Goal: Task Accomplishment & Management: Manage account settings

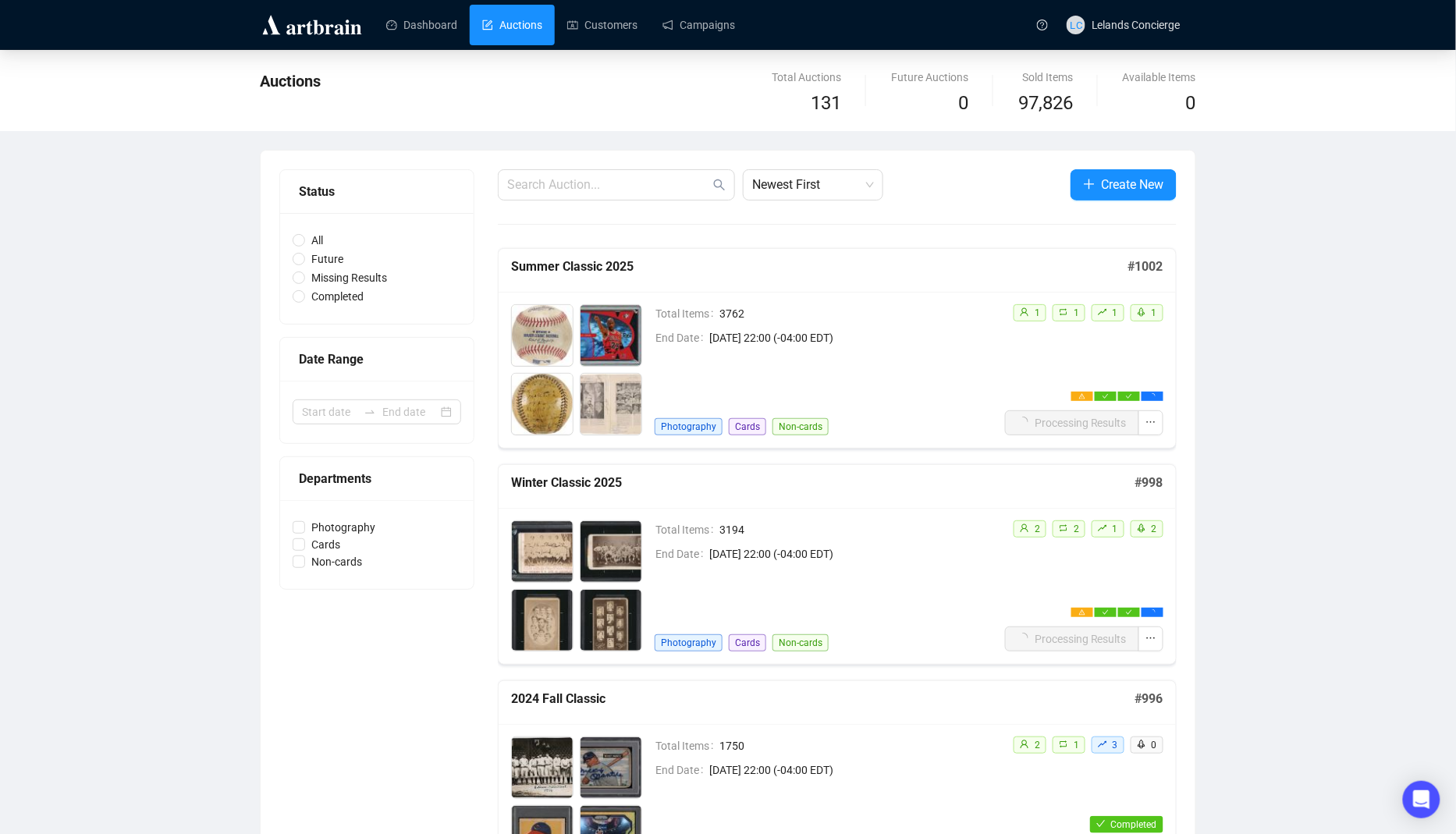
click at [882, 405] on div "Total Items 3762 End Date August 16th 2025, 22:00 (-04:00 EDT) Photography Card…" at bounding box center [827, 369] width 346 height 132
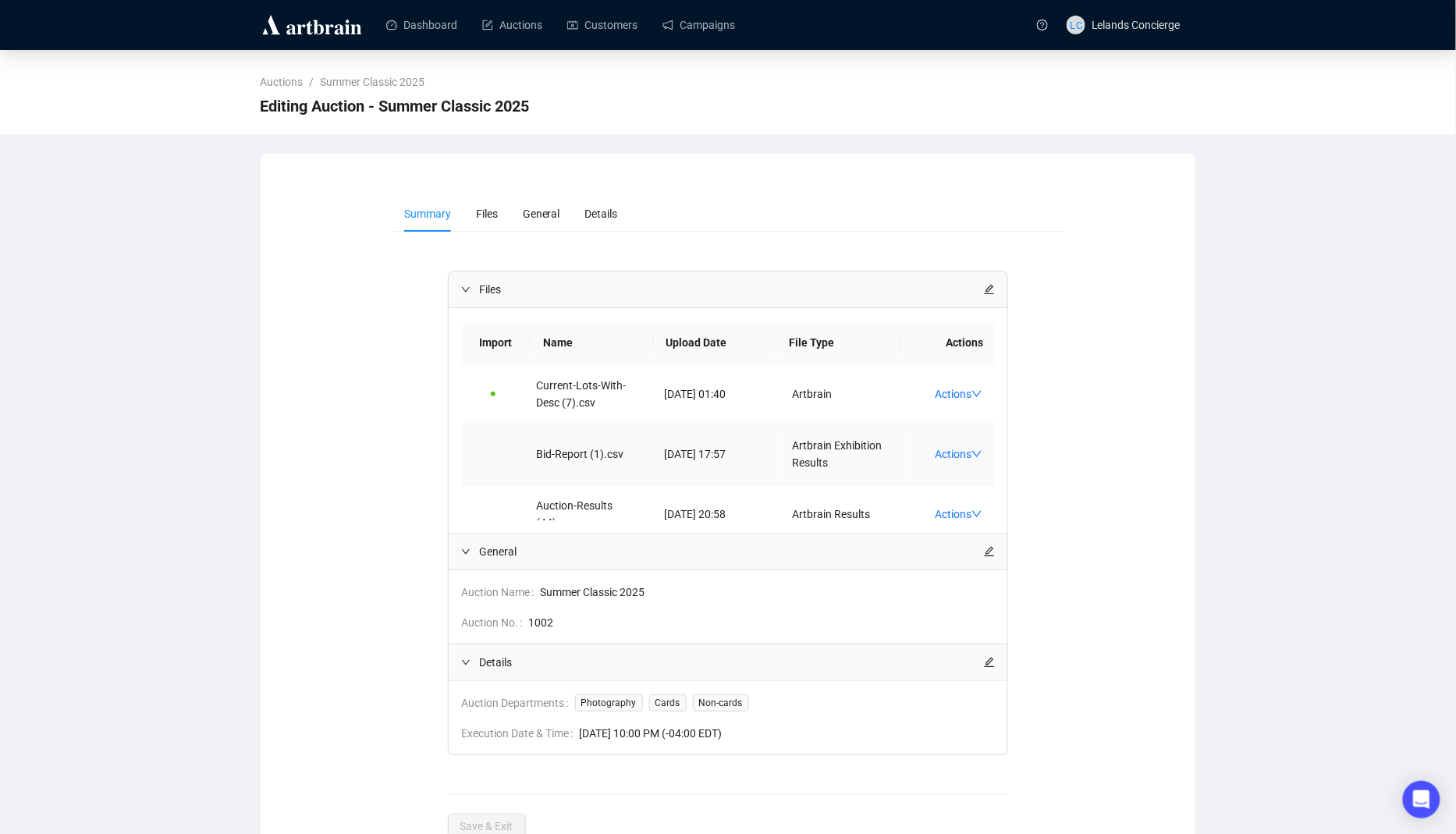
scroll to position [22, 0]
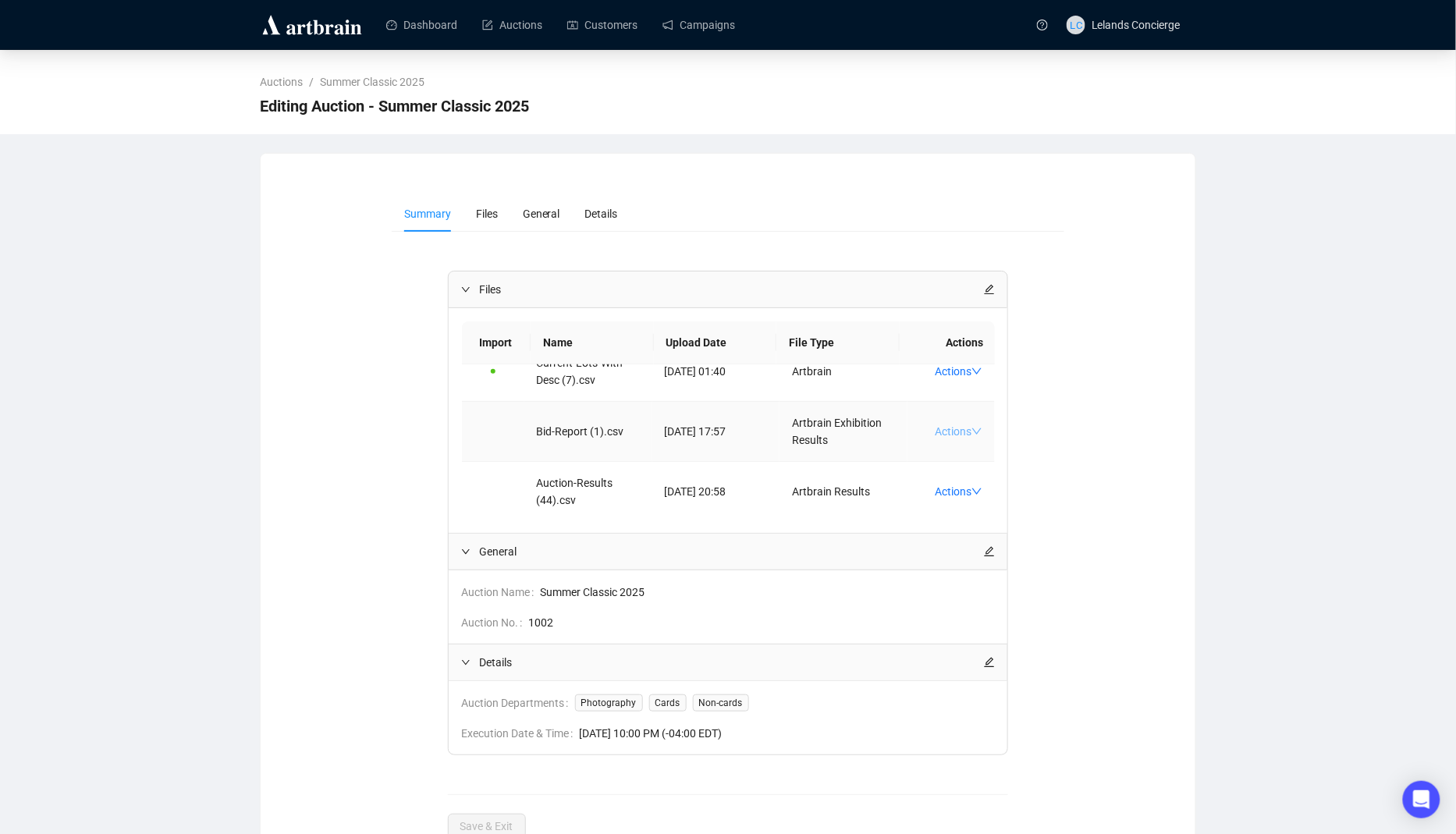
click at [971, 430] on link "Actions" at bounding box center [958, 432] width 48 height 13
click at [1192, 348] on div "Summary Files General Details Files Import Name Upload Date File Type Actions C…" at bounding box center [728, 517] width 935 height 681
click at [532, 14] on link "Auctions" at bounding box center [512, 25] width 60 height 41
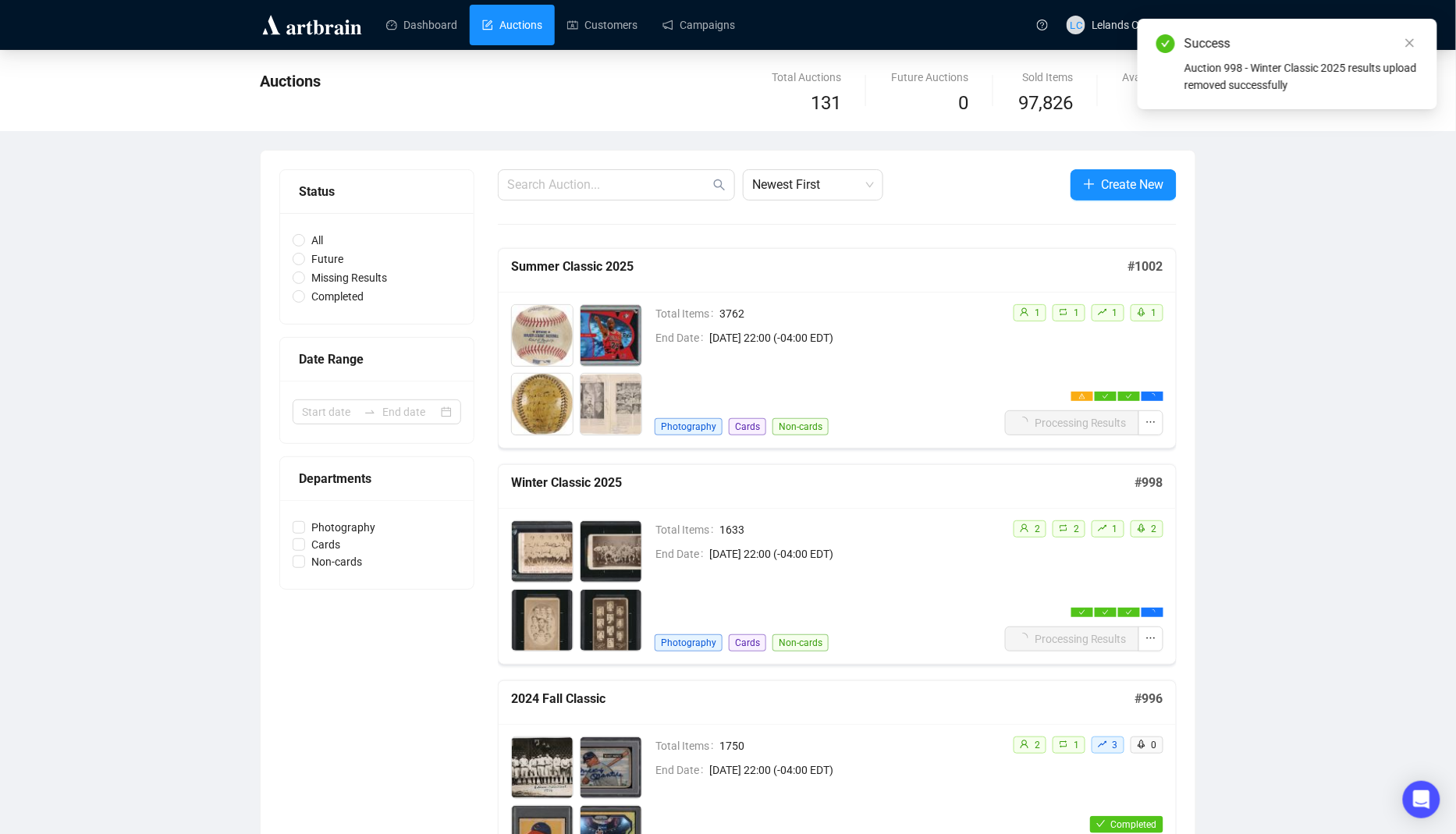
click at [1092, 583] on div "2 2 1 2 Processing Results" at bounding box center [1081, 586] width 163 height 132
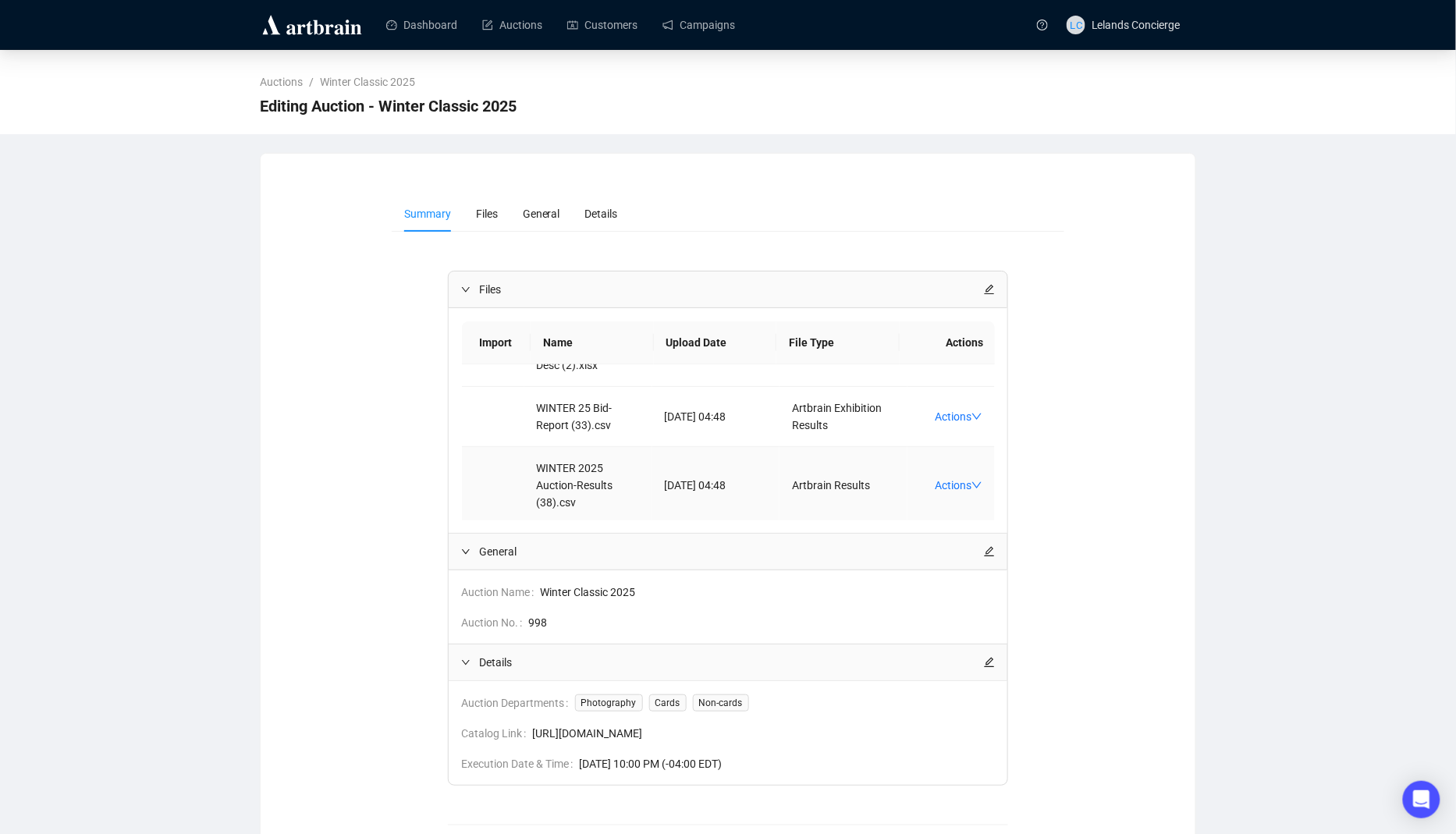
scroll to position [100, 0]
click at [953, 402] on td "Actions" at bounding box center [952, 415] width 88 height 60
click at [951, 408] on link "Actions" at bounding box center [958, 414] width 48 height 13
click at [985, 457] on span "Download FF" at bounding box center [995, 462] width 103 height 18
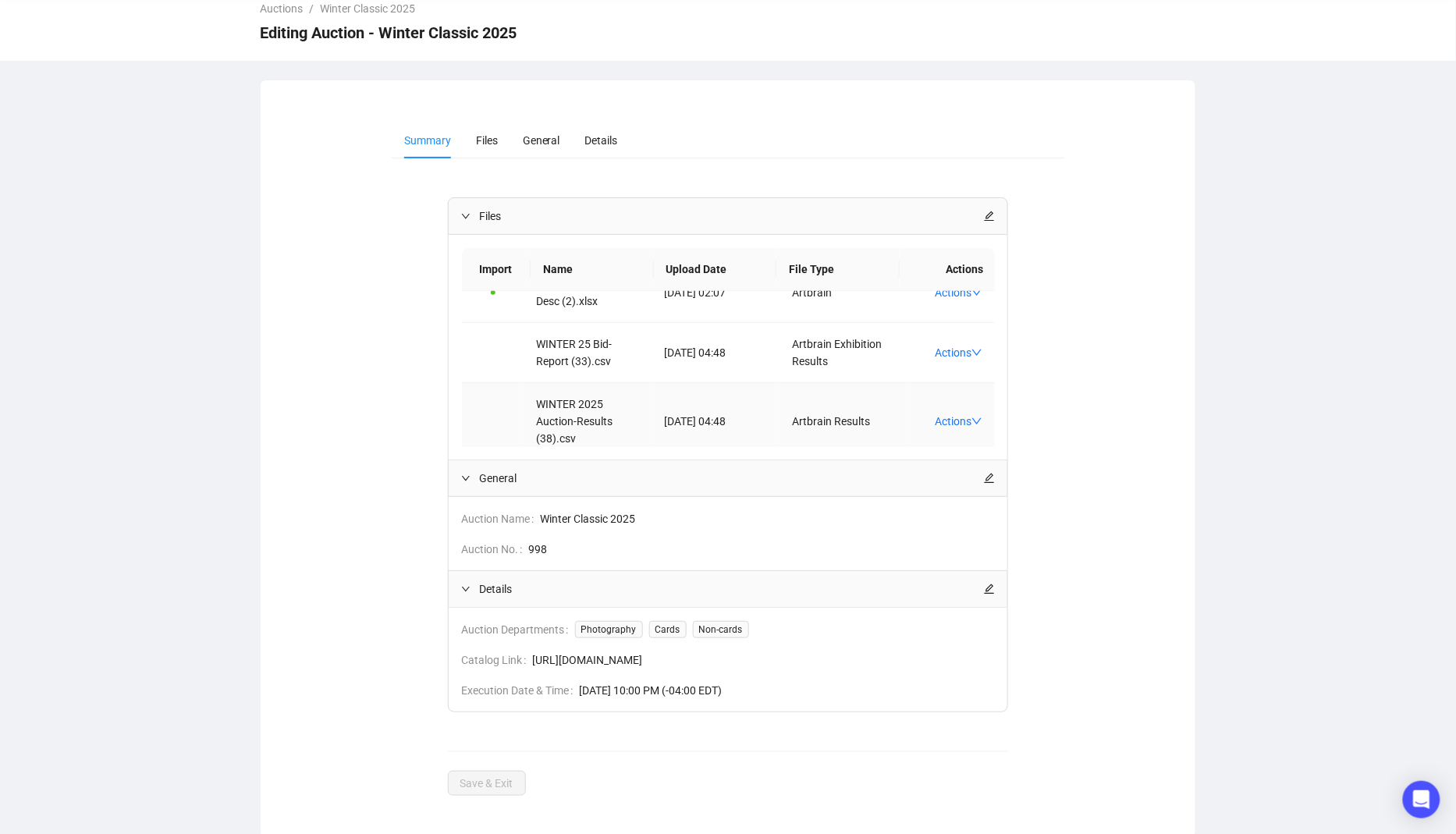
scroll to position [99, 0]
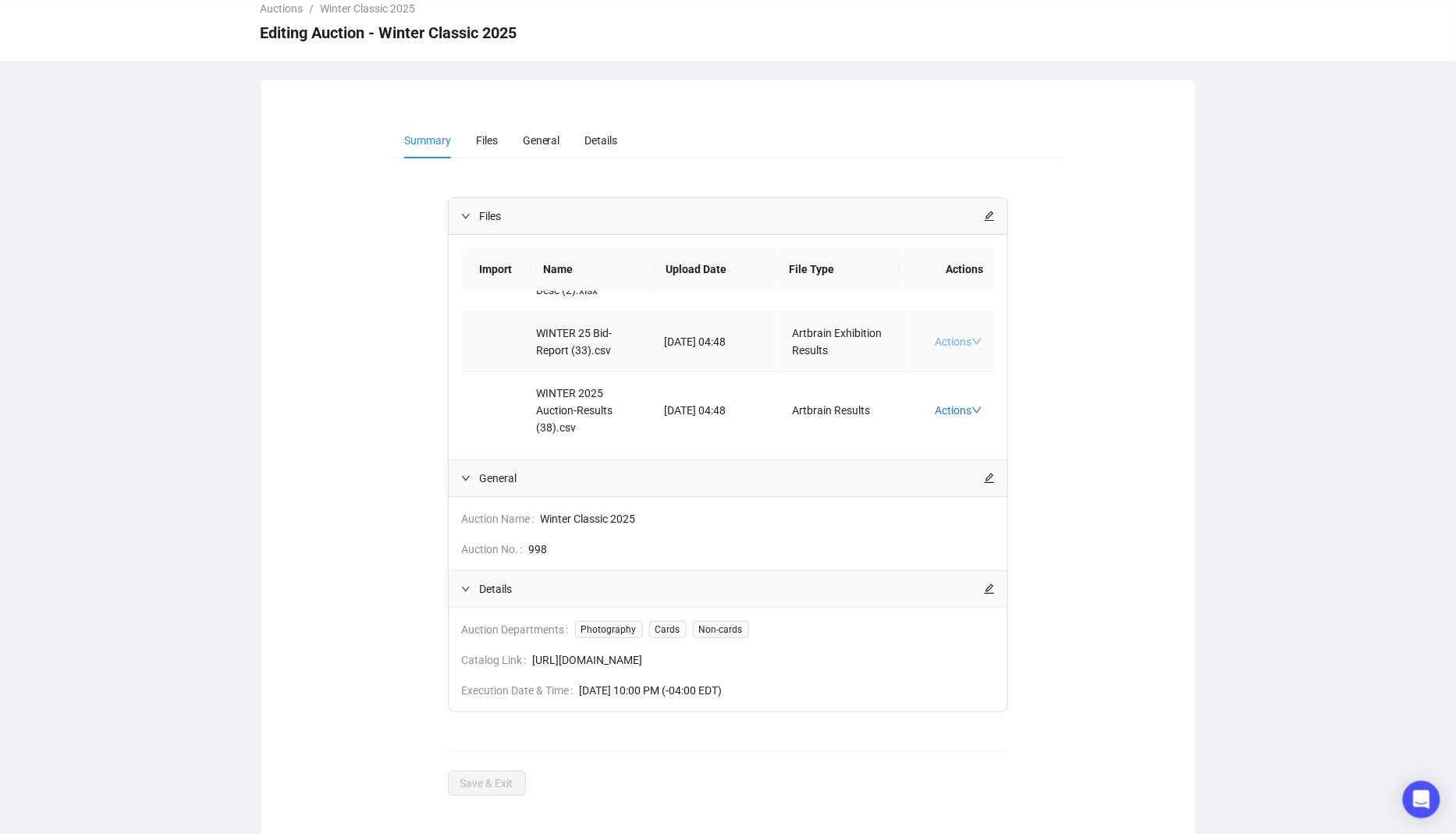
click at [963, 343] on link "Actions" at bounding box center [958, 342] width 48 height 13
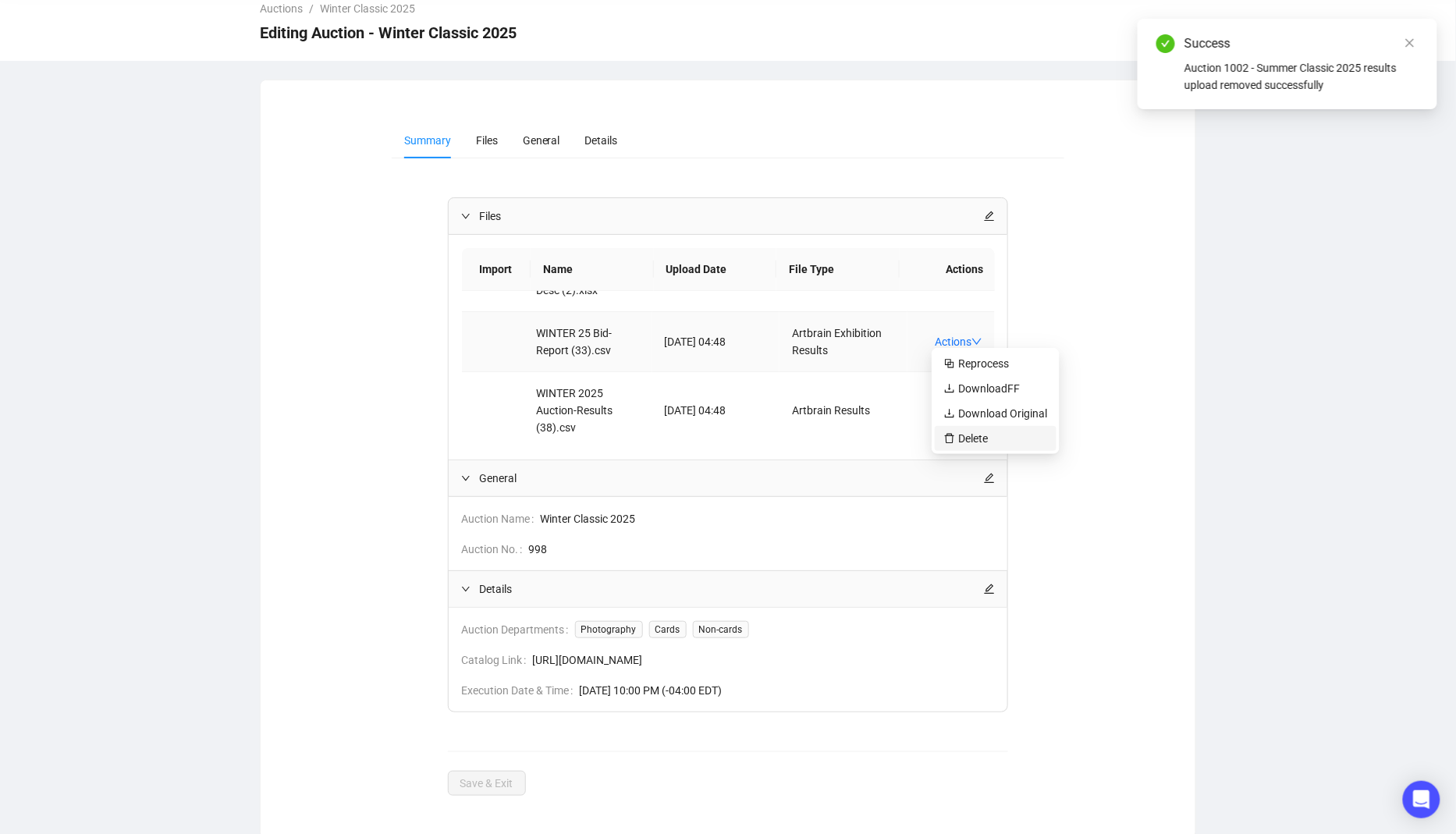
click at [997, 434] on span "Delete" at bounding box center [995, 438] width 103 height 18
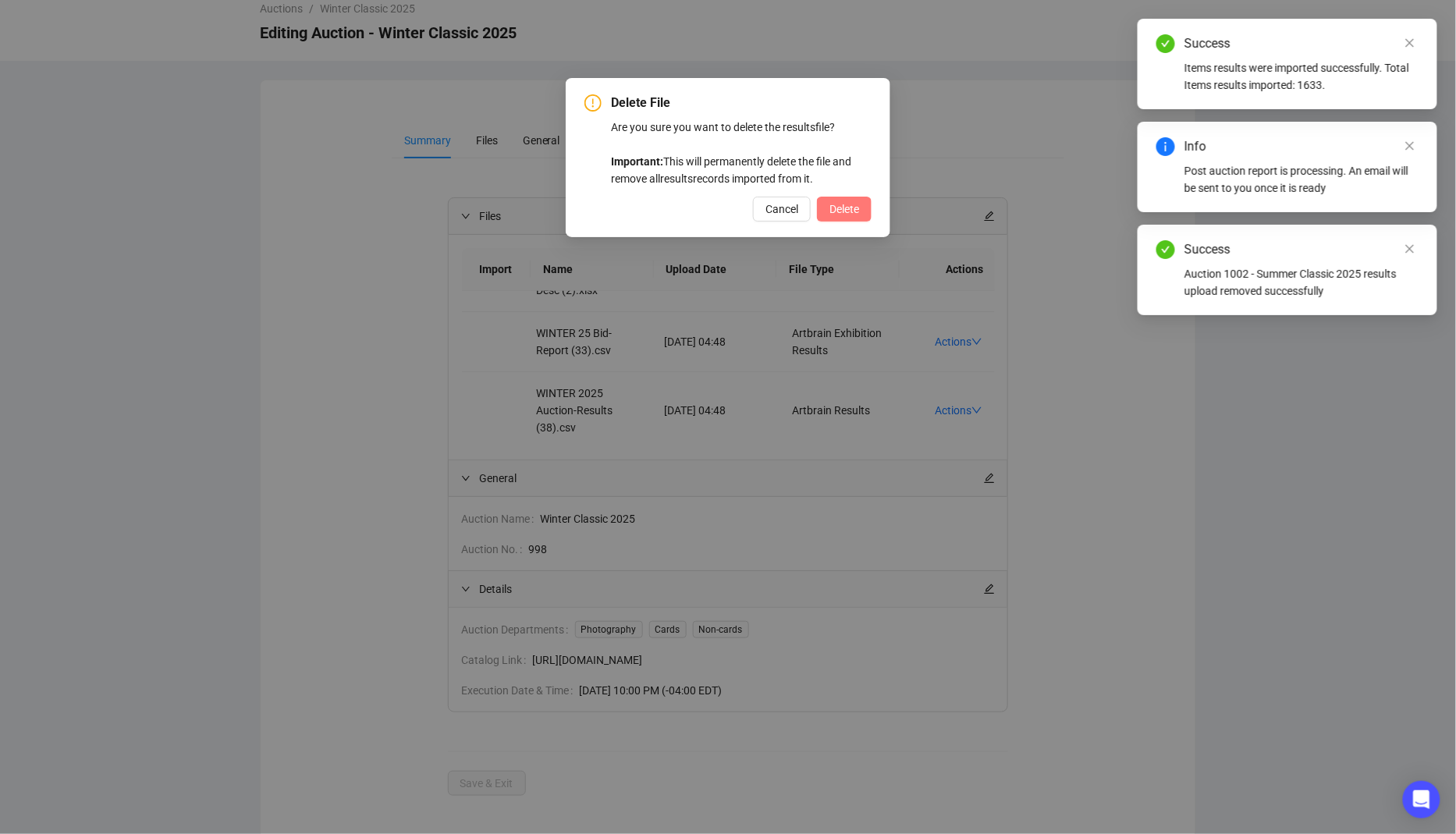
click at [852, 206] on span "Delete" at bounding box center [844, 209] width 29 height 18
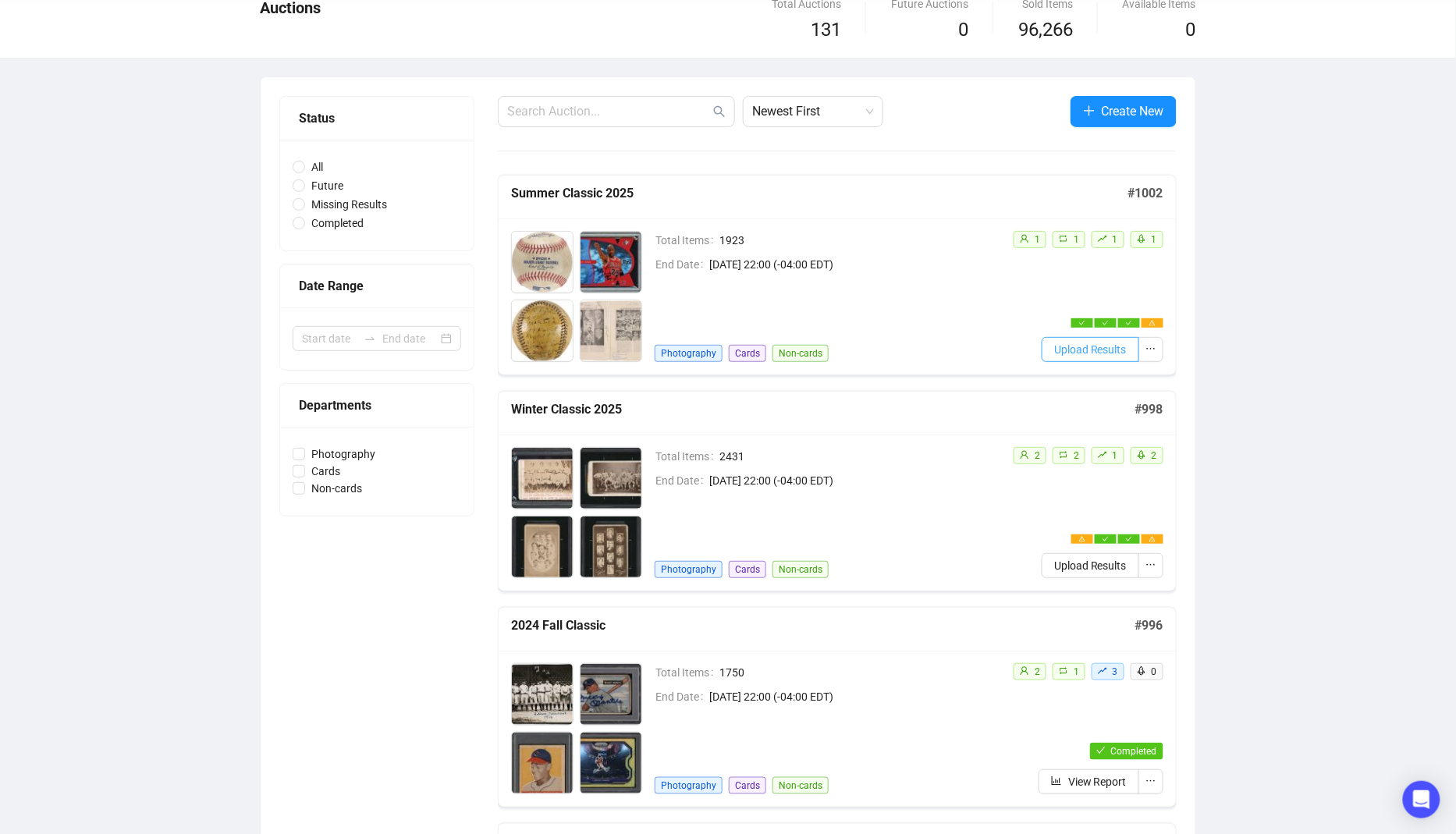
click at [1064, 343] on span "Upload Results" at bounding box center [1090, 350] width 73 height 18
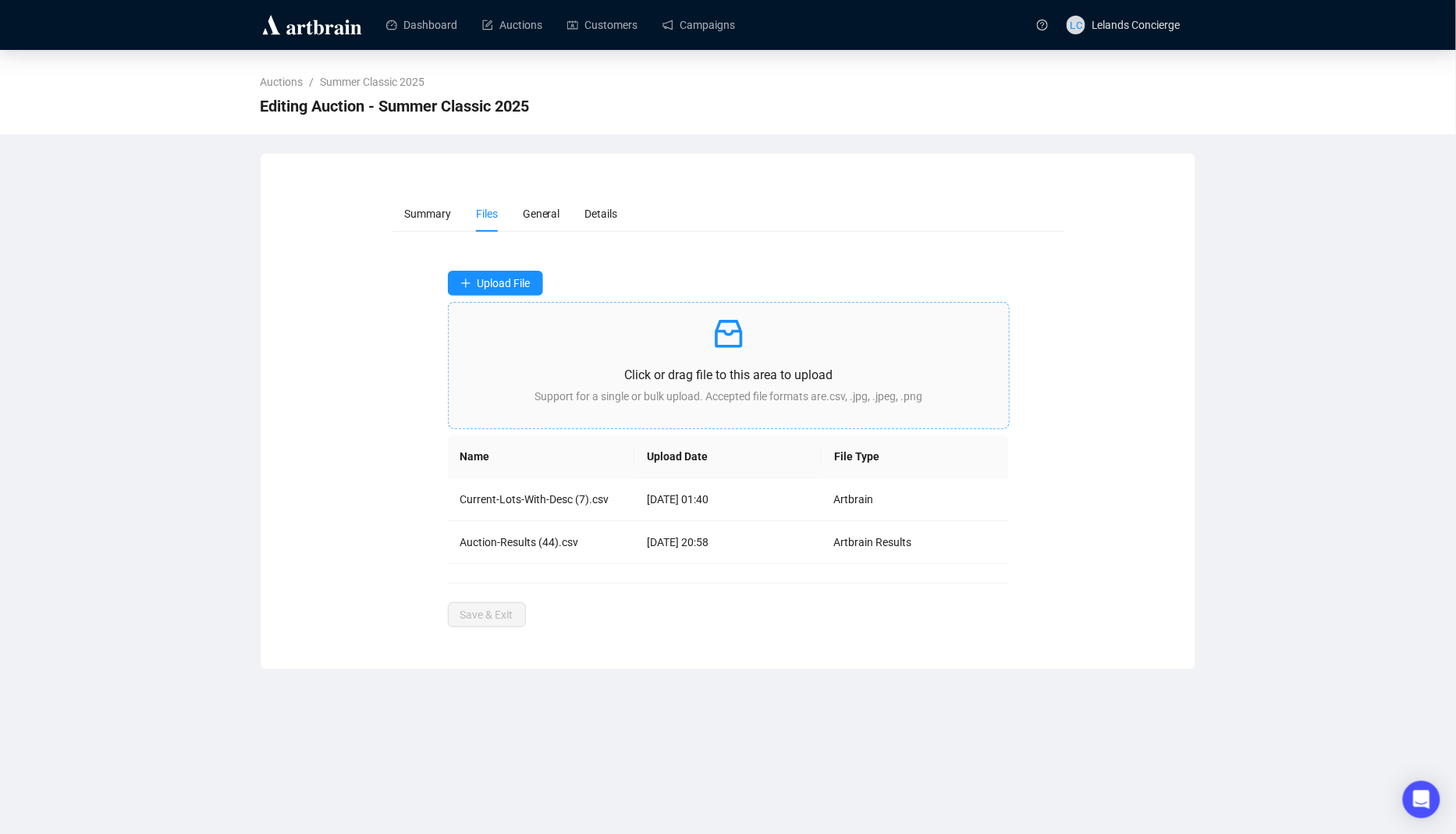
click at [678, 414] on div "Click or drag file to this area to upload Support for a single or bulk upload. …" at bounding box center [729, 365] width 536 height 100
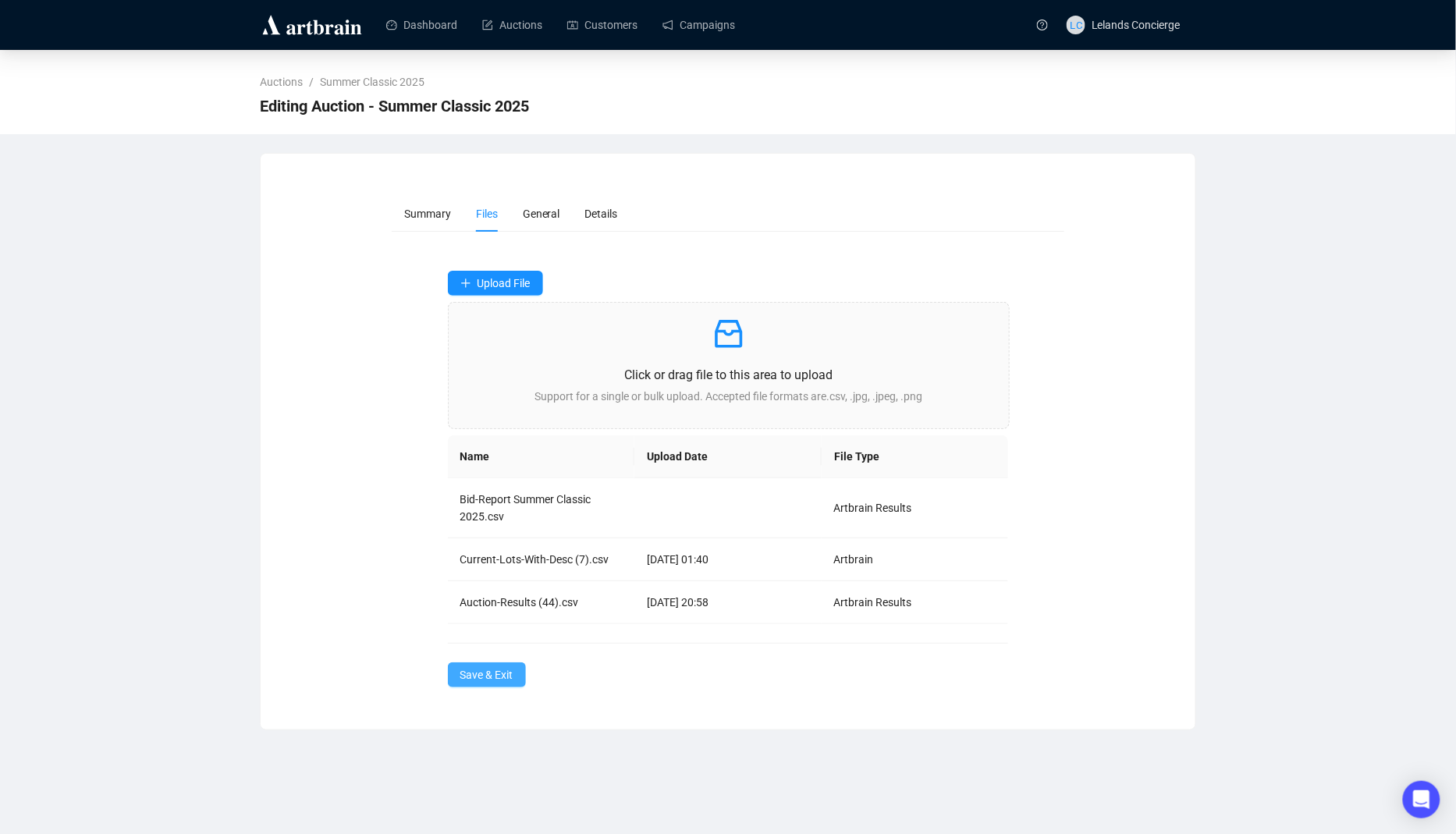
click at [472, 668] on span "Save & Exit" at bounding box center [487, 675] width 53 height 18
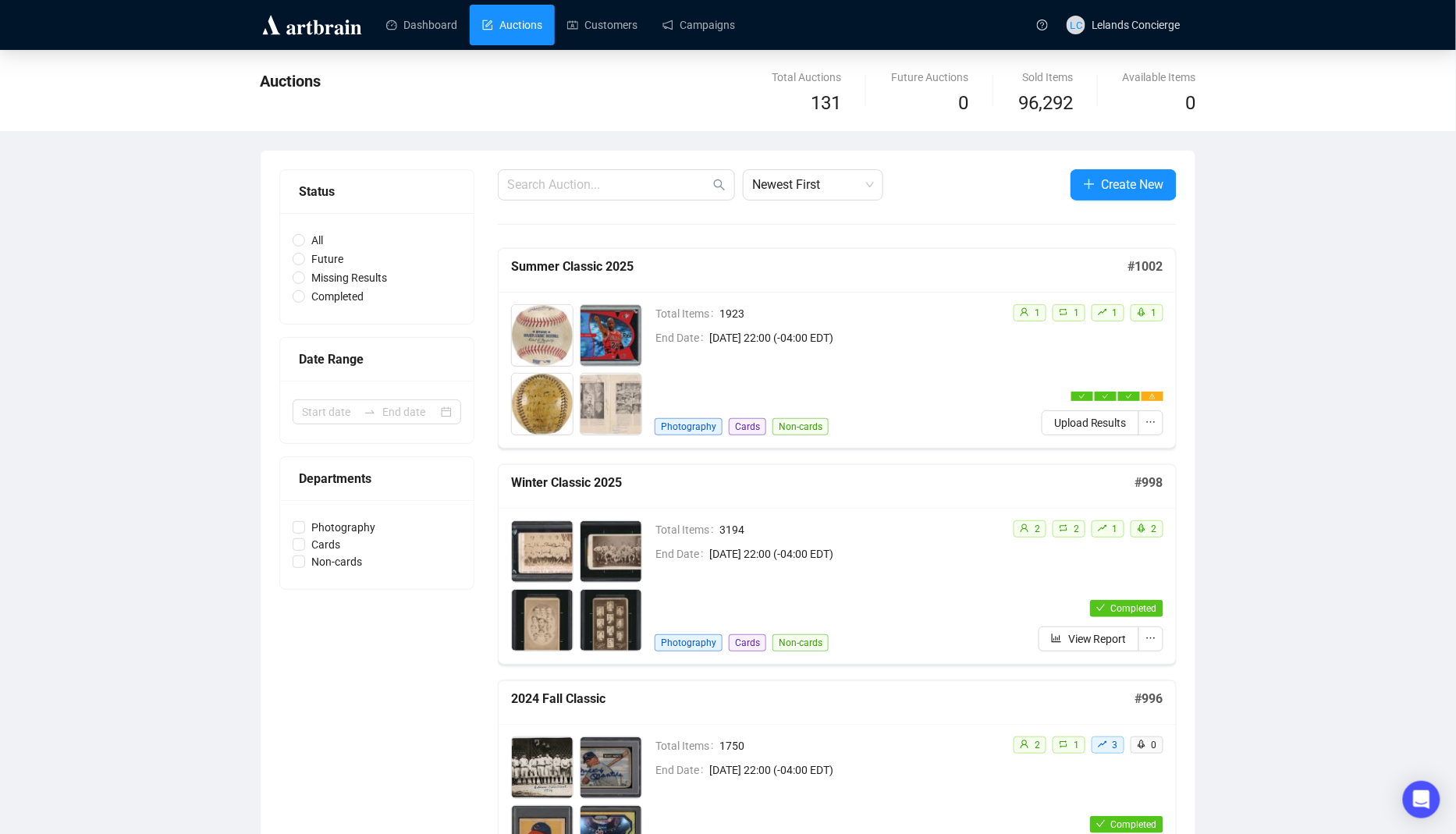
click at [910, 567] on div "Total Items 3194 End Date March 16th 2025, 22:00 (-04:00 EDT) Photography Cards…" at bounding box center [827, 586] width 346 height 132
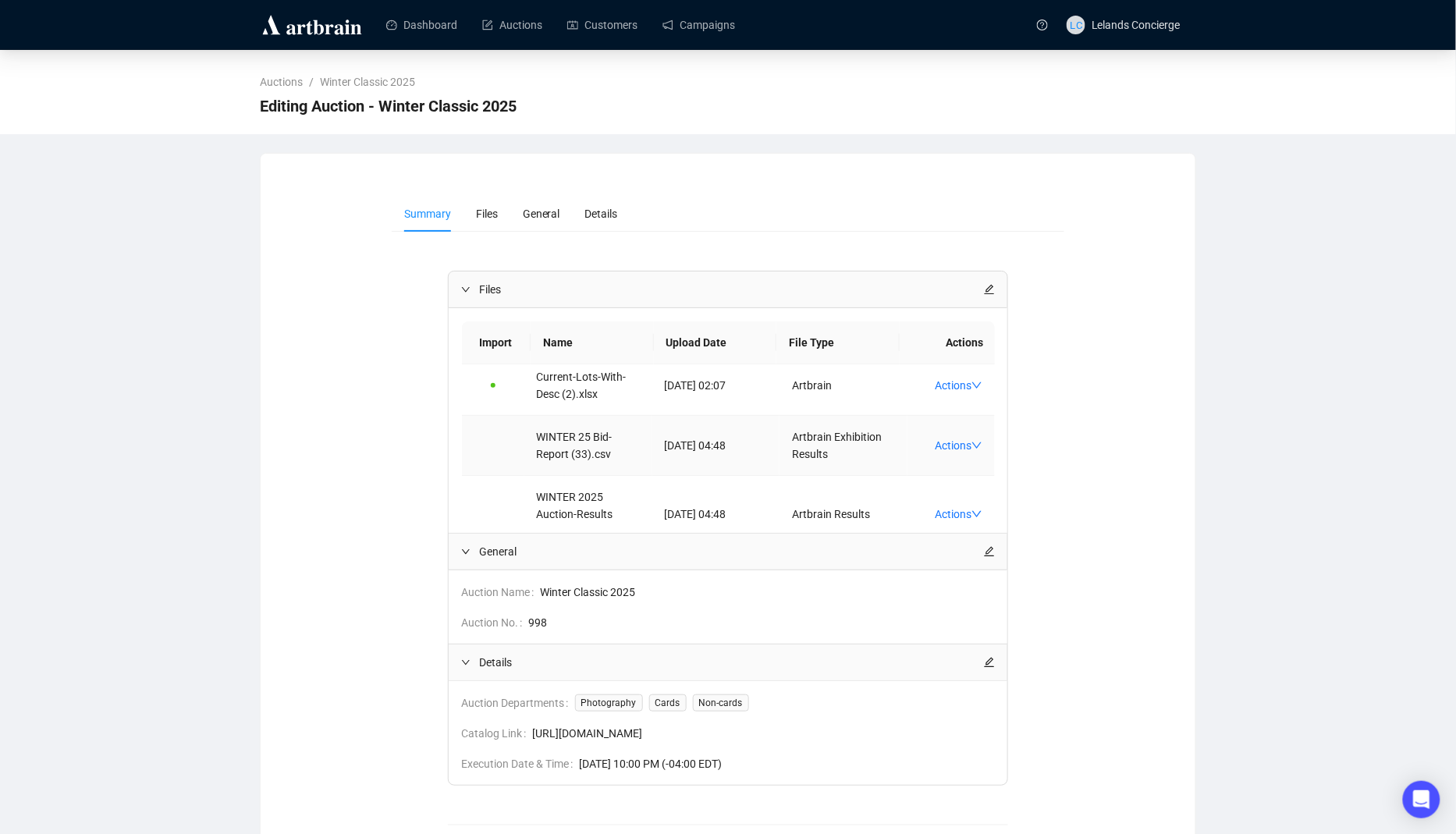
scroll to position [100, 0]
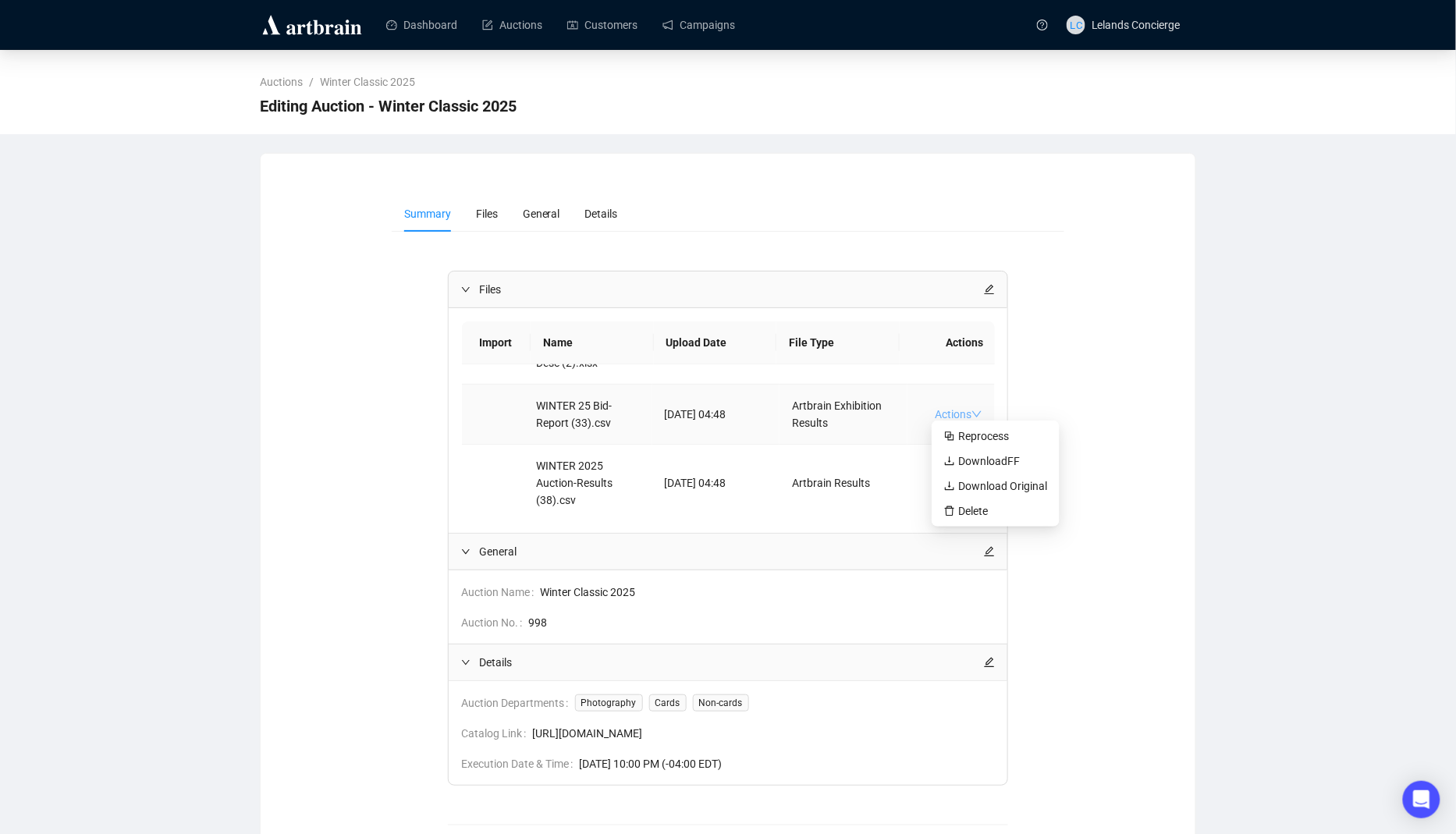
click at [960, 414] on link "Actions" at bounding box center [958, 414] width 48 height 13
click at [988, 513] on span "Delete" at bounding box center [995, 512] width 103 height 18
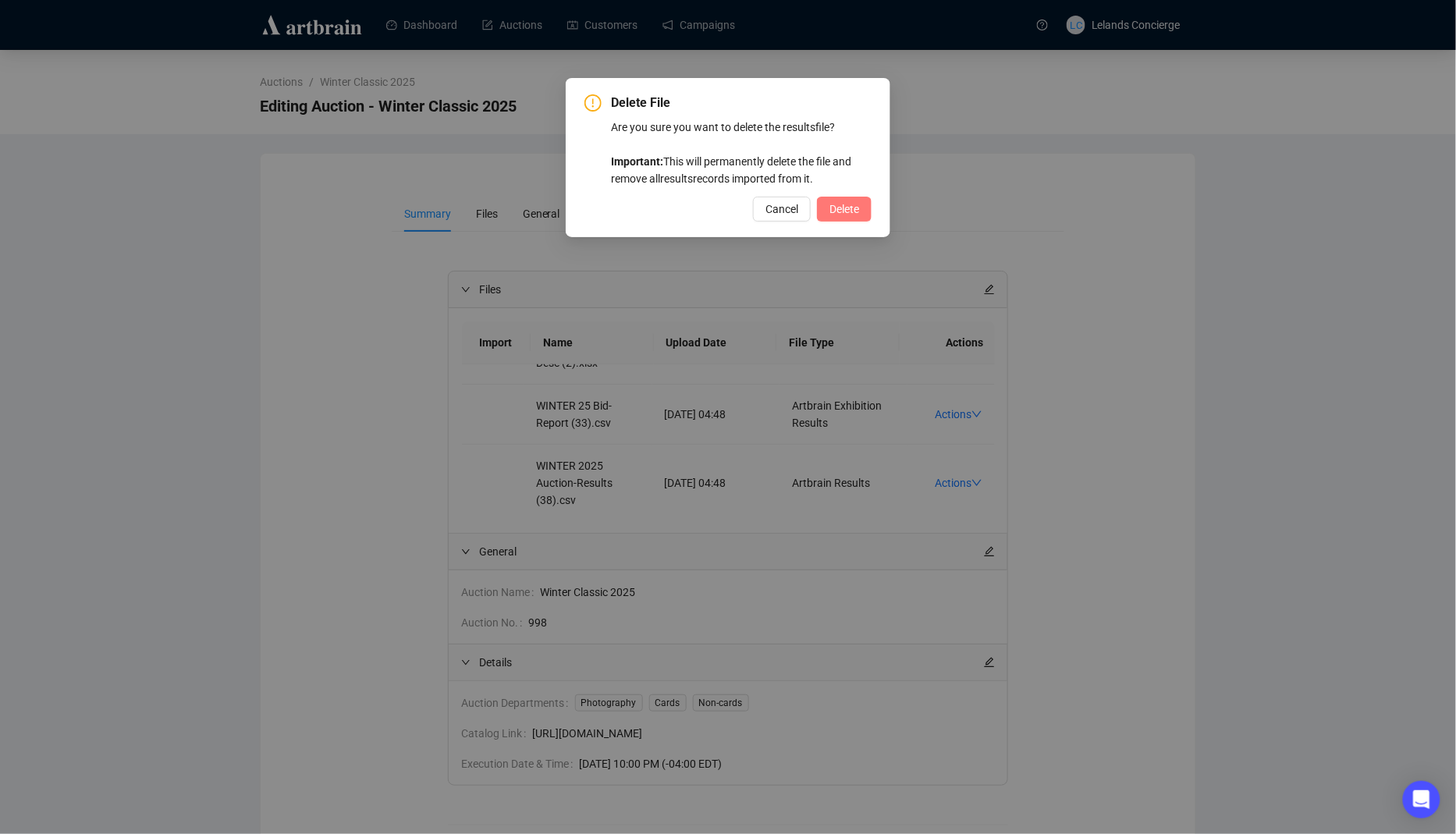
click at [832, 202] on span "Delete" at bounding box center [844, 209] width 29 height 18
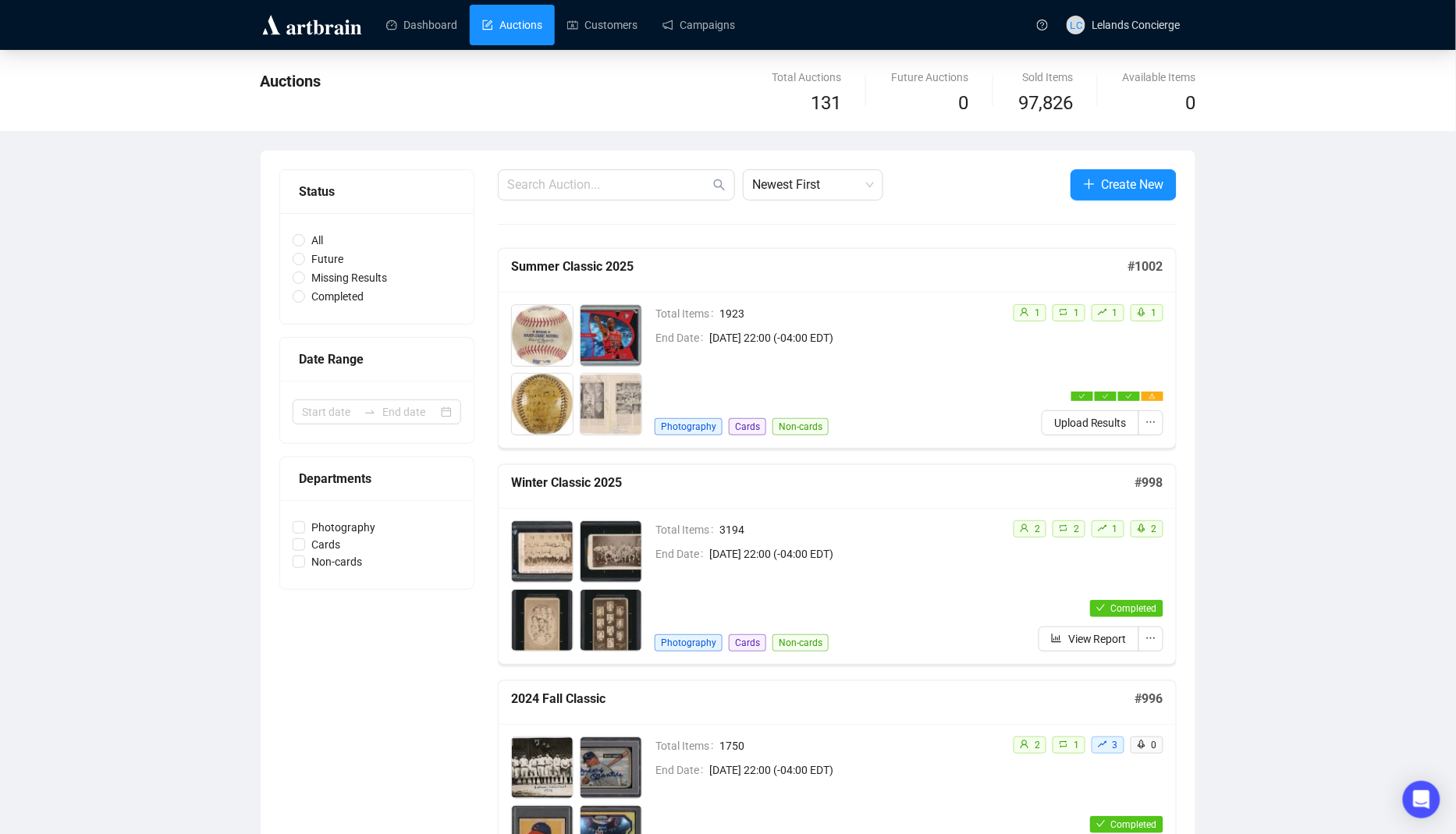
click at [916, 371] on div "Total Items 1923 End Date August 16th 2025, 22:00 (-04:00 EDT) Photography Card…" at bounding box center [827, 369] width 346 height 132
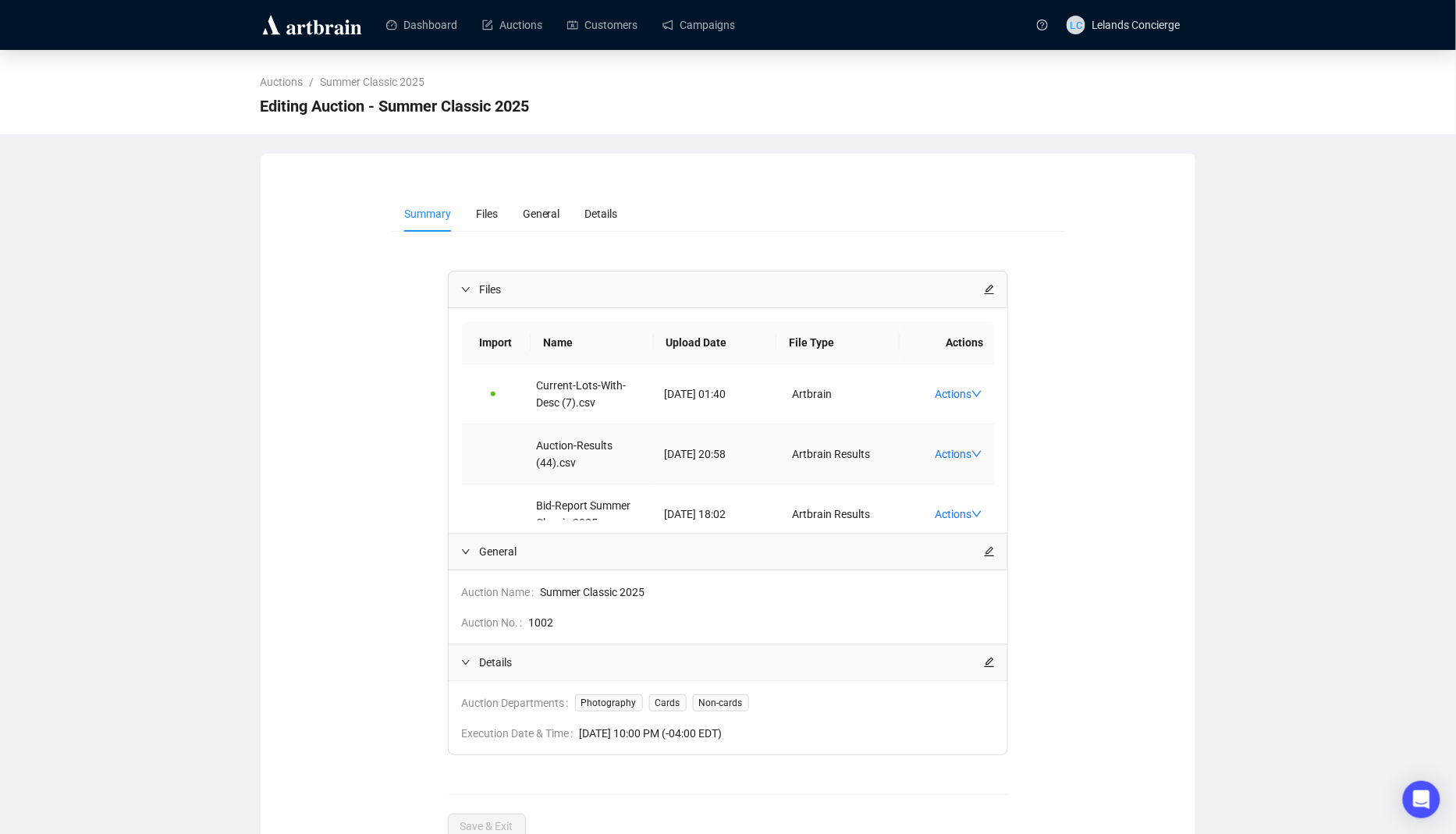
scroll to position [40, 0]
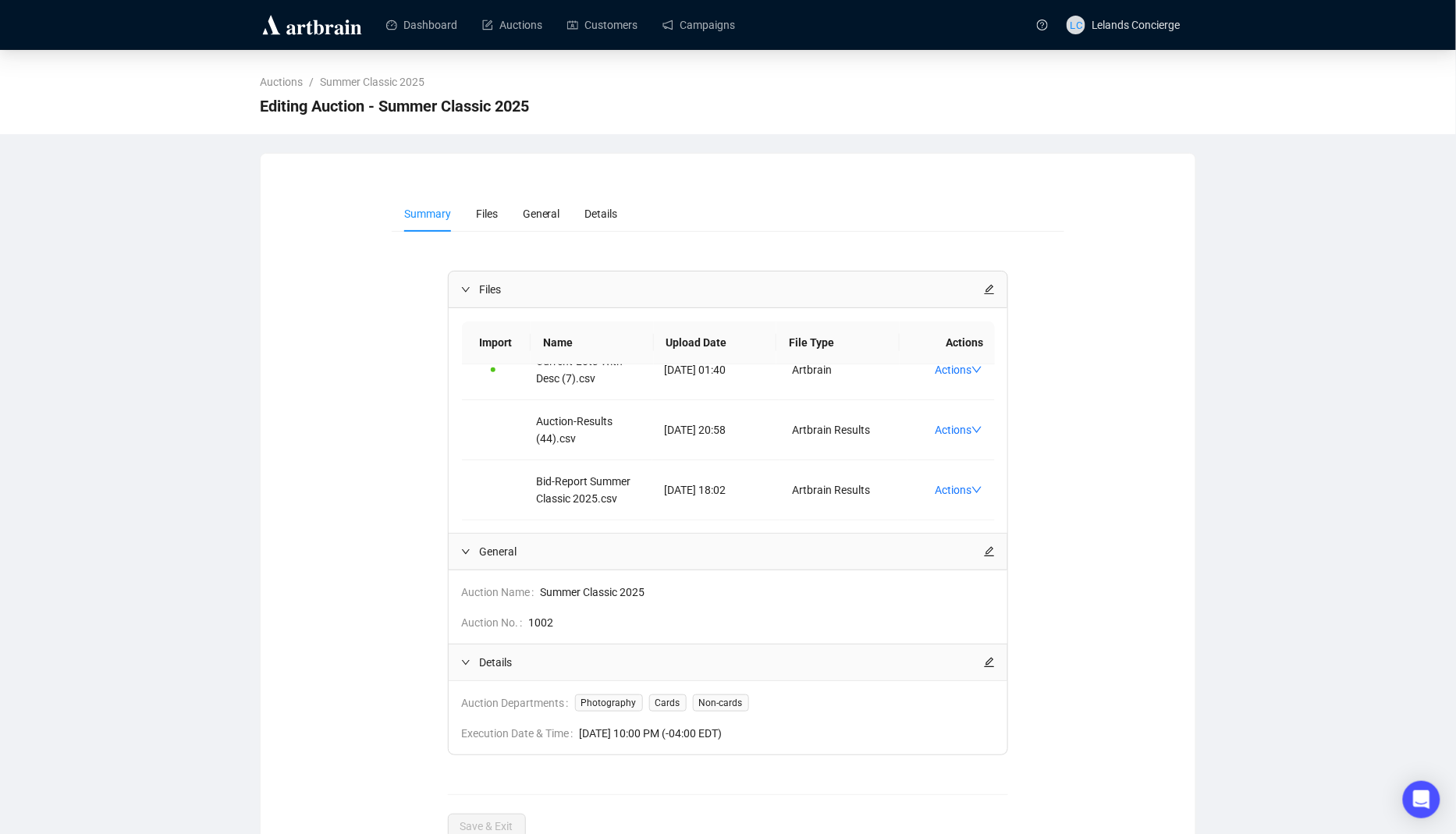
click at [536, 46] on div "Dashboard Auctions Customers Campaigns" at bounding box center [698, 24] width 658 height 49
click at [536, 37] on link "Auctions" at bounding box center [512, 25] width 60 height 41
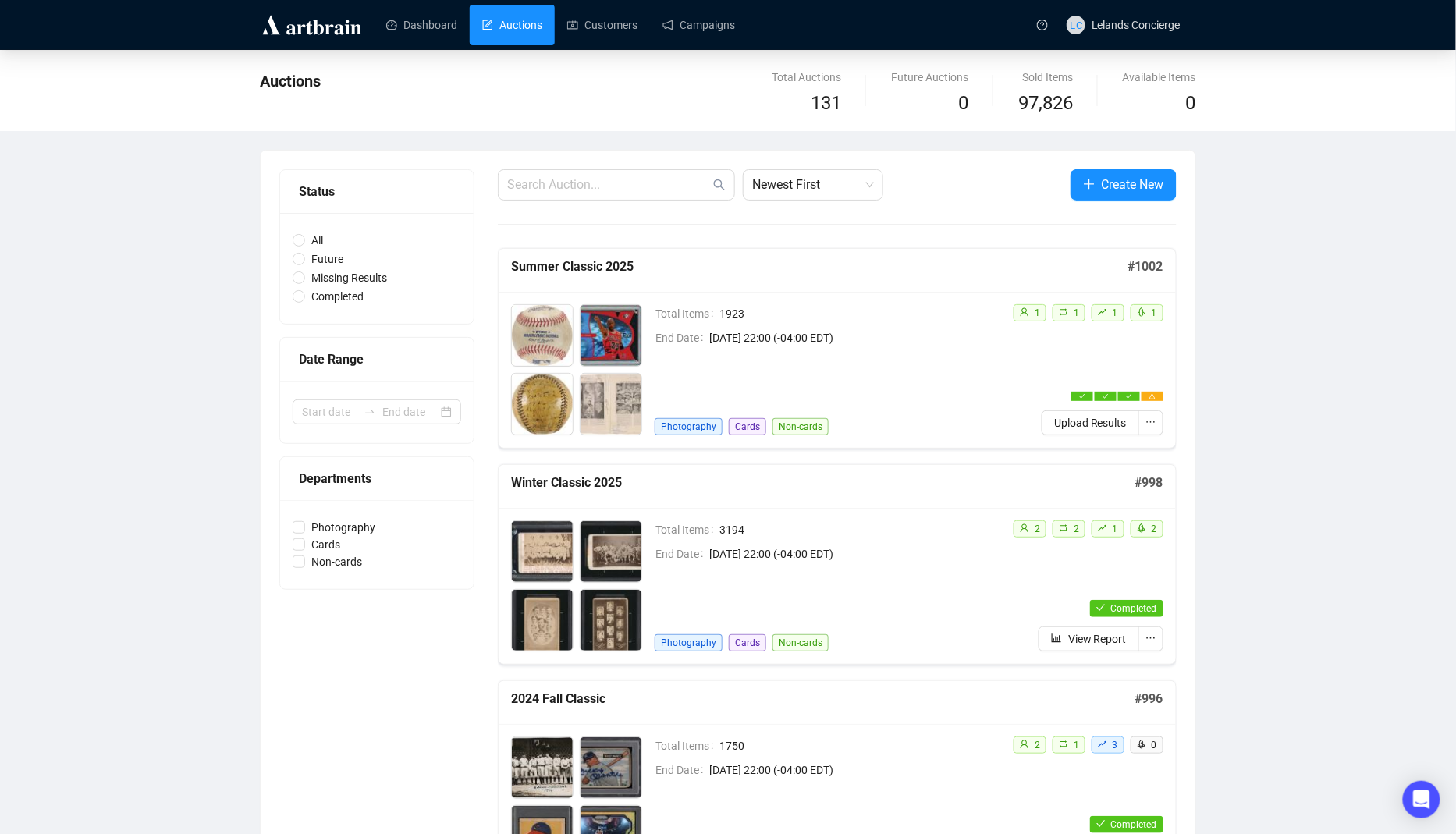
click at [1003, 384] on div "1 1 1 1 Upload Results" at bounding box center [1081, 369] width 163 height 132
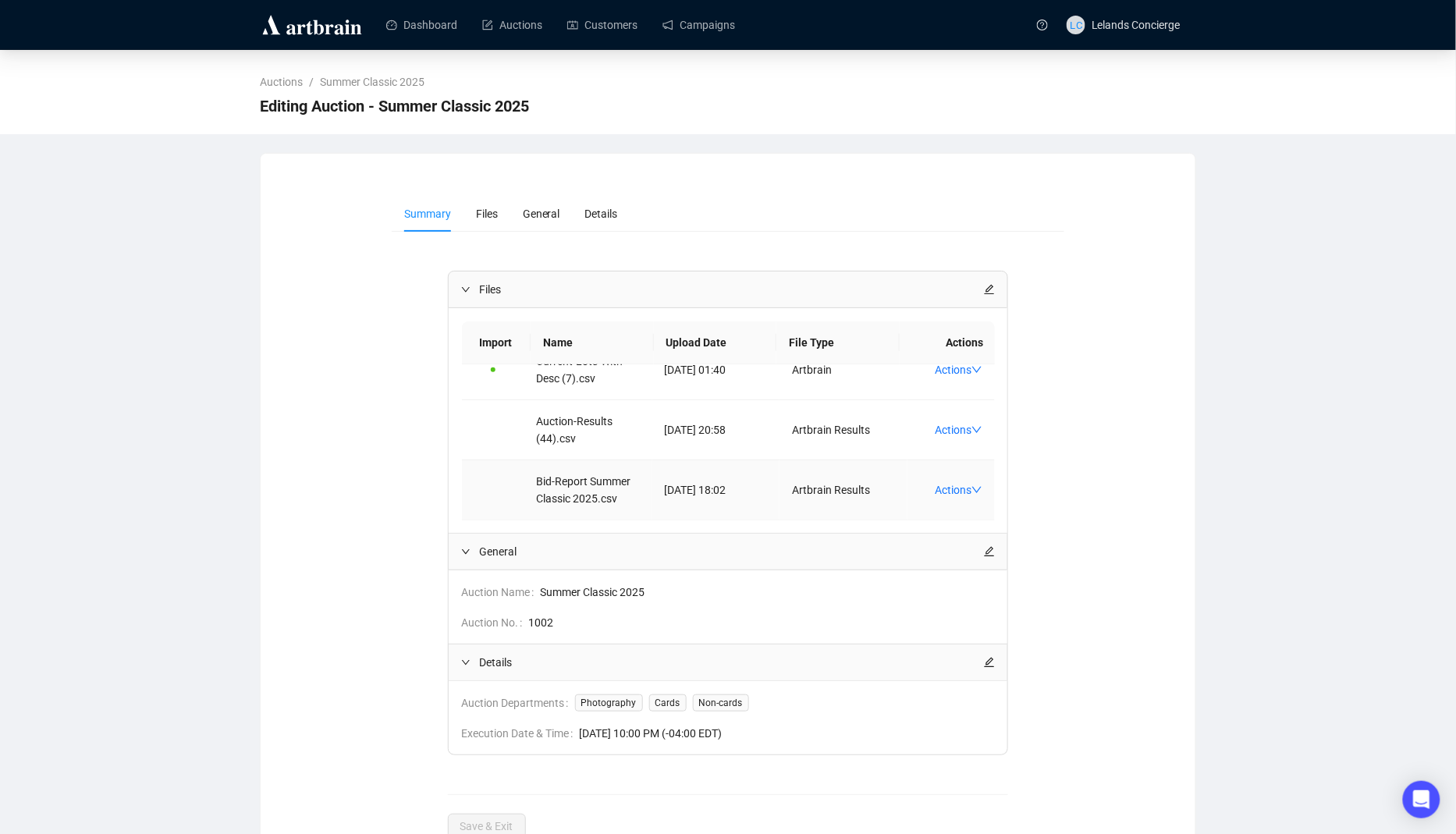
scroll to position [40, 0]
click at [961, 484] on link "Actions" at bounding box center [958, 490] width 48 height 13
click at [997, 504] on span "Reprocess" at bounding box center [976, 506] width 64 height 18
click at [513, 3] on div "Dashboard Auctions Customers Campaigns" at bounding box center [698, 24] width 658 height 49
click at [510, 19] on link "Auctions" at bounding box center [512, 25] width 60 height 41
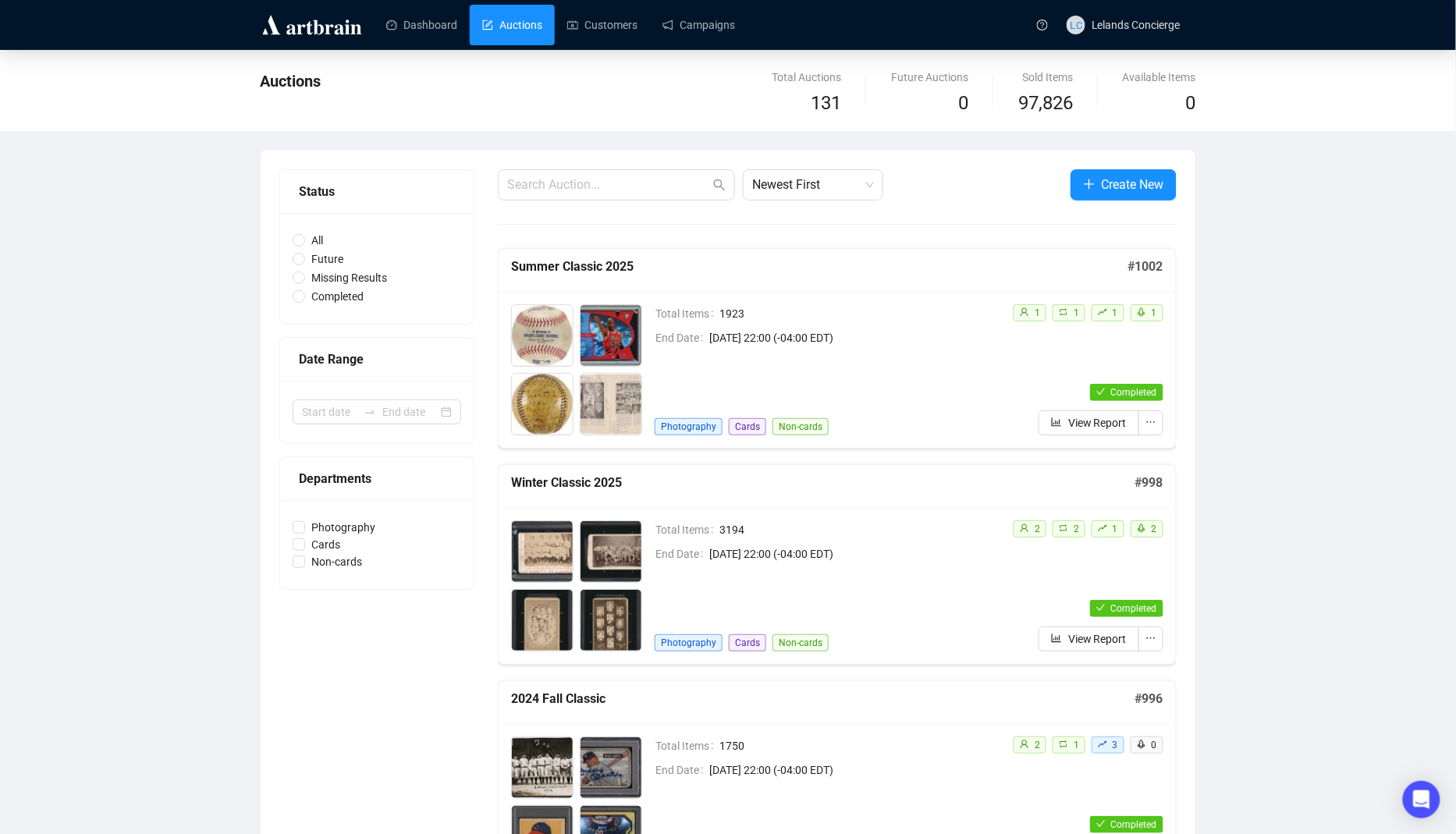
click at [1065, 586] on div "2 2 1 2 Completed View Report" at bounding box center [1081, 586] width 163 height 132
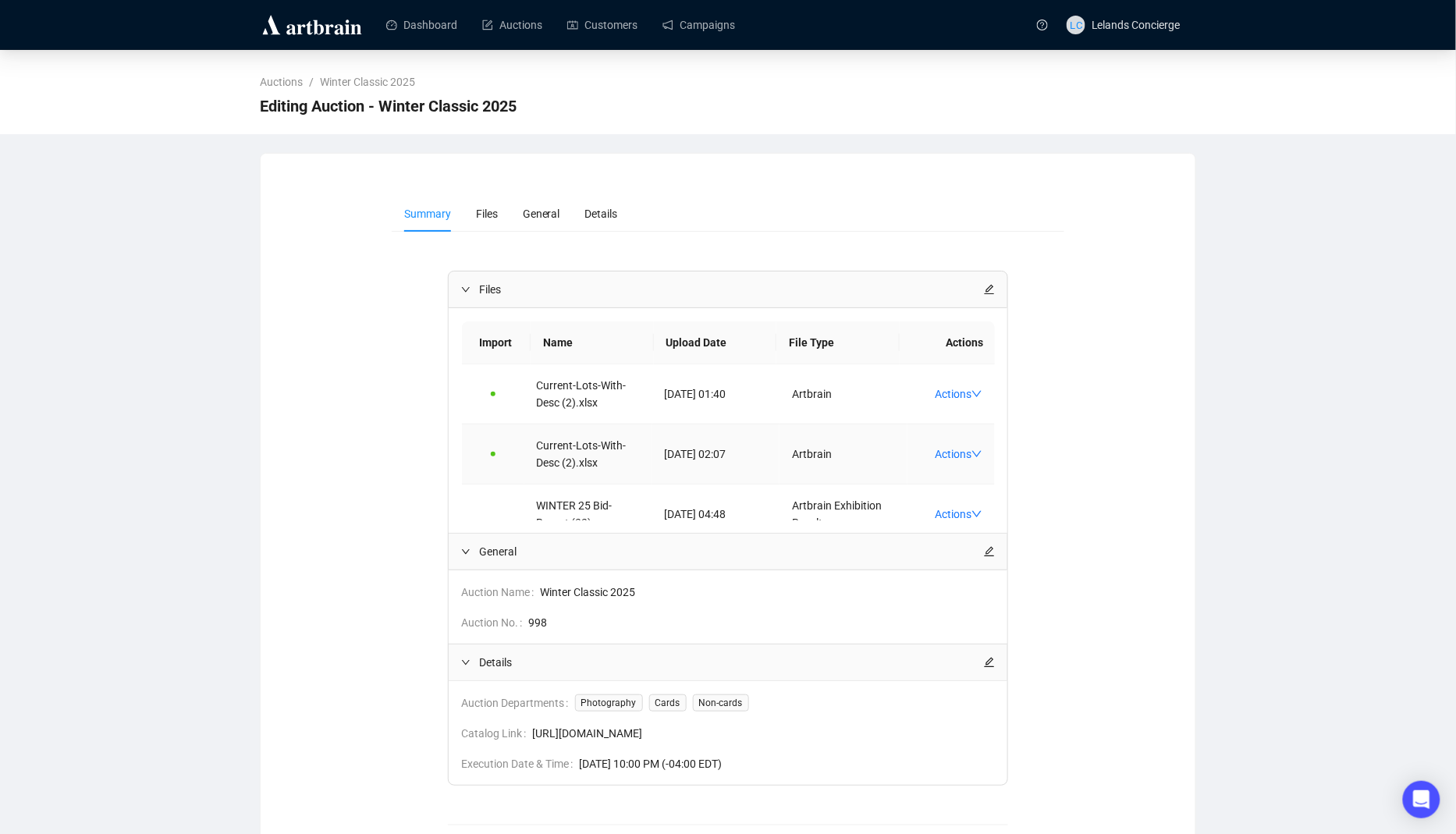
scroll to position [100, 0]
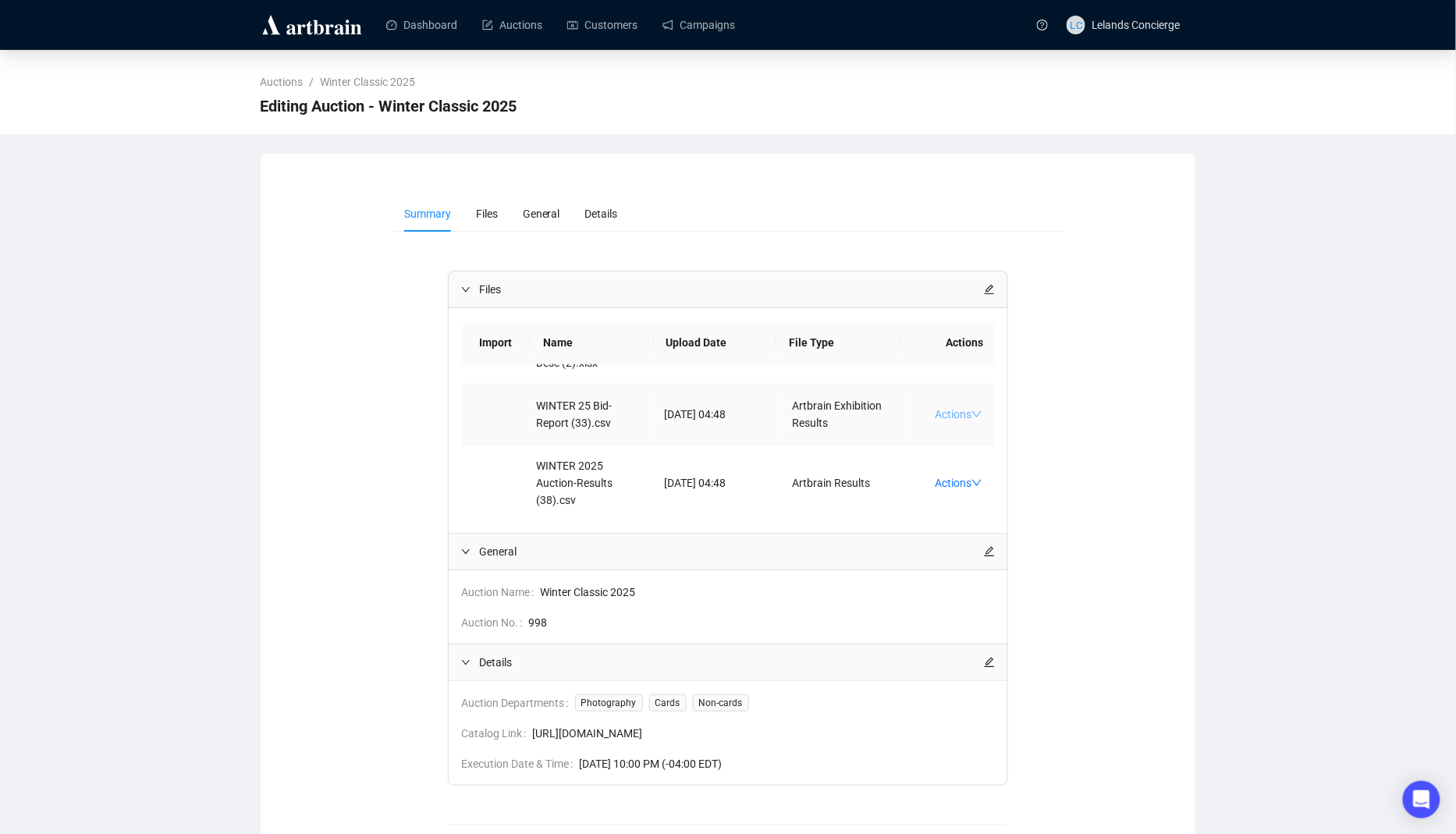
click at [959, 410] on link "Actions" at bounding box center [958, 414] width 48 height 13
click at [988, 513] on span "Delete" at bounding box center [995, 512] width 103 height 18
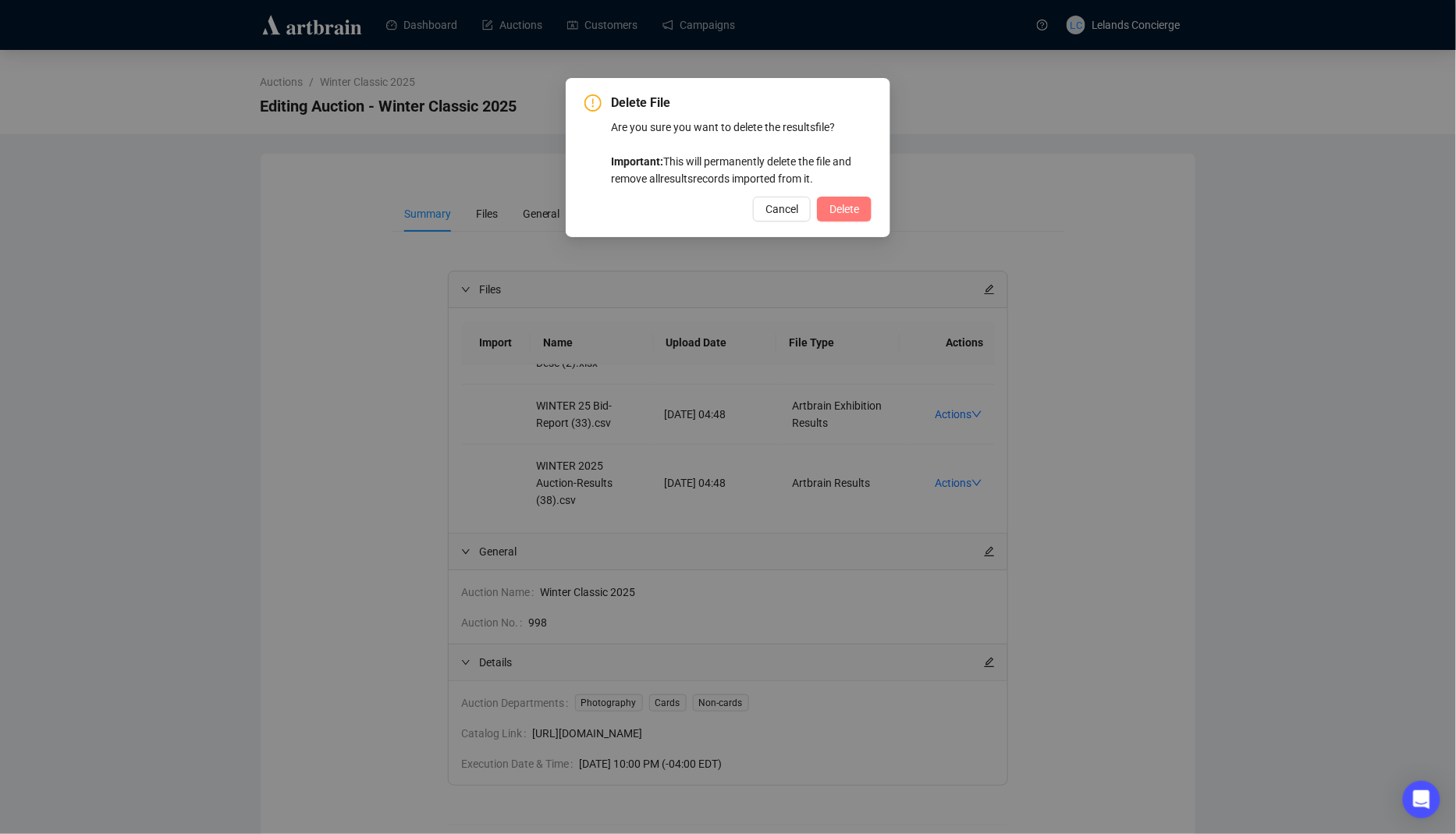
click at [843, 219] on button "Delete" at bounding box center [844, 209] width 55 height 25
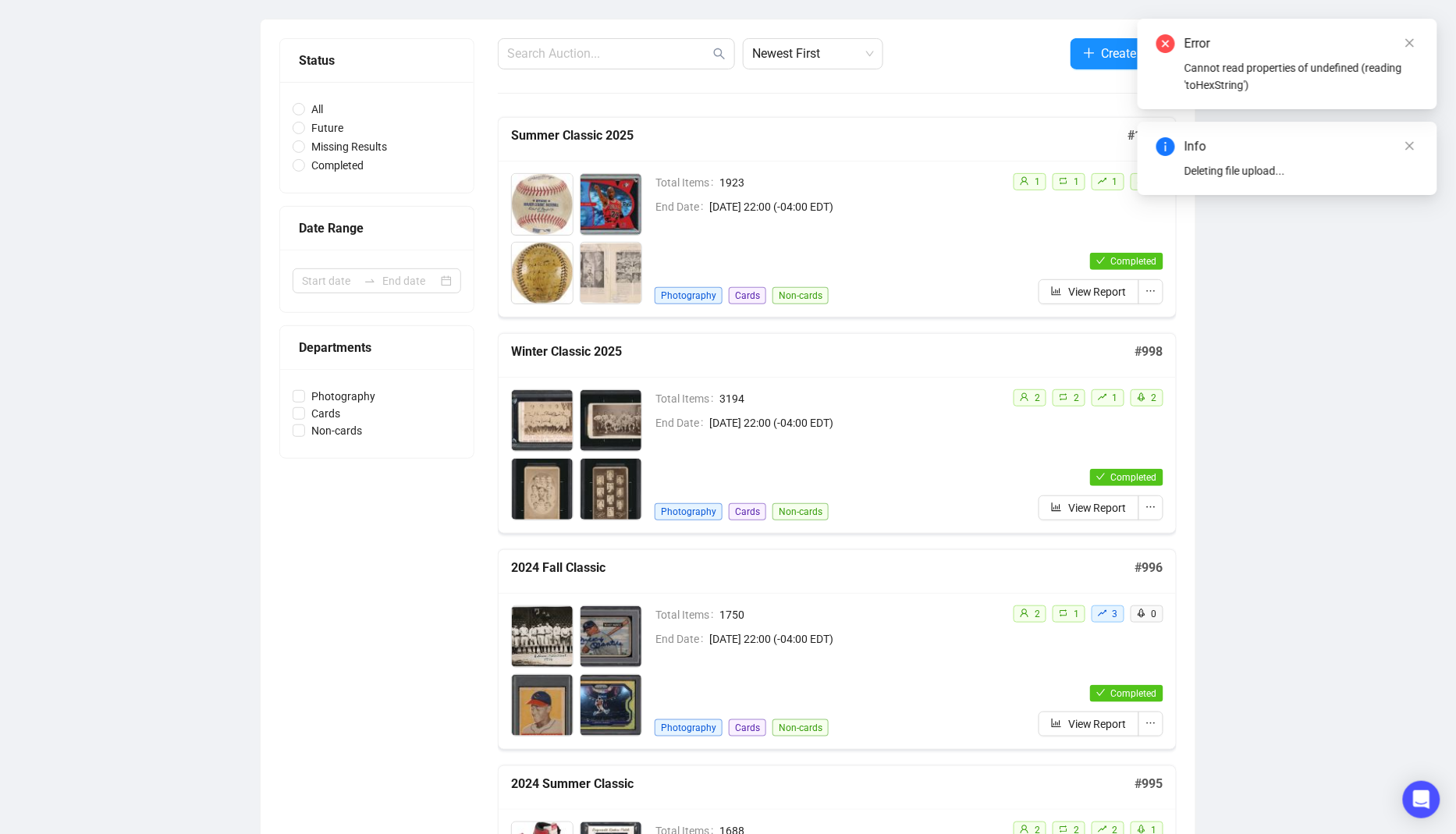
scroll to position [151, 0]
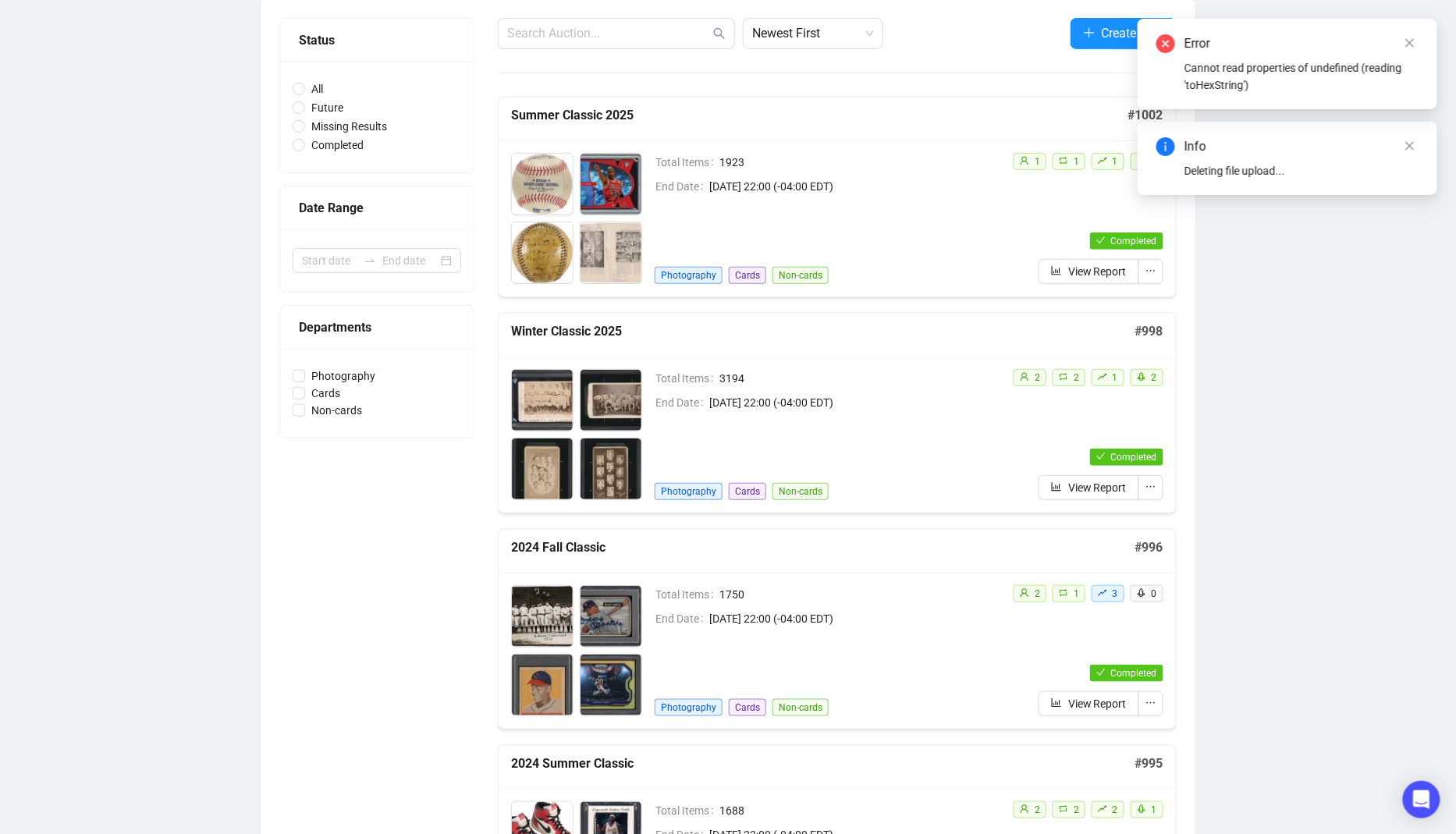
click at [919, 401] on span "[DATE] 22:00 (-04:00 EDT)" at bounding box center [854, 403] width 291 height 18
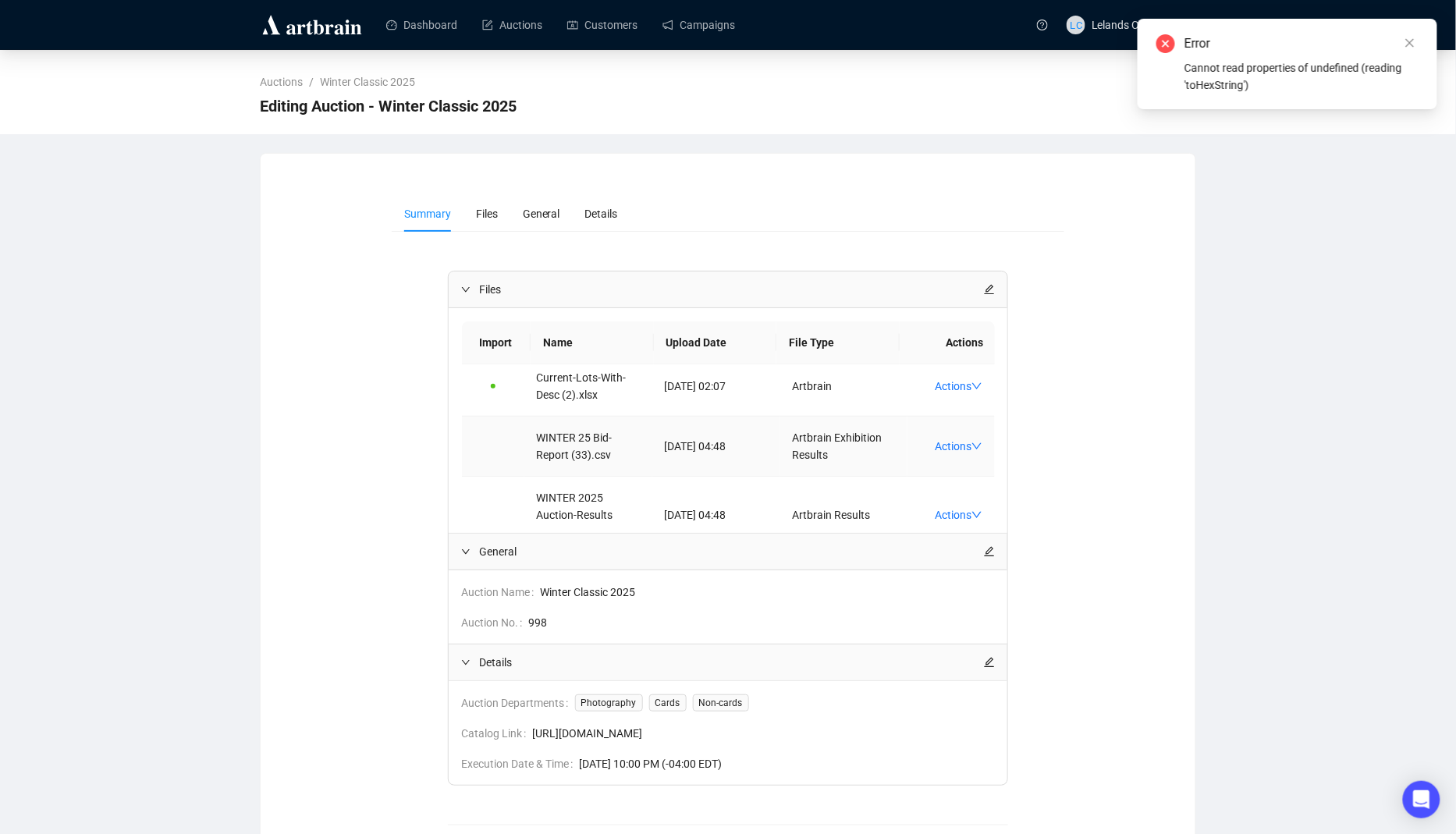
scroll to position [66, 0]
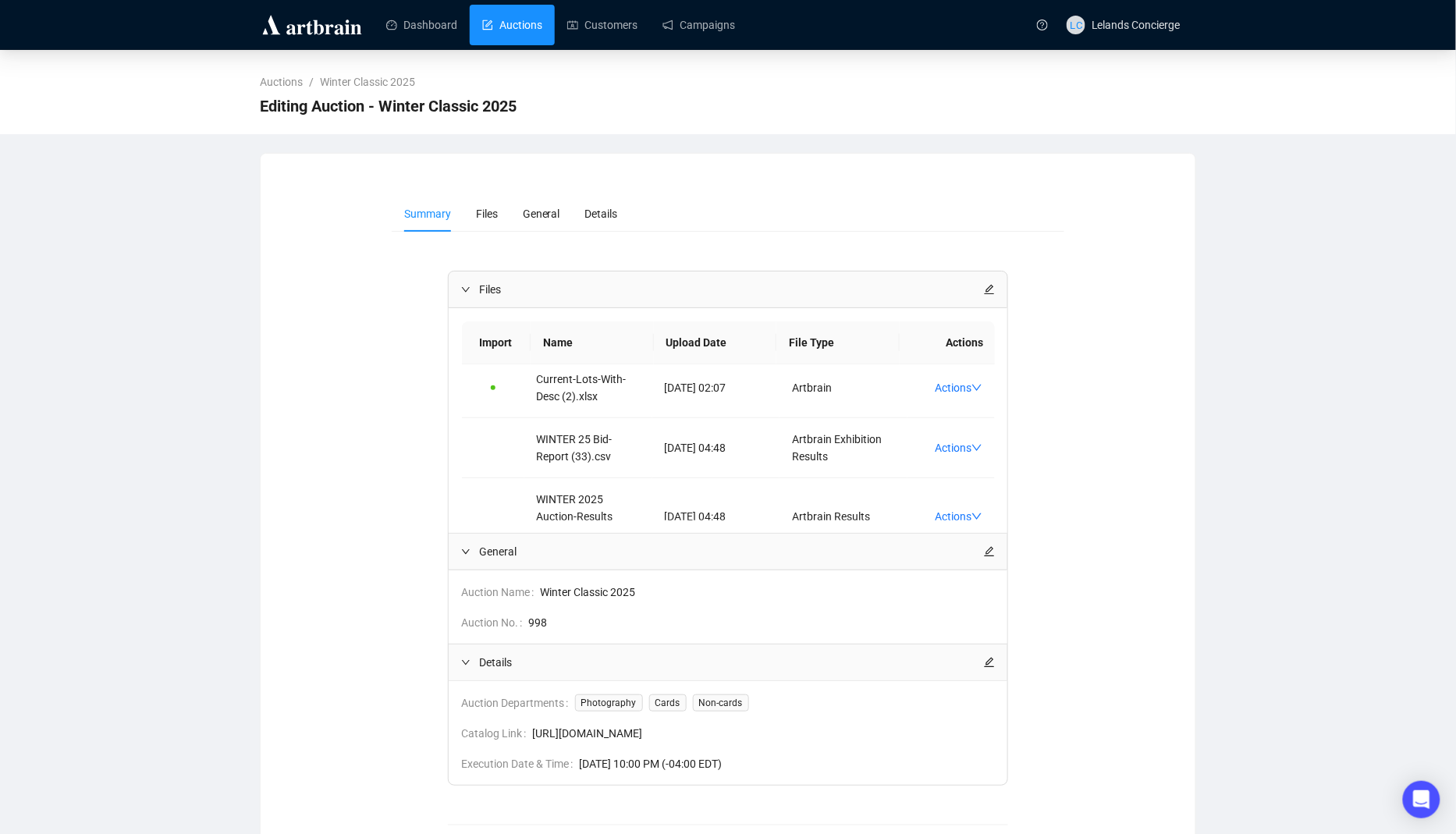
click at [499, 33] on link "Auctions" at bounding box center [512, 25] width 60 height 41
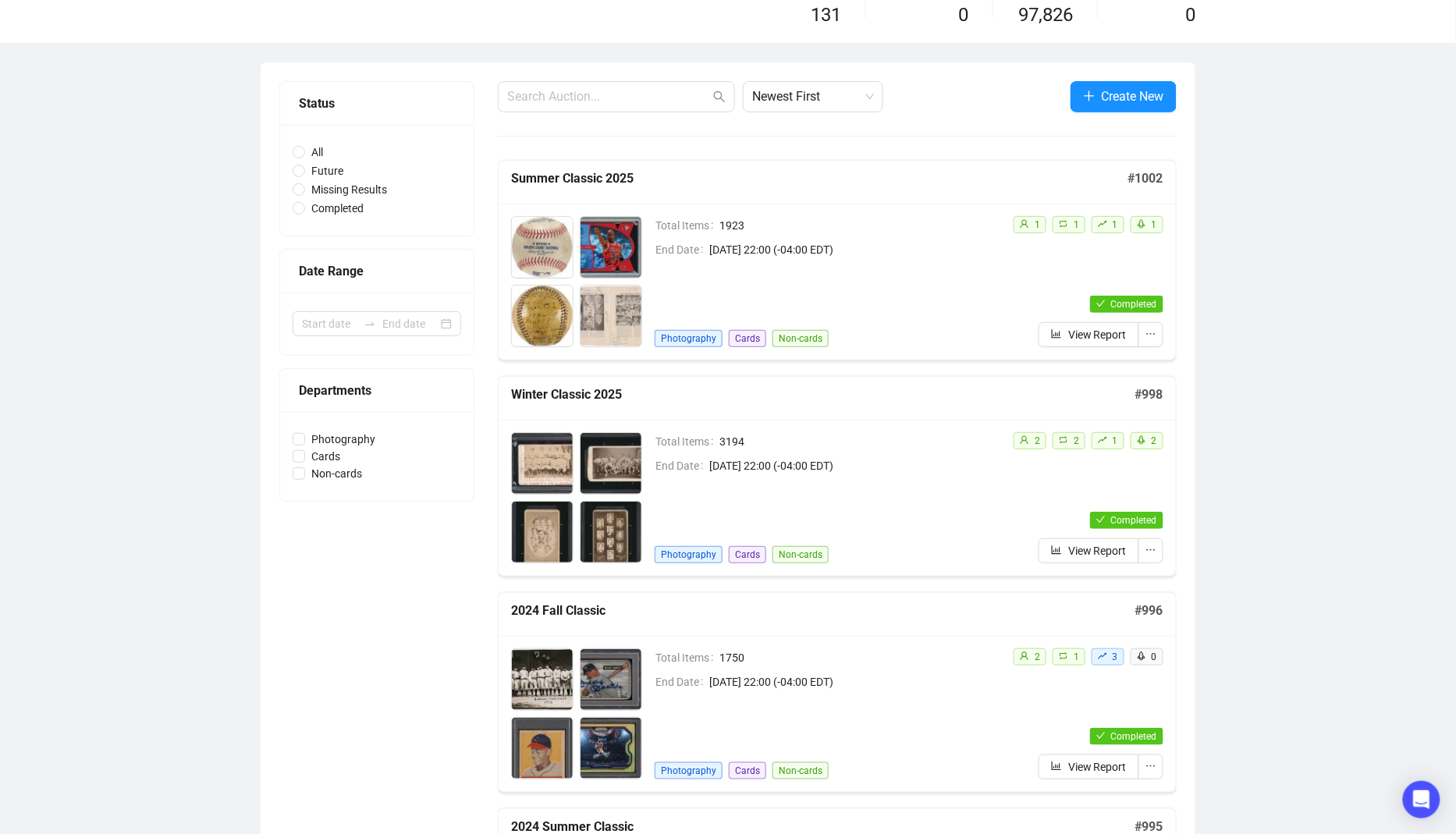
scroll to position [372, 0]
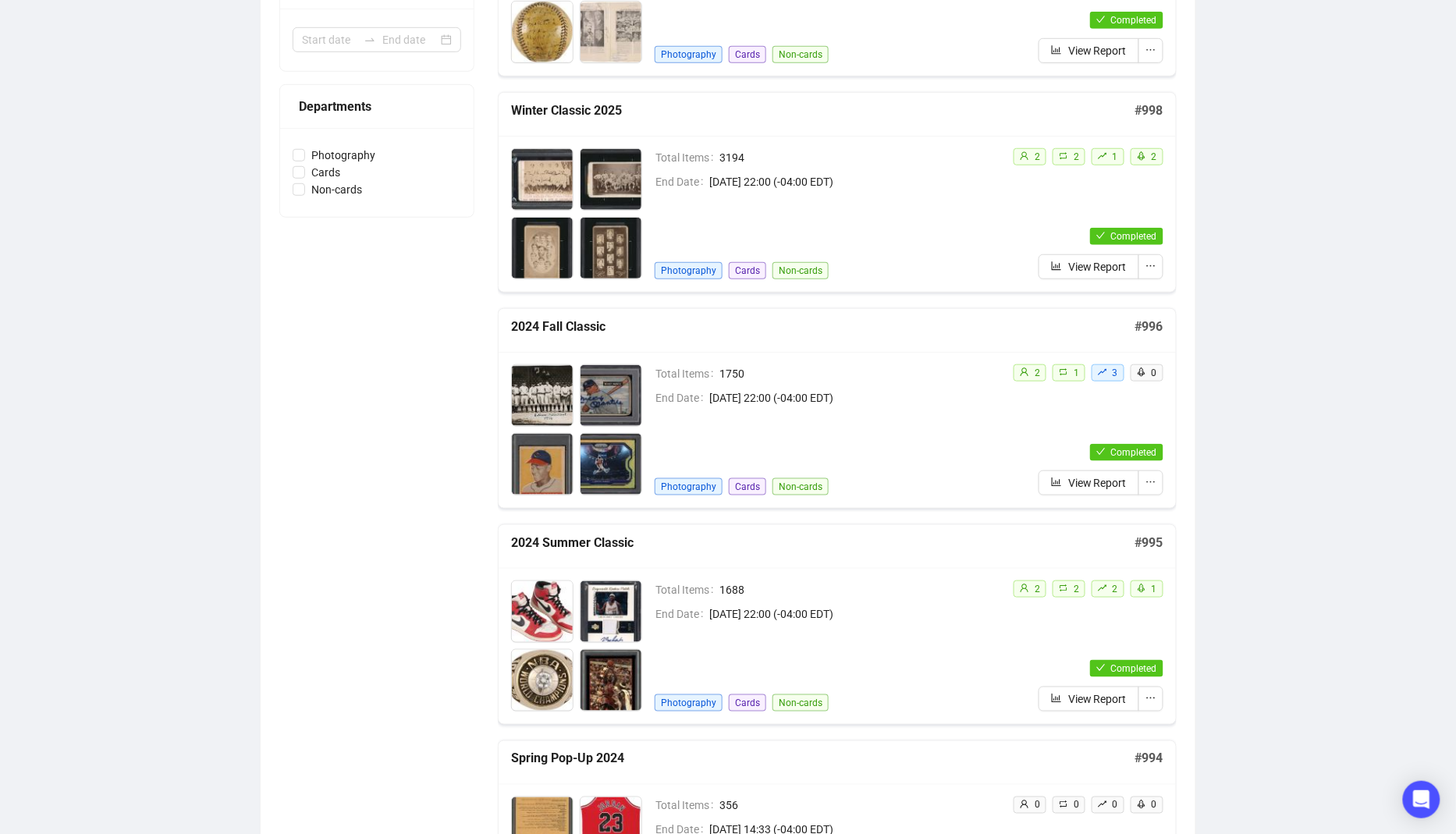
click at [857, 464] on div "Total Items 1750 End Date October 19th 2024, 22:00 (-04:00 EDT) Photography Car…" at bounding box center [827, 430] width 346 height 132
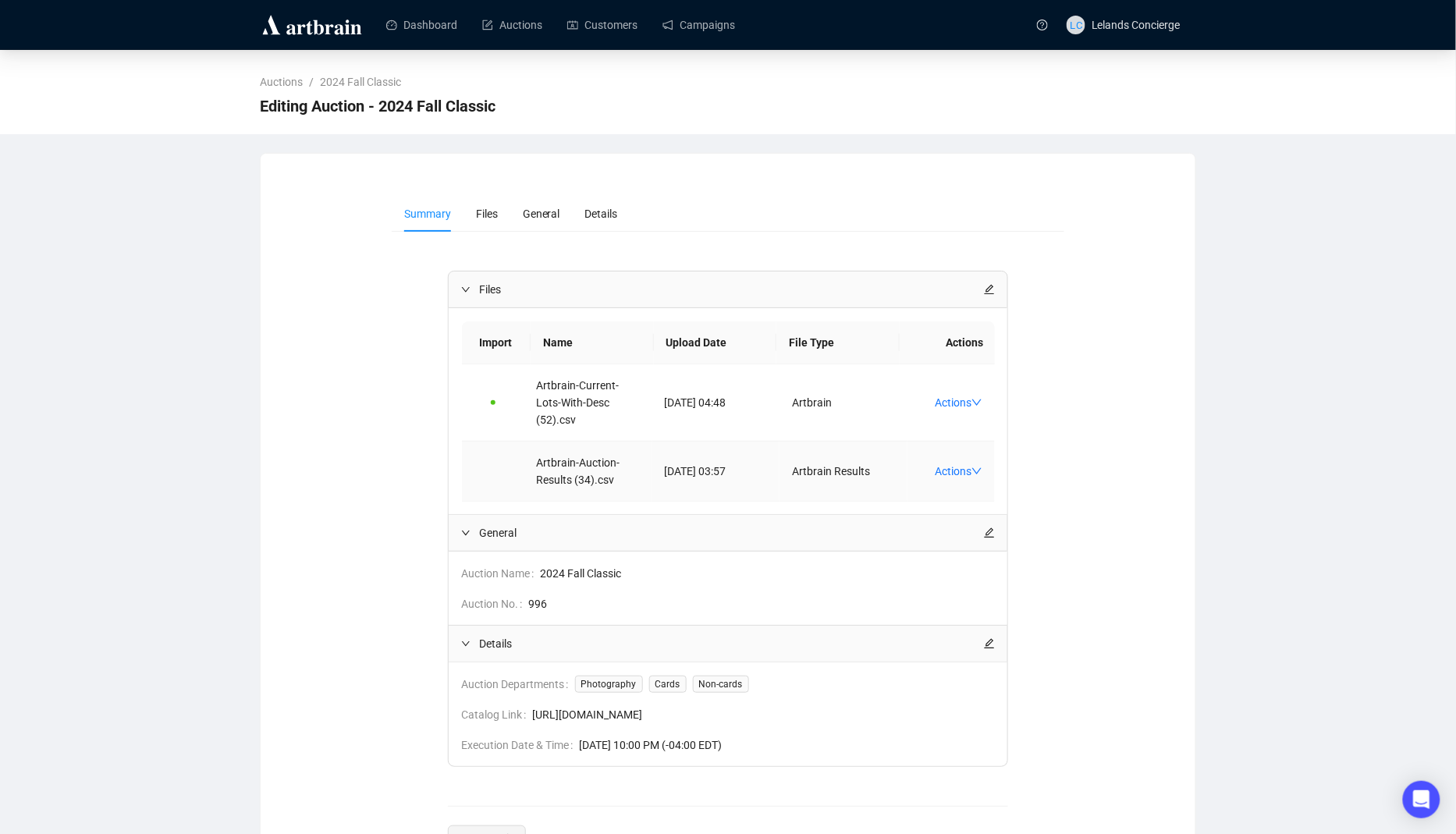
scroll to position [54, 0]
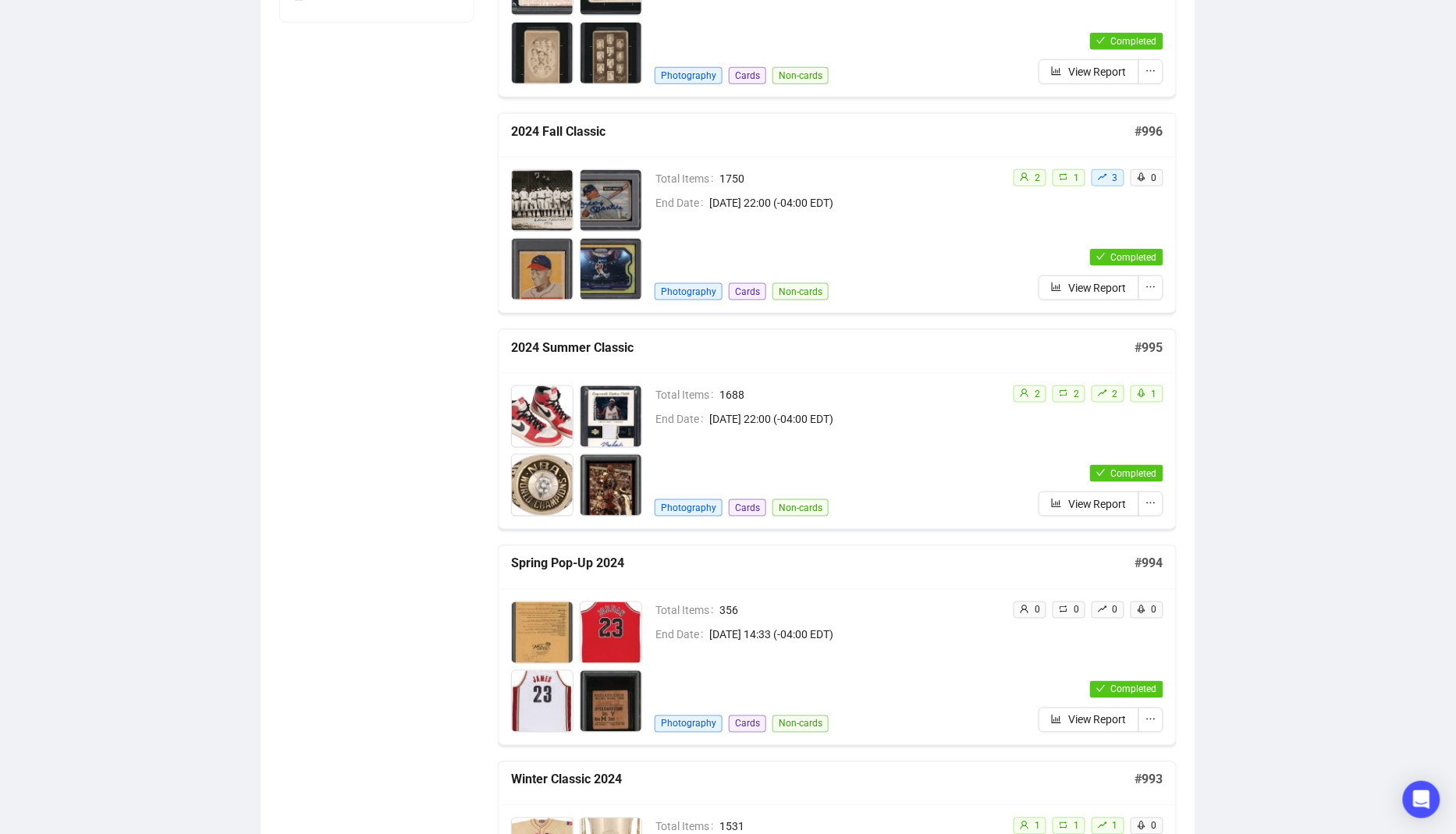
scroll to position [571, 0]
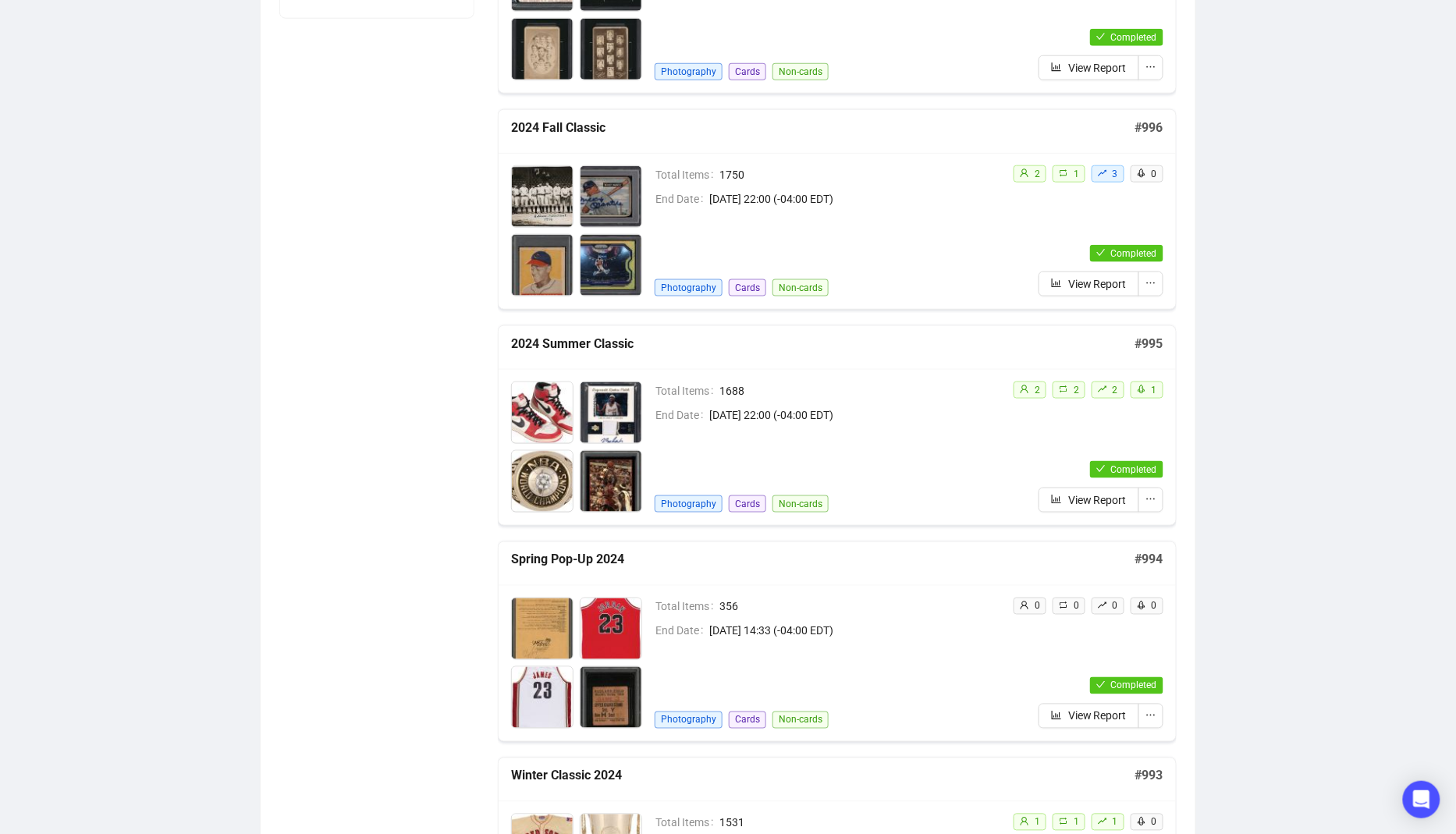
click at [853, 448] on div "Total Items 1688 End Date June 29th 2024, 22:00 (-04:00 EDT) Photography Cards …" at bounding box center [827, 447] width 346 height 132
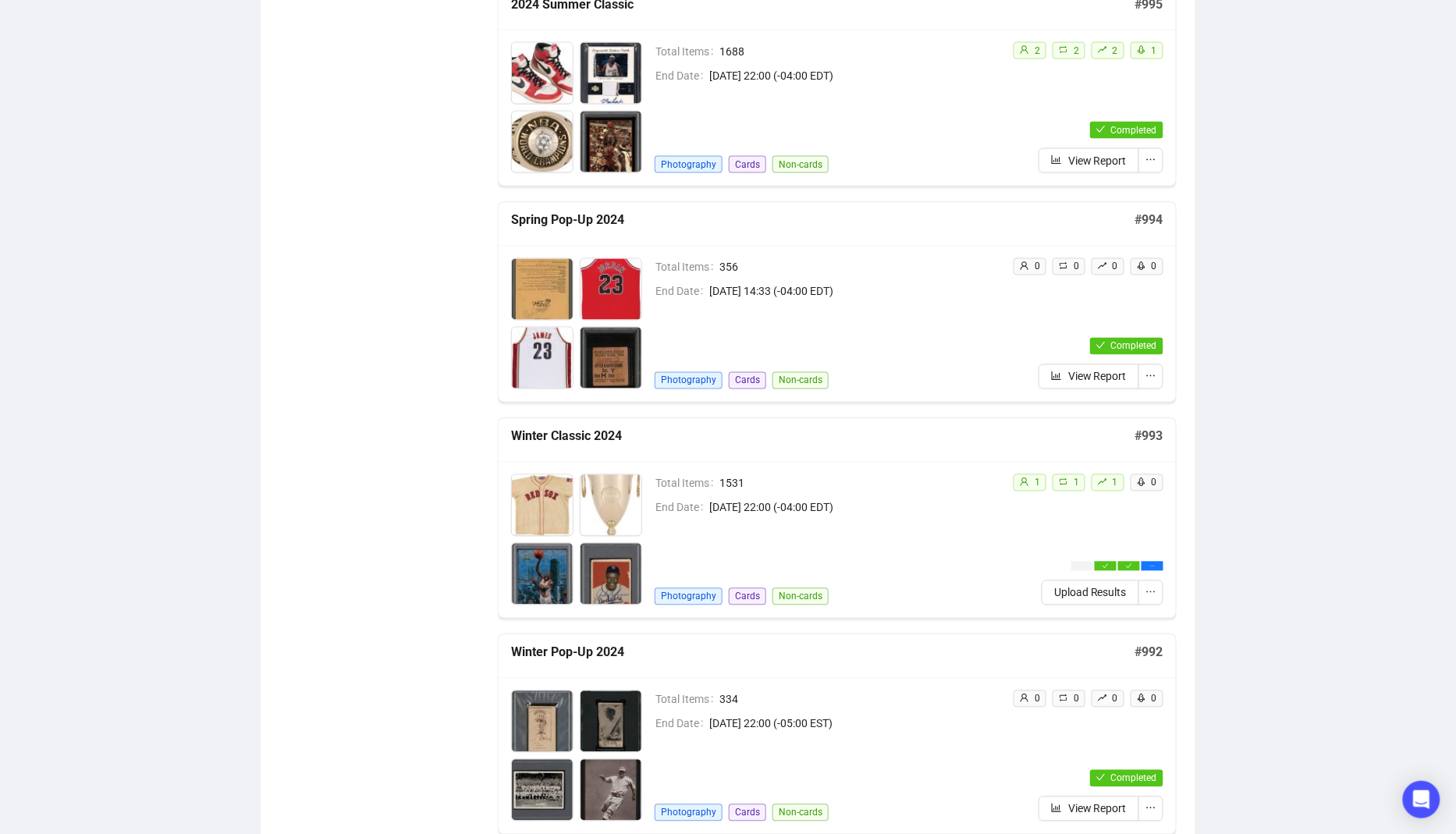
scroll to position [990, 0]
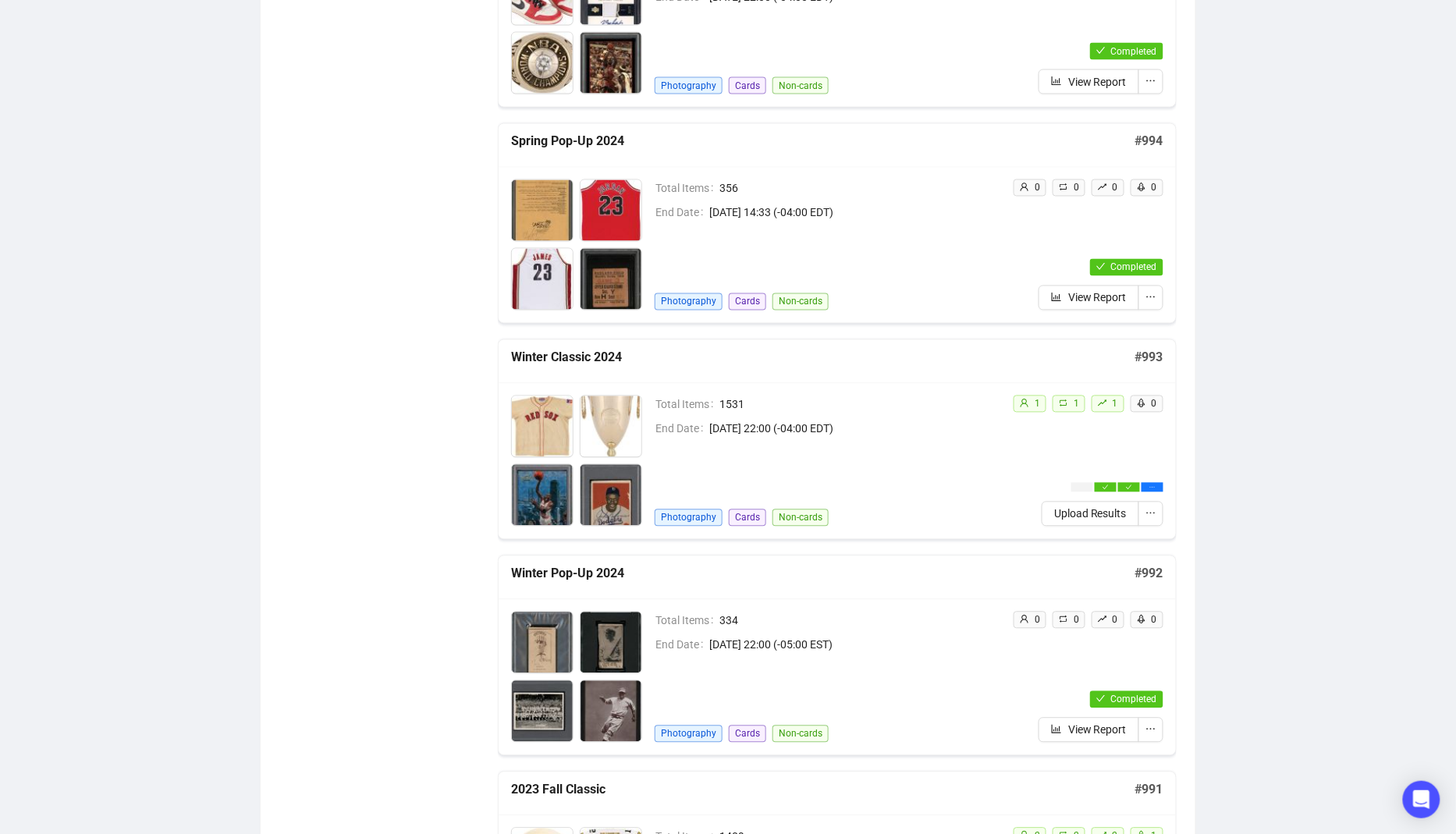
click at [795, 546] on div "Summer Classic 2025 # 1002 Total Items 1923 End Date August 16th 2025, 22:00 (-…" at bounding box center [837, 360] width 679 height 2203
click at [793, 465] on div "Total Items 1531 End Date March 16th 2024, 22:00 (-04:00 EDT) Photography Cards…" at bounding box center [827, 461] width 346 height 132
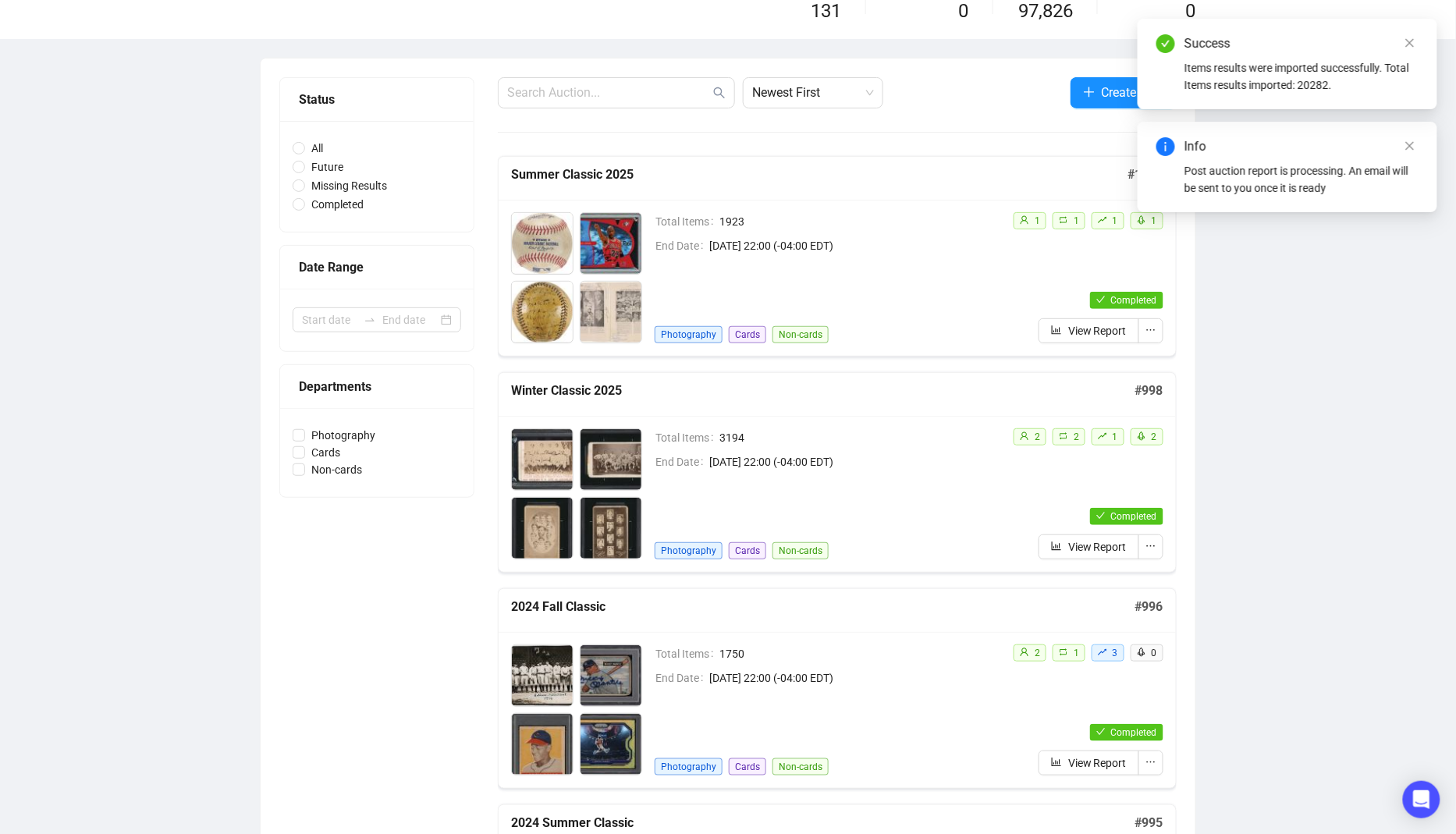
scroll to position [55, 0]
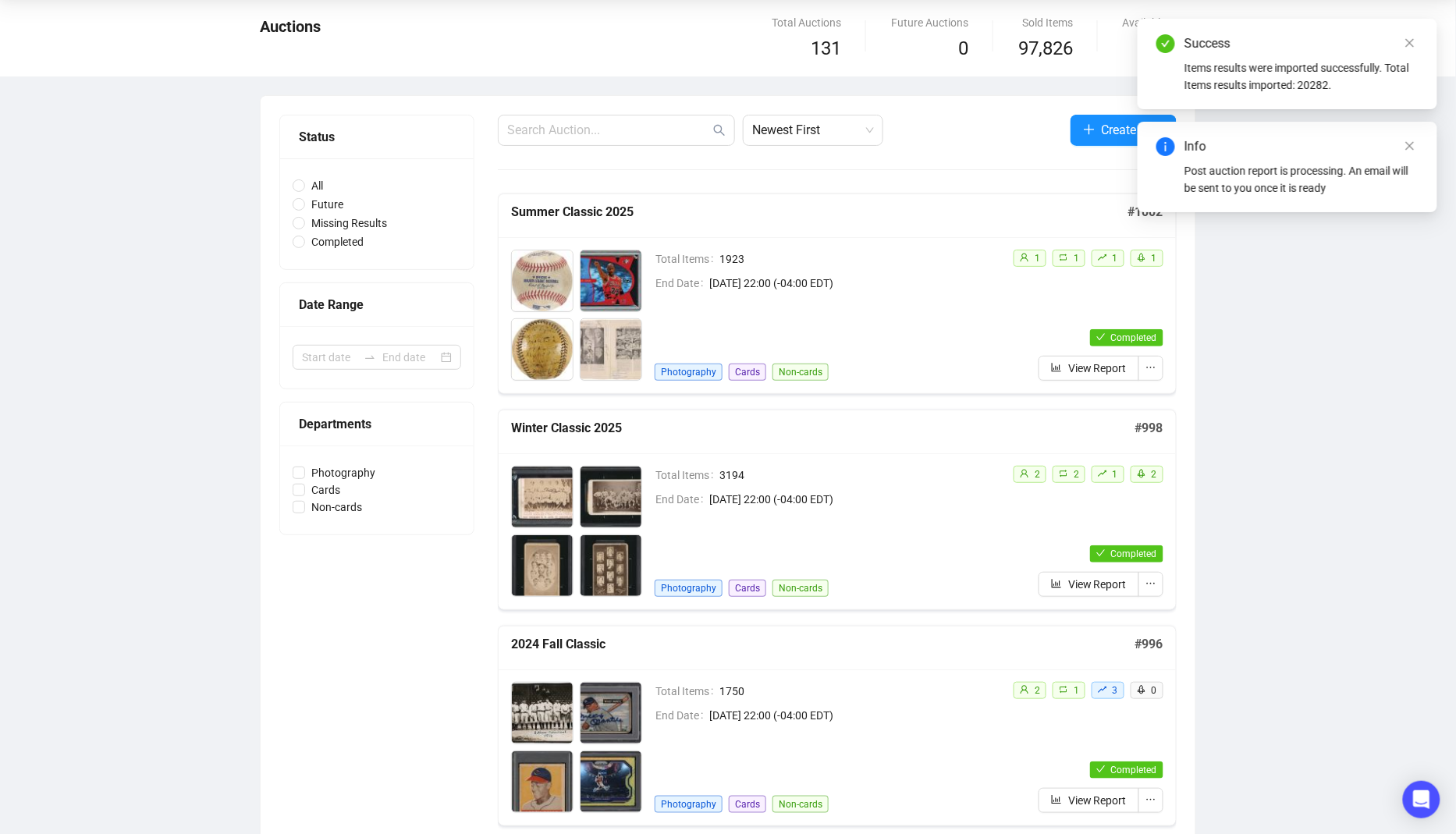
click at [978, 302] on div "Total Items 1923 End Date August 16th 2025, 22:00 (-04:00 EDT) Photography Card…" at bounding box center [827, 315] width 346 height 132
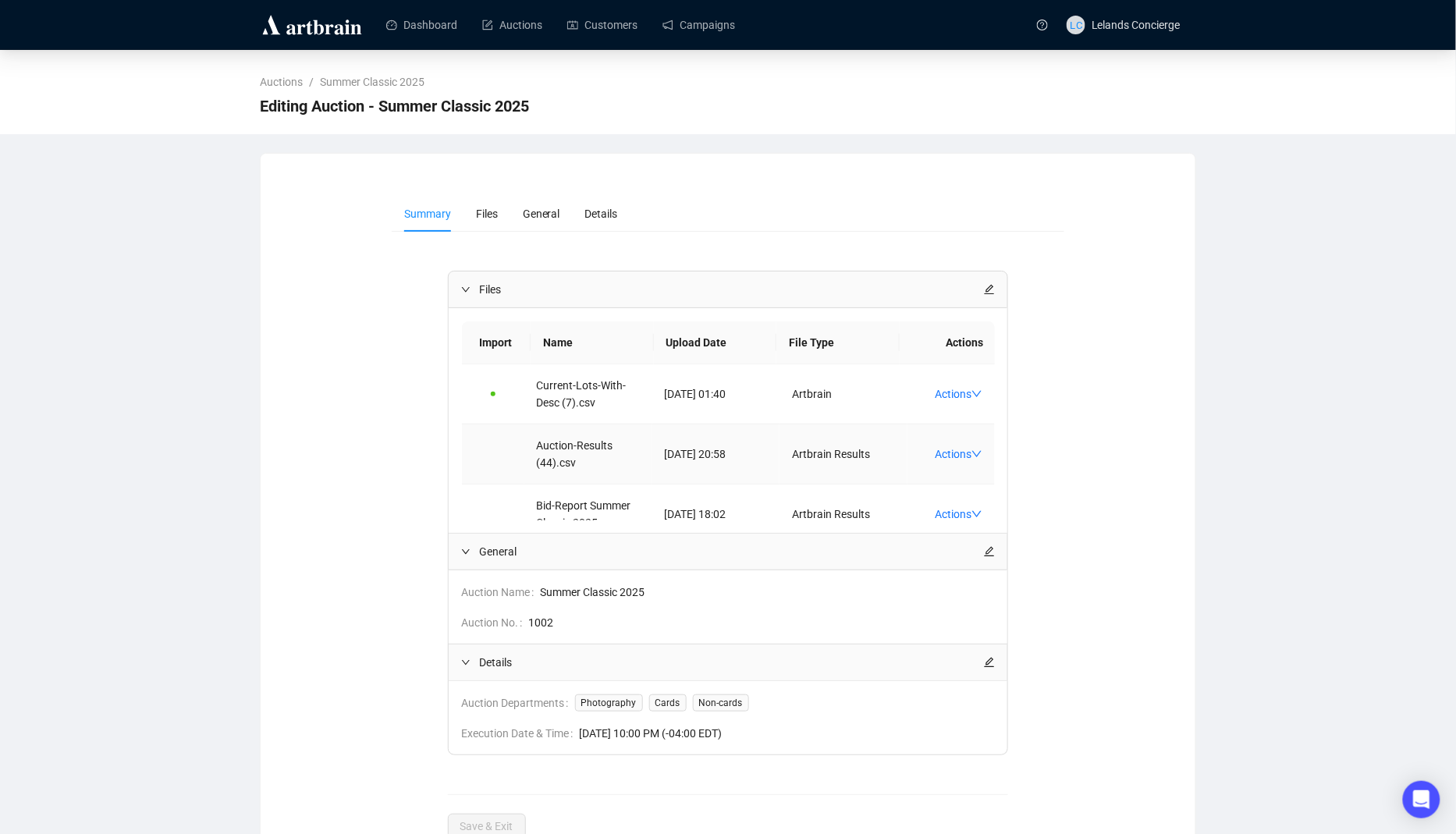
scroll to position [40, 0]
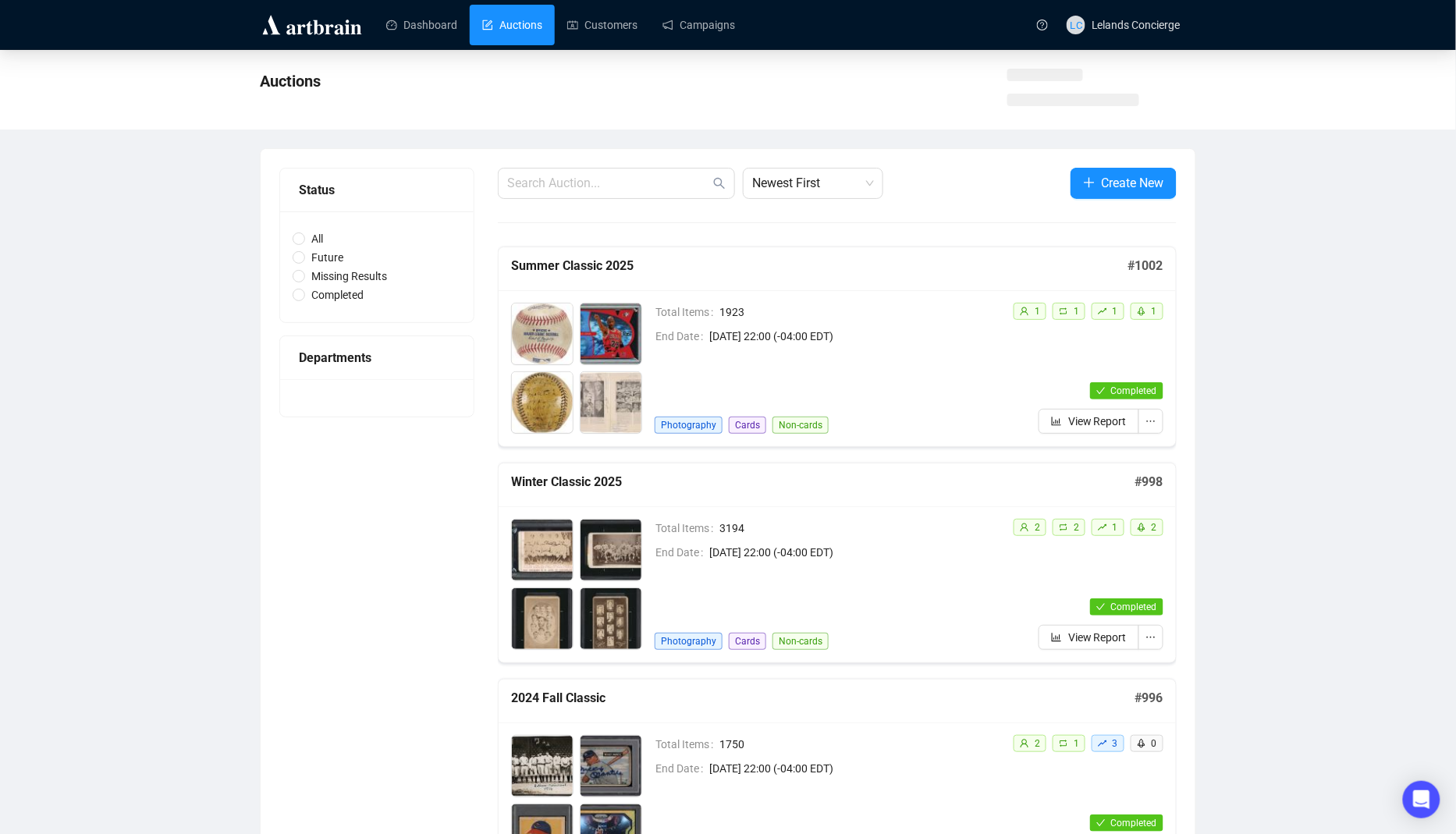
scroll to position [55, 0]
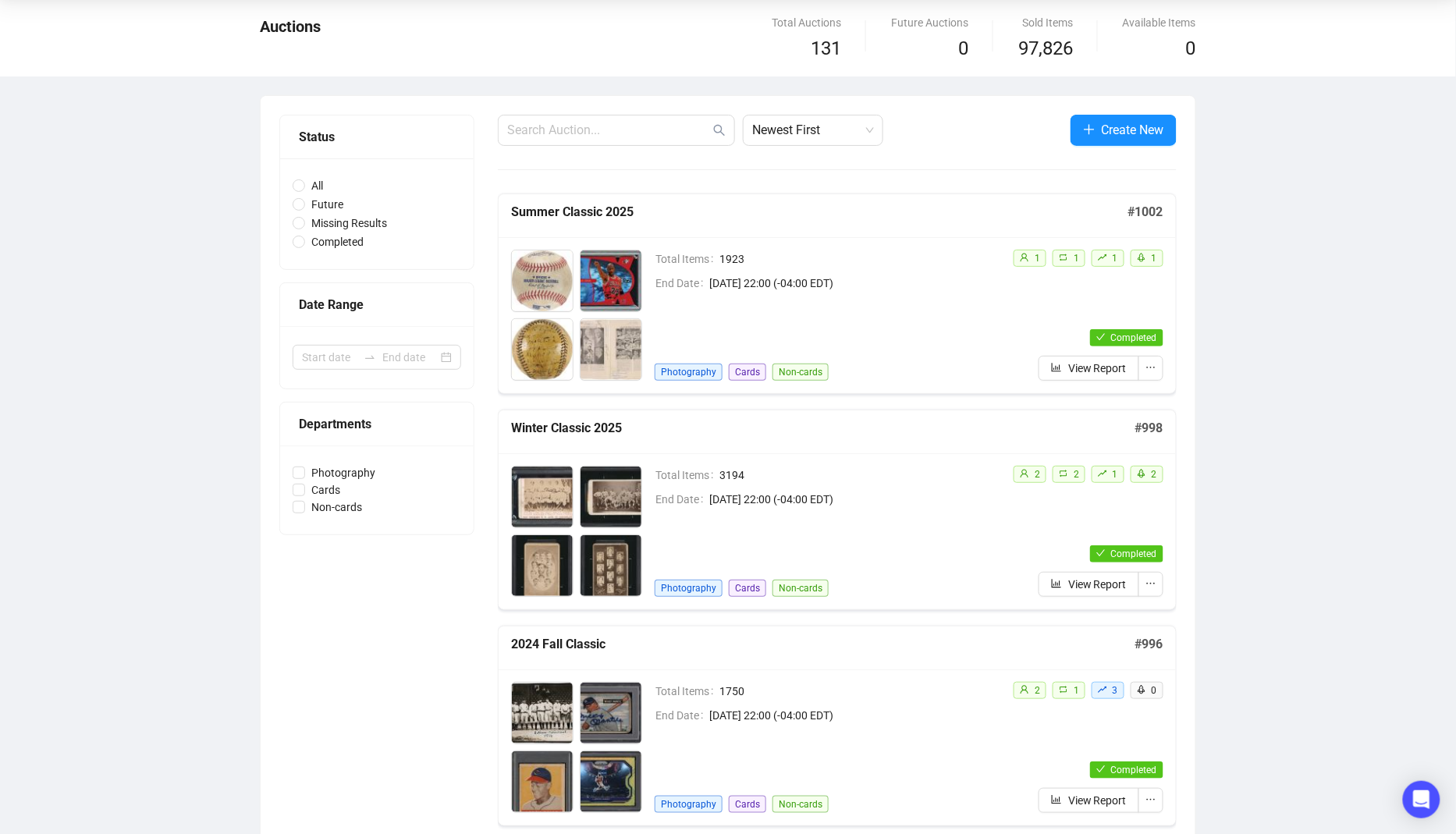
click at [930, 532] on div "Total Items 3194 End Date March 16th 2025, 22:00 (-04:00 EDT) Photography Cards…" at bounding box center [827, 531] width 346 height 132
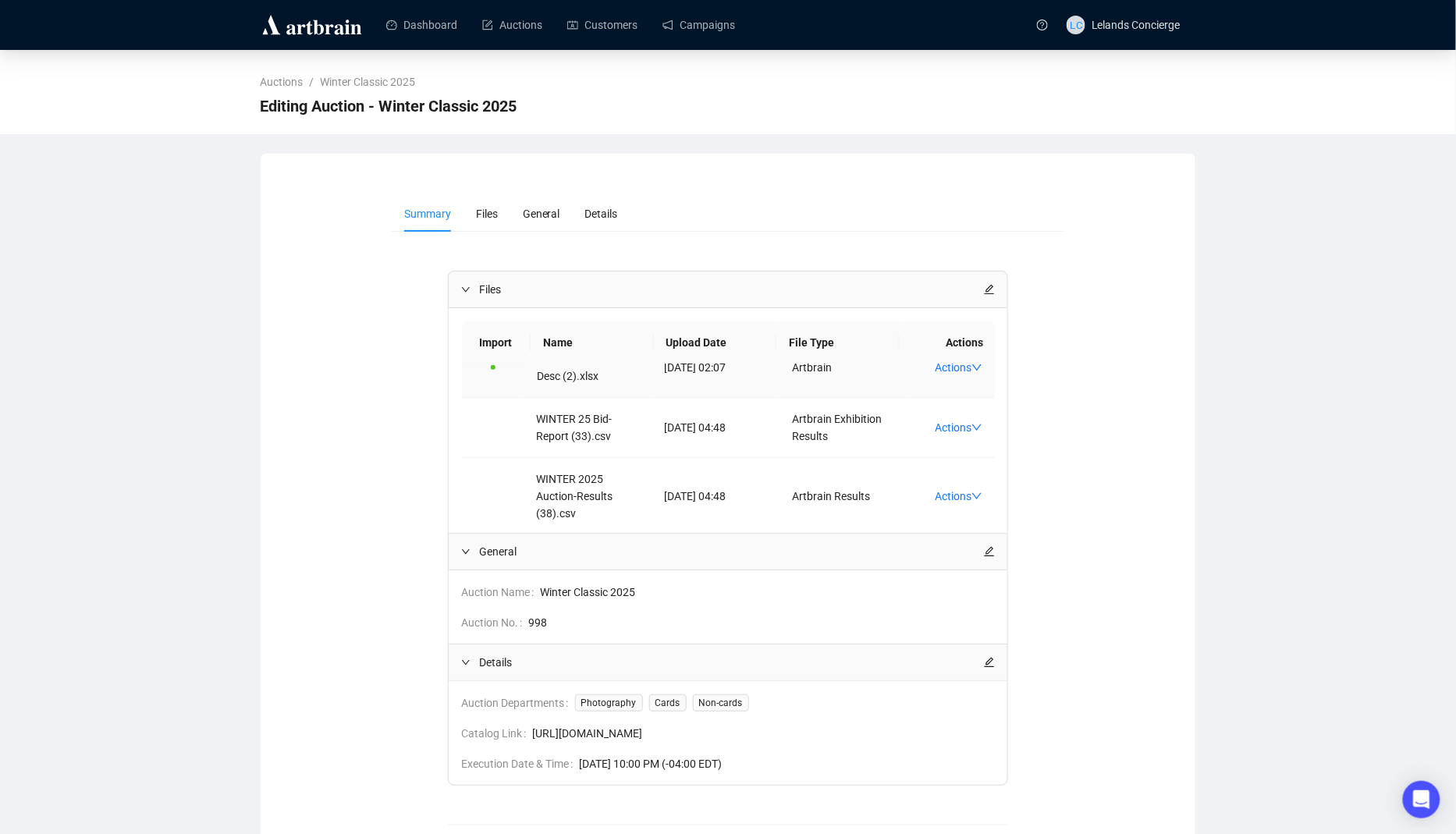
scroll to position [90, 0]
click at [962, 425] on link "Actions" at bounding box center [958, 424] width 48 height 13
click at [963, 517] on span "Delete" at bounding box center [995, 521] width 103 height 18
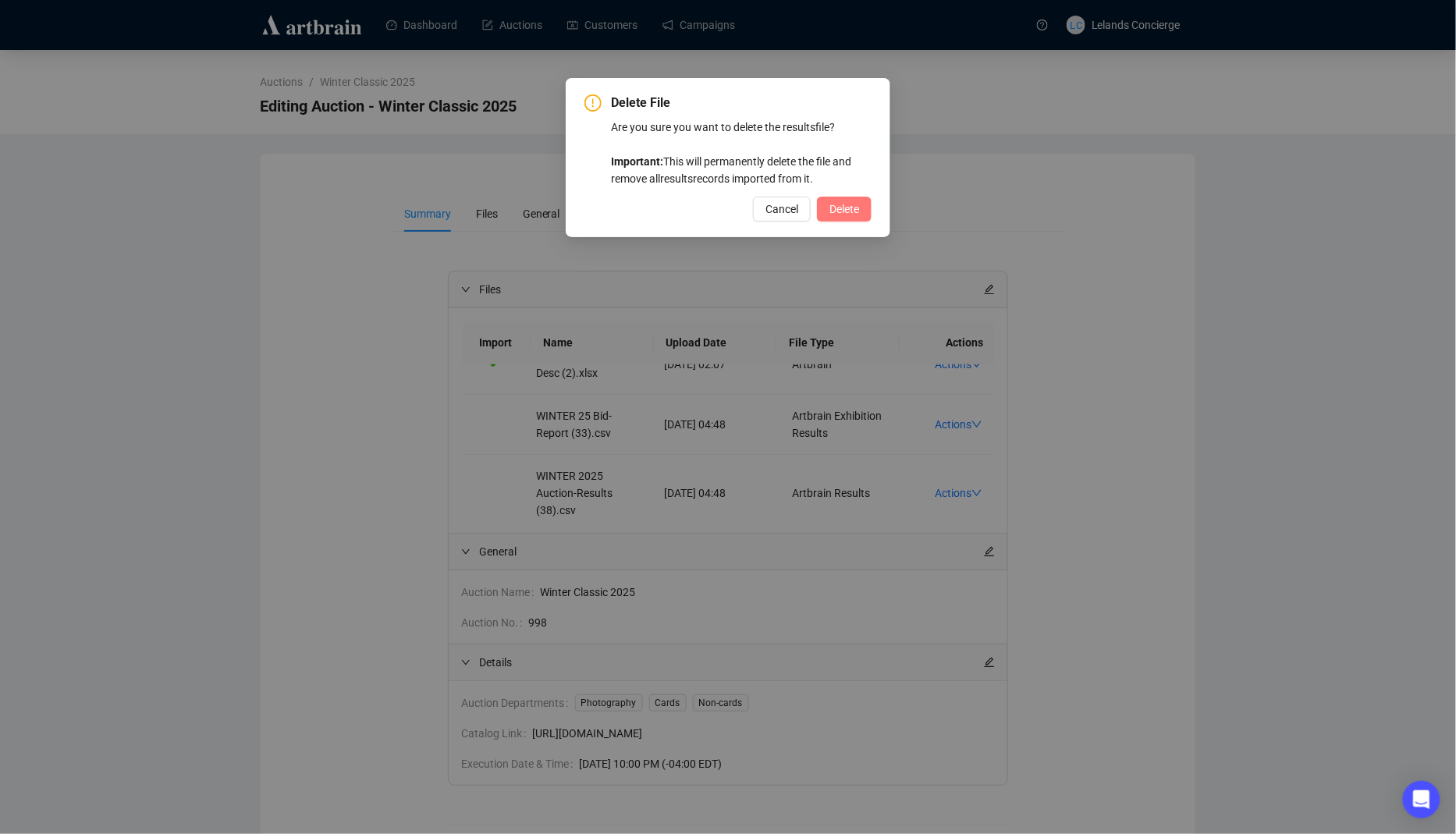
click at [856, 216] on span "Delete" at bounding box center [844, 209] width 29 height 18
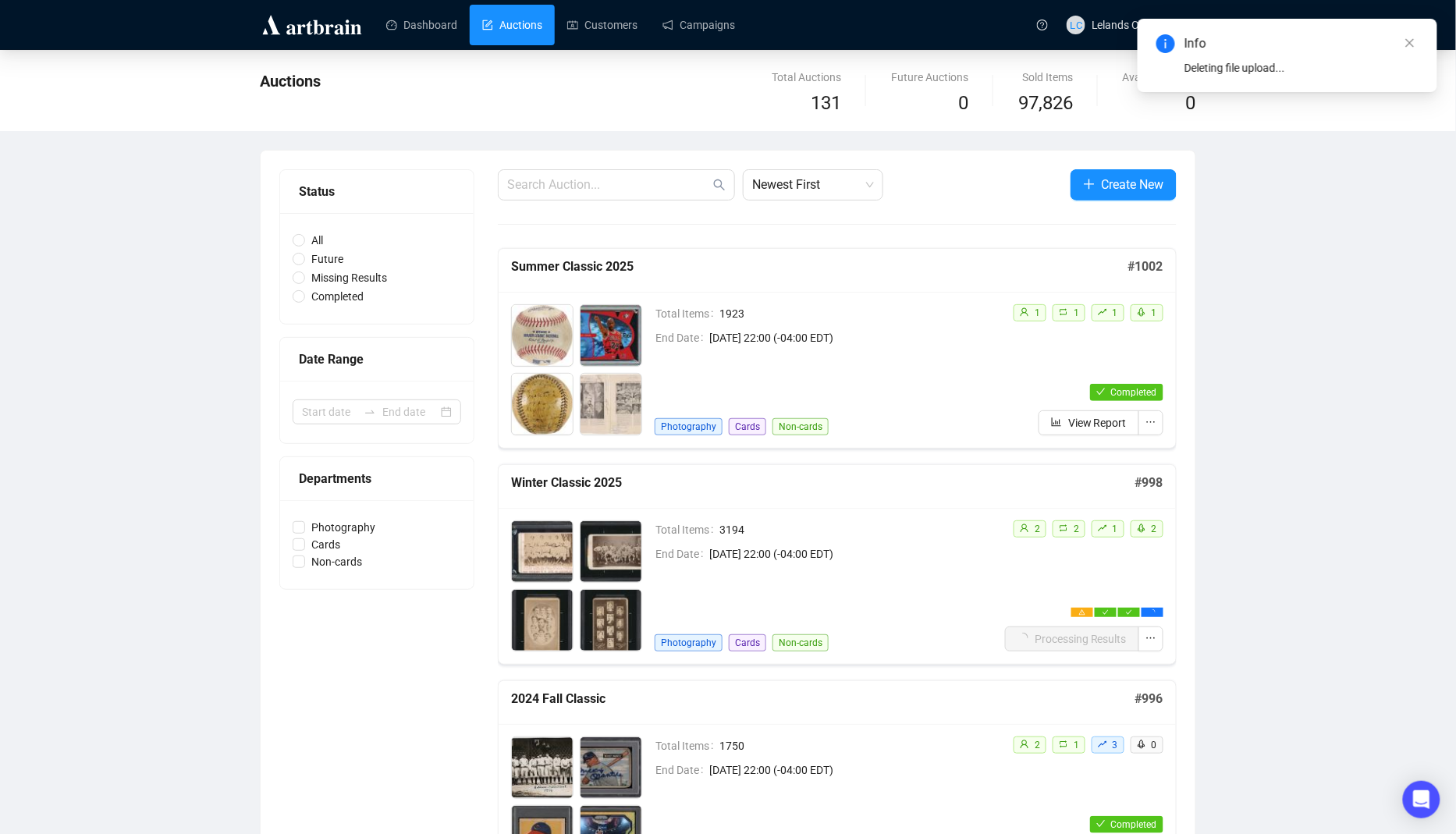
click at [979, 571] on div "Total Items 3194 End Date March 16th 2025, 22:00 (-04:00 EDT) Photography Cards…" at bounding box center [827, 586] width 346 height 132
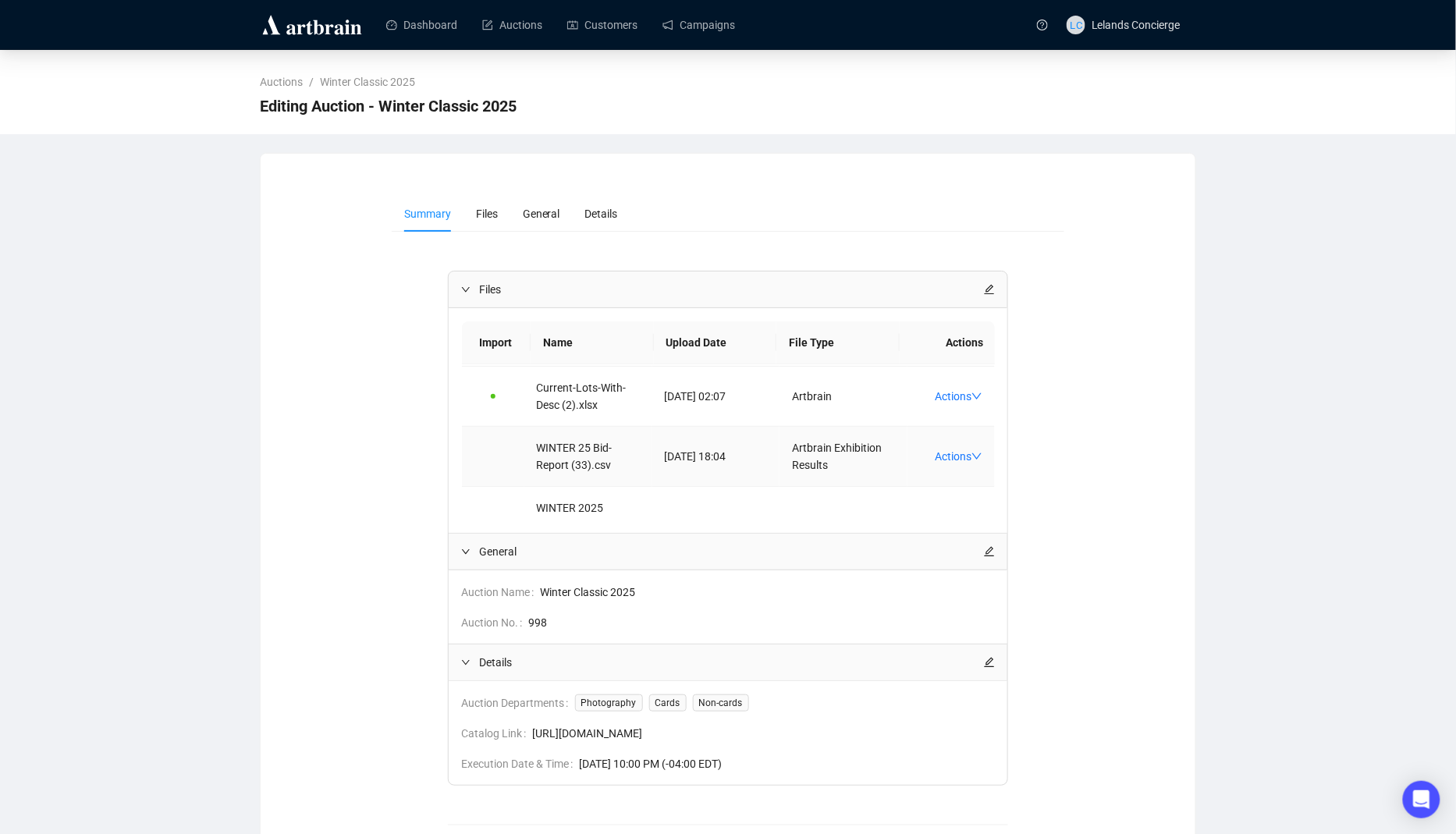
scroll to position [100, 0]
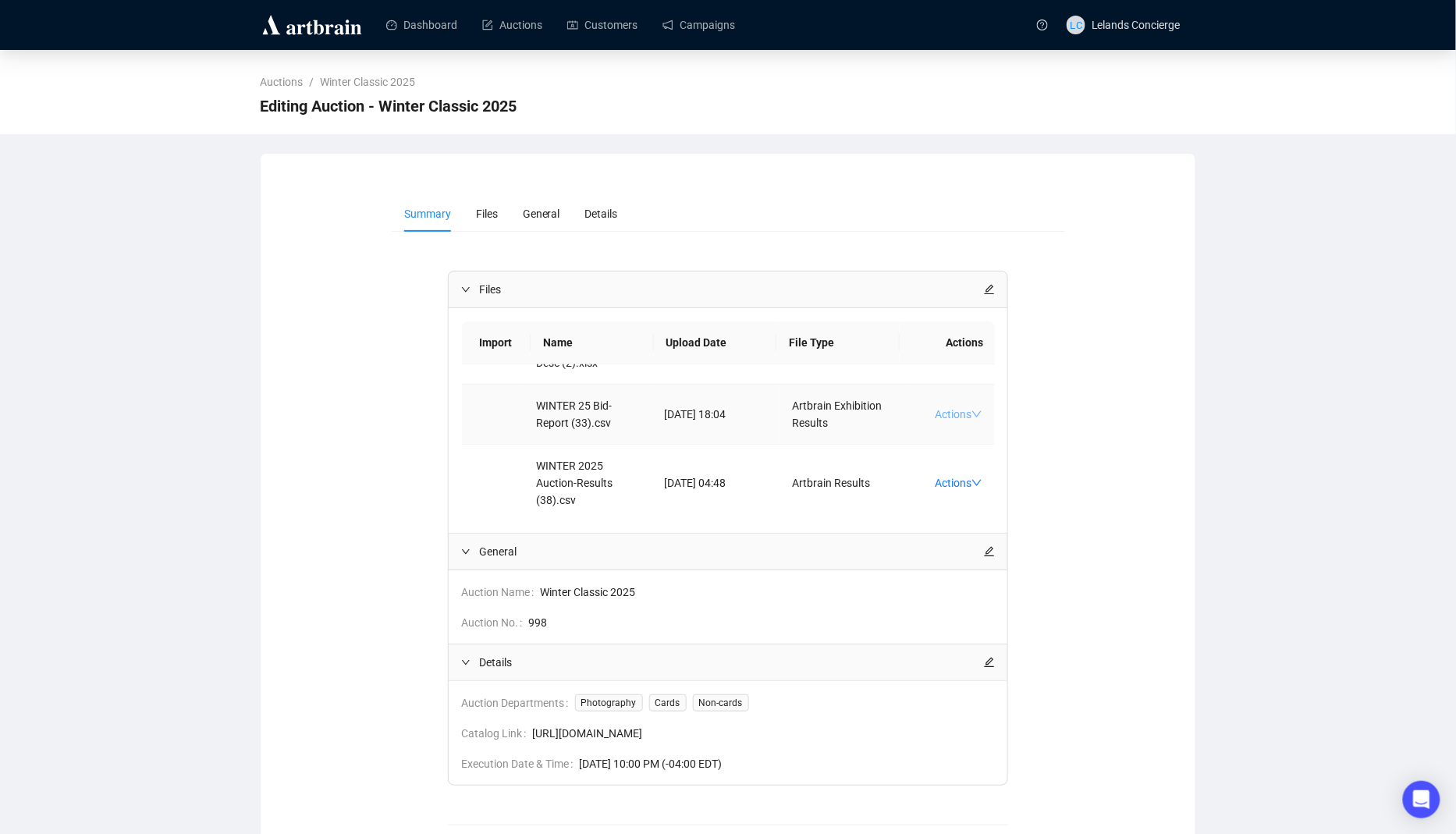
click at [957, 410] on link "Actions" at bounding box center [958, 414] width 48 height 13
click at [855, 445] on td "Artbrain Results" at bounding box center [842, 483] width 128 height 77
click at [949, 477] on link "Actions" at bounding box center [958, 483] width 48 height 13
click at [694, 348] on th "Upload Date" at bounding box center [715, 343] width 124 height 43
click at [523, 36] on link "Auctions" at bounding box center [512, 25] width 60 height 41
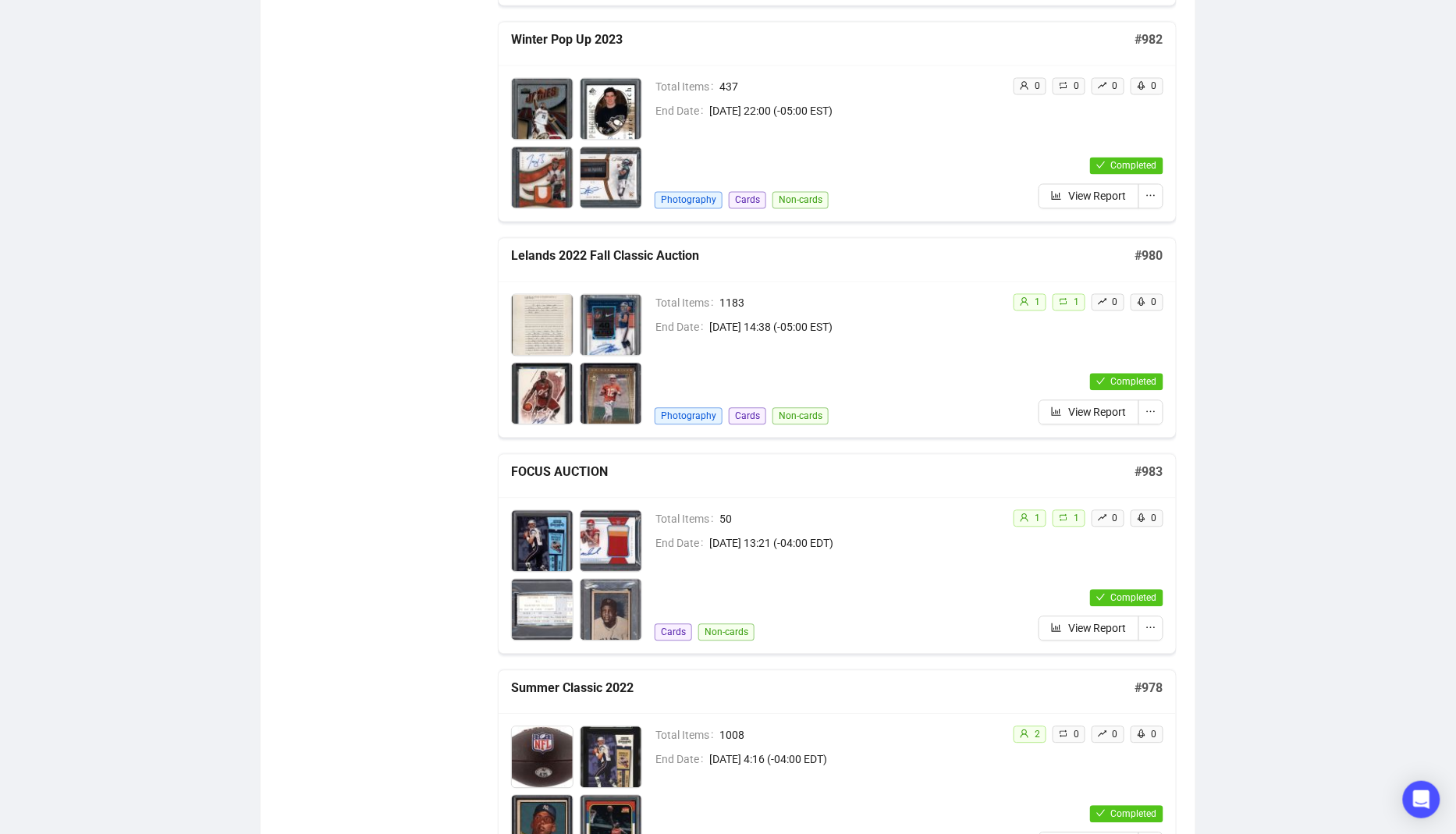
scroll to position [3288, 0]
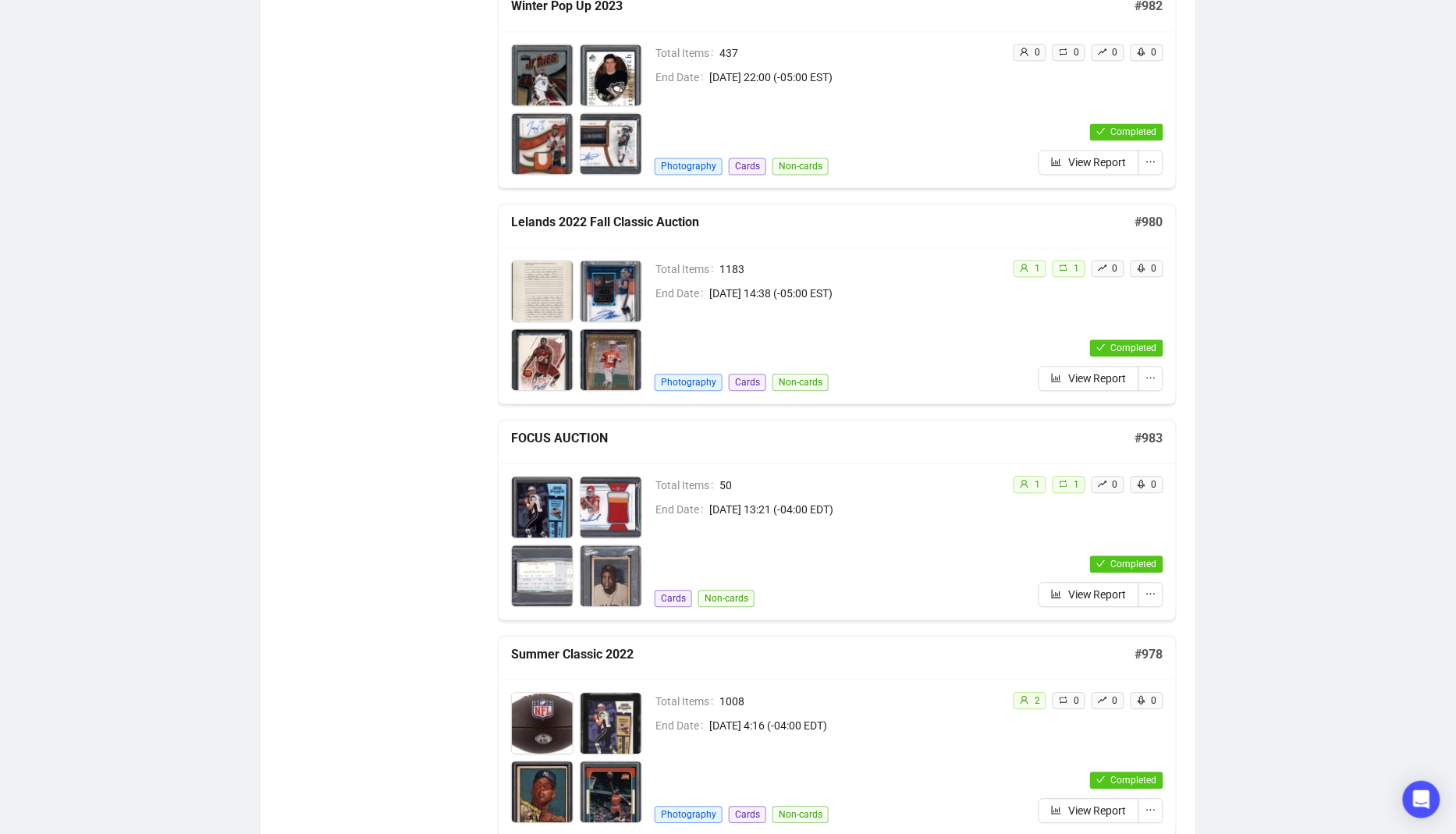
click at [962, 318] on div "Total Items 1183 End Date December 10th 2022, 14:38 (-05:00 EST) Photography Ca…" at bounding box center [827, 325] width 346 height 132
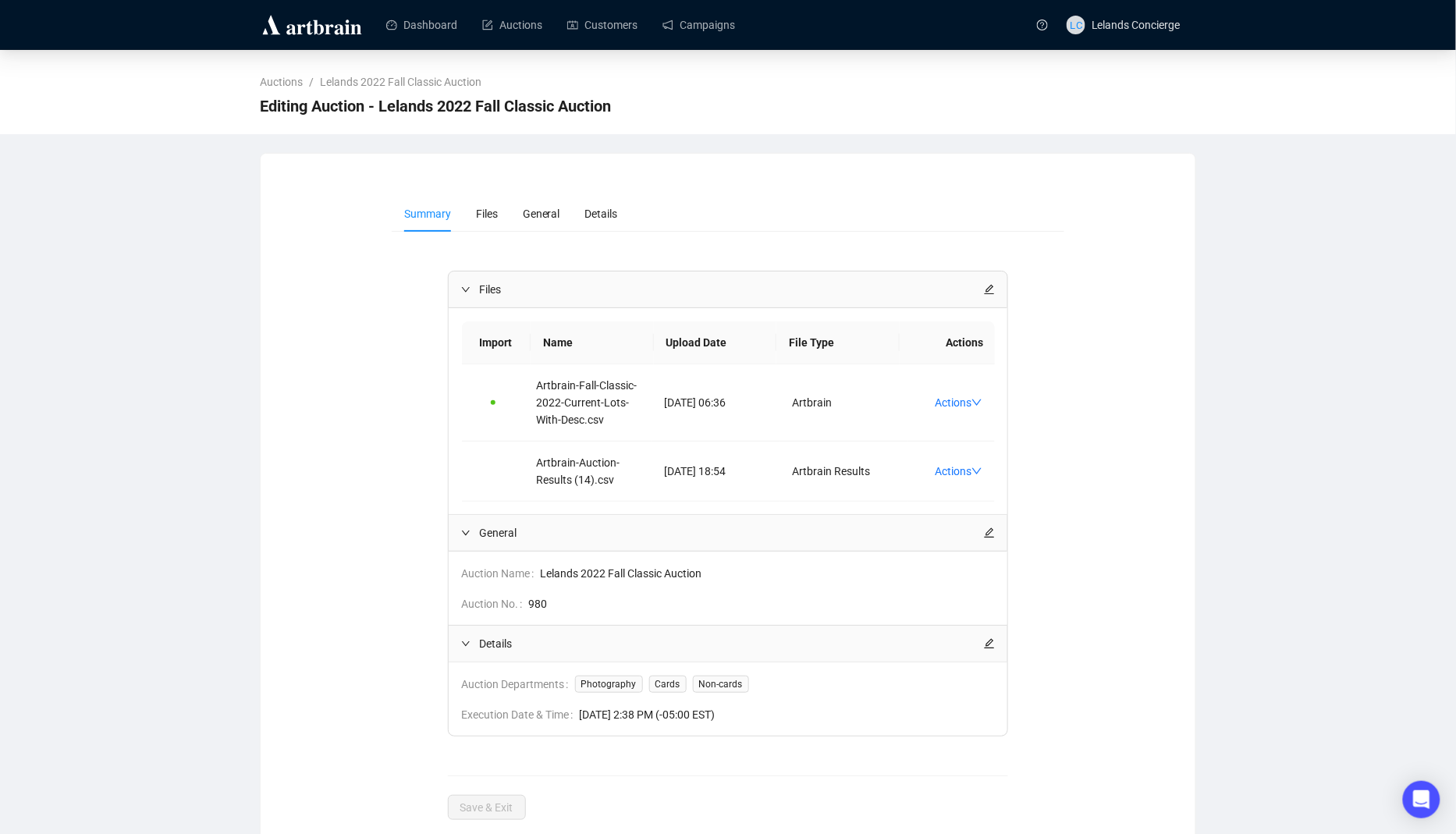
click at [531, 53] on div "Auctions / Lelands 2022 Fall Classic Auction Editing Auction - Lelands 2022 Fal…" at bounding box center [728, 92] width 1456 height 85
click at [539, 34] on link "Auctions" at bounding box center [512, 25] width 60 height 41
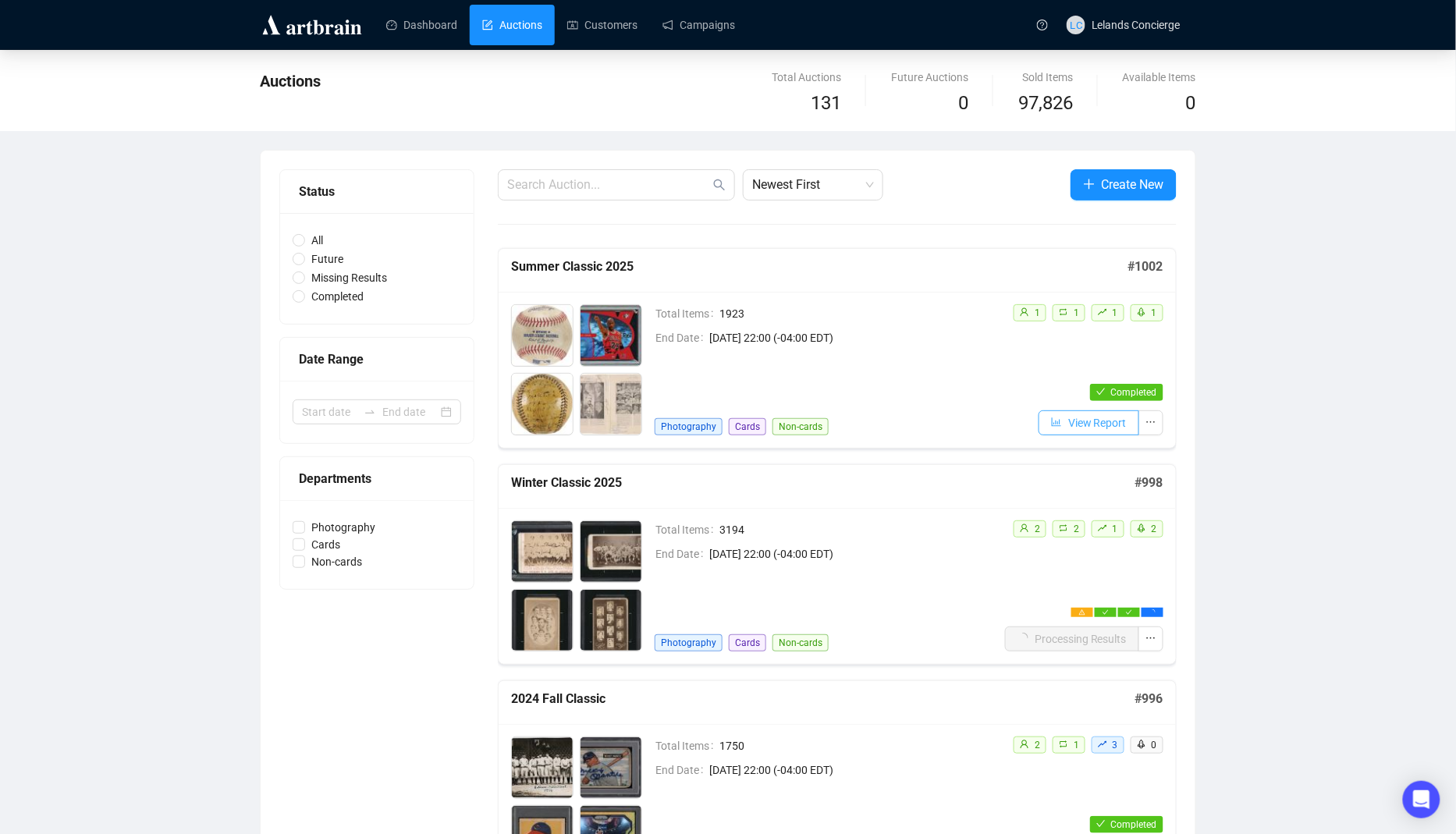
click at [1084, 416] on span "View Report" at bounding box center [1098, 423] width 58 height 18
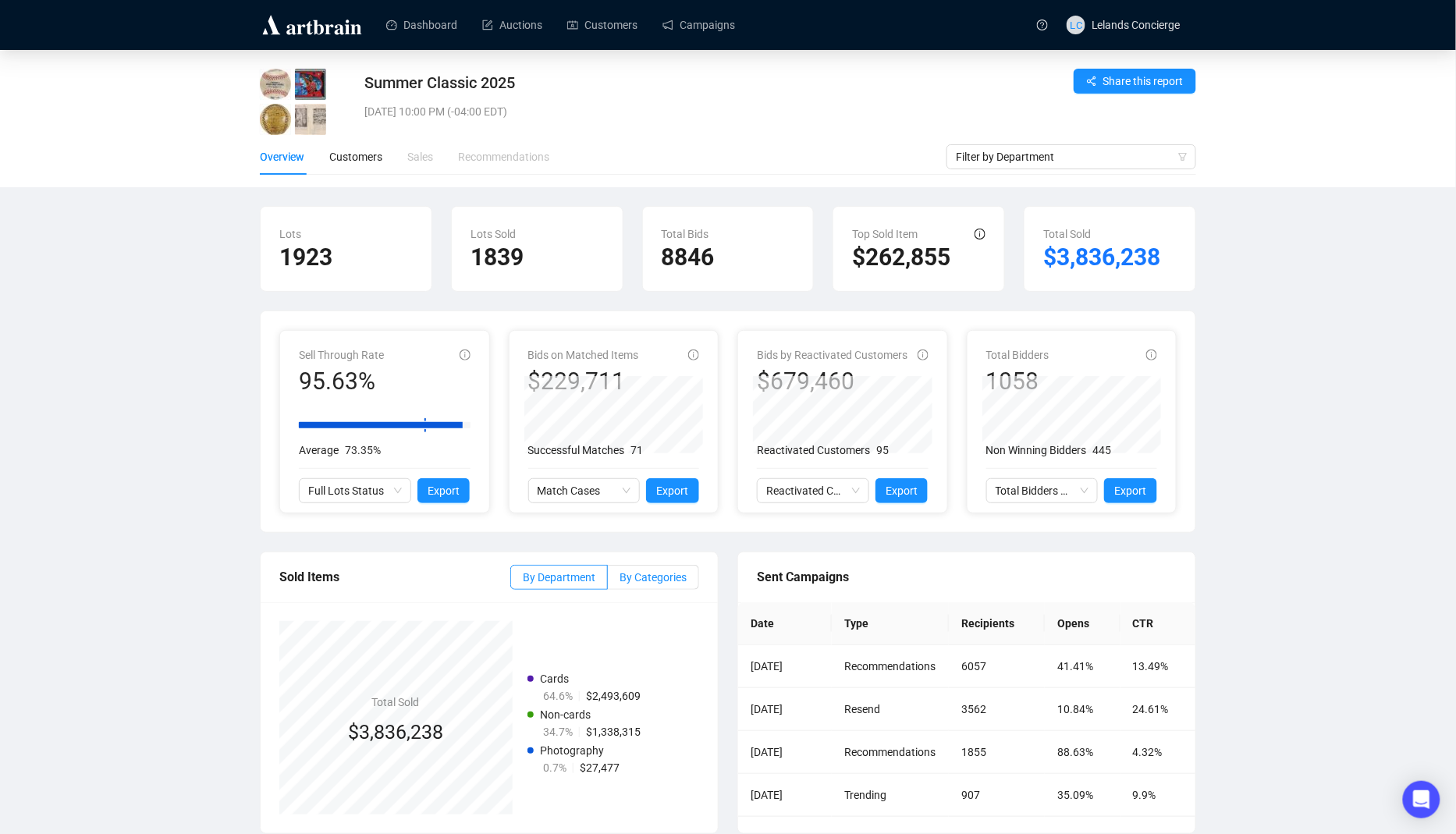
click at [650, 579] on span "By Categories" at bounding box center [653, 577] width 67 height 13
click at [608, 582] on input "By Categories" at bounding box center [608, 582] width 0 height 0
click at [568, 572] on span "By Department" at bounding box center [559, 577] width 73 height 13
click at [511, 582] on input "By Department" at bounding box center [511, 582] width 0 height 0
click at [650, 571] on span "By Categories" at bounding box center [653, 577] width 67 height 13
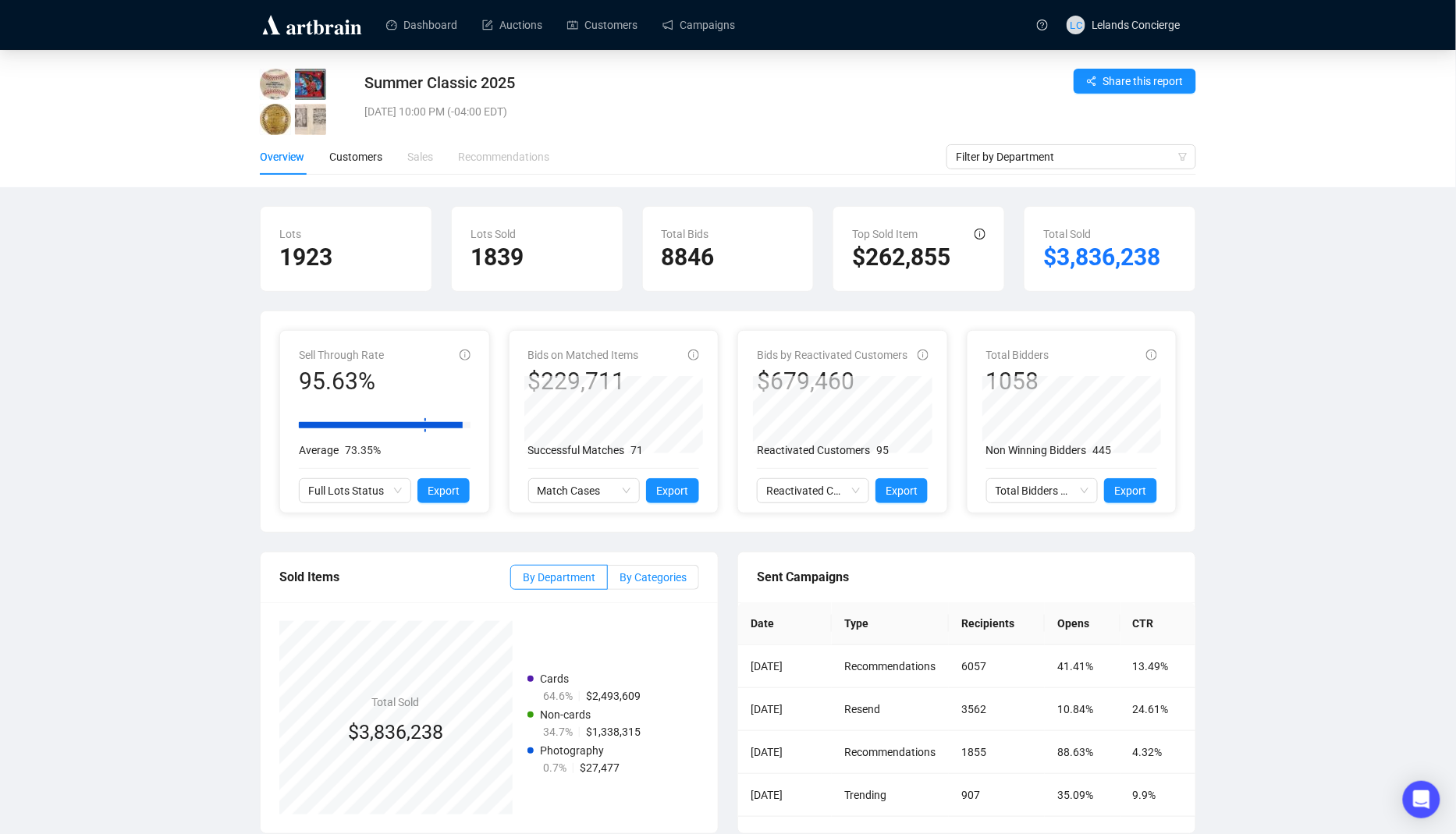
click at [608, 582] on input "By Categories" at bounding box center [608, 582] width 0 height 0
click at [530, 579] on span "By Department" at bounding box center [559, 577] width 73 height 13
click at [511, 582] on input "By Department" at bounding box center [511, 582] width 0 height 0
click at [634, 580] on span "By Categories" at bounding box center [653, 577] width 67 height 13
click at [608, 582] on input "By Categories" at bounding box center [608, 582] width 0 height 0
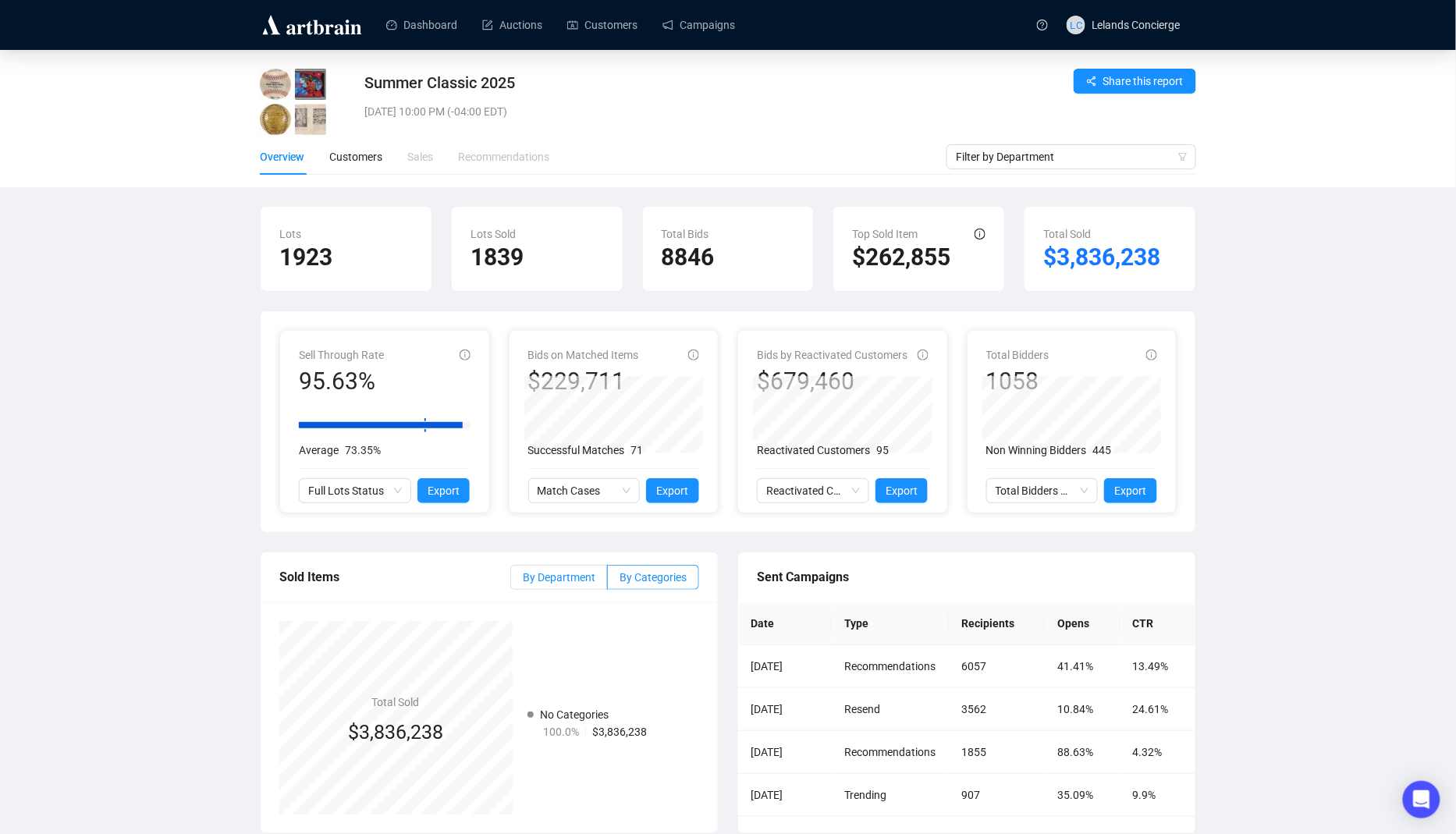
click at [563, 583] on label "By Department" at bounding box center [559, 578] width 97 height 25
click at [511, 582] on input "By Department" at bounding box center [511, 582] width 0 height 0
click at [500, 38] on link "Auctions" at bounding box center [512, 25] width 60 height 41
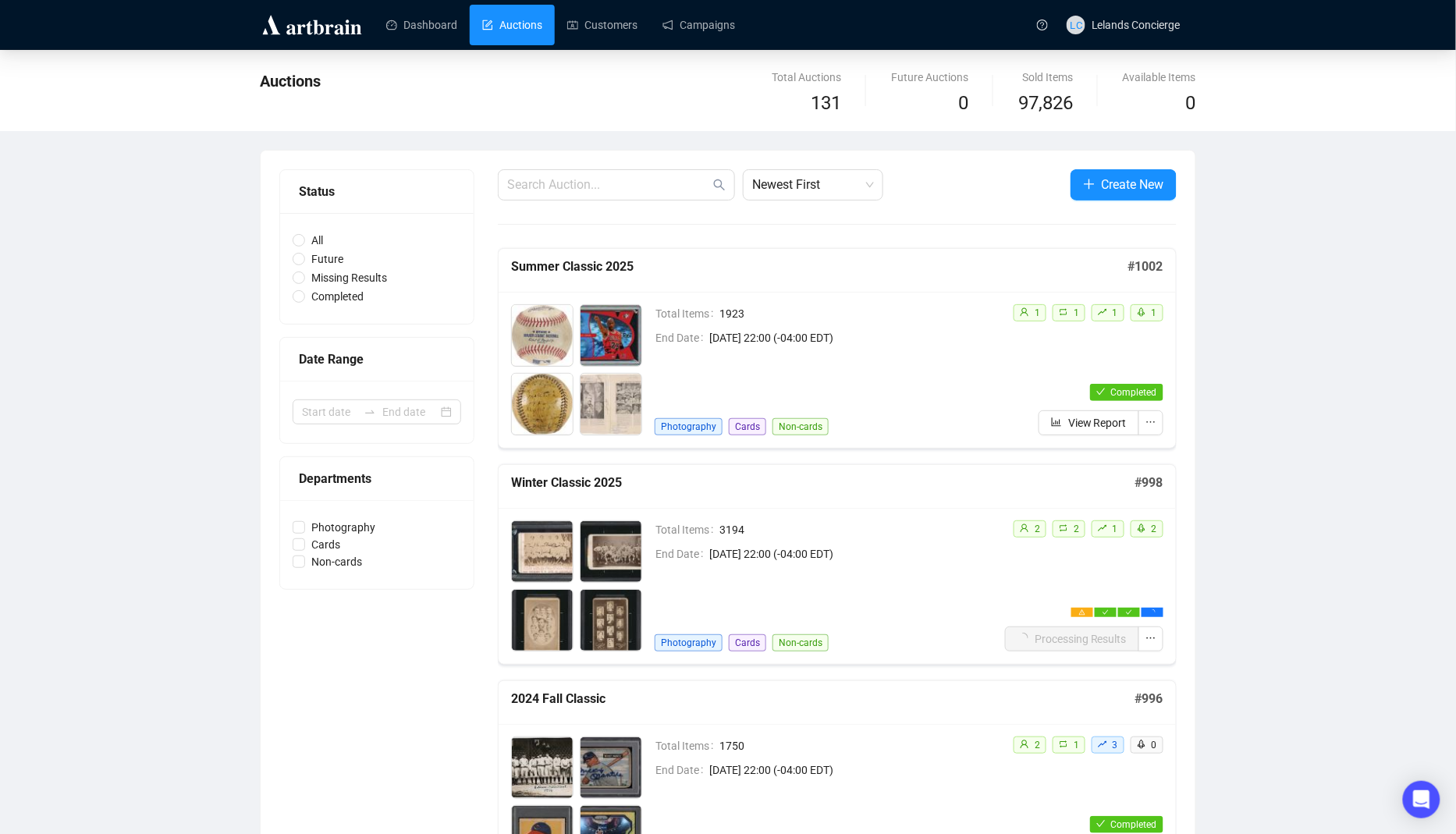
scroll to position [206, 0]
click at [998, 493] on div "Winter Classic 2025" at bounding box center [823, 486] width 624 height 25
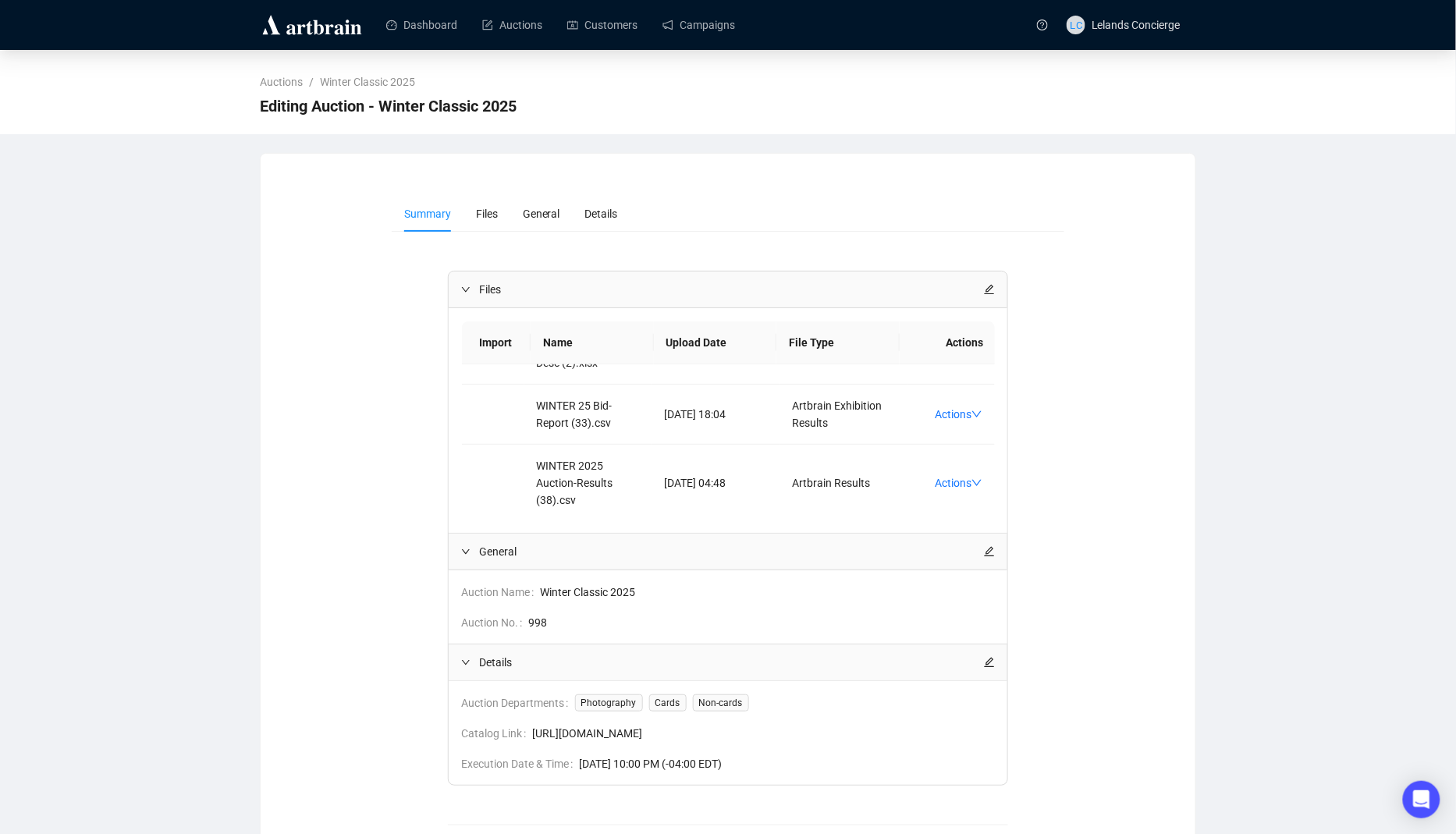
click at [510, 53] on div "Auctions / Winter Classic 2025 Editing Auction - Winter Classic 2025" at bounding box center [728, 92] width 1456 height 85
click at [506, 41] on link "Auctions" at bounding box center [512, 25] width 60 height 41
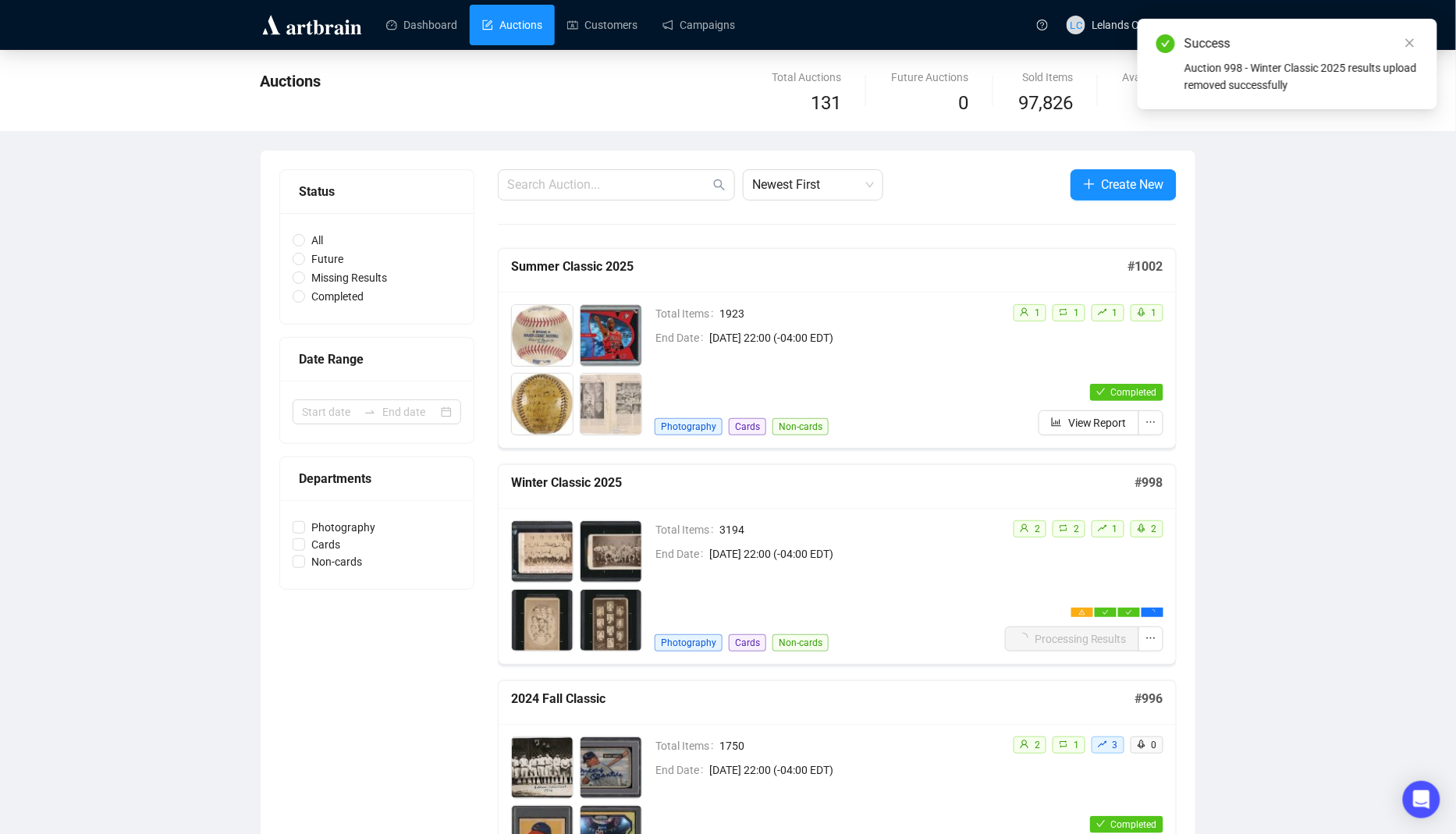
click at [1007, 536] on div "2 2 1 2 Processing Results" at bounding box center [1081, 586] width 163 height 132
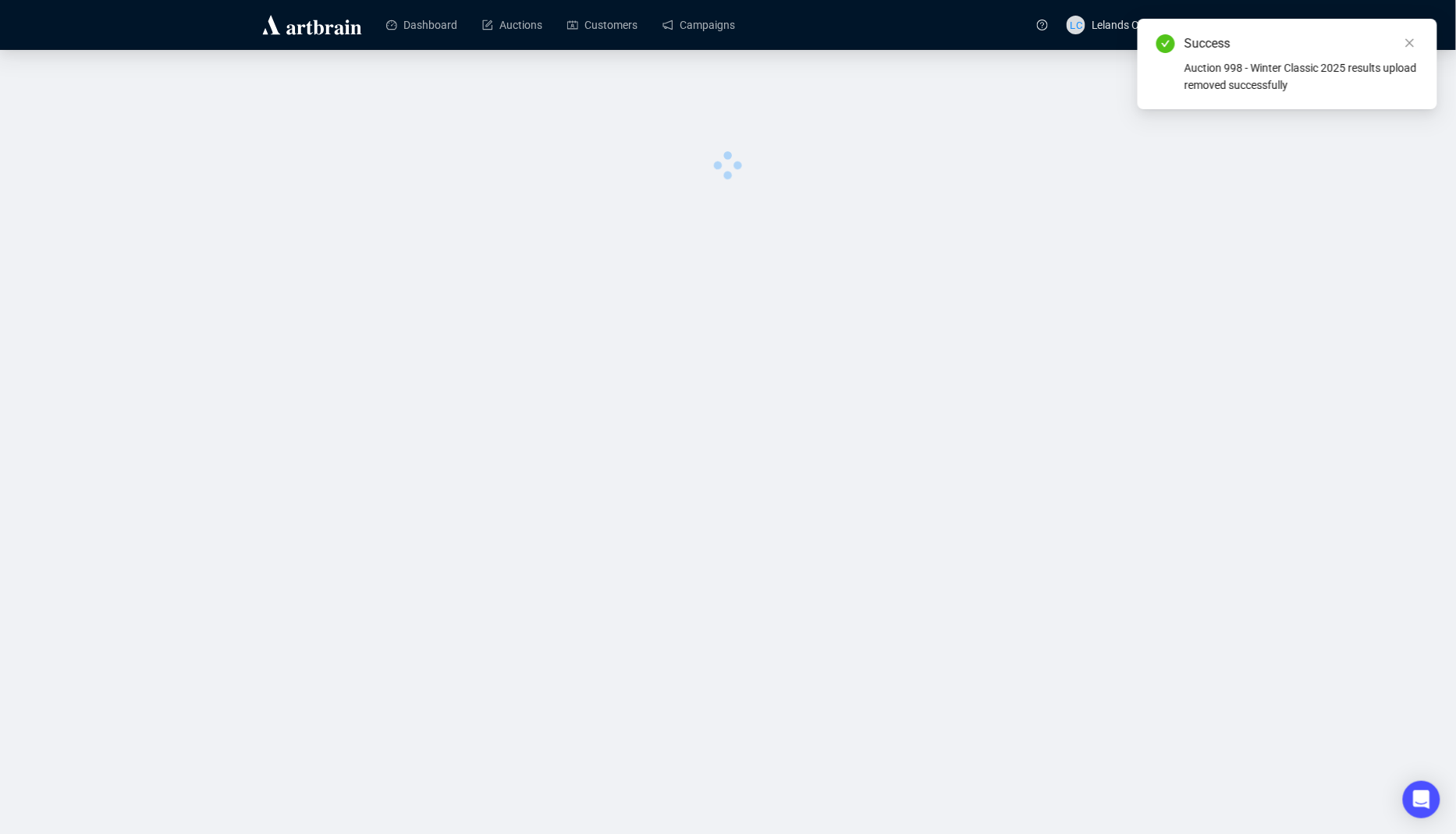
click at [1007, 536] on div "Dashboard Auctions Customers Campaigns LC Lelands Concierge 0 image was uploaded" at bounding box center [728, 417] width 1456 height 834
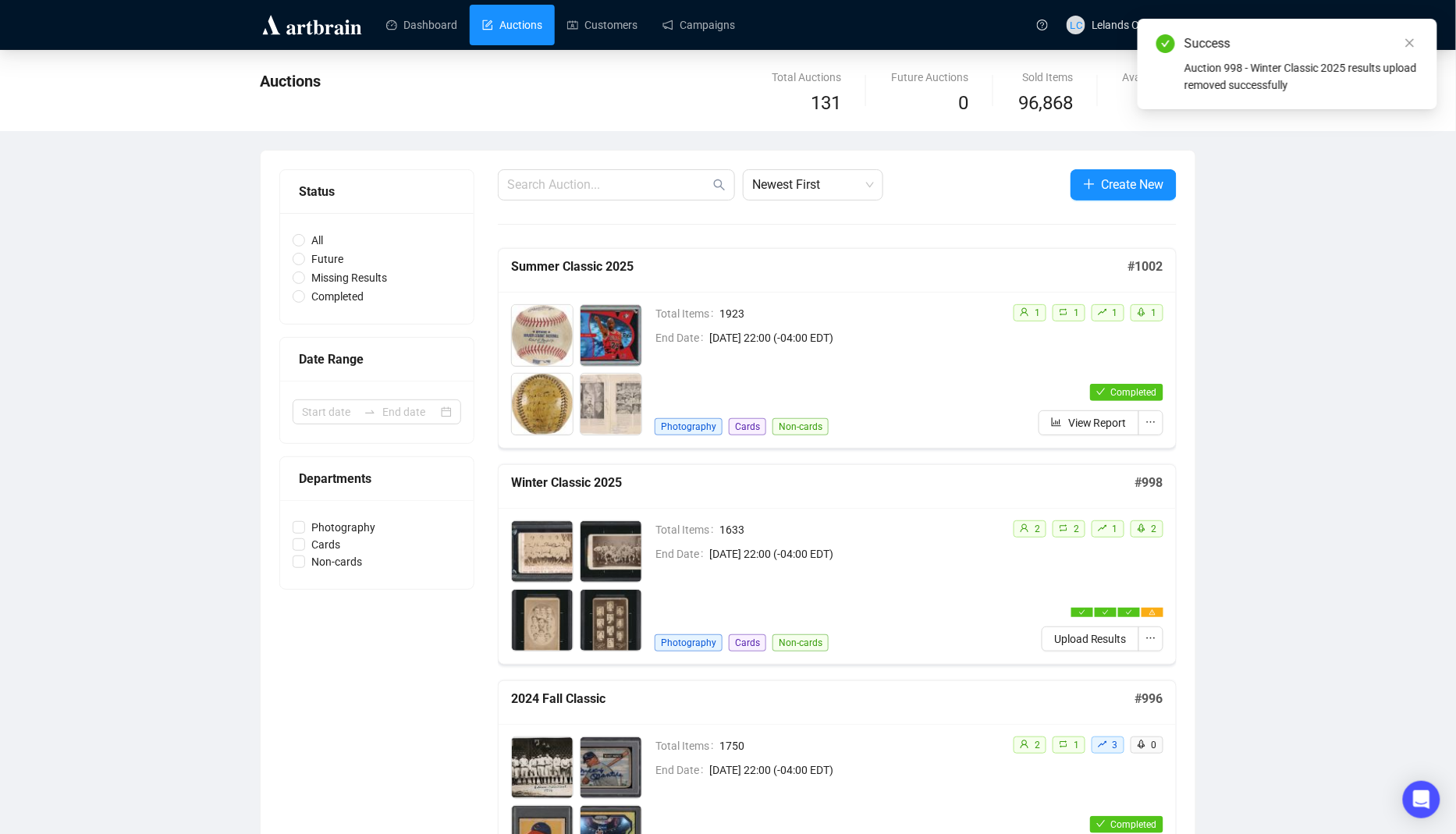
click at [545, 45] on div "Dashboard Auctions Customers Campaigns" at bounding box center [698, 24] width 658 height 49
click at [966, 545] on td "End Date March 16th 2025, 22:00 (-04:00 EDT)" at bounding box center [827, 553] width 346 height 18
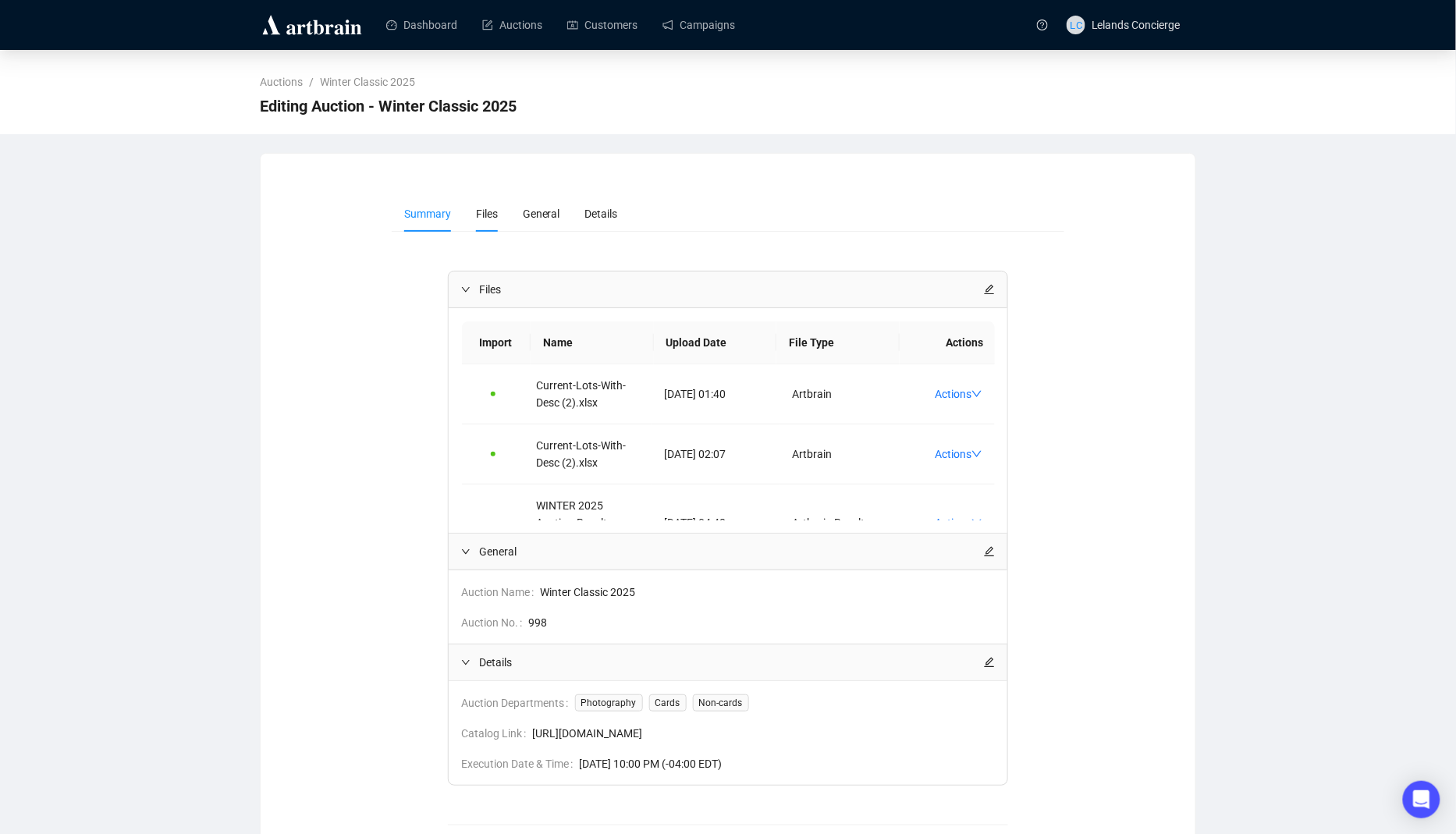
click at [497, 224] on li "Files" at bounding box center [487, 213] width 47 height 36
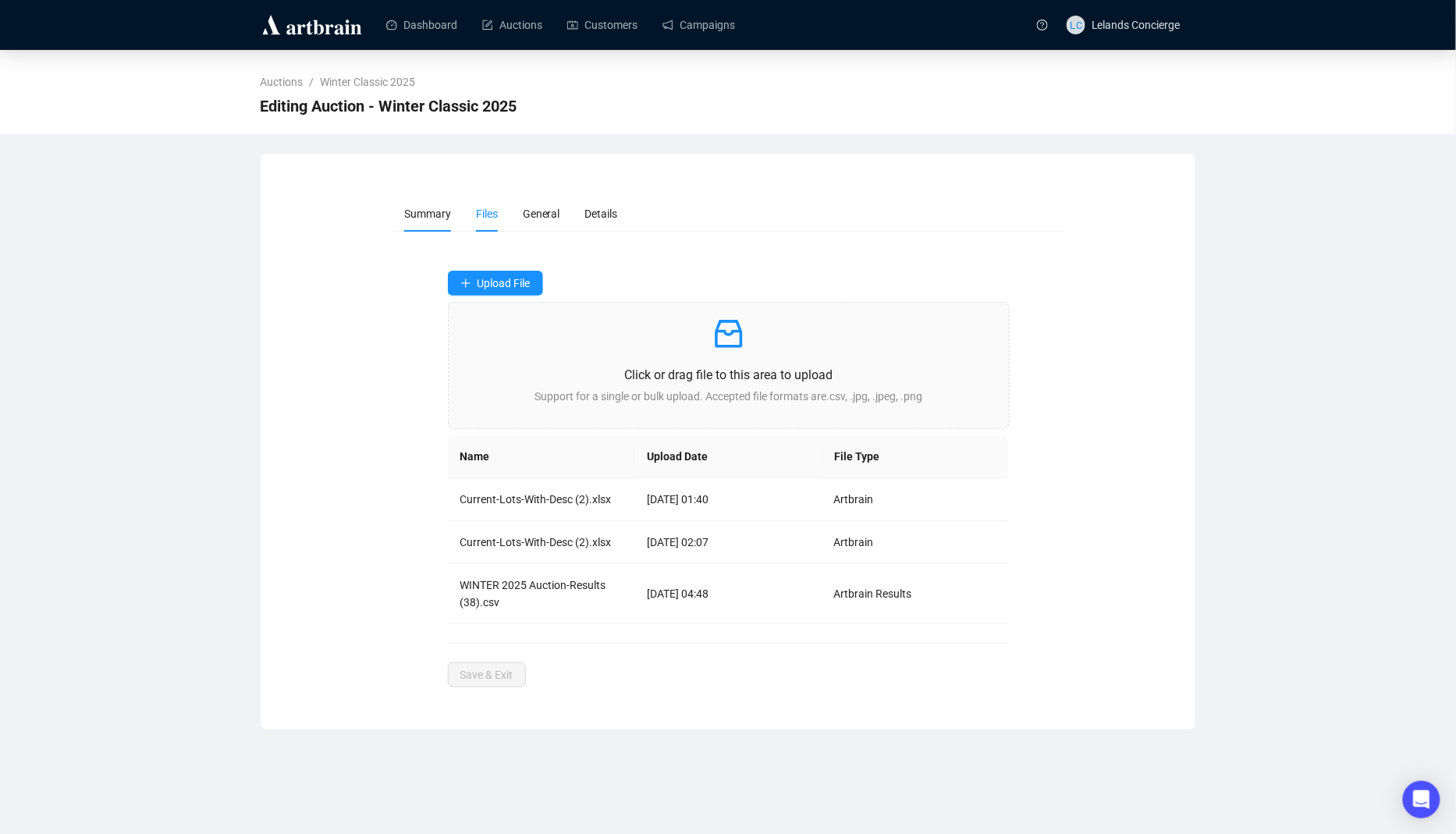
click at [410, 221] on li "Summary" at bounding box center [428, 213] width 72 height 36
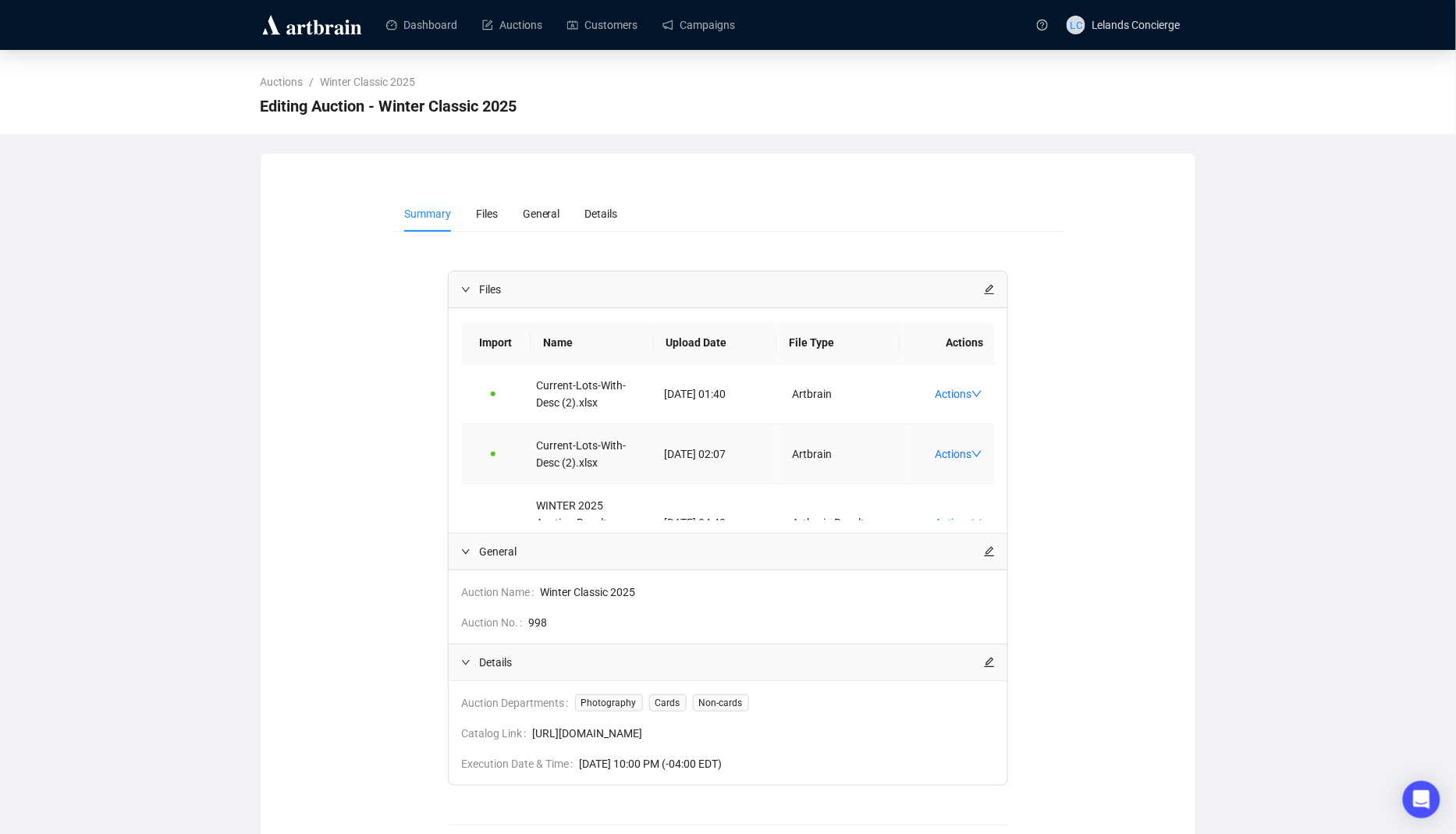
scroll to position [40, 0]
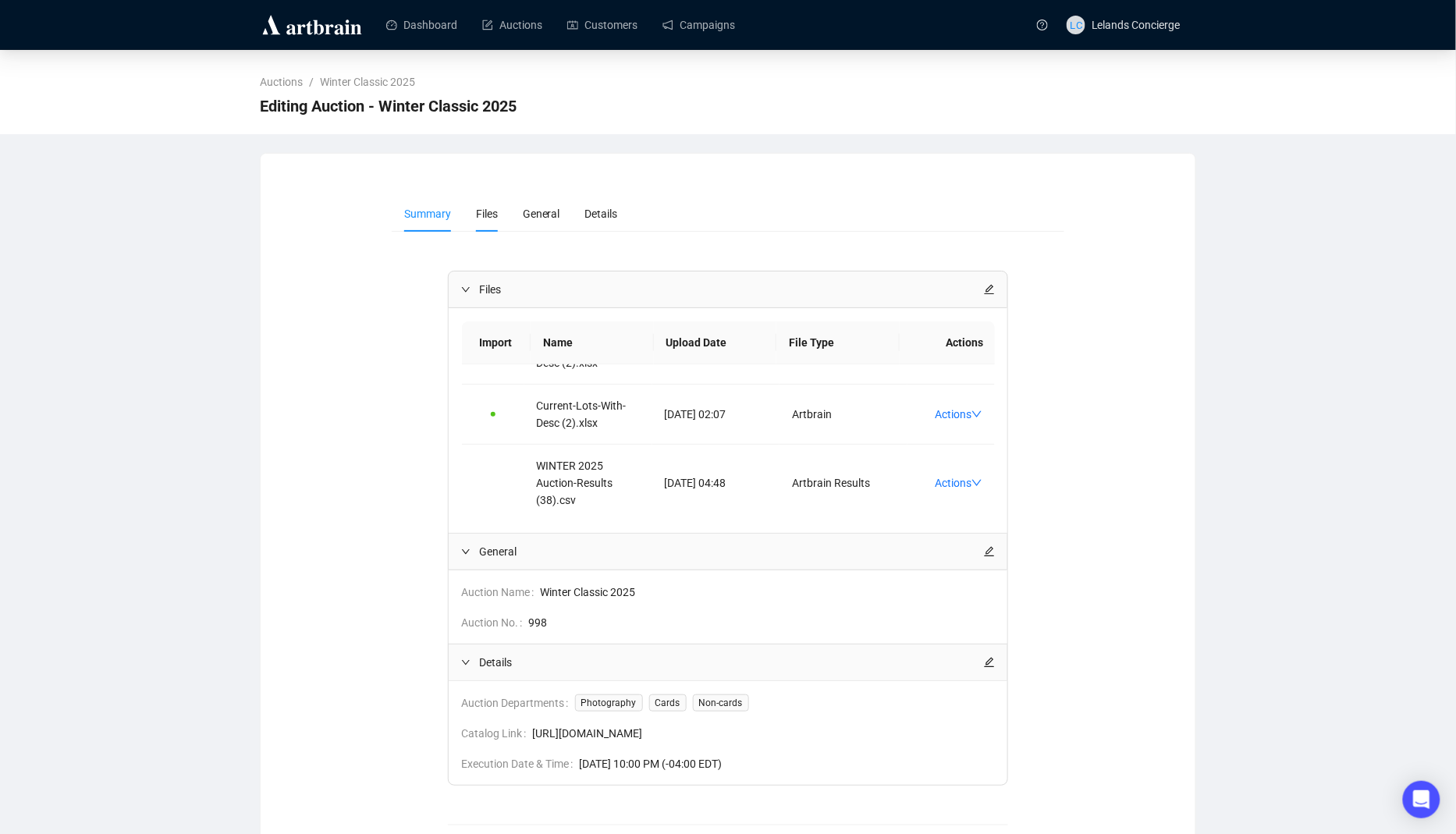
click at [498, 227] on li "Files" at bounding box center [487, 213] width 47 height 36
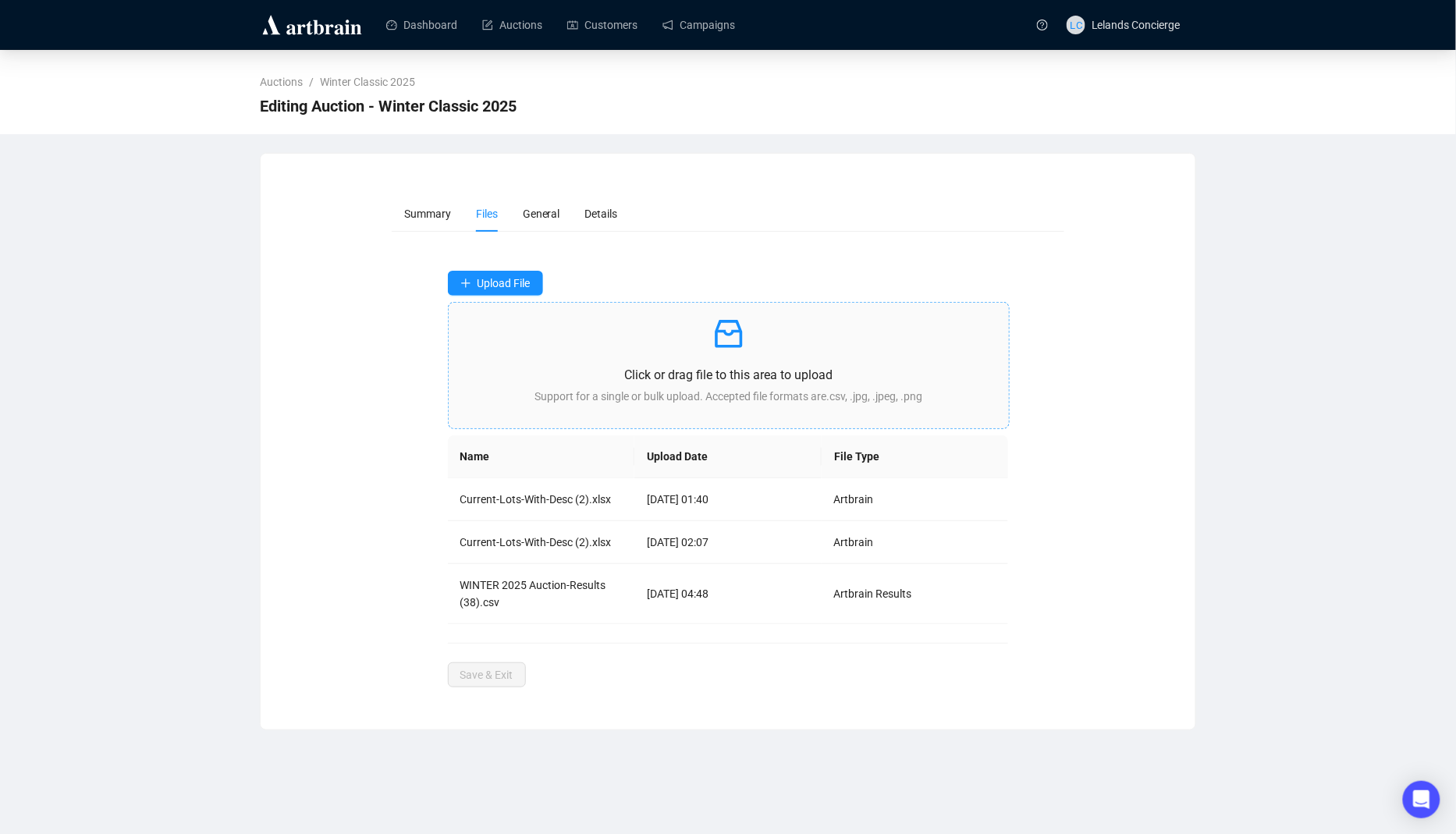
click at [606, 363] on div "Click or drag file to this area to upload Support for a single or bulk upload. …" at bounding box center [729, 365] width 536 height 100
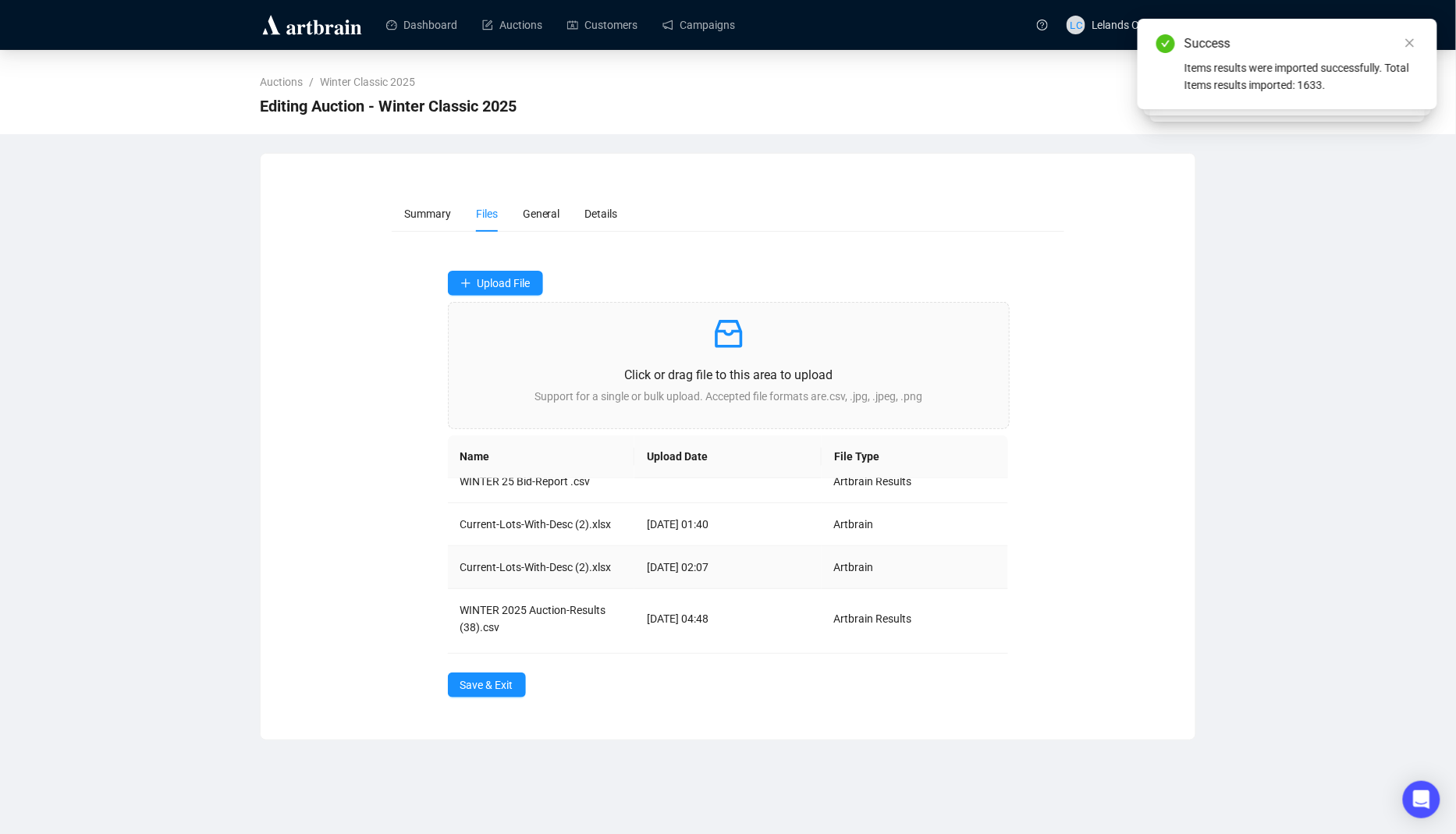
scroll to position [65, 0]
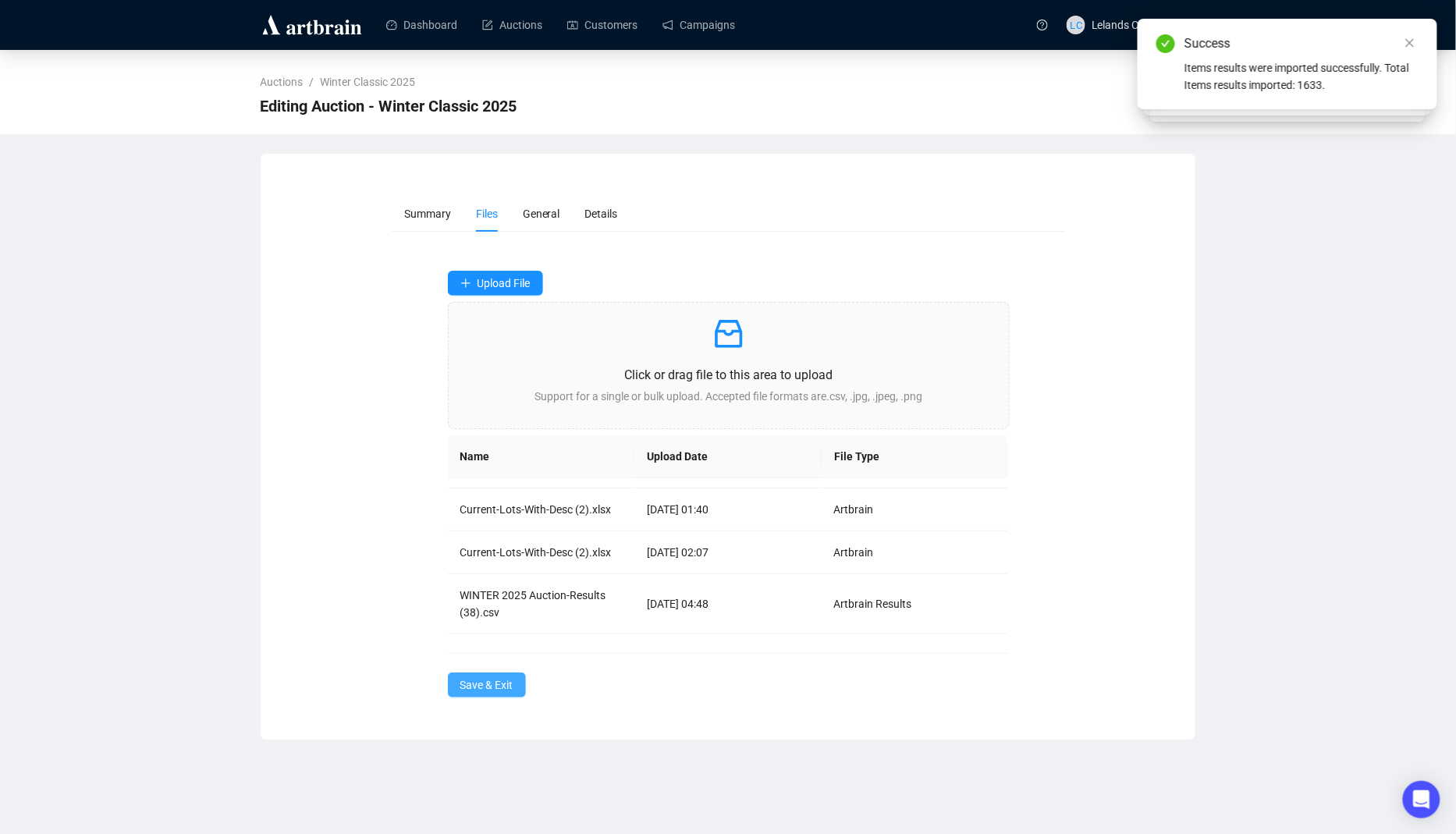
click at [468, 684] on span "Save & Exit" at bounding box center [487, 686] width 53 height 18
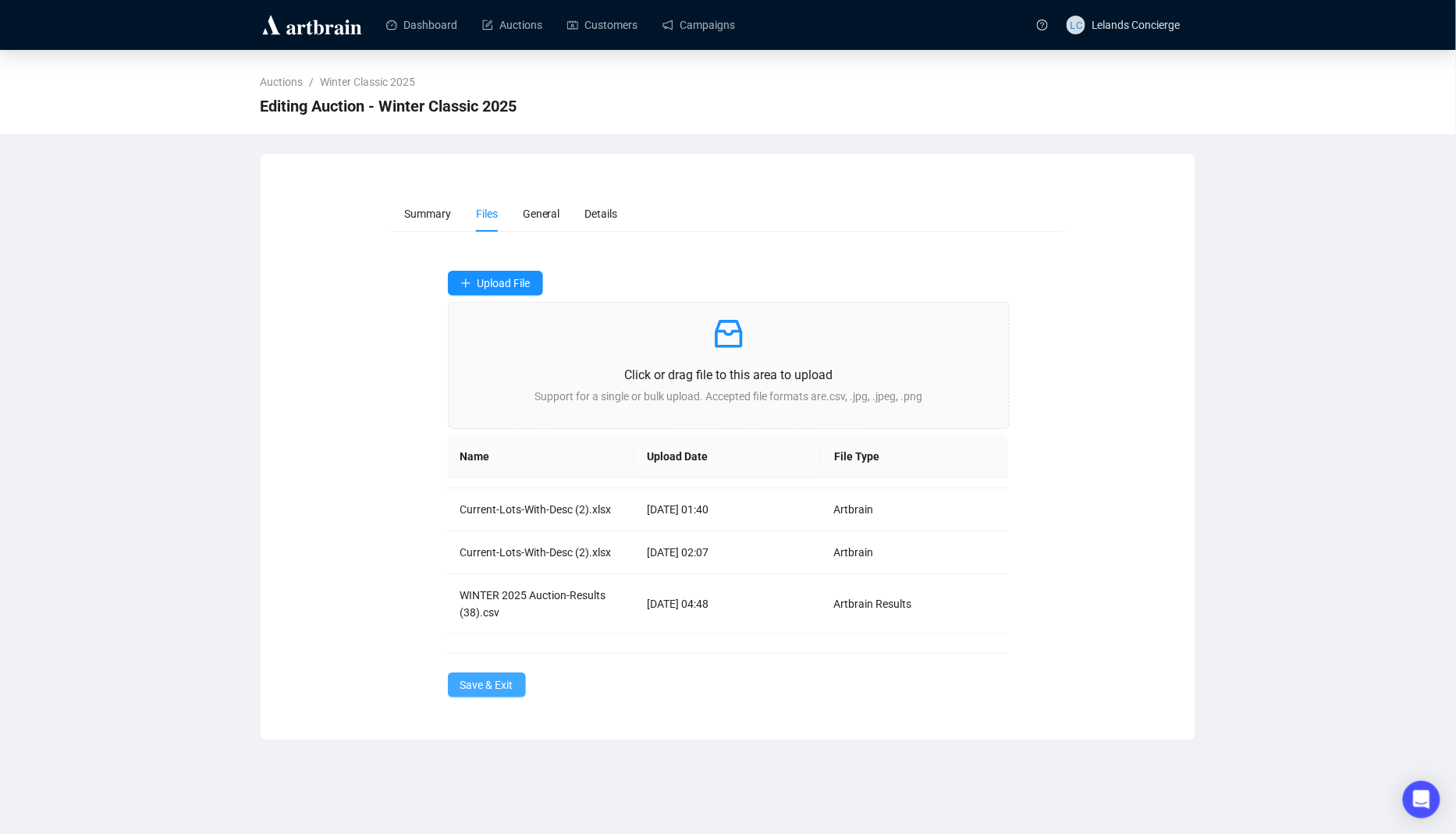
click at [508, 677] on span "Save & Exit" at bounding box center [487, 686] width 53 height 18
click at [518, 42] on link "Auctions" at bounding box center [512, 25] width 60 height 41
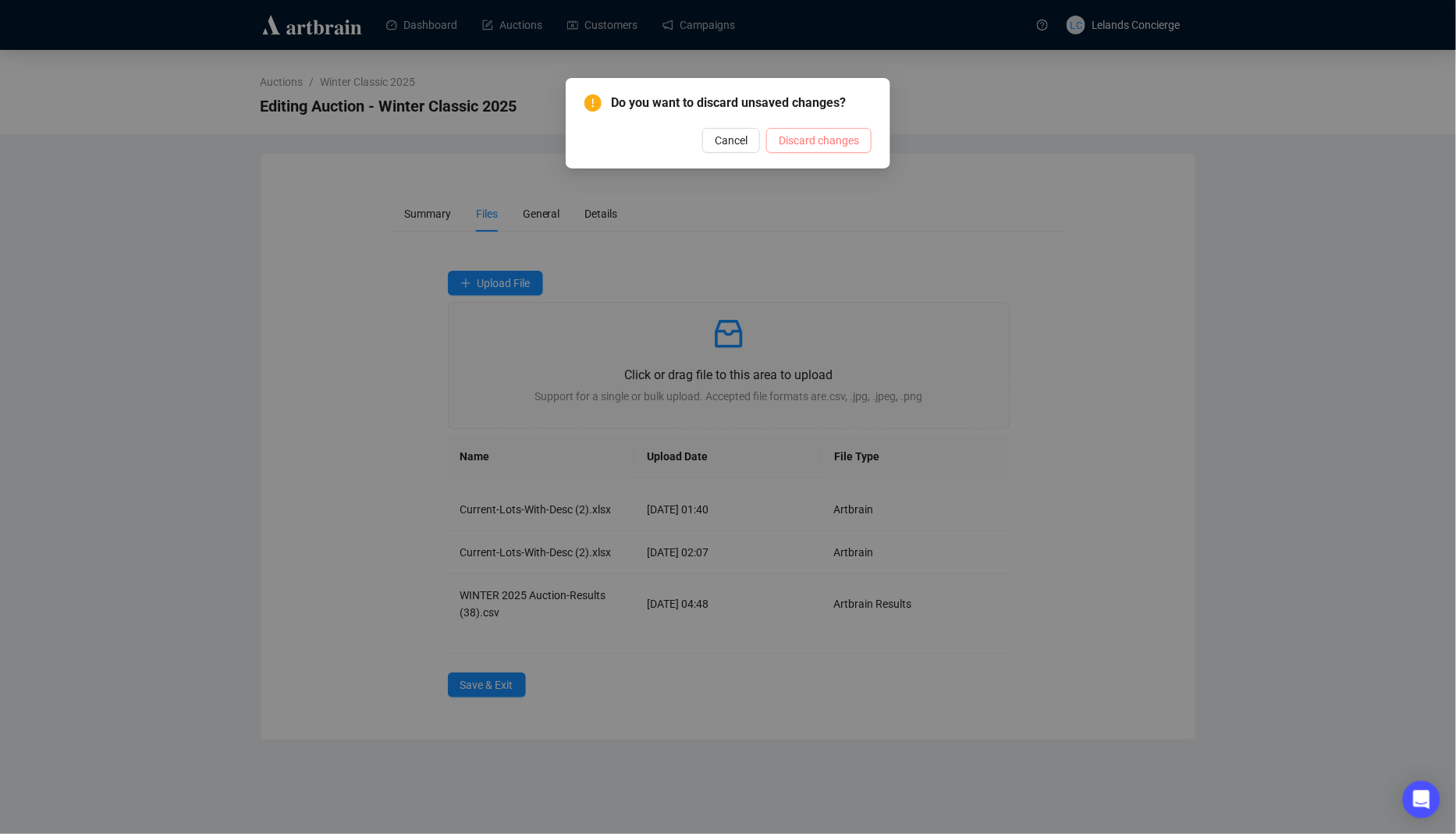
click at [817, 139] on span "Discard changes" at bounding box center [819, 140] width 81 height 18
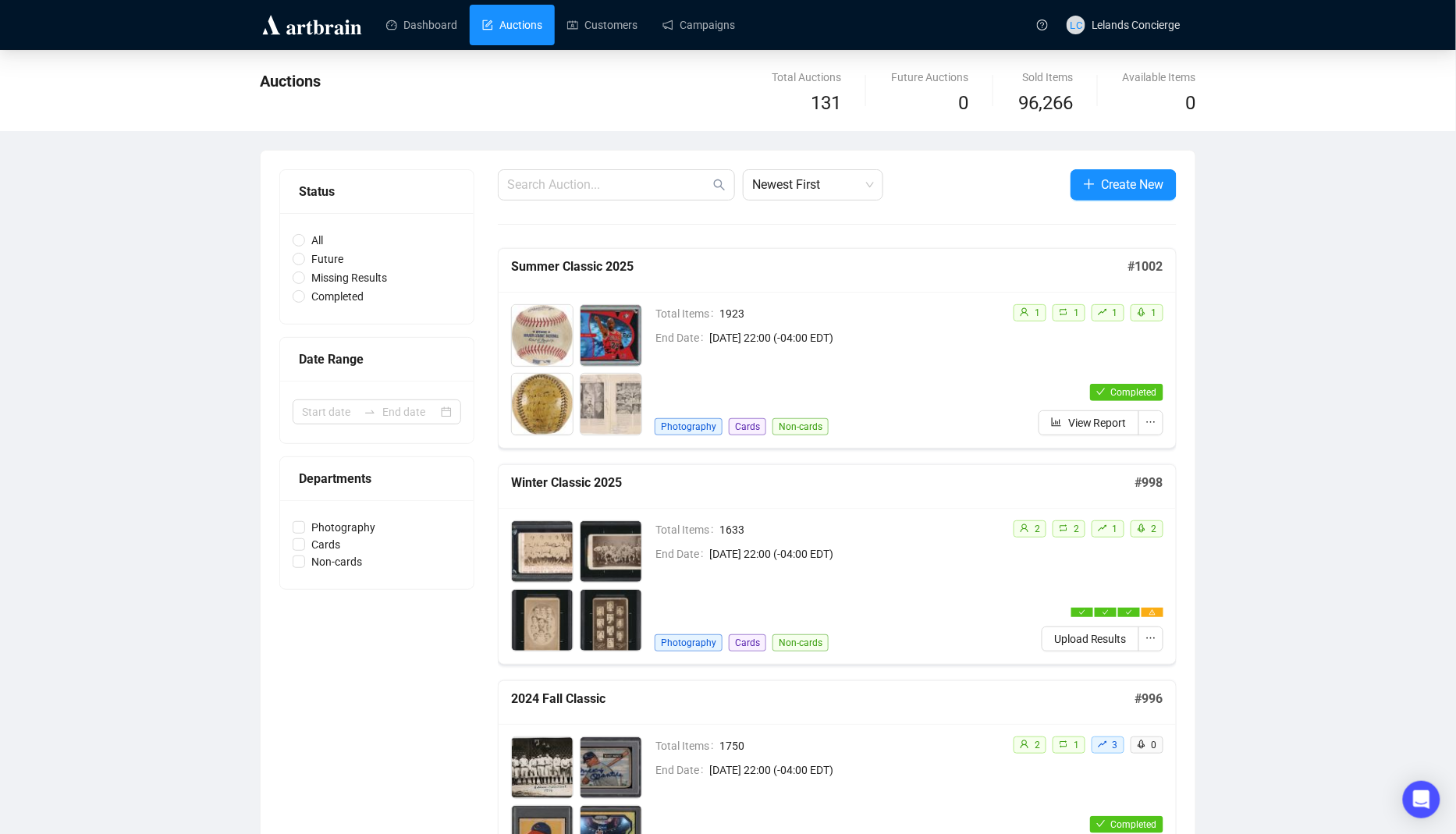
scroll to position [72, 0]
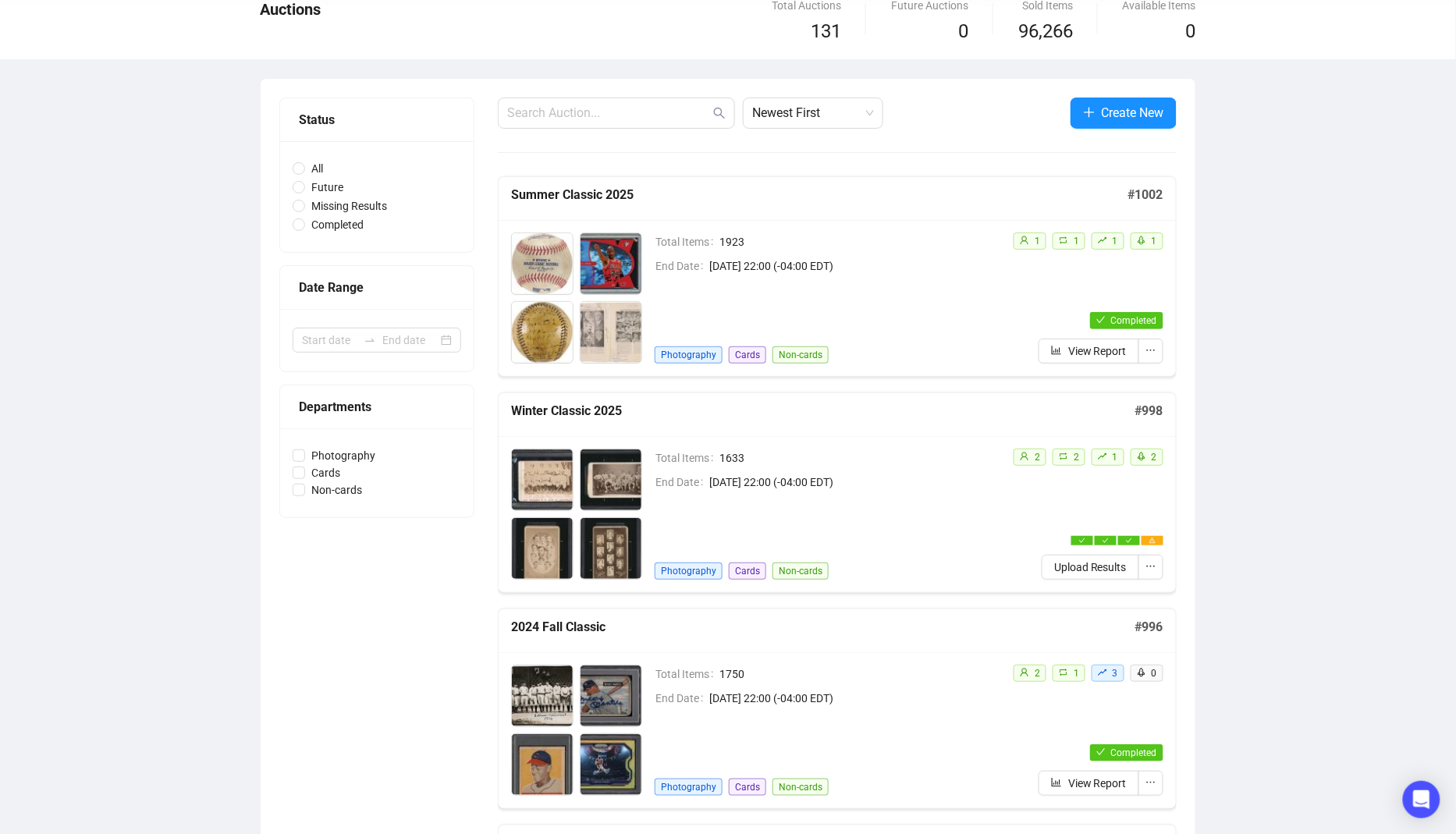
click at [928, 502] on div "Total Items 1633 End Date [DATE] 22:00 (-04:00 EDT) Photography Cards Non-cards" at bounding box center [827, 514] width 346 height 132
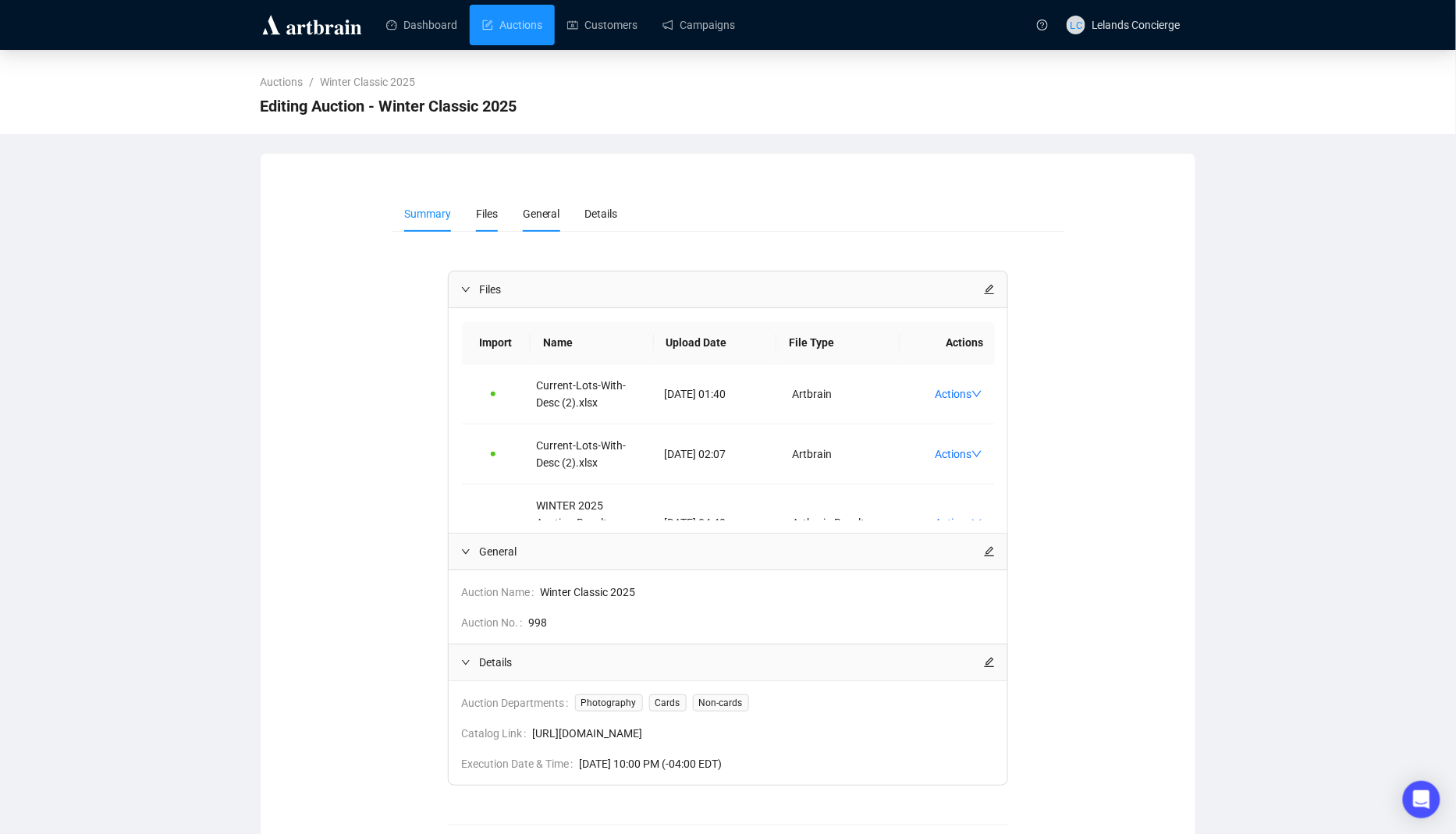
click at [497, 205] on li "Files" at bounding box center [487, 213] width 47 height 36
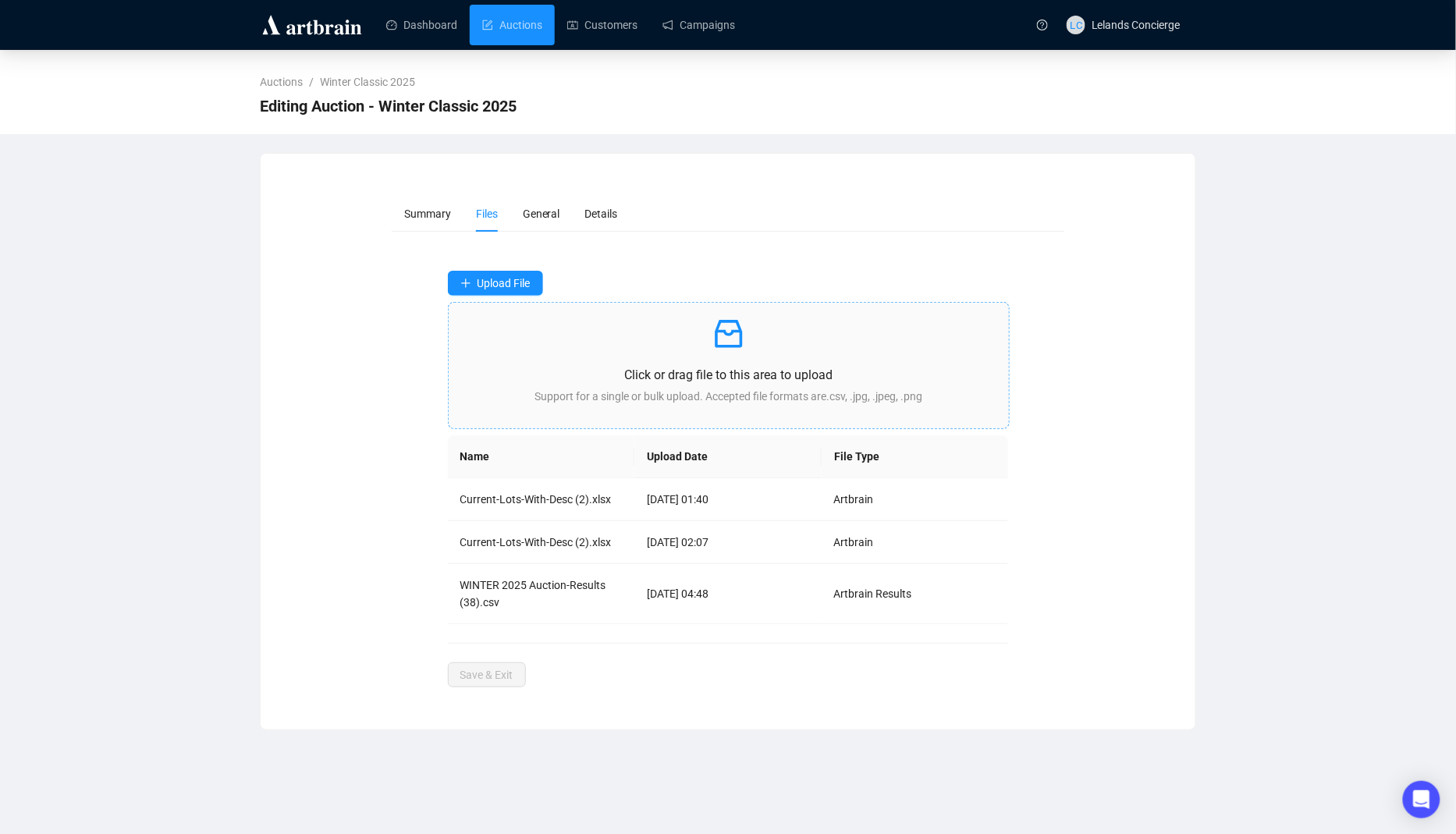
click at [613, 370] on p "Click or drag file to this area to upload" at bounding box center [729, 375] width 536 height 19
click at [507, 681] on span "Save & Exit" at bounding box center [487, 686] width 53 height 18
click at [469, 681] on span "Save & Exit" at bounding box center [487, 686] width 53 height 18
click at [490, 684] on span "Save & Exit" at bounding box center [487, 686] width 53 height 18
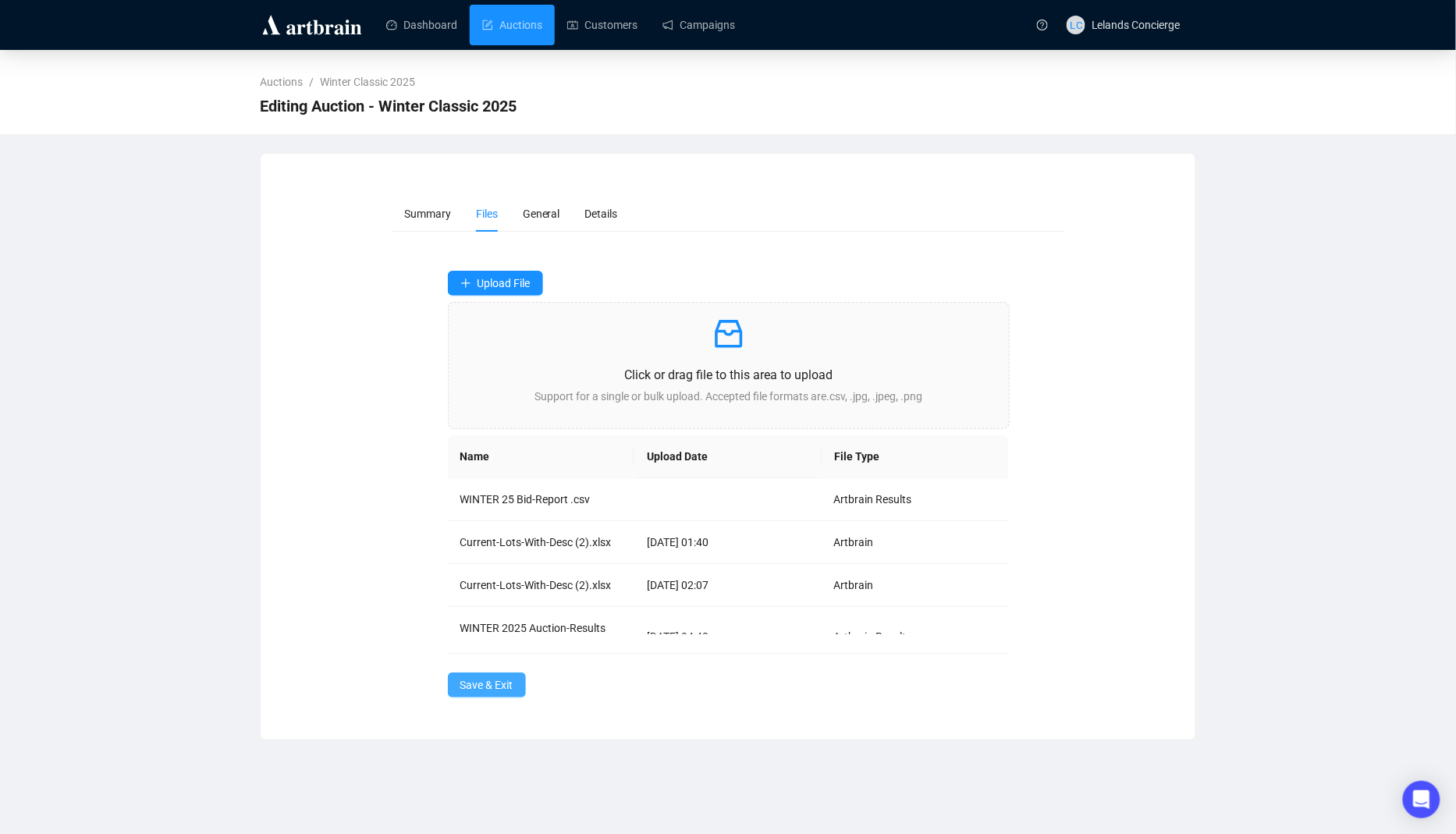
click at [490, 684] on span "Save & Exit" at bounding box center [487, 686] width 53 height 18
click at [496, 34] on link "Auctions" at bounding box center [512, 25] width 60 height 41
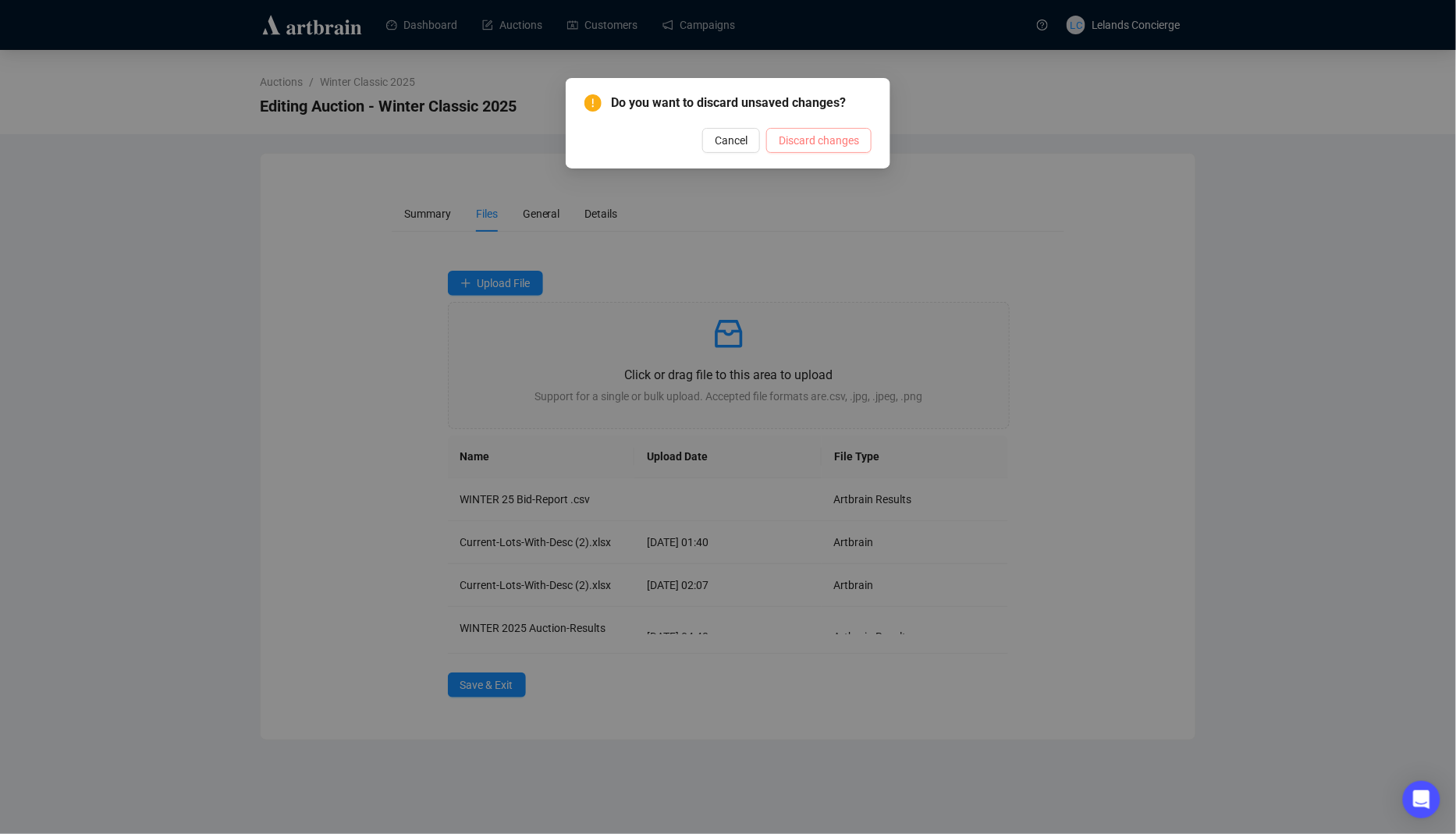
click at [802, 135] on span "Discard changes" at bounding box center [819, 140] width 81 height 18
click at [738, 139] on span "Cancel" at bounding box center [731, 140] width 33 height 18
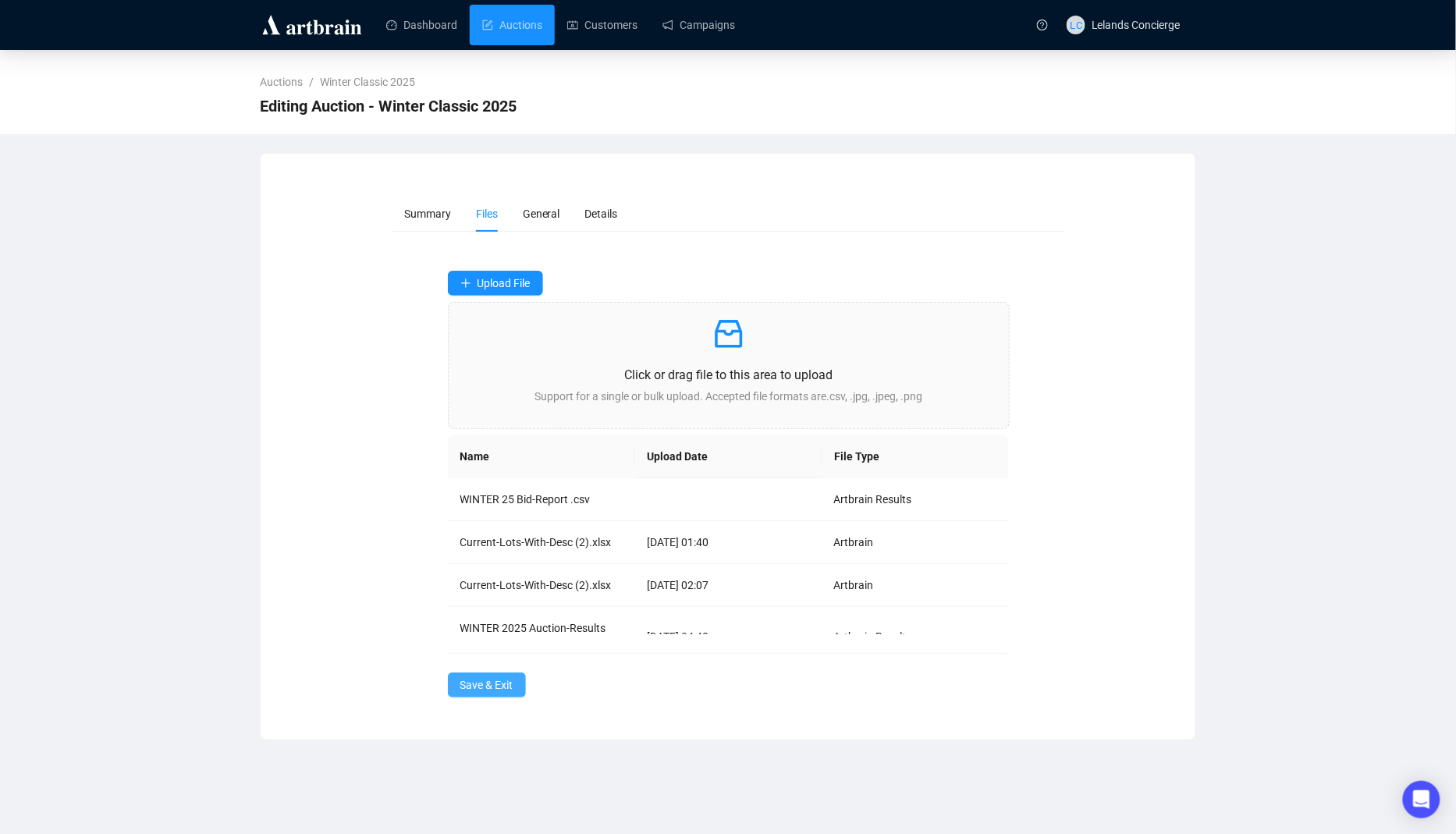
click at [493, 685] on span "Save & Exit" at bounding box center [487, 686] width 53 height 18
click at [1129, 21] on span "Lelands Concierge" at bounding box center [1136, 24] width 89 height 13
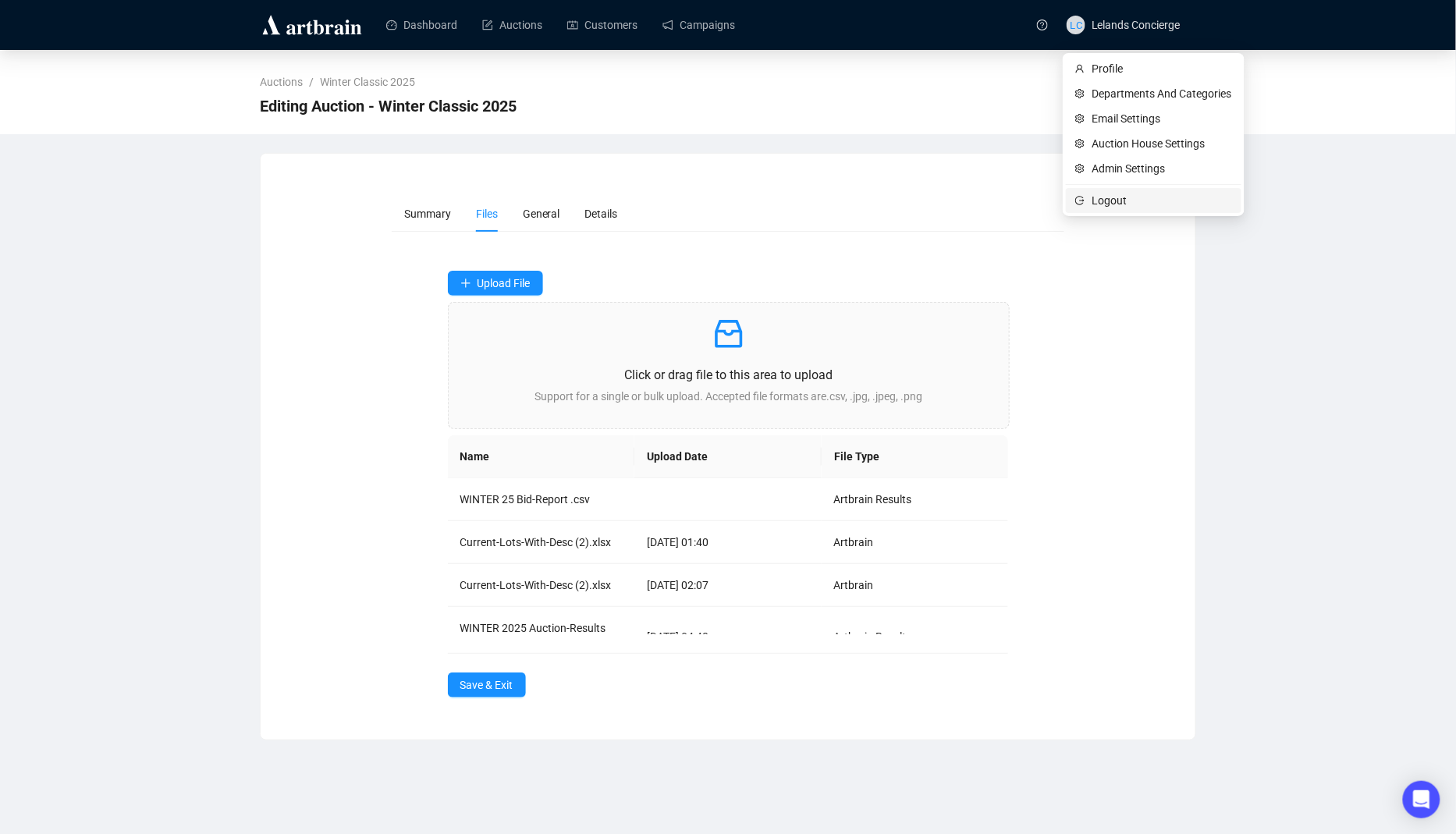
click at [1100, 209] on li "Logout" at bounding box center [1153, 201] width 175 height 25
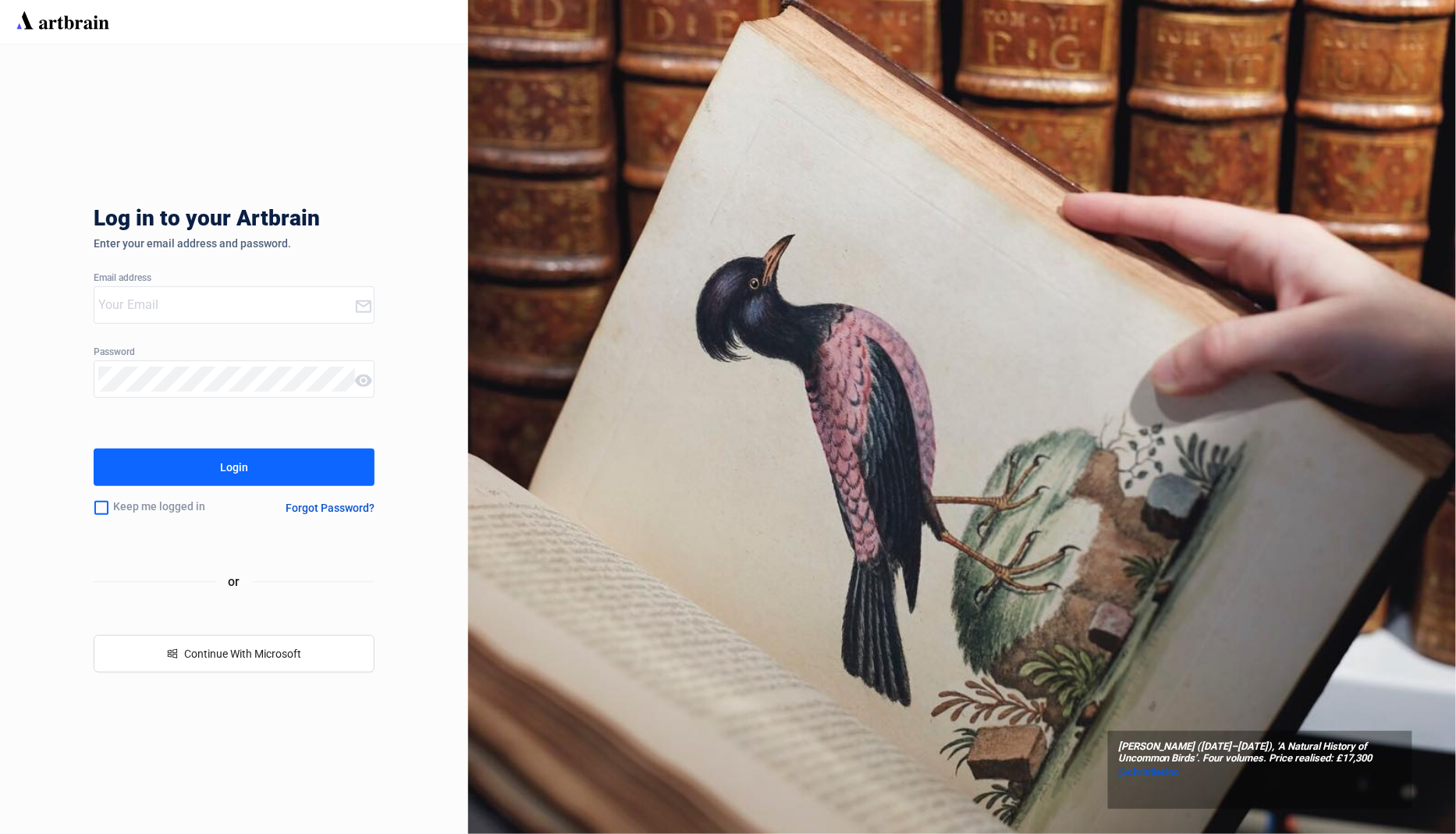
click at [302, 312] on input "email" at bounding box center [226, 305] width 256 height 25
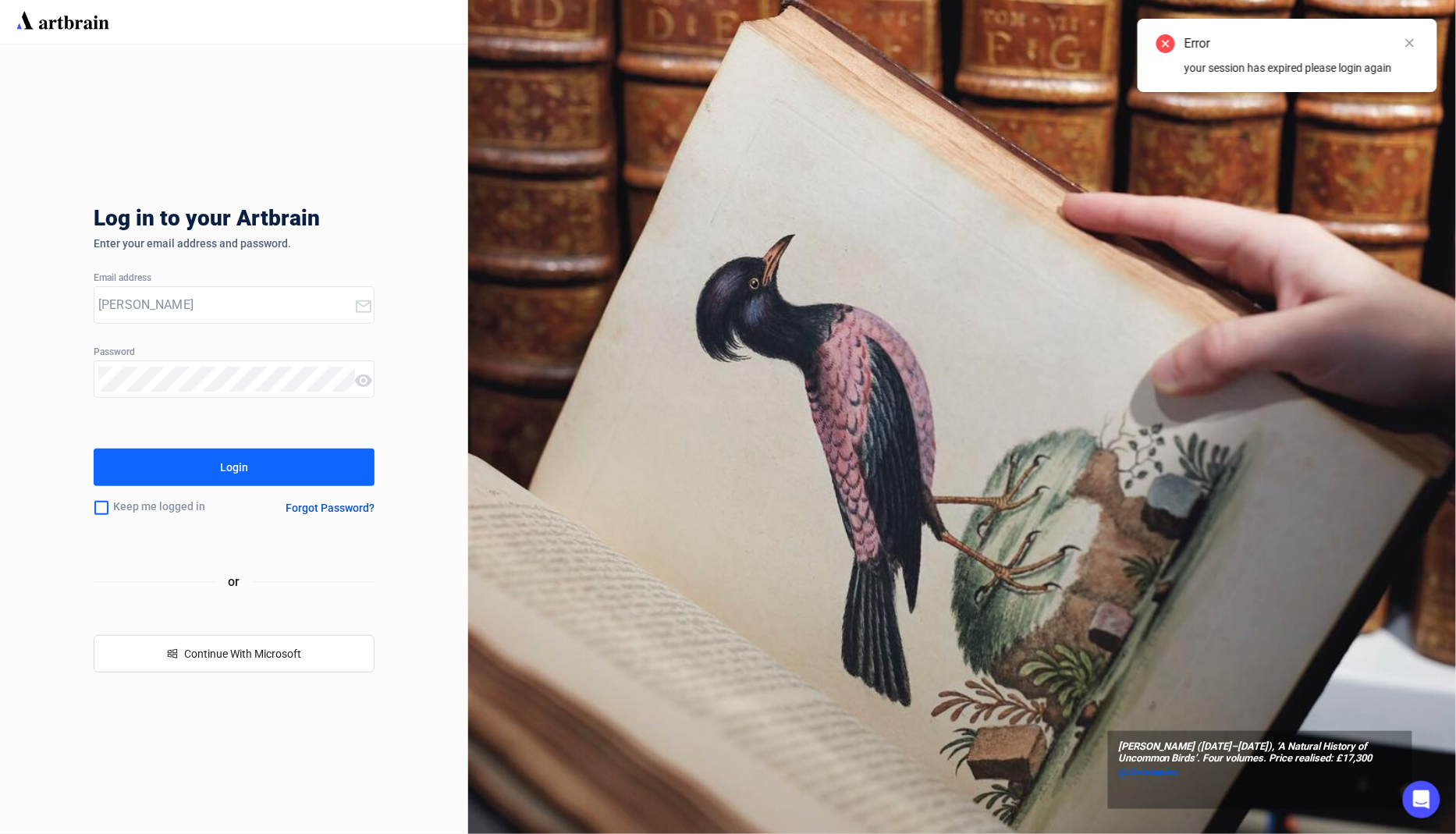
type input "[EMAIL_ADDRESS][DOMAIN_NAME]"
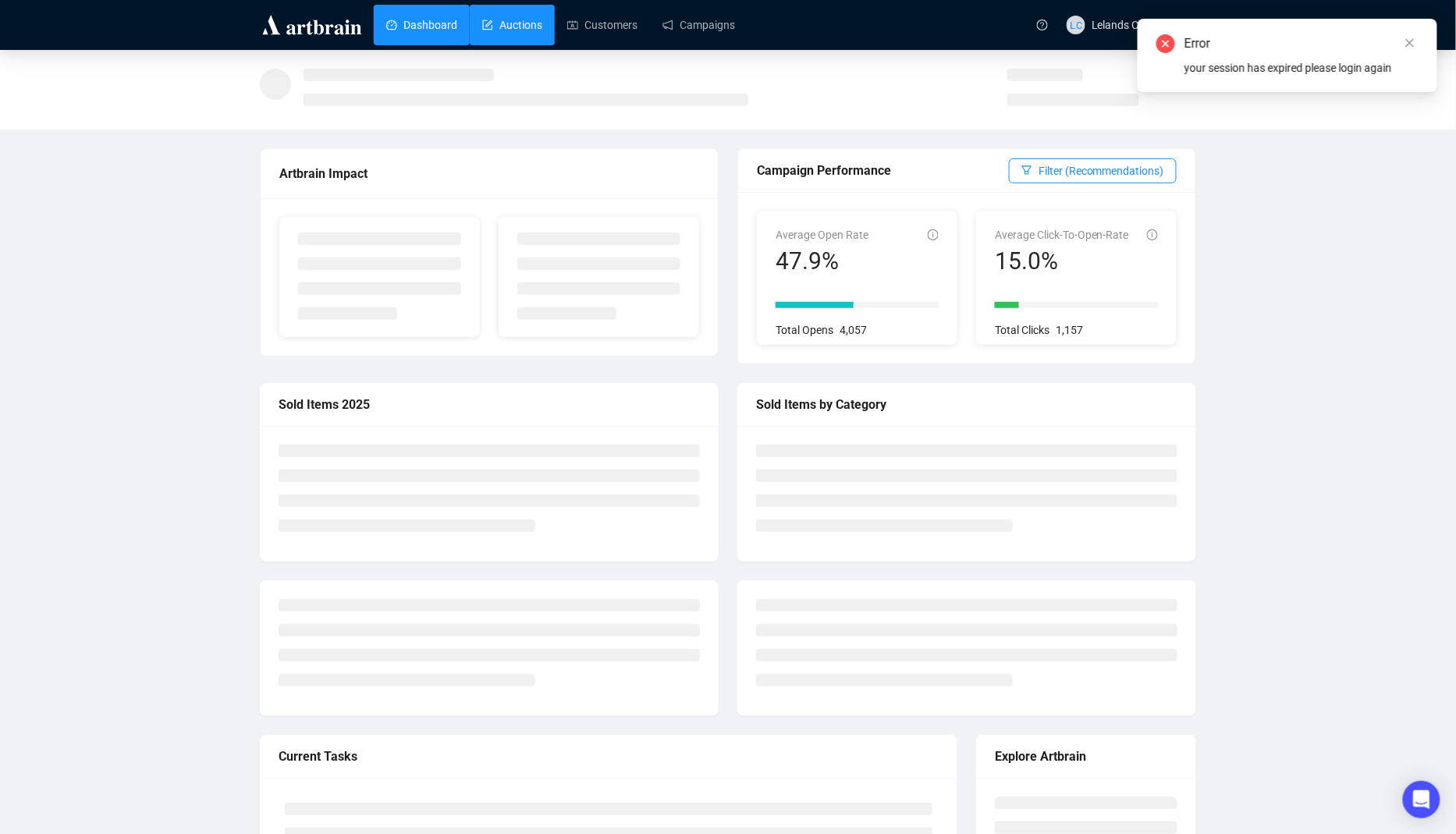
click at [524, 44] on link "Auctions" at bounding box center [512, 25] width 60 height 41
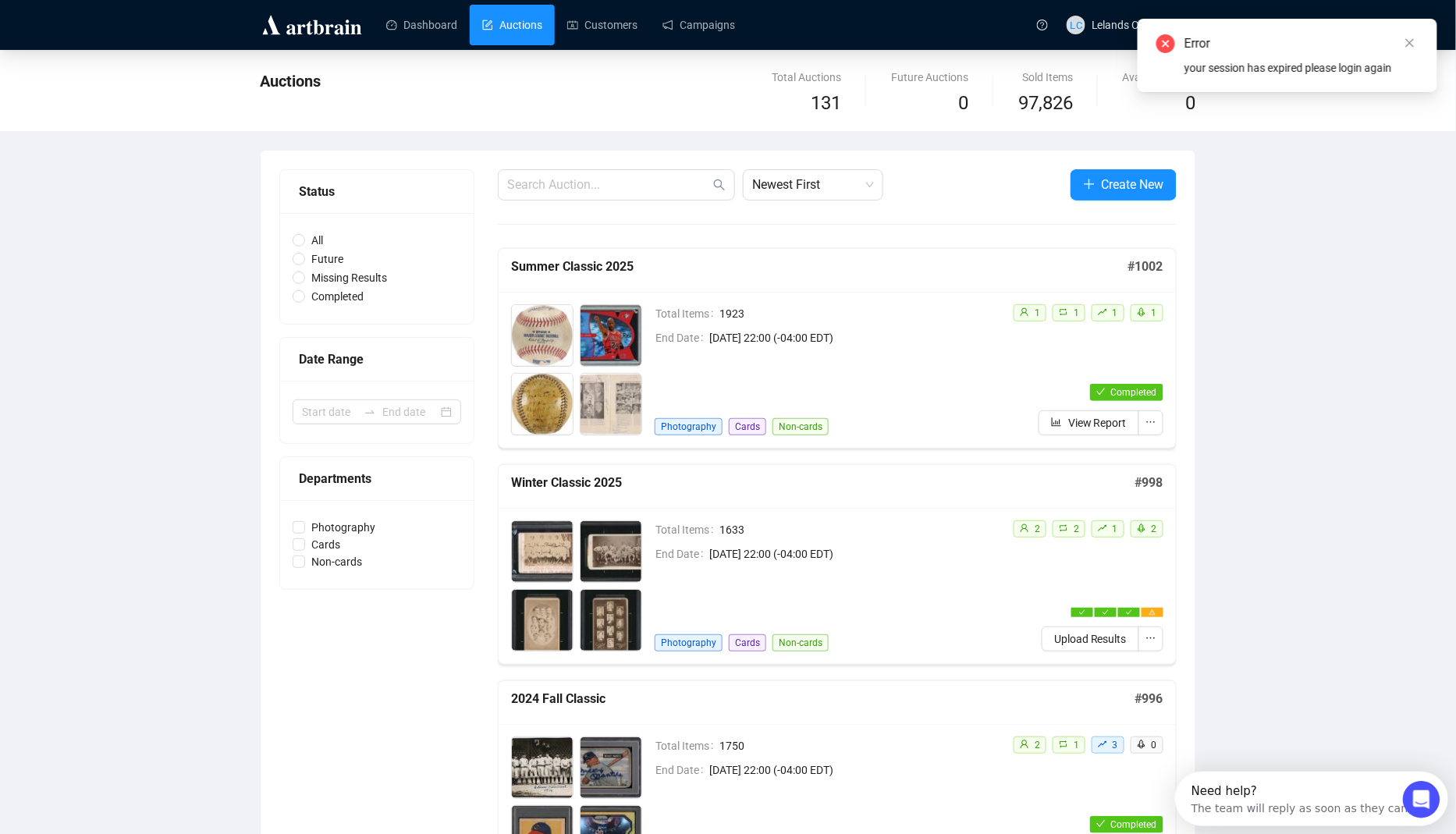
click at [971, 570] on div "Total Items 1633 End Date [DATE] 22:00 (-04:00 EDT) Photography Cards Non-cards" at bounding box center [827, 586] width 346 height 132
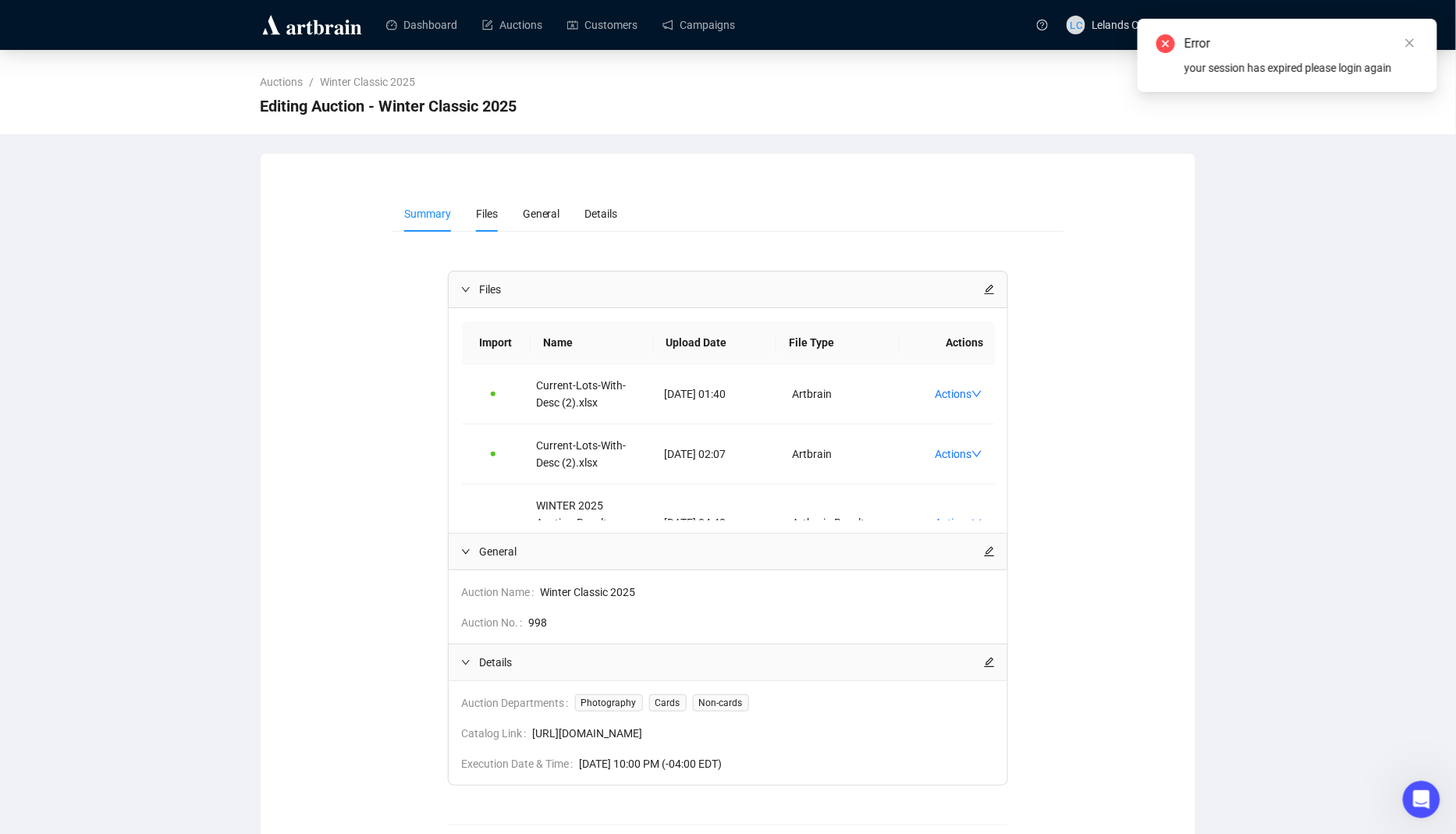
click at [499, 200] on li "Files" at bounding box center [487, 213] width 47 height 36
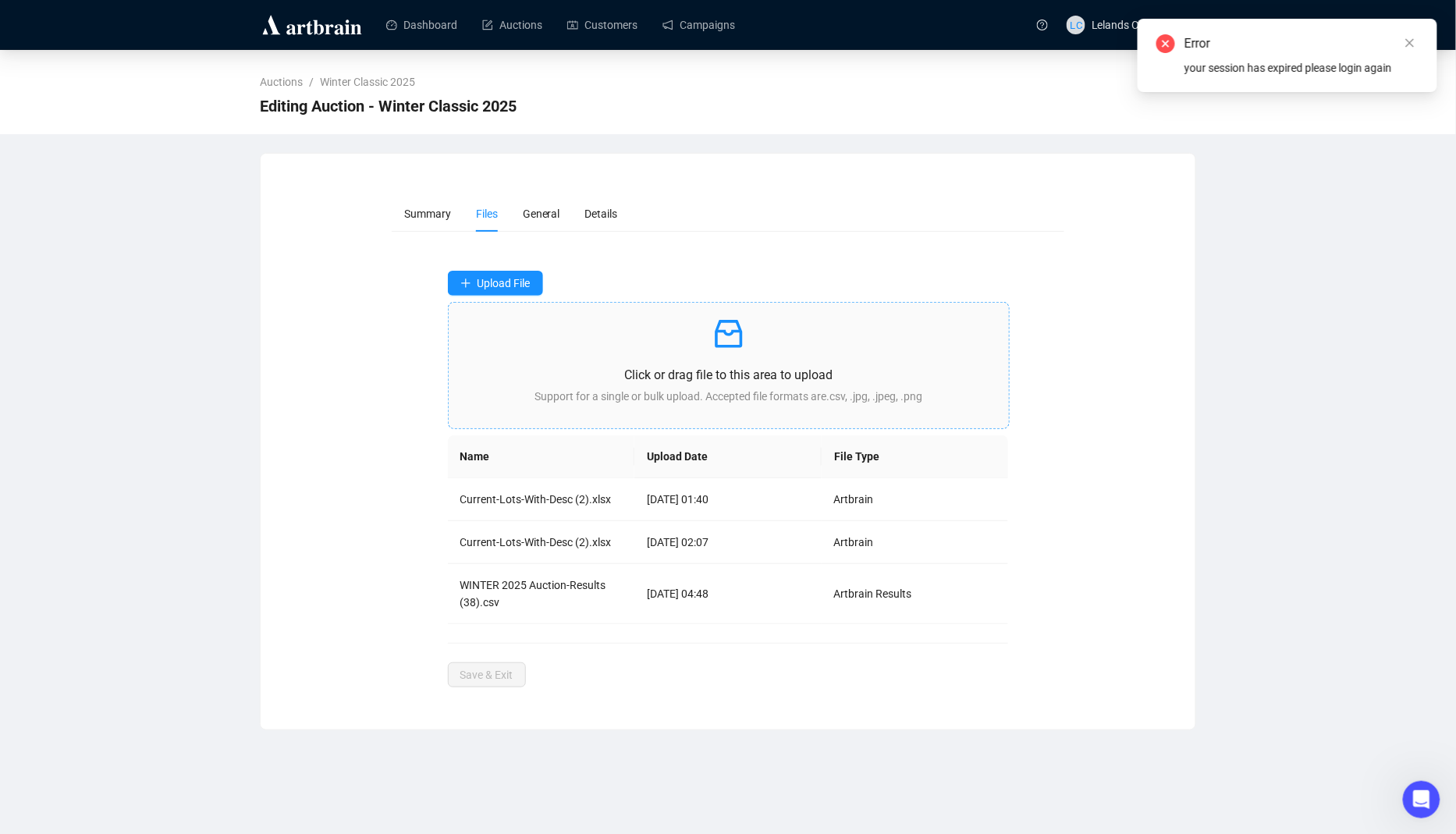
click at [705, 383] on p "Click or drag file to this area to upload" at bounding box center [729, 375] width 536 height 19
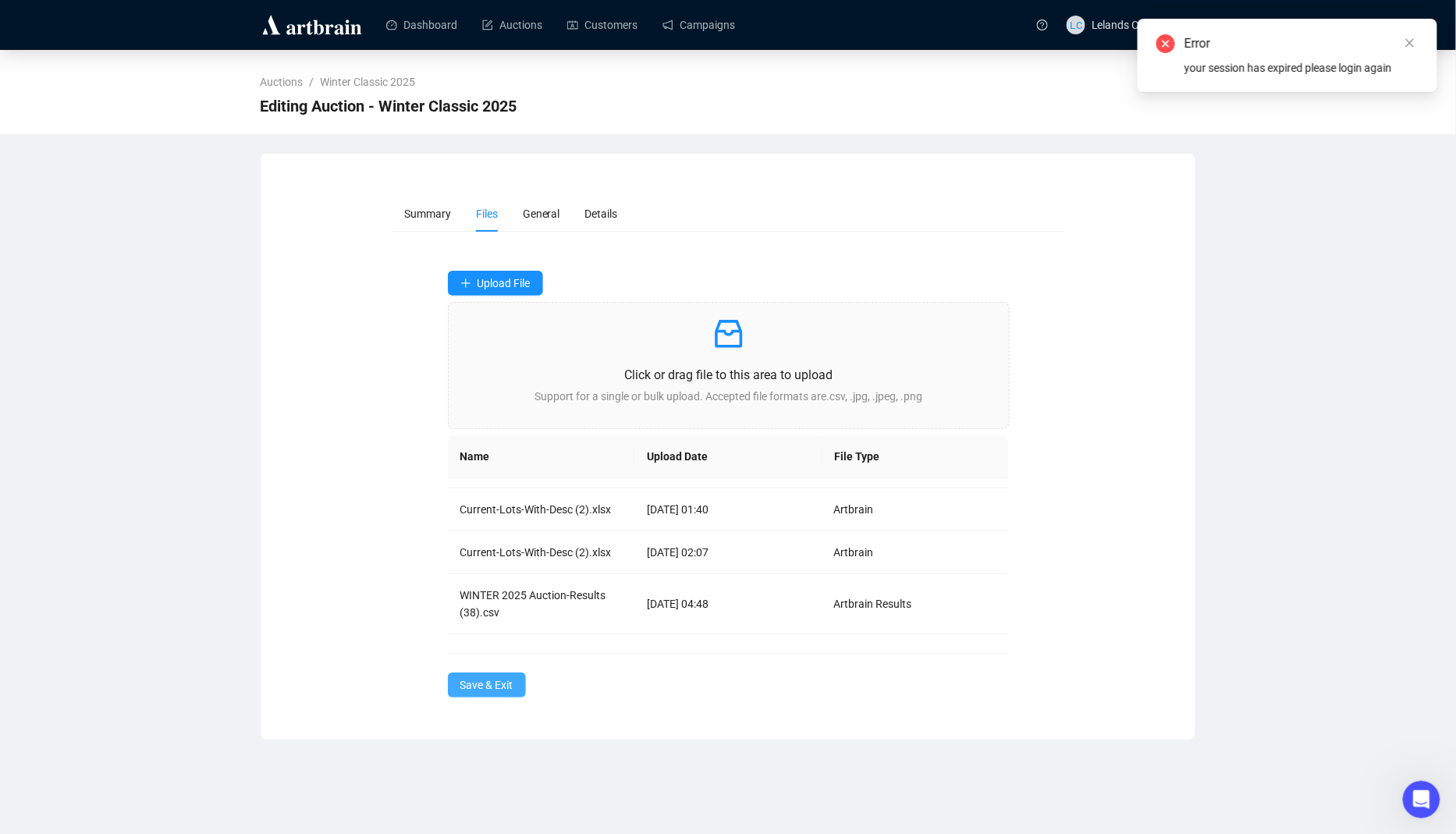
click at [495, 684] on span "Save & Exit" at bounding box center [487, 686] width 53 height 18
click at [1404, 43] on link "Close" at bounding box center [1410, 43] width 18 height 18
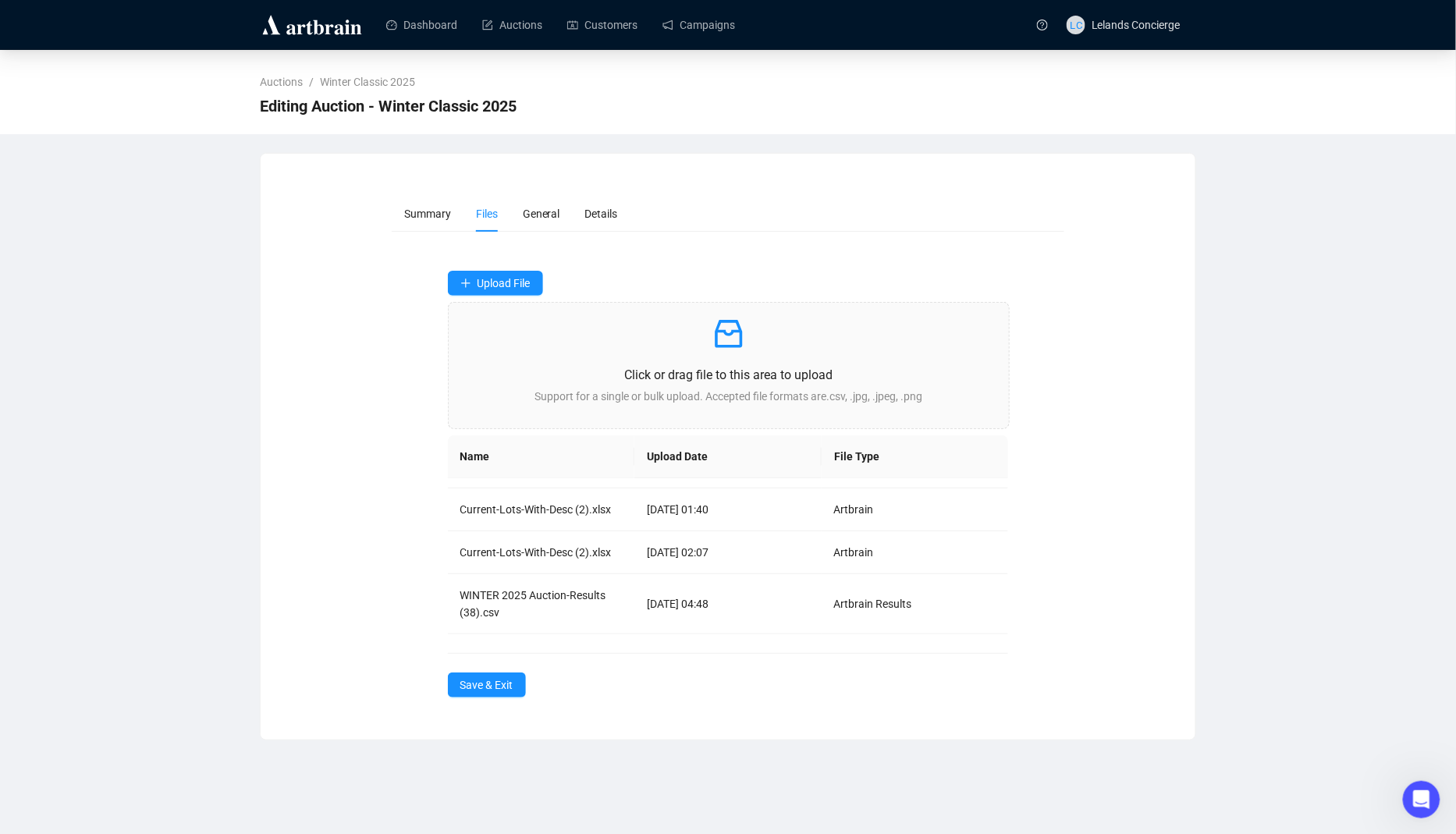
click at [504, 696] on div "Summary Files General Details Upload File Click or drag file to this area to up…" at bounding box center [728, 447] width 935 height 540
click at [510, 693] on button "Save & Exit" at bounding box center [487, 686] width 78 height 25
click at [502, 693] on button "Save & Exit" at bounding box center [487, 686] width 78 height 25
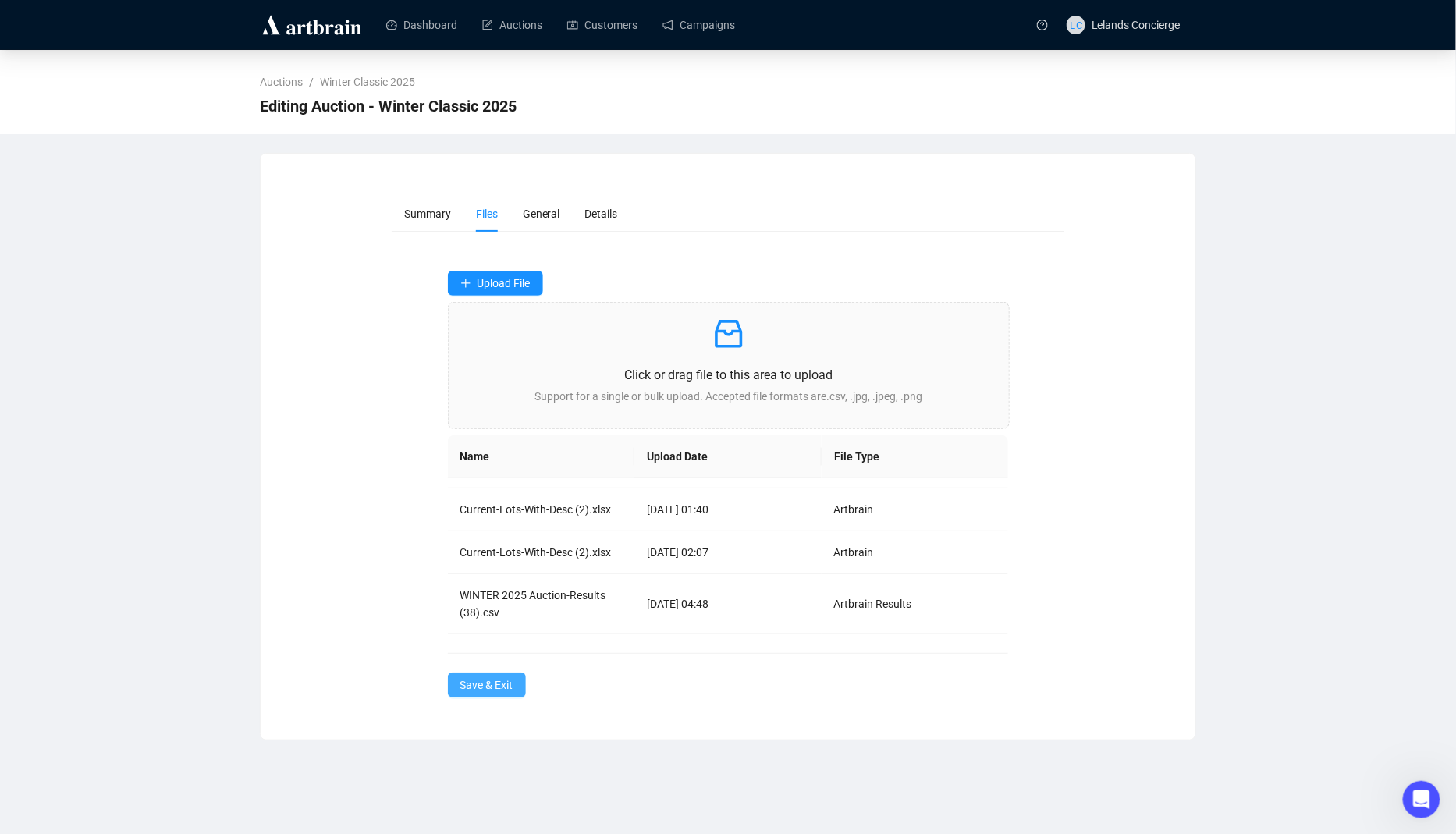
click at [502, 693] on button "Save & Exit" at bounding box center [487, 686] width 78 height 25
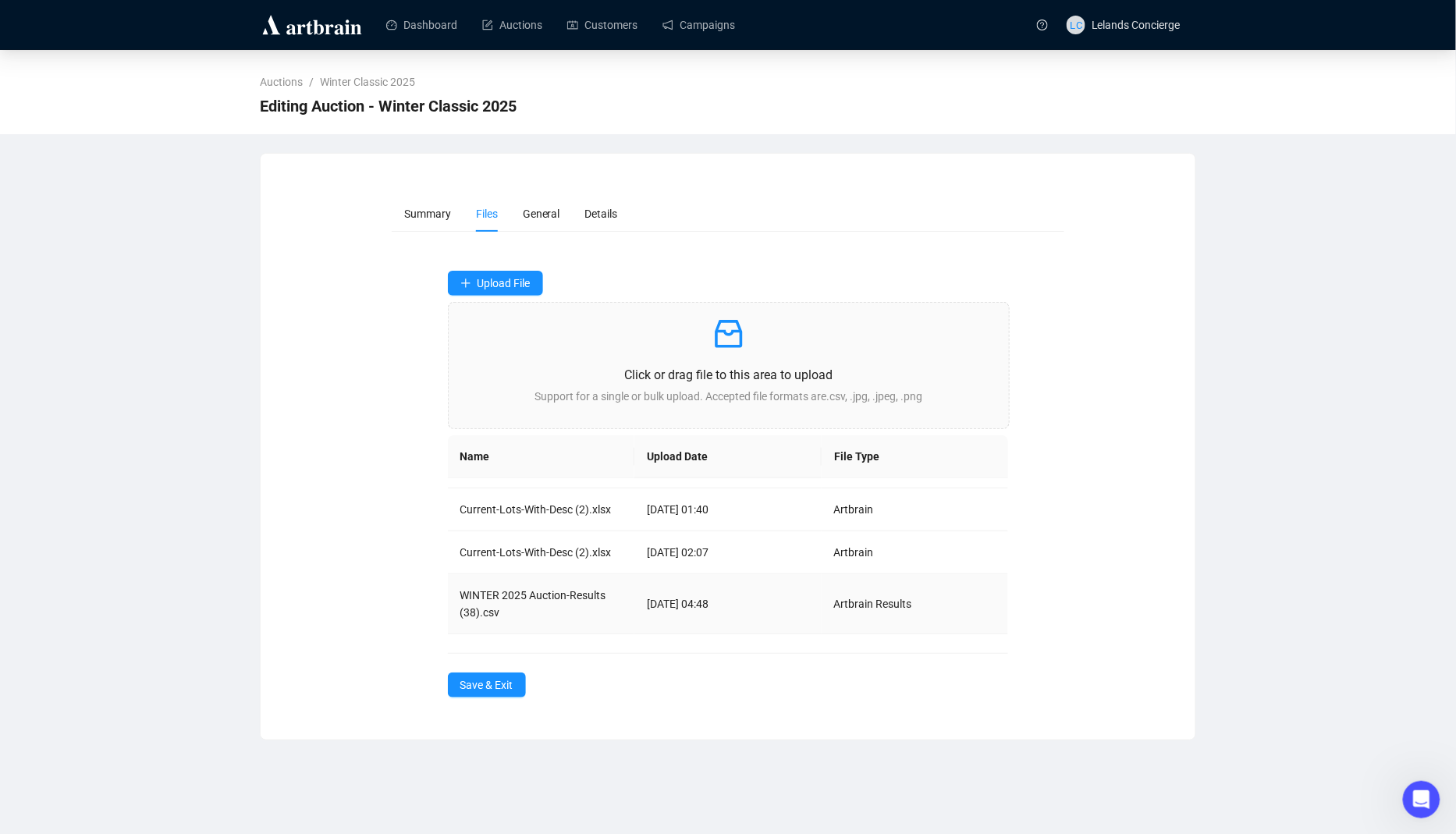
scroll to position [0, 0]
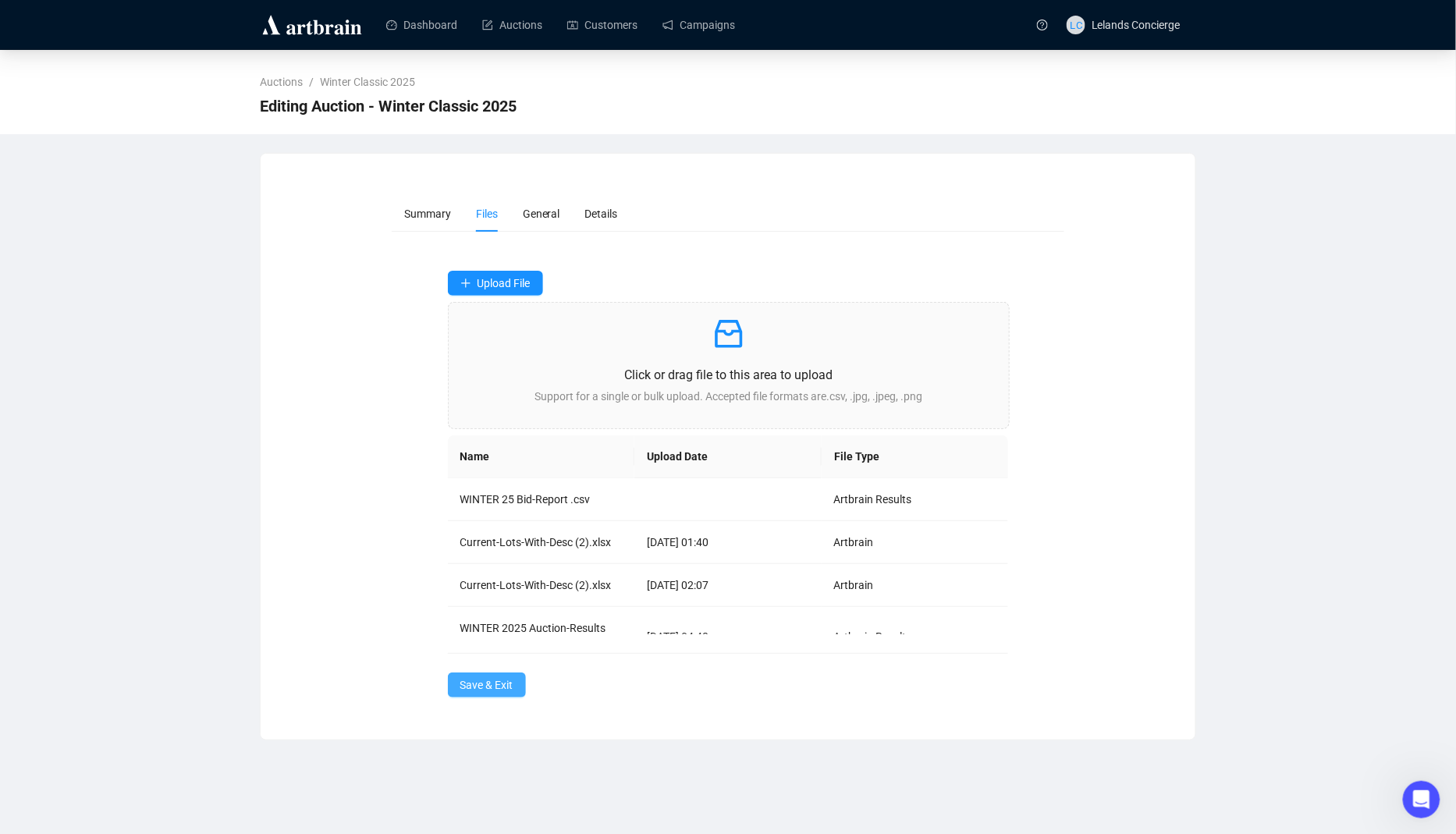
click at [490, 679] on span "Save & Exit" at bounding box center [487, 686] width 53 height 18
click at [496, 687] on span "Save & Exit" at bounding box center [487, 686] width 53 height 18
click at [516, 29] on link "Auctions" at bounding box center [512, 25] width 60 height 41
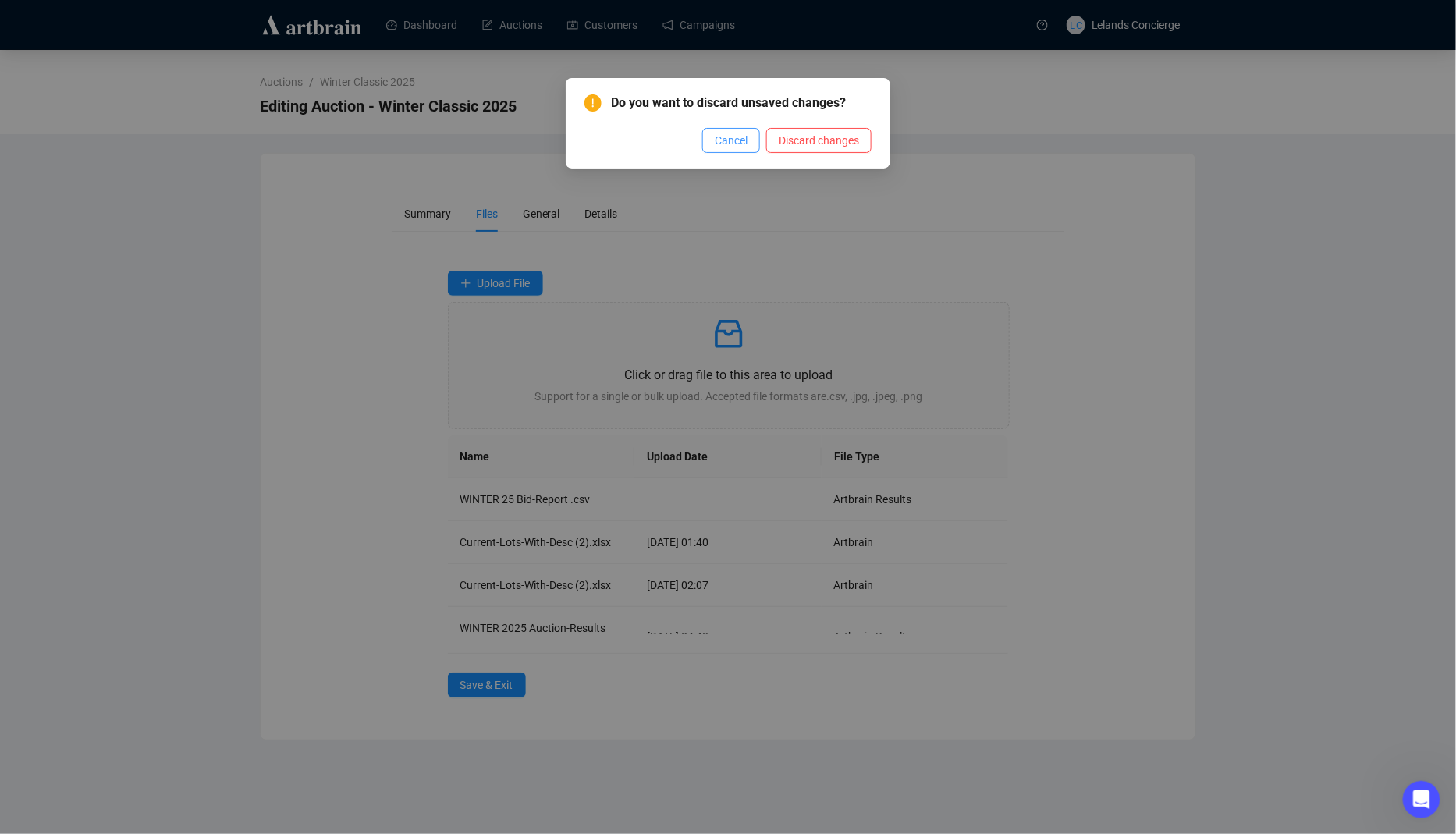
click at [718, 142] on span "Cancel" at bounding box center [731, 140] width 33 height 18
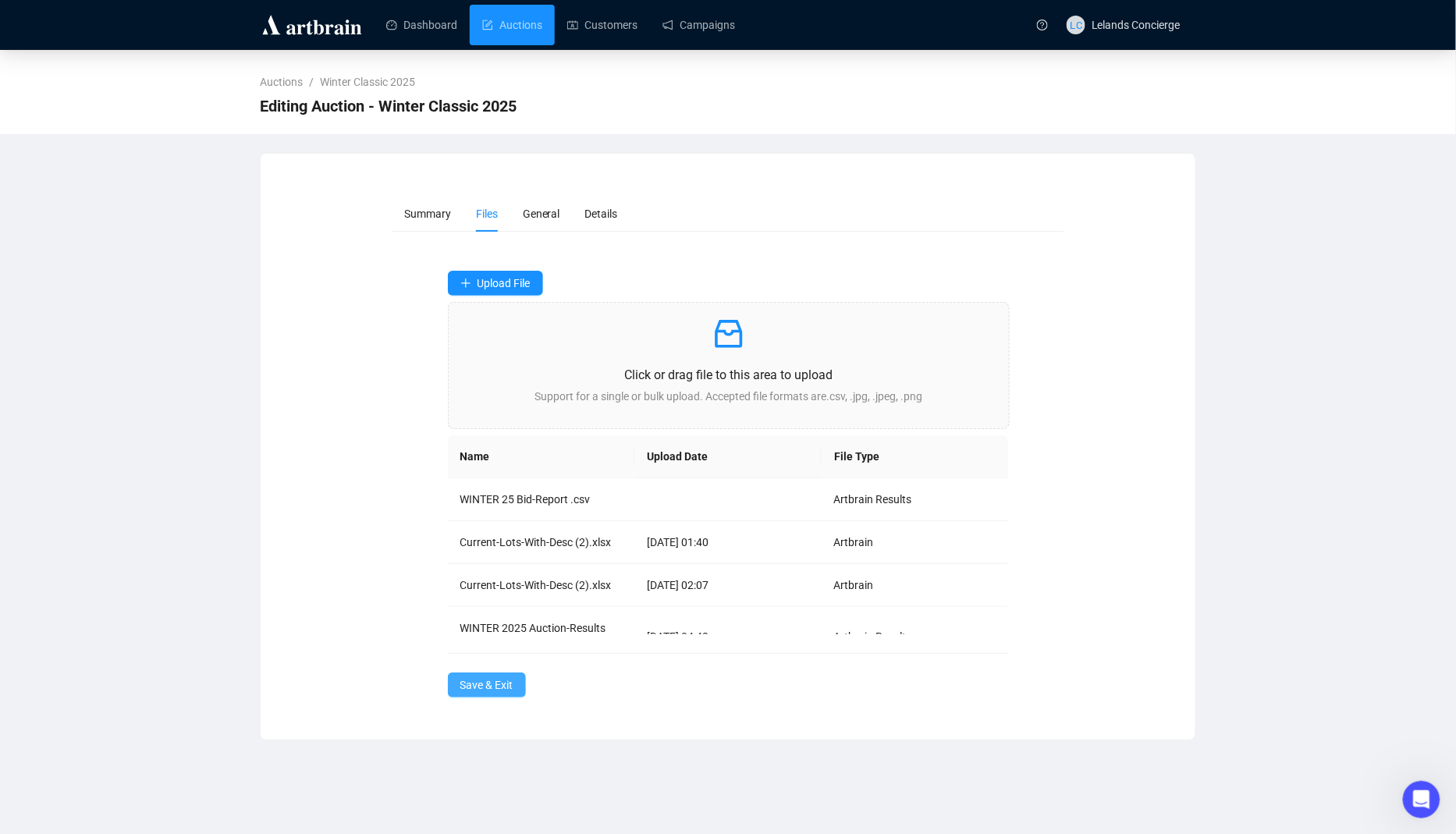
click at [466, 690] on span "Save & Exit" at bounding box center [487, 686] width 53 height 18
click at [477, 681] on span "Save & Exit" at bounding box center [487, 686] width 53 height 18
click at [613, 16] on link "Customers" at bounding box center [602, 25] width 70 height 41
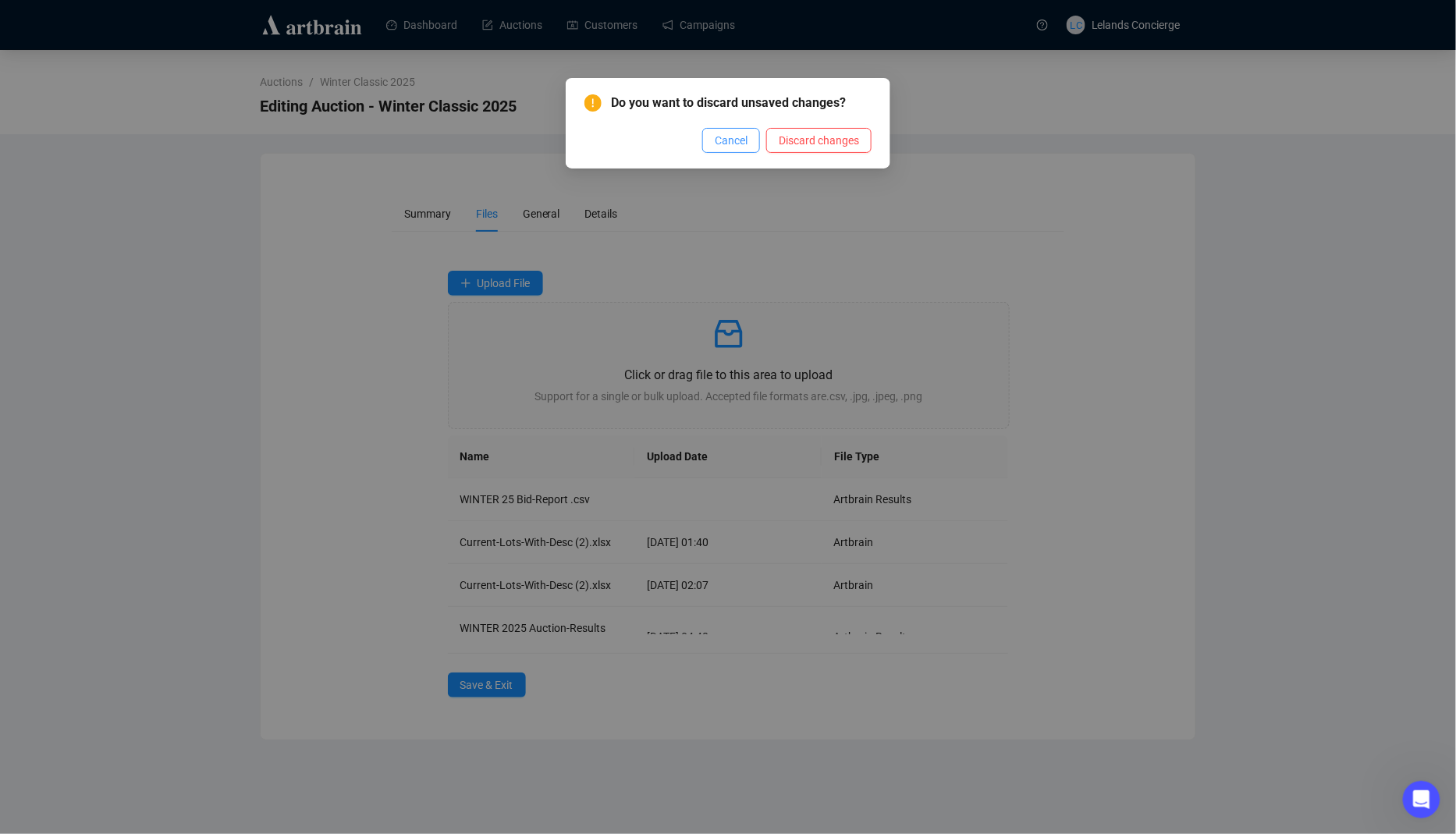
click at [719, 139] on span "Cancel" at bounding box center [731, 140] width 33 height 18
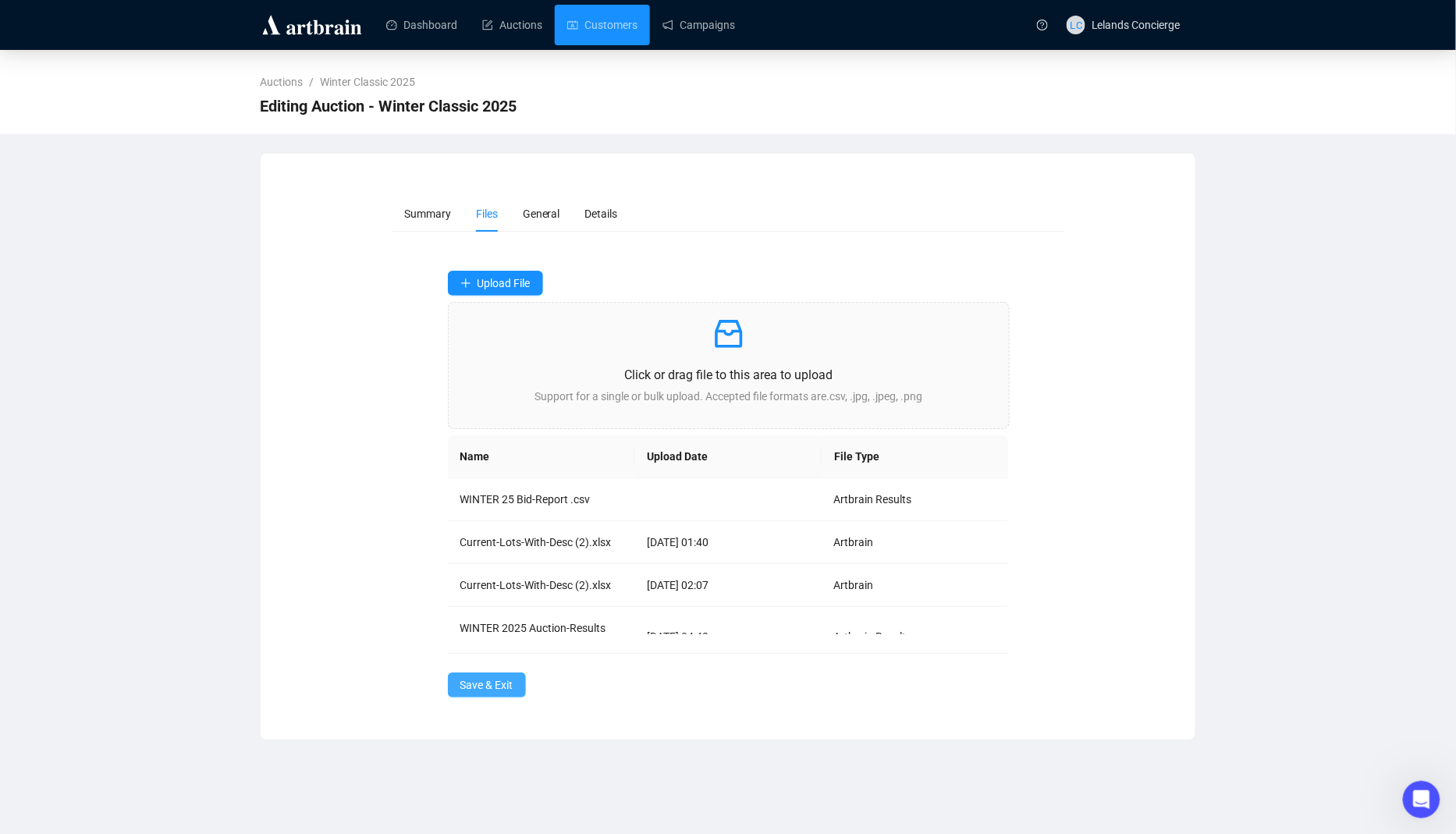
click at [526, 678] on button "Save & Exit" at bounding box center [487, 686] width 78 height 25
click at [526, 59] on nav "Auctions / Winter Classic 2025" at bounding box center [728, 75] width 936 height 31
click at [532, 33] on link "Auctions" at bounding box center [512, 25] width 60 height 41
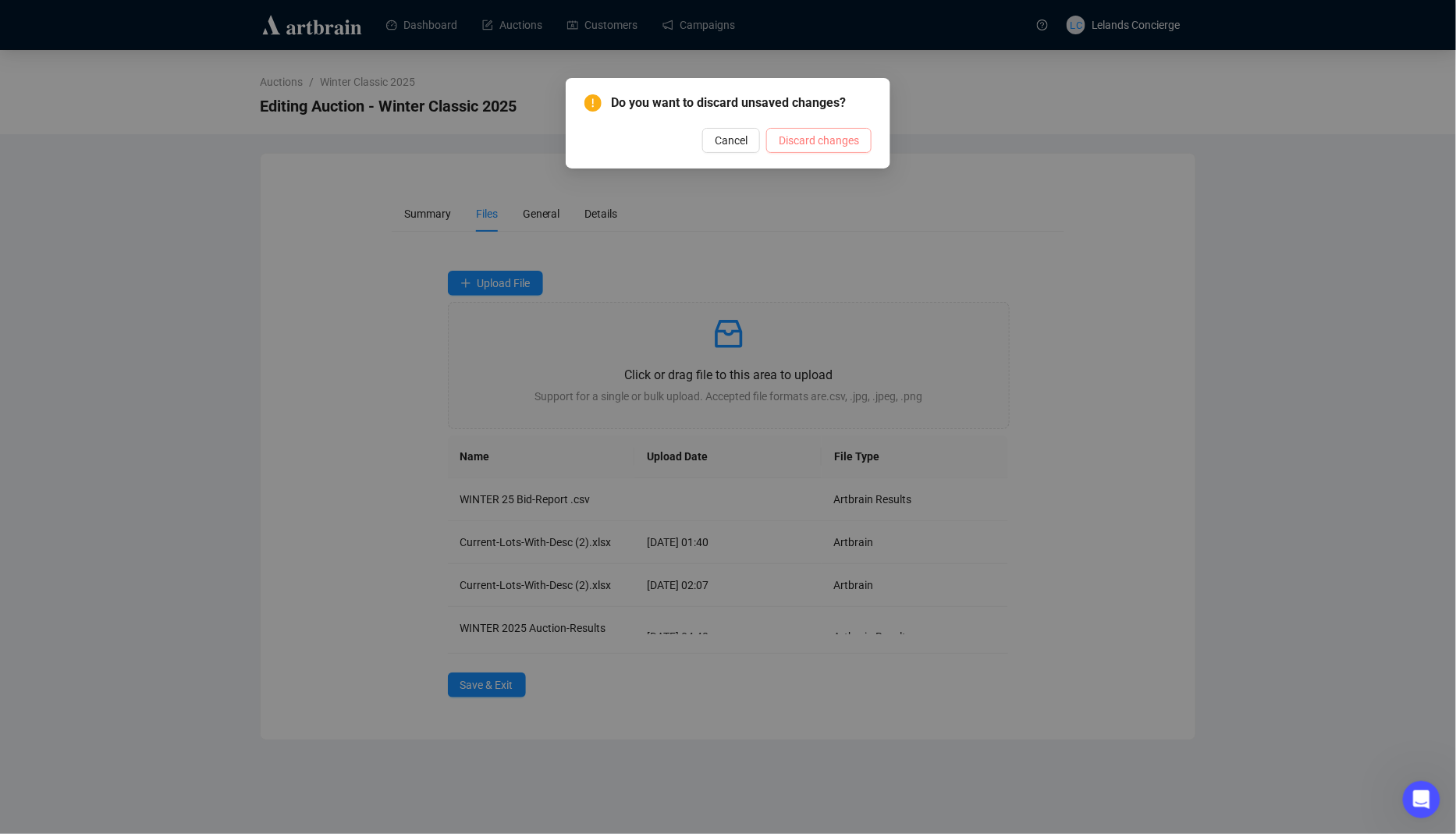
click at [820, 138] on span "Discard changes" at bounding box center [819, 140] width 81 height 18
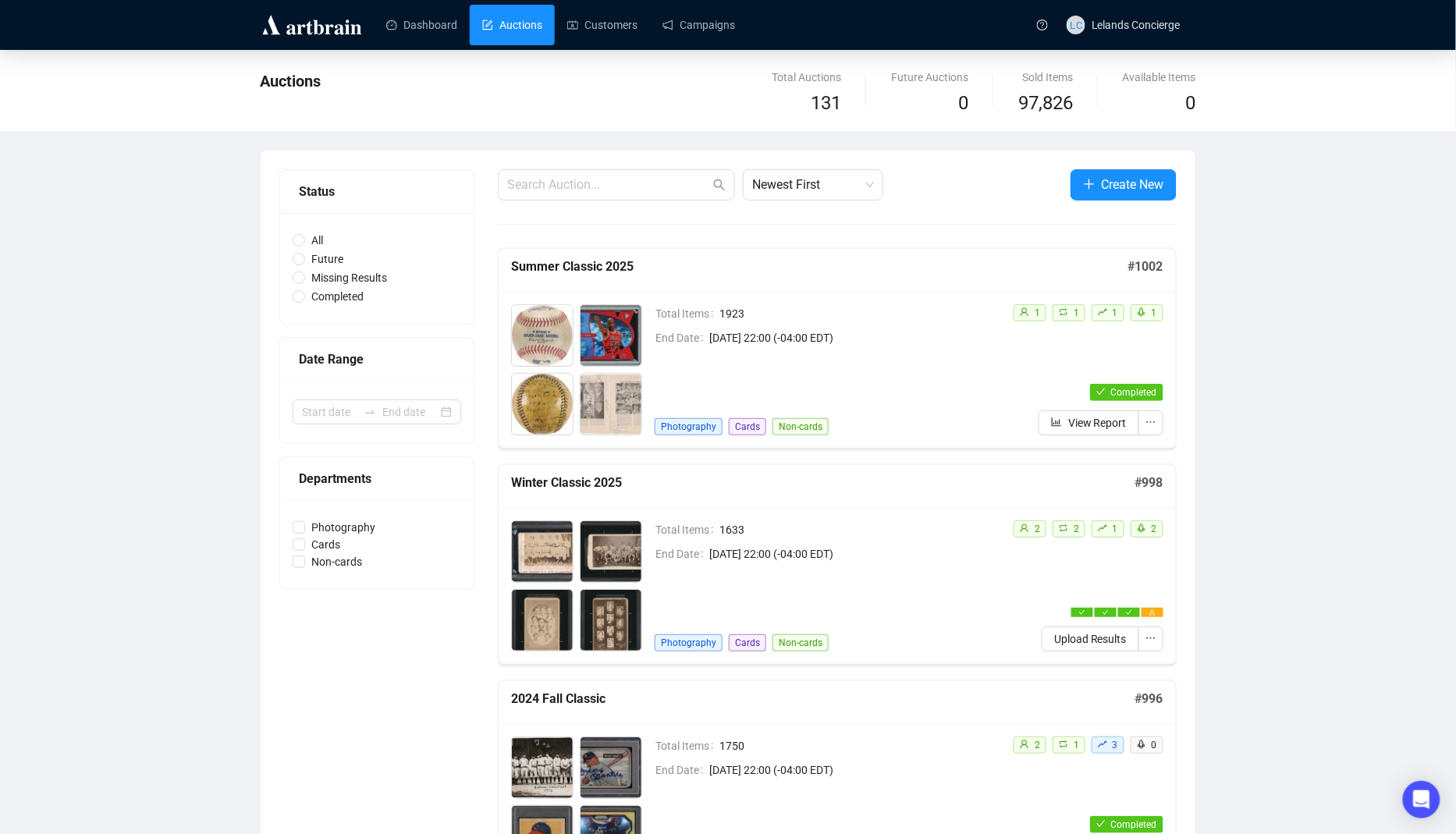
click at [877, 598] on div "Total Items 1633 End Date [DATE] 22:00 (-04:00 EDT) Photography Cards Non-cards" at bounding box center [827, 586] width 346 height 132
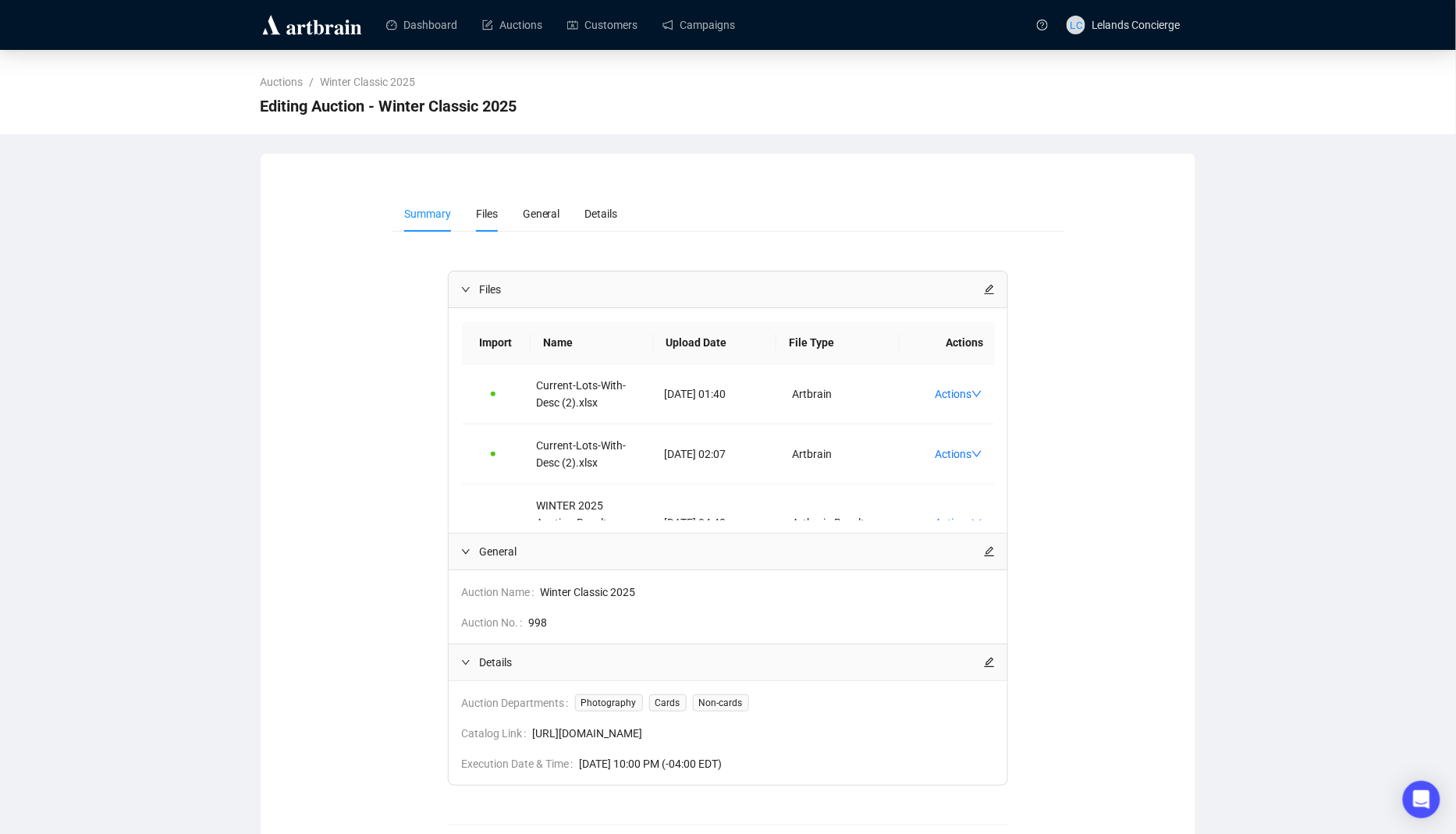
click at [494, 214] on span "Files" at bounding box center [487, 213] width 21 height 13
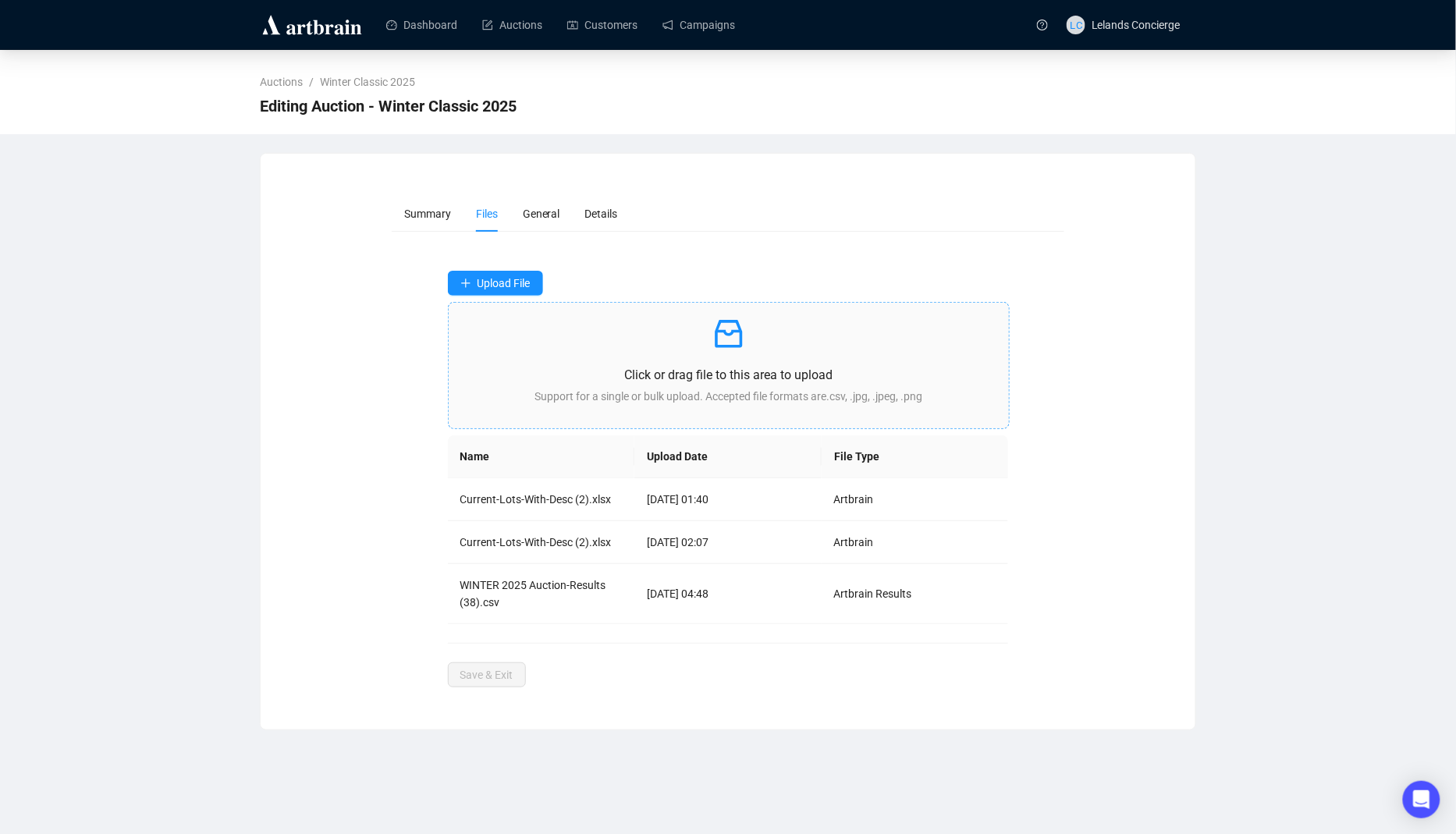
click at [587, 343] on p at bounding box center [729, 334] width 536 height 37
click at [473, 677] on span "Save & Exit" at bounding box center [487, 686] width 53 height 18
click at [632, 503] on td "WINTER 25 Bid-Report .csv" at bounding box center [541, 500] width 187 height 43
click at [469, 690] on span "Save & Exit" at bounding box center [487, 686] width 53 height 18
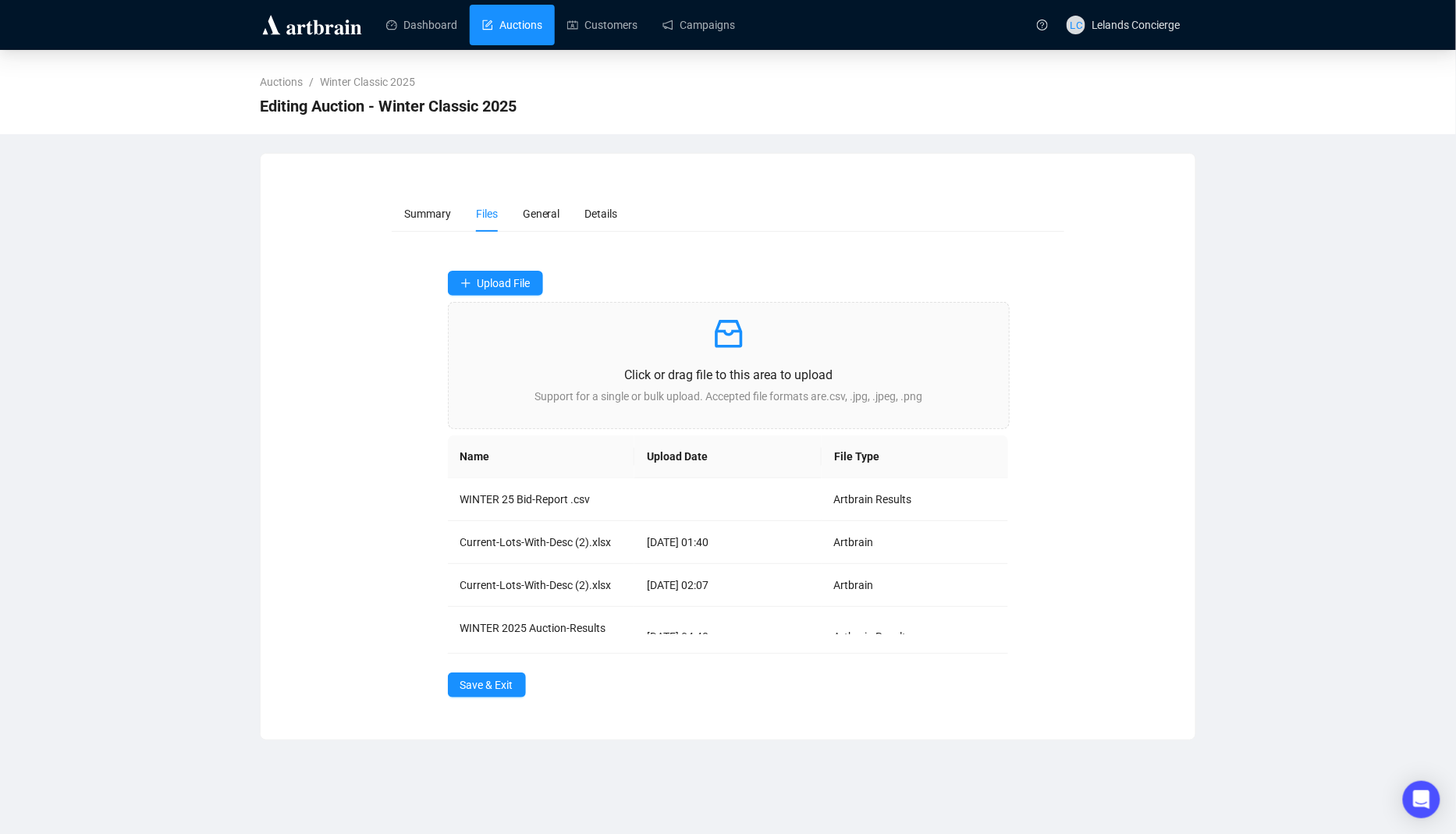
click at [542, 32] on link "Auctions" at bounding box center [512, 25] width 60 height 41
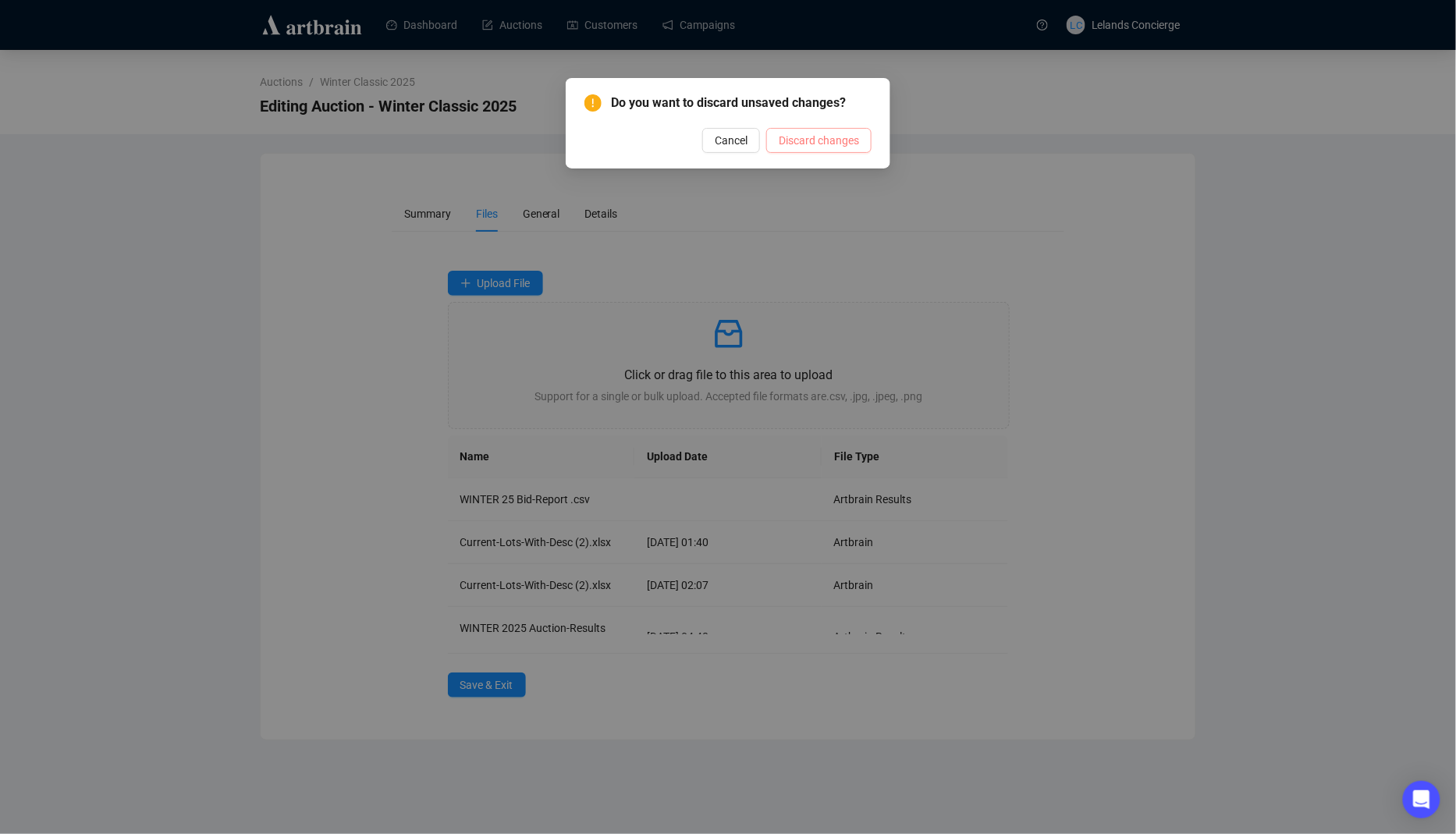
click at [841, 130] on button "Discard changes" at bounding box center [819, 140] width 105 height 25
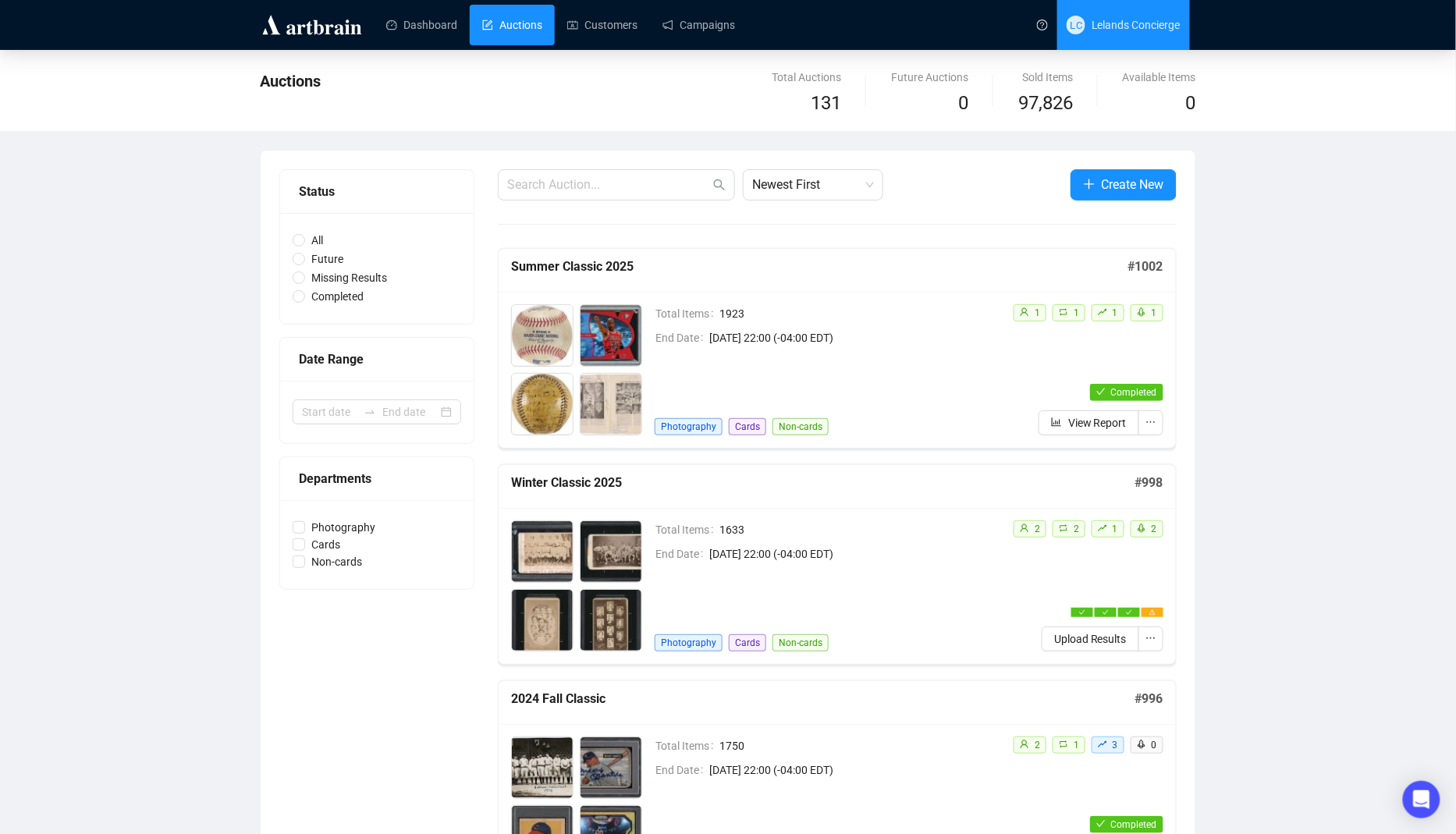
click at [1148, 44] on span "LC Lelands Concierge" at bounding box center [1123, 24] width 114 height 50
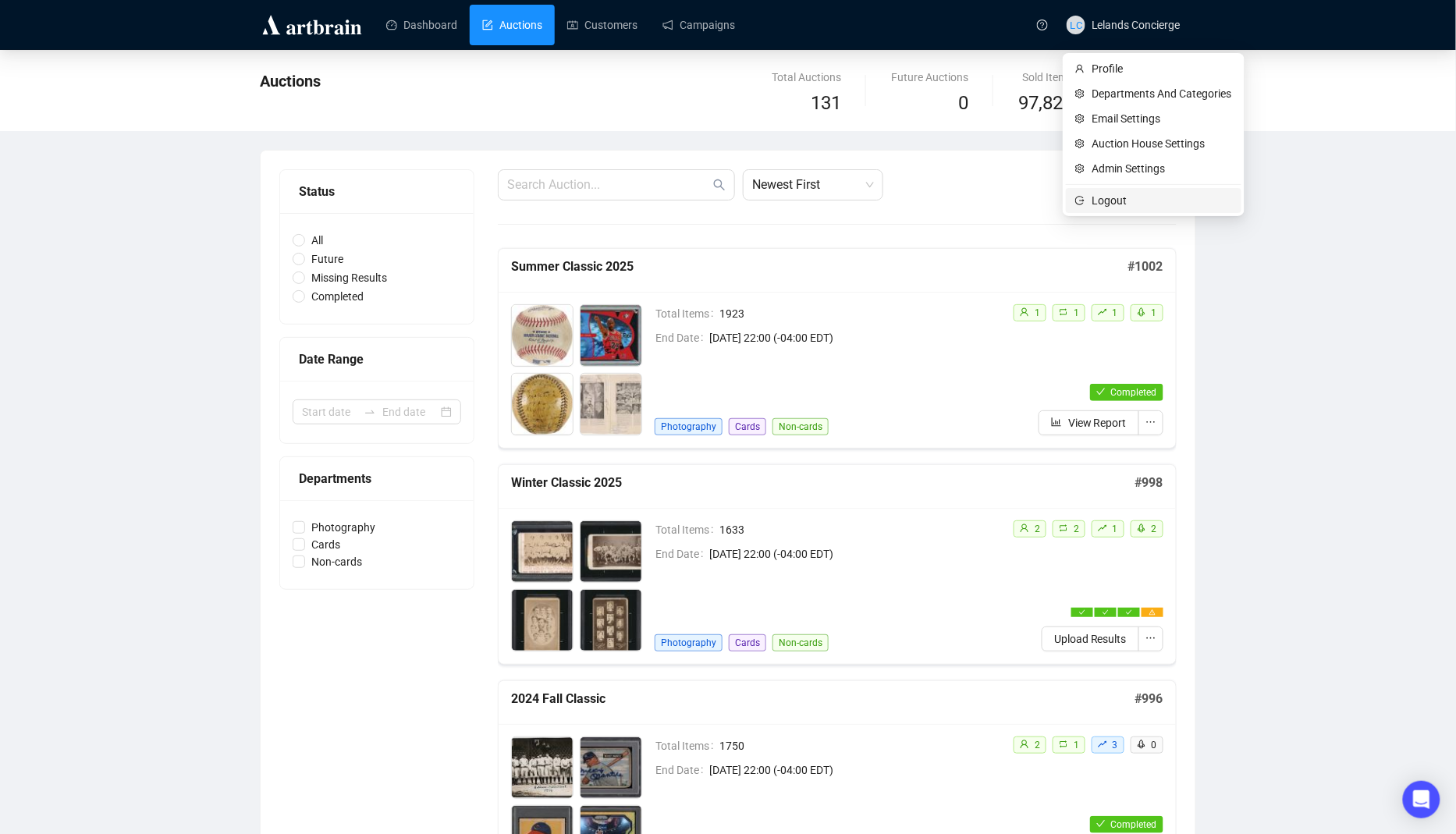
click at [1078, 210] on li "Logout" at bounding box center [1153, 201] width 175 height 25
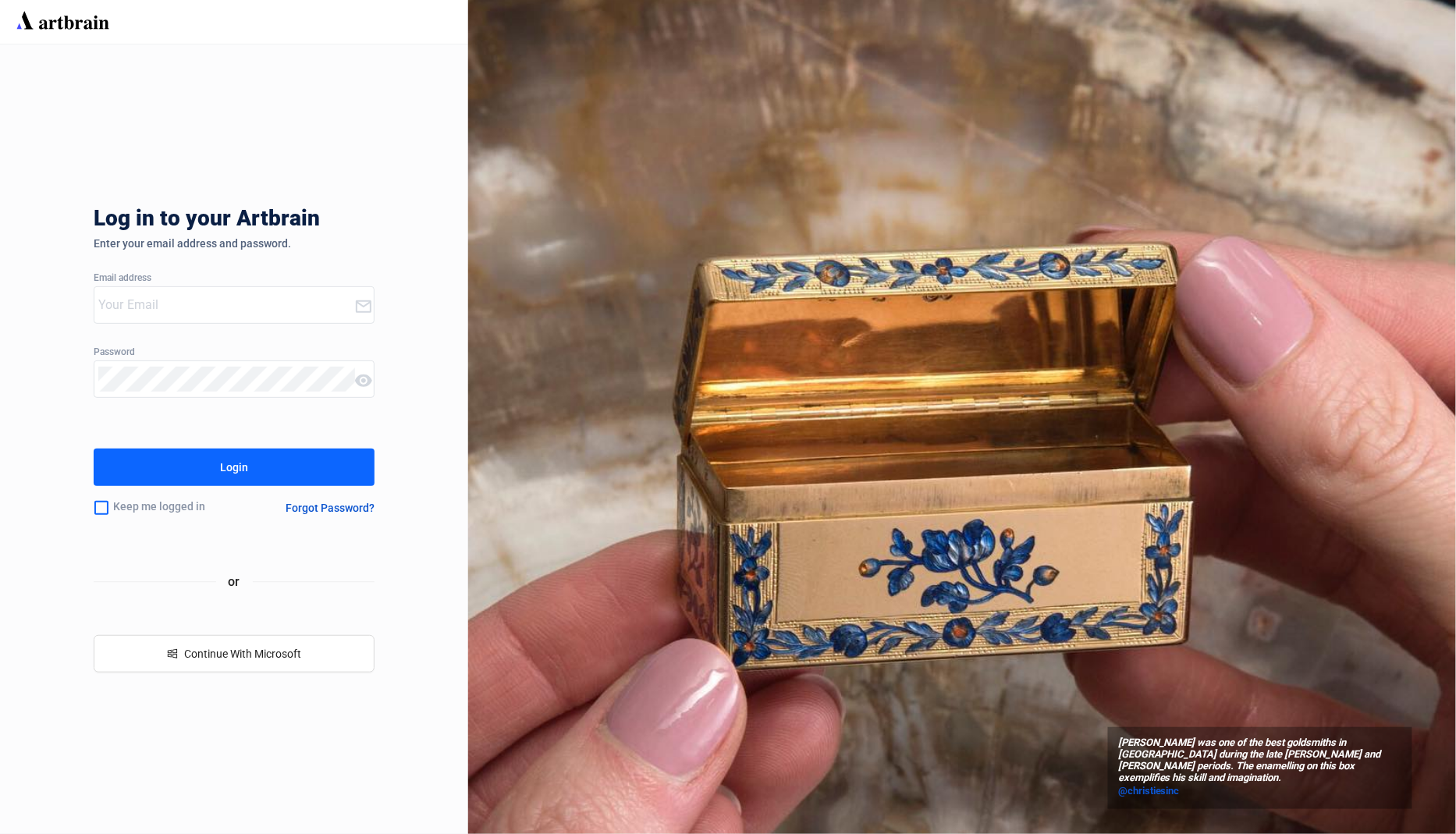
click at [194, 307] on input "email" at bounding box center [226, 305] width 256 height 25
type input "[EMAIL_ADDRESS][PERSON_NAME][DOMAIN_NAME]"
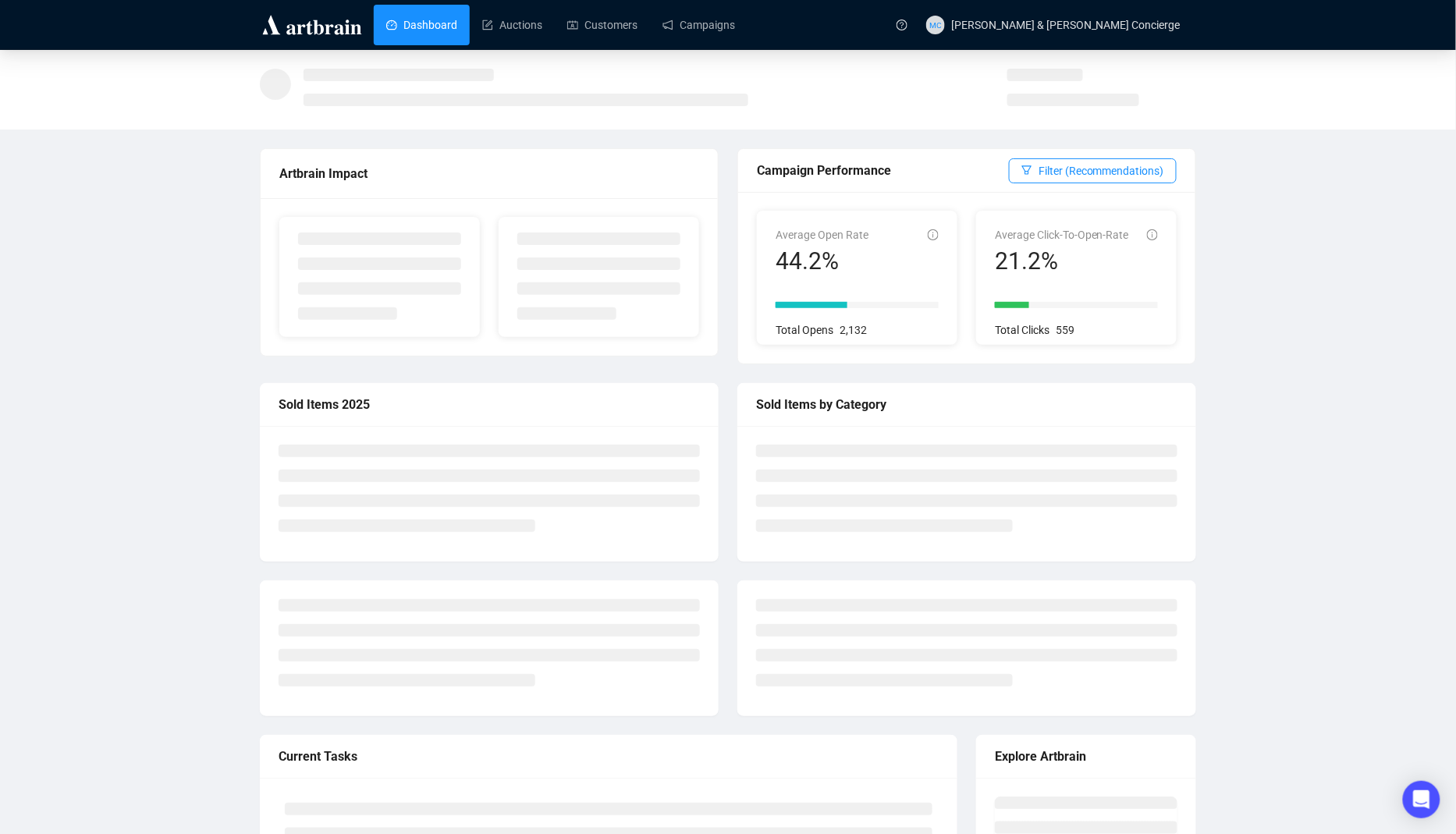
click at [688, 50] on div at bounding box center [728, 90] width 1456 height 80
click at [706, 45] on link "Campaigns" at bounding box center [698, 25] width 73 height 41
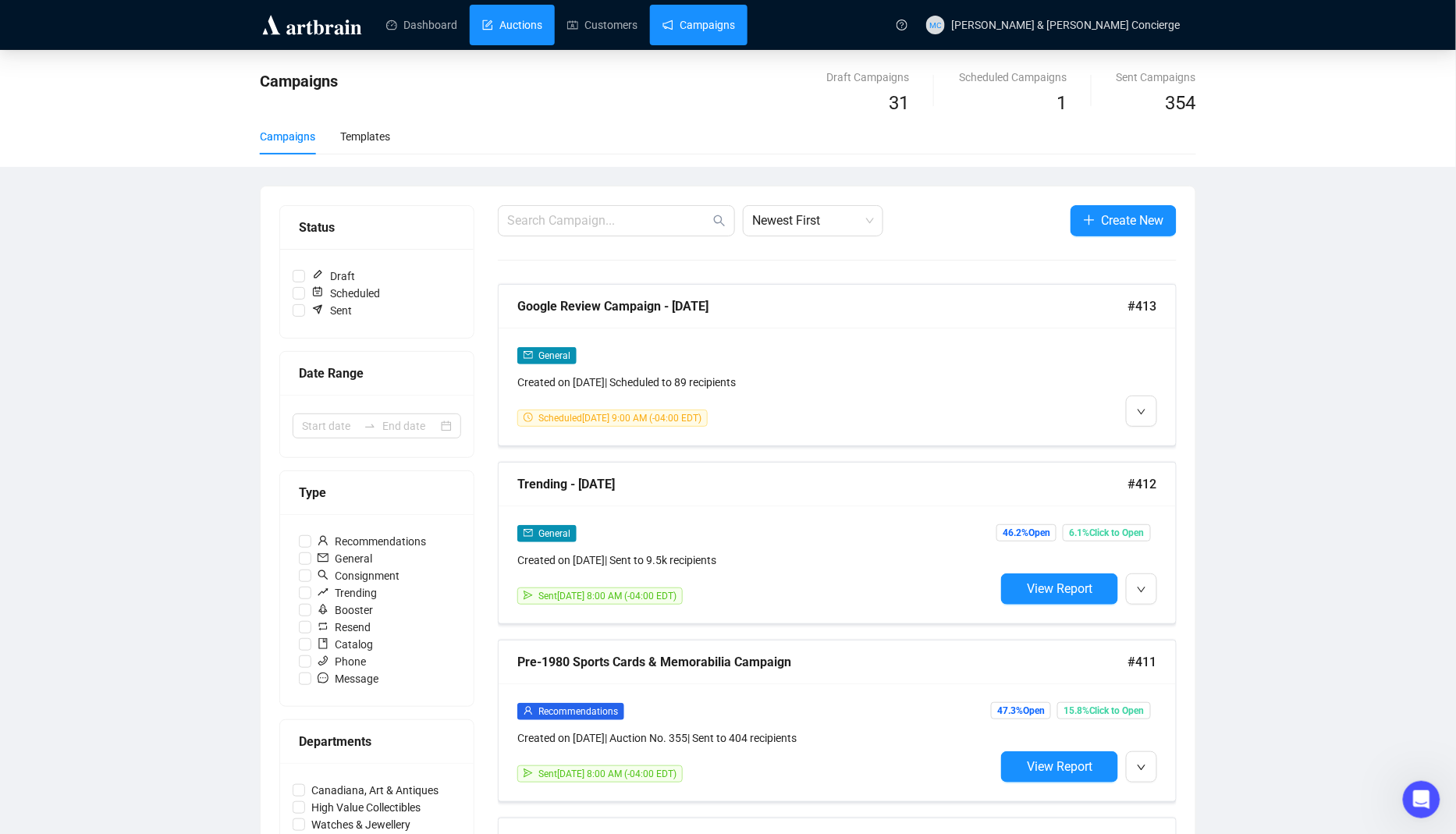
click at [532, 20] on link "Auctions" at bounding box center [512, 25] width 60 height 41
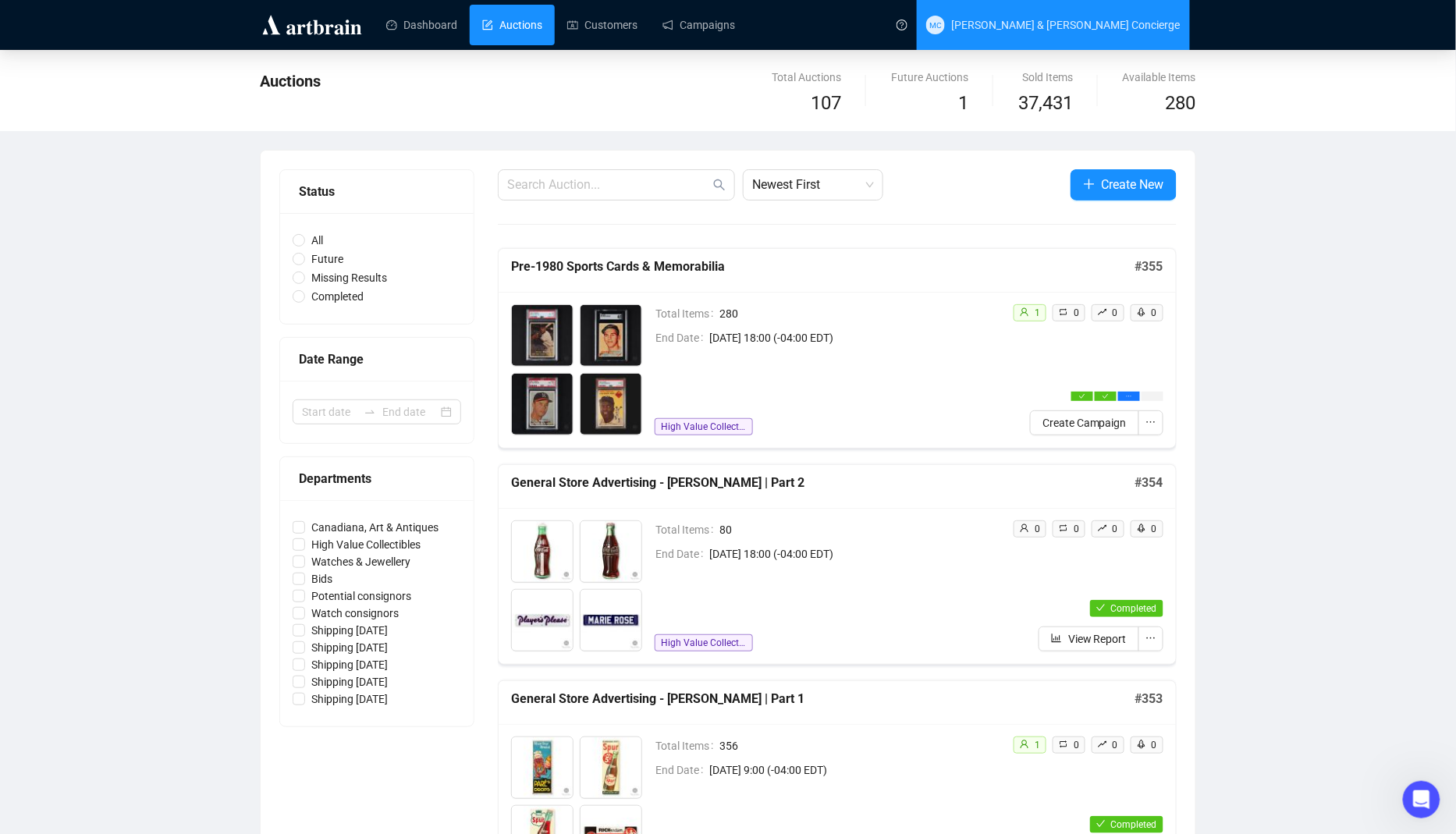
click at [1096, 31] on span "[PERSON_NAME] & [PERSON_NAME] Concierge" at bounding box center [1053, 24] width 254 height 50
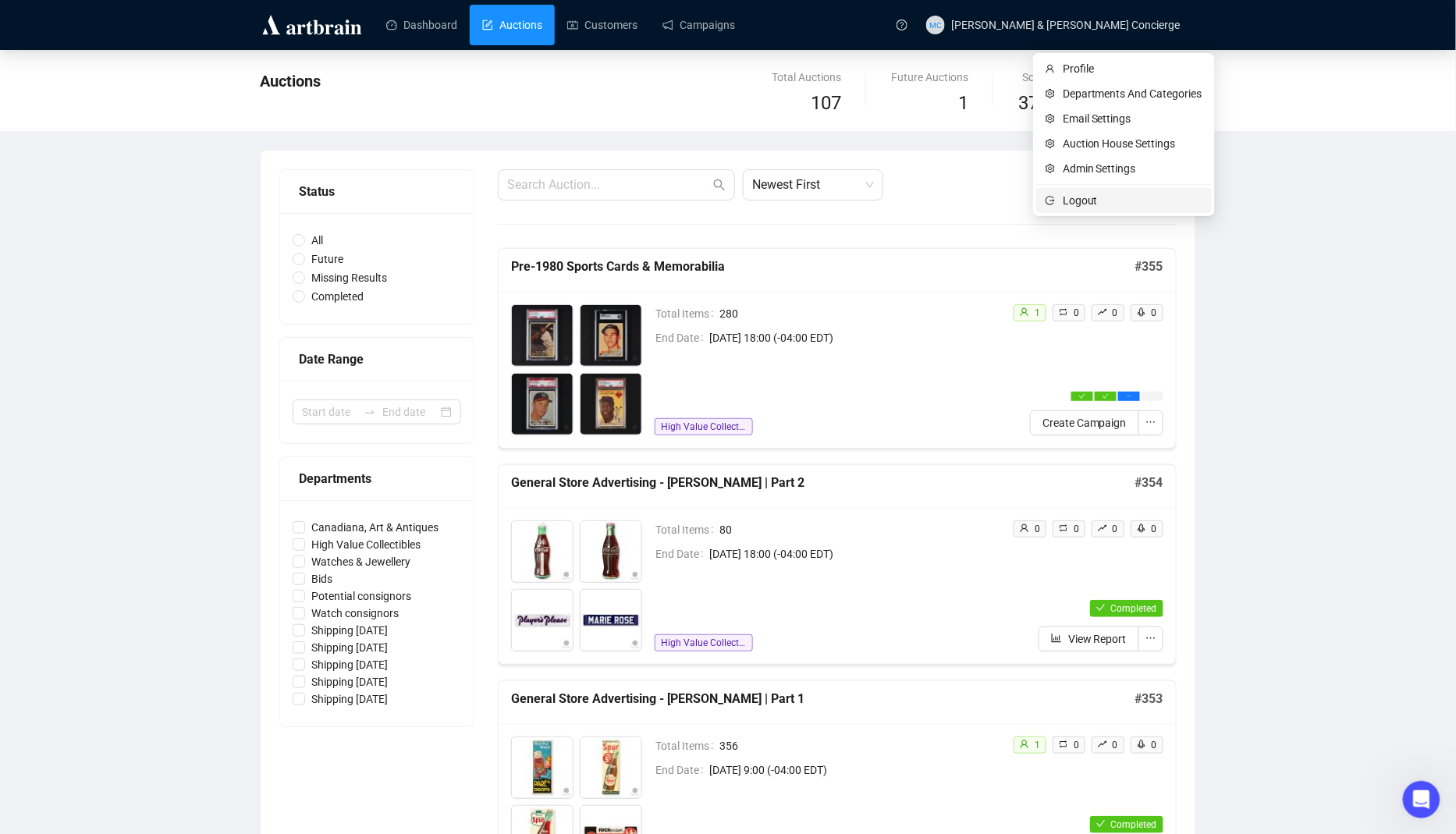
click at [1082, 197] on span "Logout" at bounding box center [1132, 201] width 139 height 18
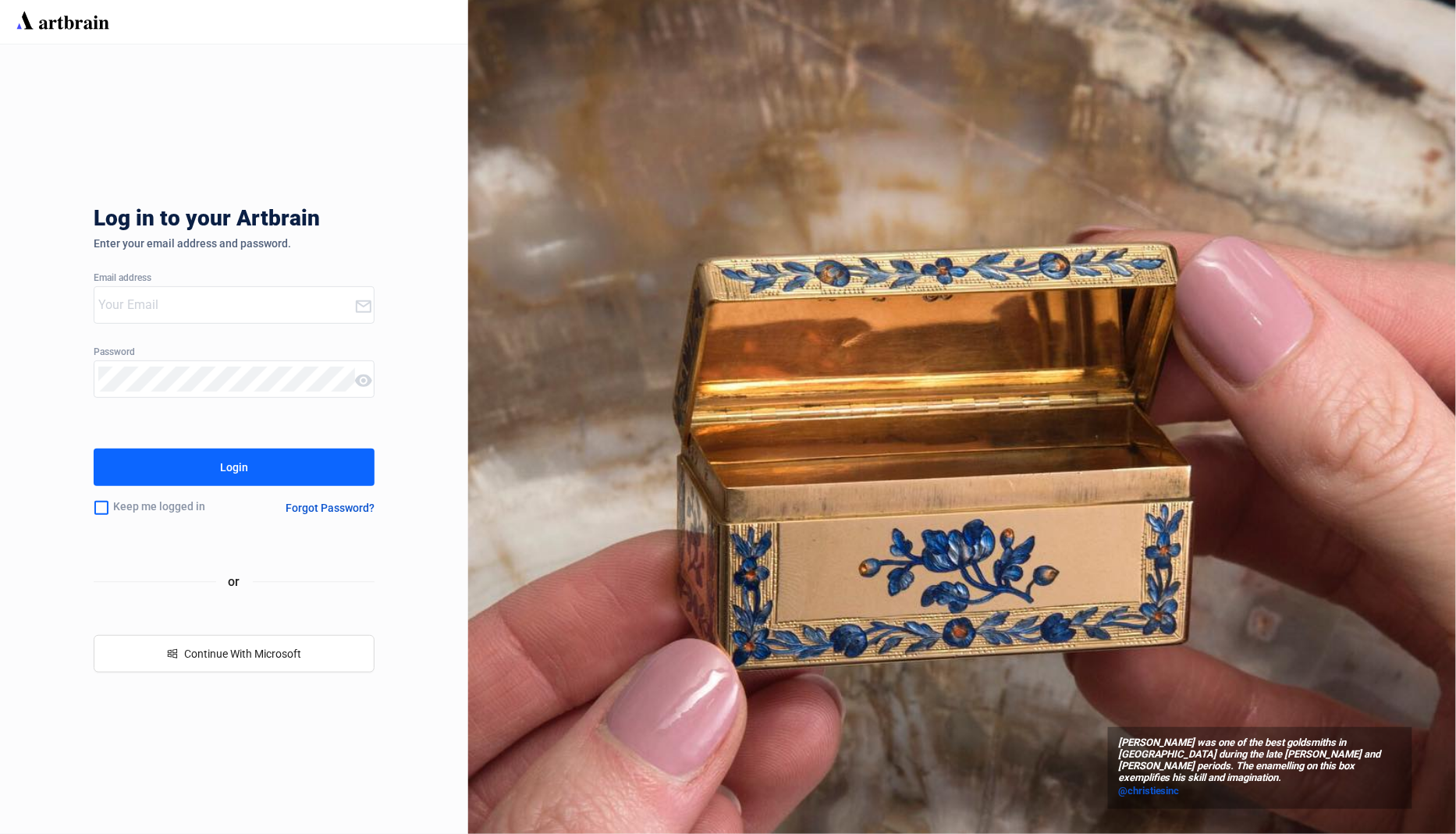
click at [288, 305] on input "email" at bounding box center [226, 305] width 256 height 25
type input "[EMAIL_ADDRESS][DOMAIN_NAME]"
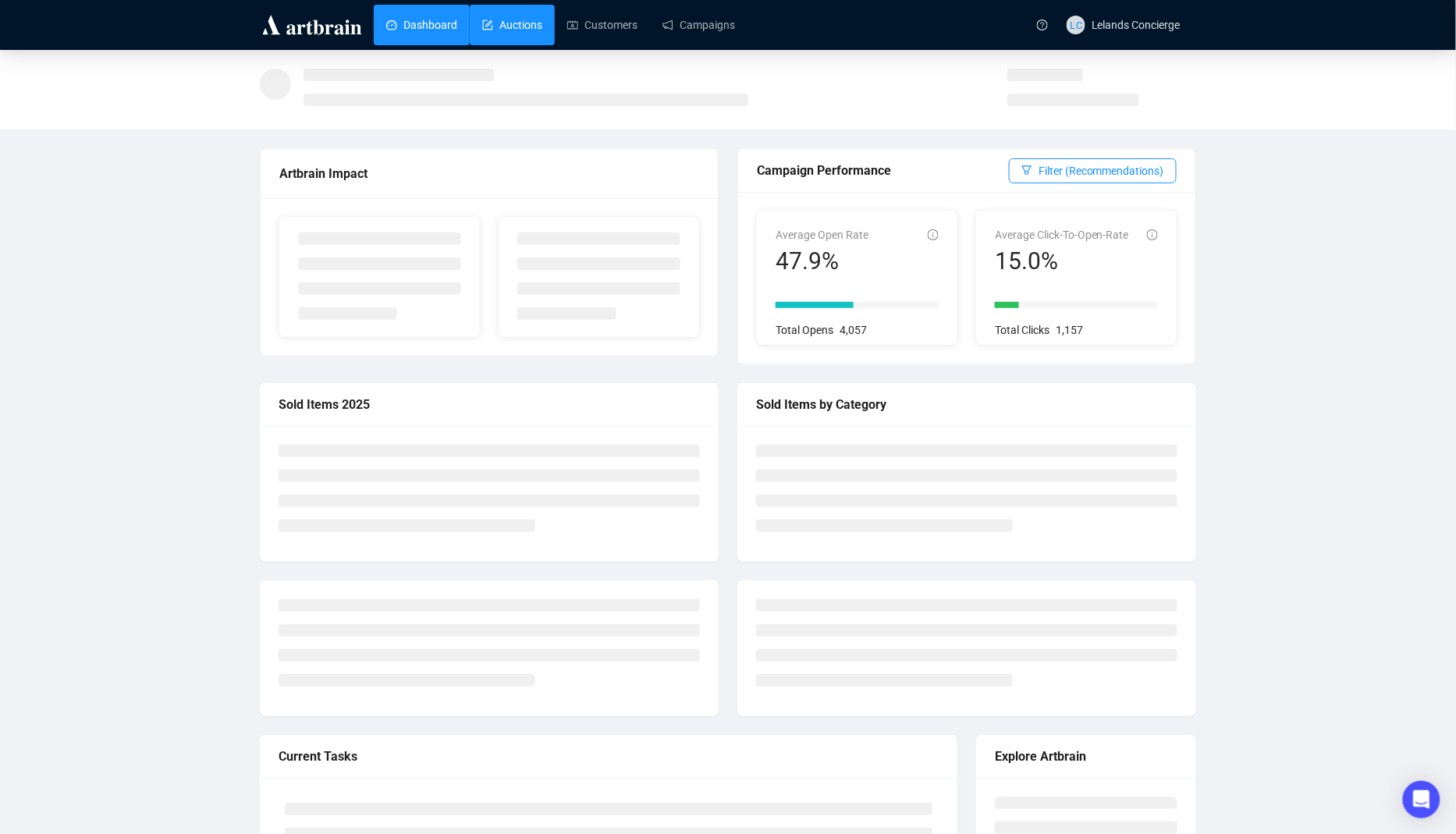
click at [502, 45] on link "Auctions" at bounding box center [512, 25] width 60 height 41
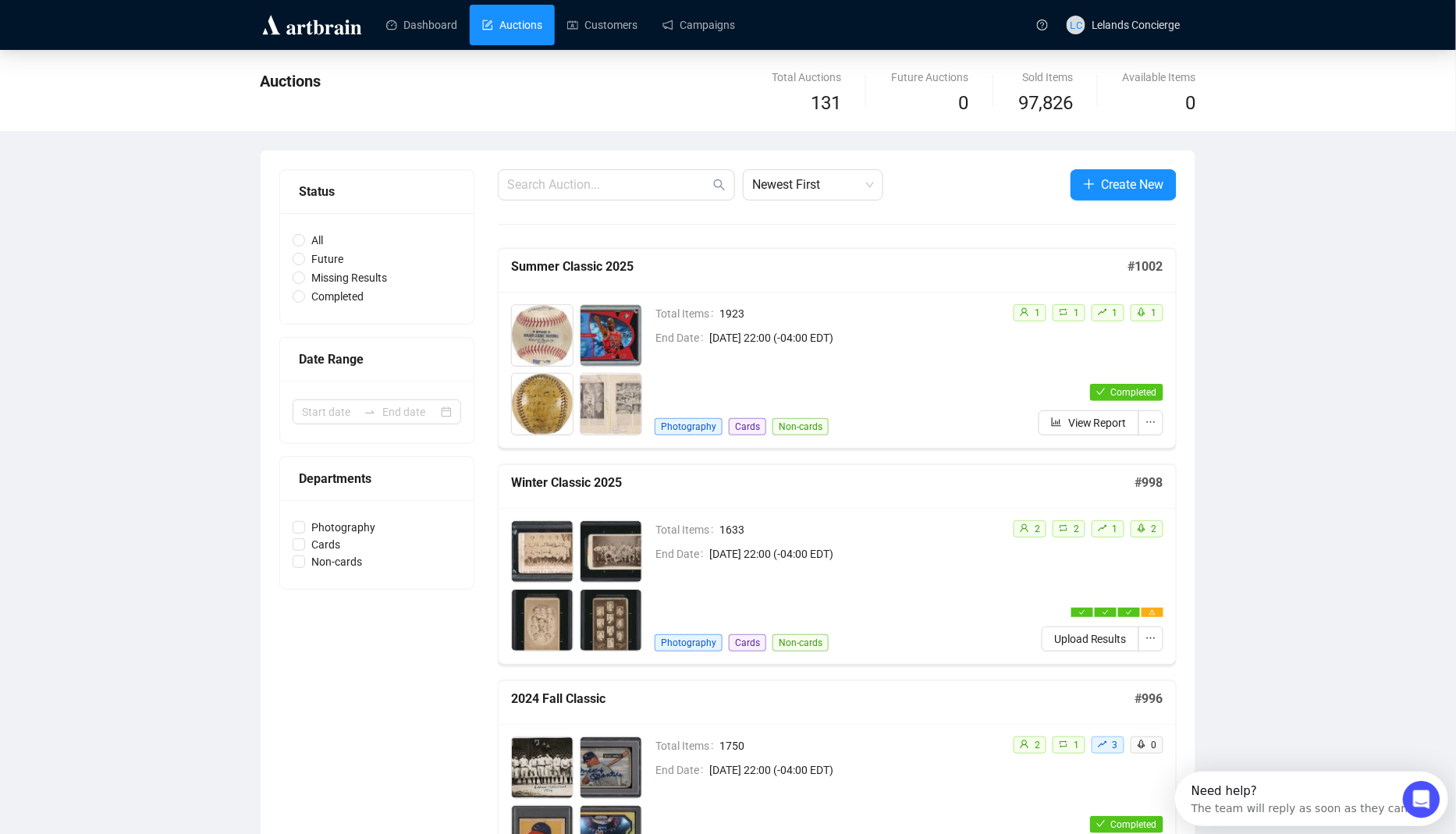
click at [686, 570] on div "Total Items 1633 End Date [DATE] 22:00 (-04:00 EDT) Photography Cards Non-cards" at bounding box center [827, 586] width 346 height 132
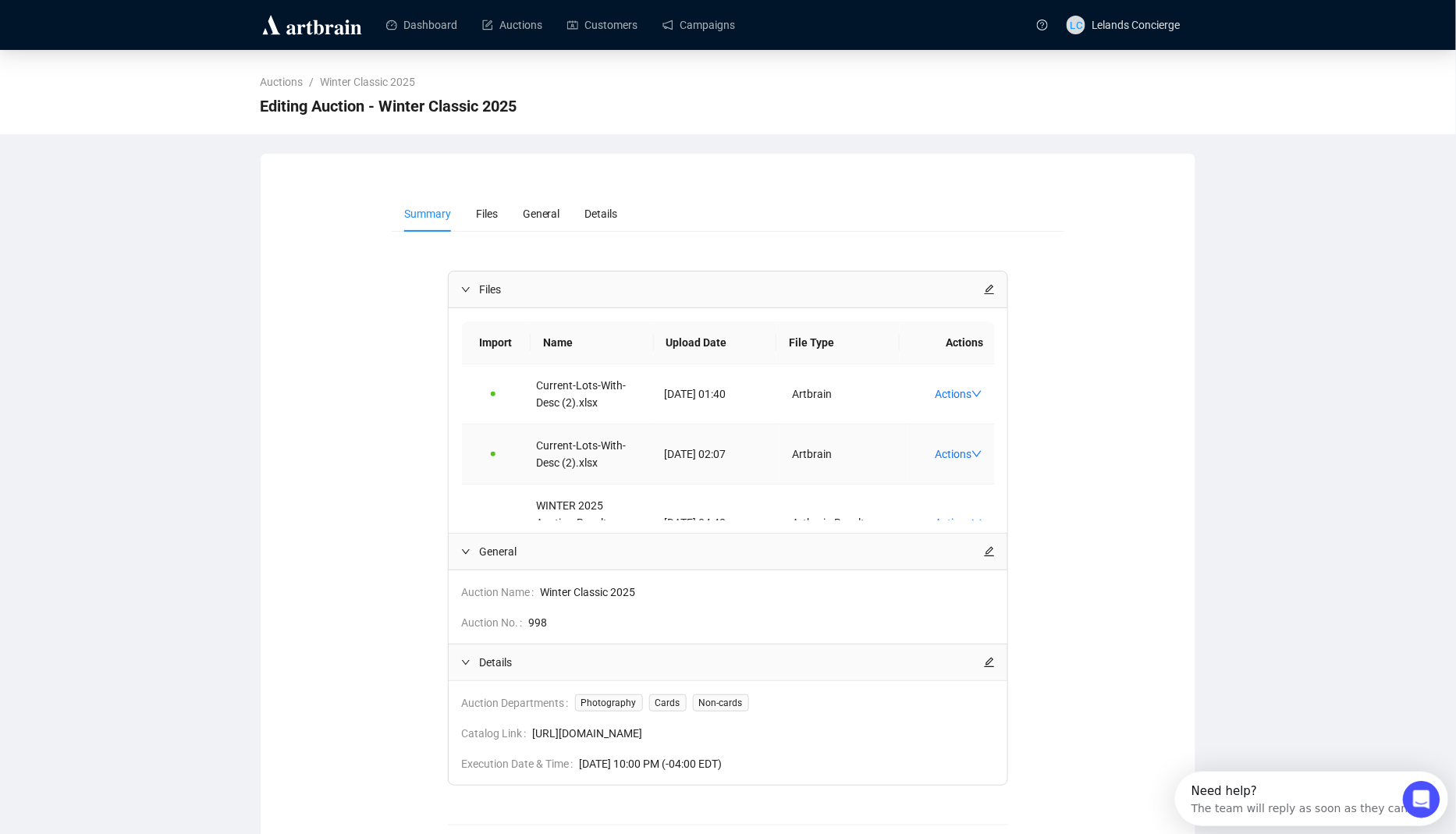
scroll to position [40, 0]
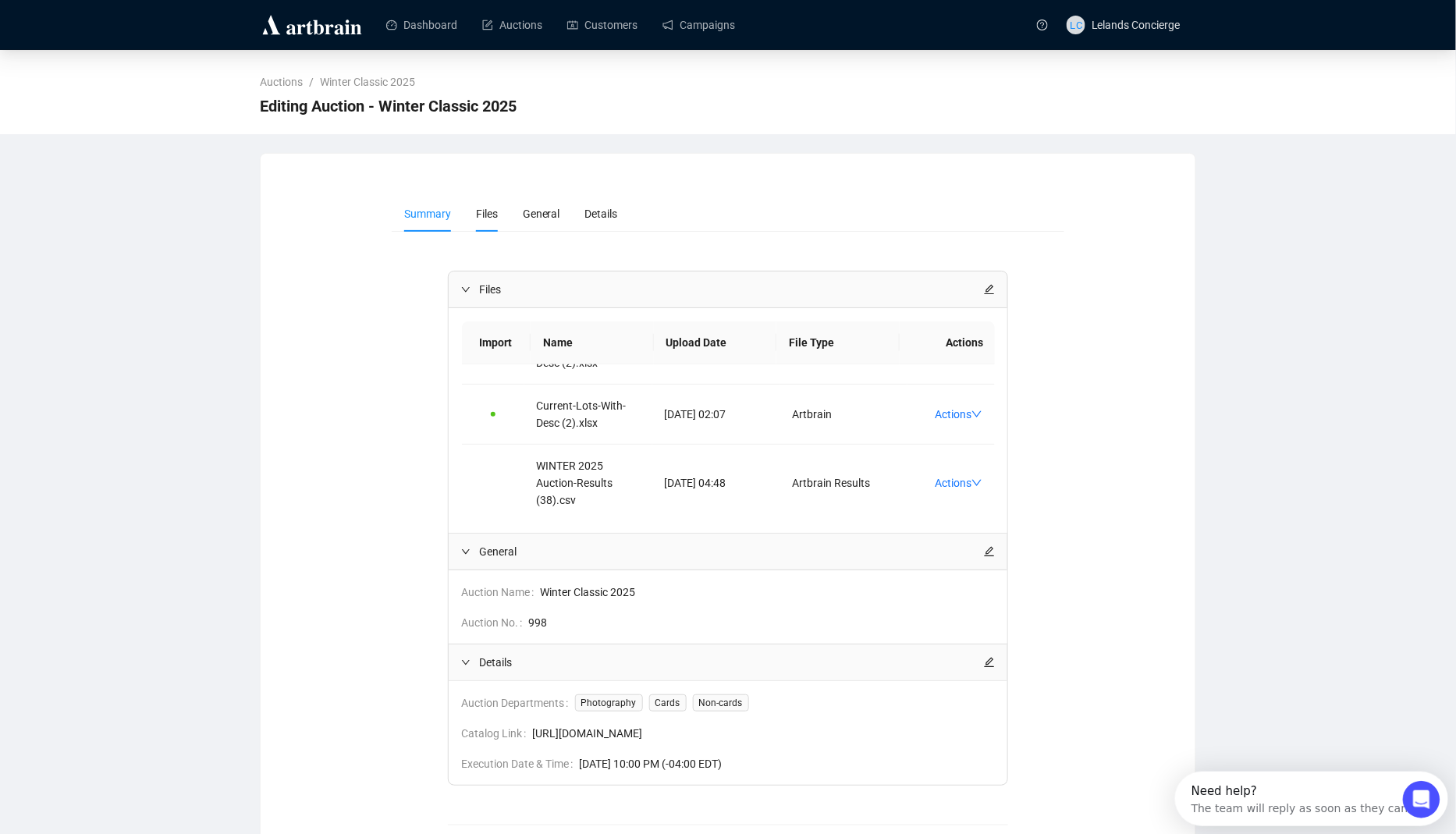
click at [484, 213] on span "Files" at bounding box center [487, 213] width 21 height 13
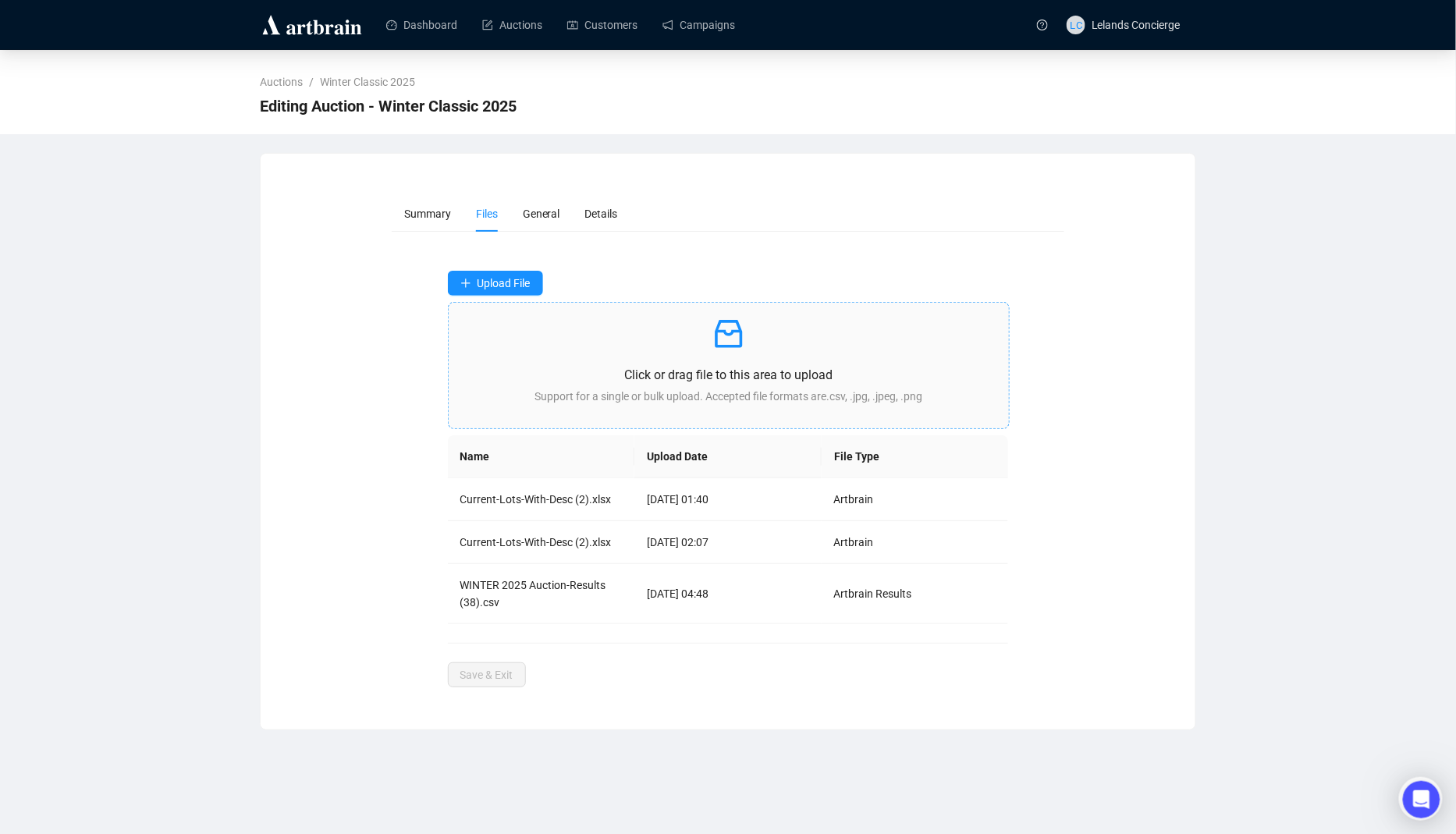
click at [609, 340] on p at bounding box center [729, 334] width 536 height 37
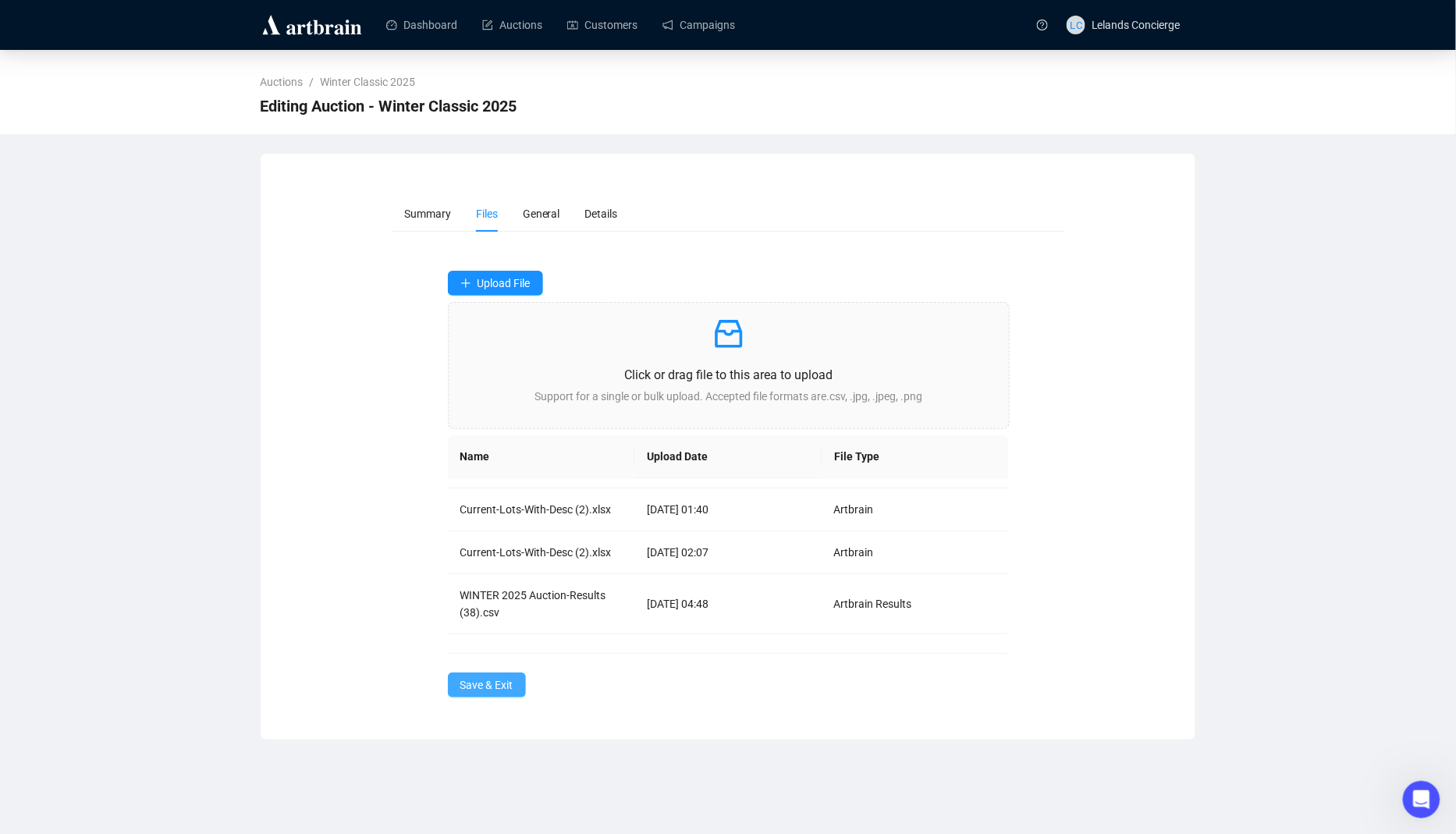
click at [520, 678] on button "Save & Exit" at bounding box center [487, 686] width 78 height 25
click at [477, 690] on span "Save & Exit" at bounding box center [487, 686] width 53 height 18
click at [508, 33] on link "Auctions" at bounding box center [512, 25] width 60 height 41
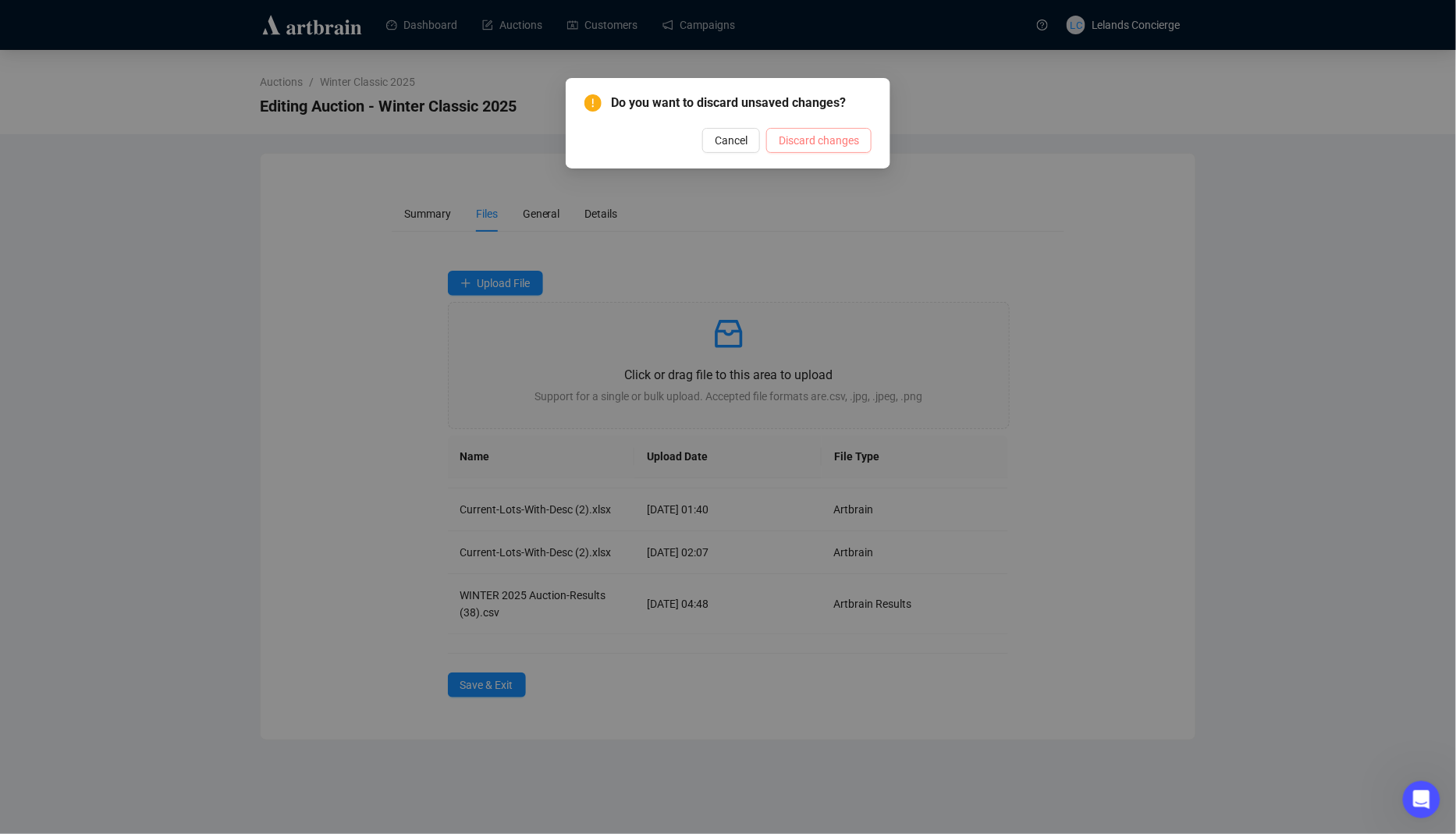
click at [818, 138] on span "Discard changes" at bounding box center [819, 140] width 81 height 18
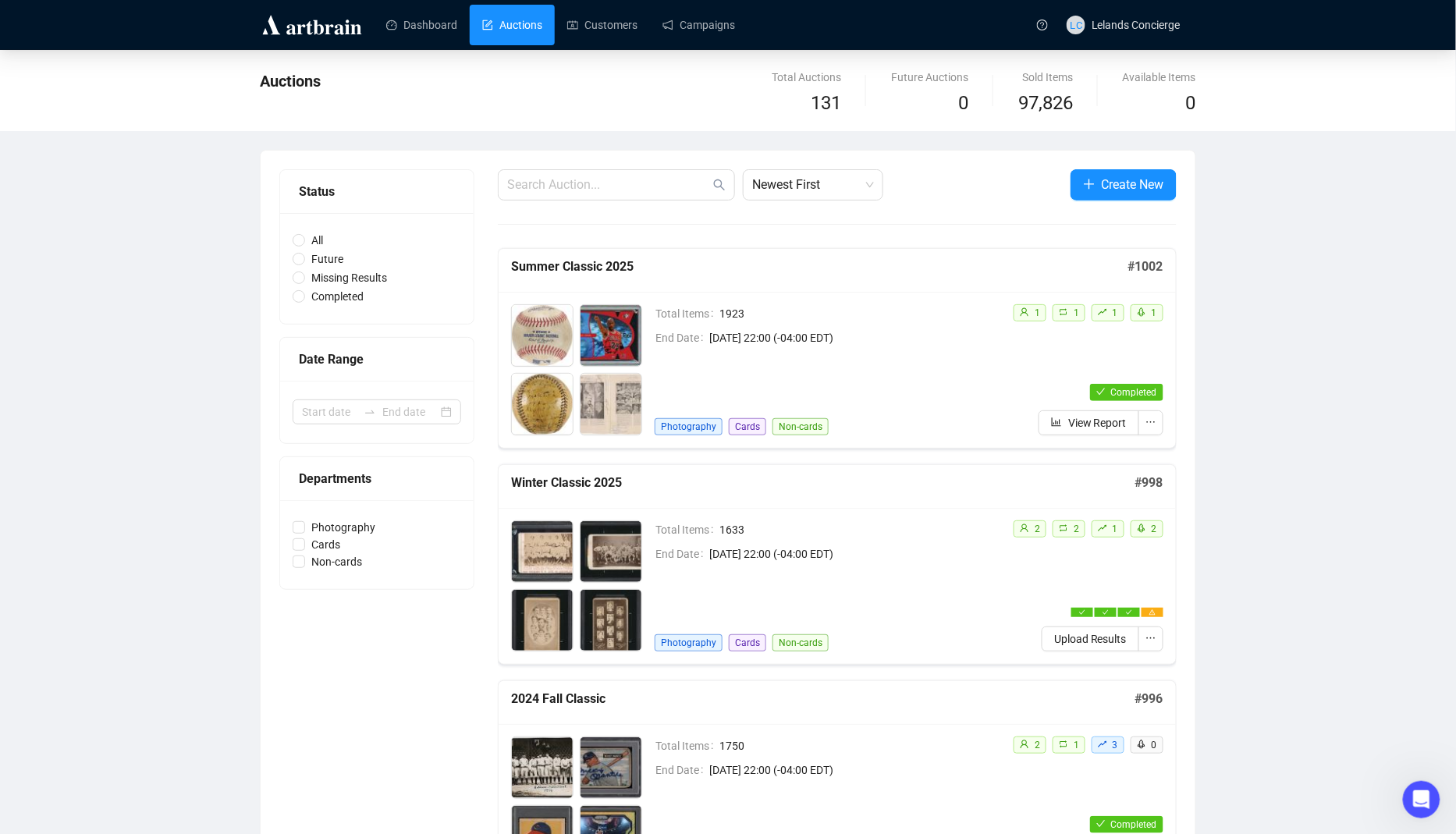
click at [499, 25] on link "Auctions" at bounding box center [512, 25] width 60 height 41
click at [579, 17] on link "Customers" at bounding box center [602, 25] width 70 height 41
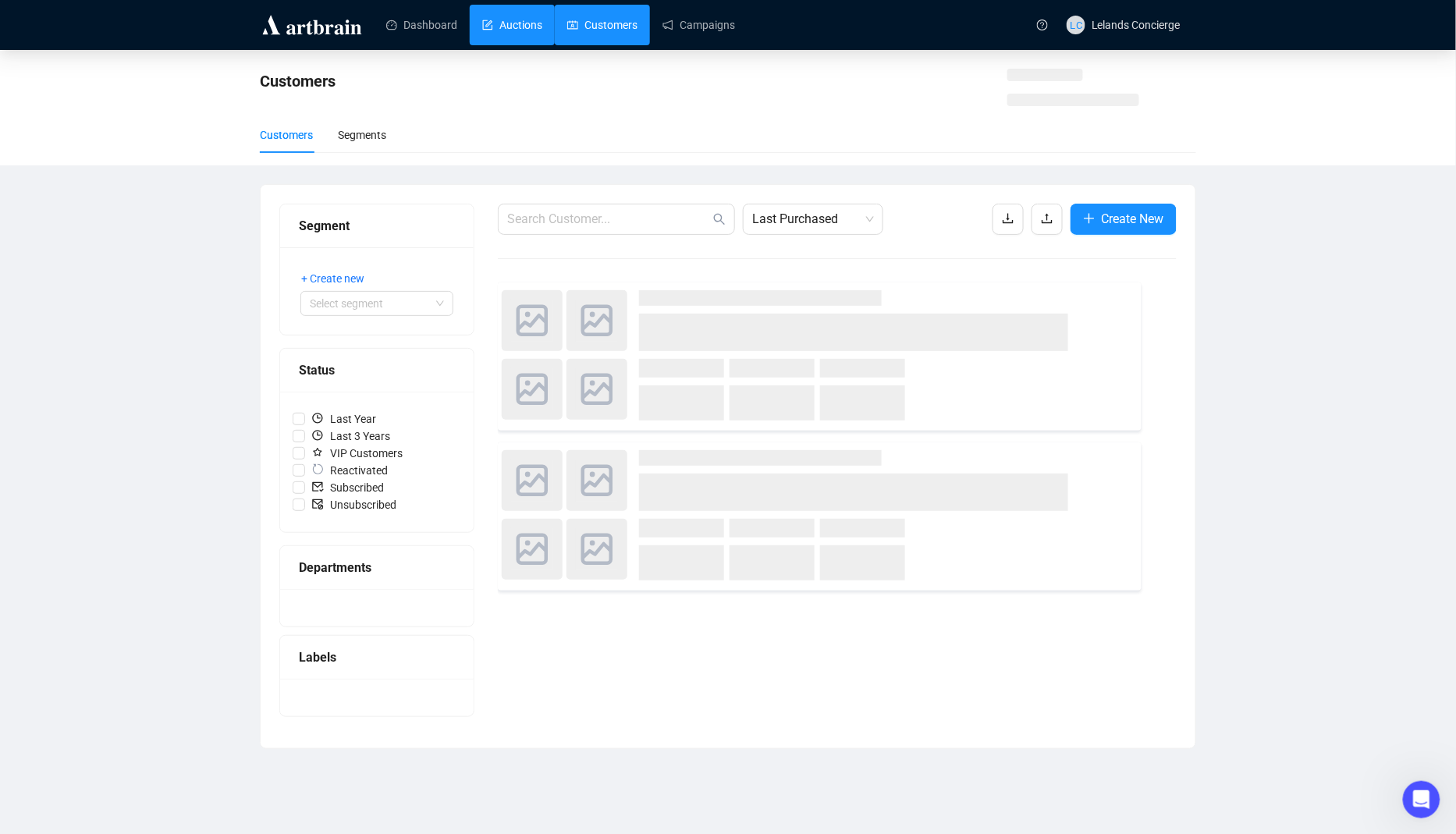
click at [504, 21] on link "Auctions" at bounding box center [512, 25] width 60 height 41
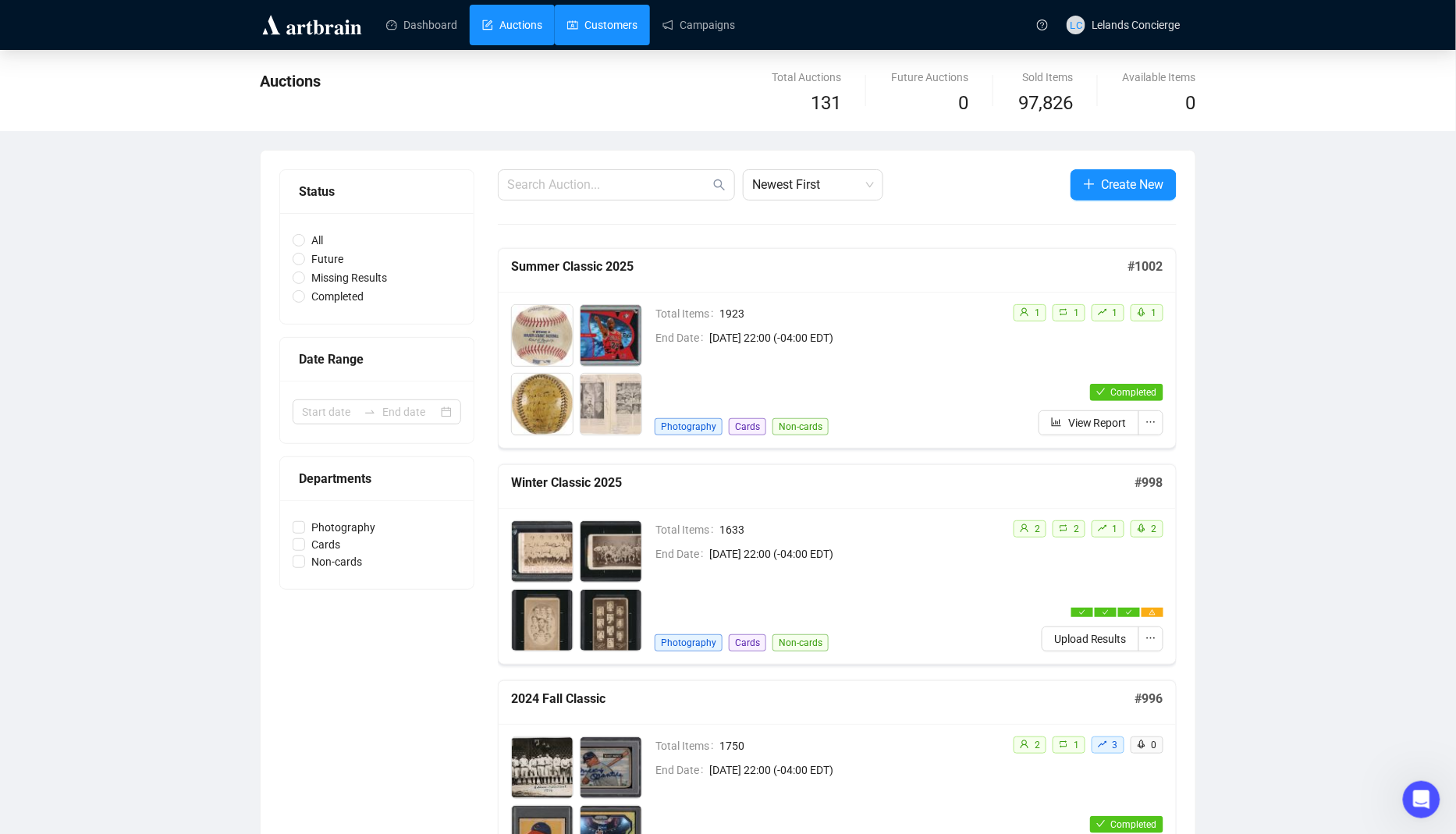
click at [567, 30] on link "Customers" at bounding box center [602, 25] width 70 height 41
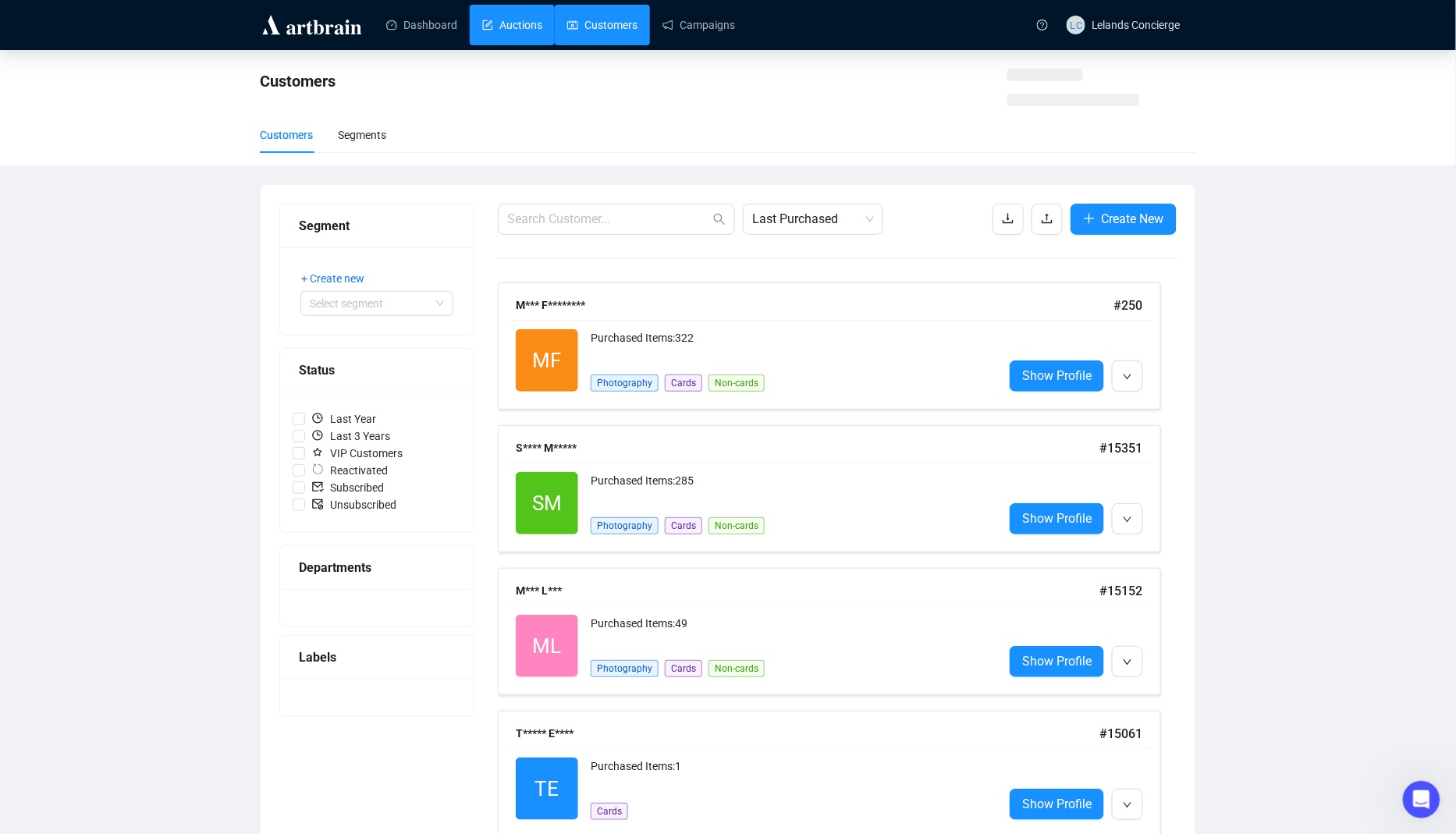
click at [542, 32] on link "Auctions" at bounding box center [512, 25] width 60 height 41
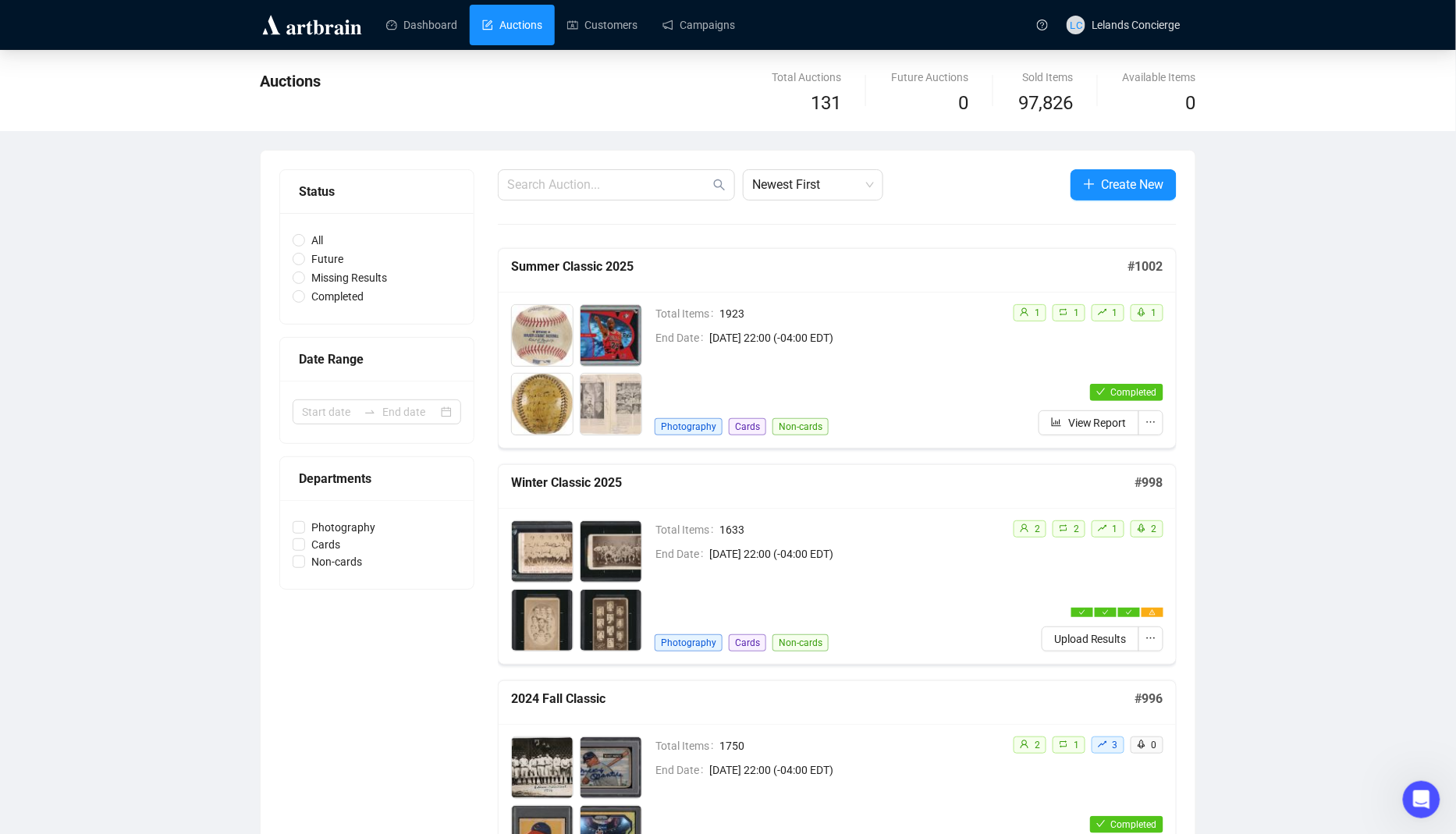
click at [786, 559] on span "[DATE] 22:00 (-04:00 EDT)" at bounding box center [854, 554] width 291 height 18
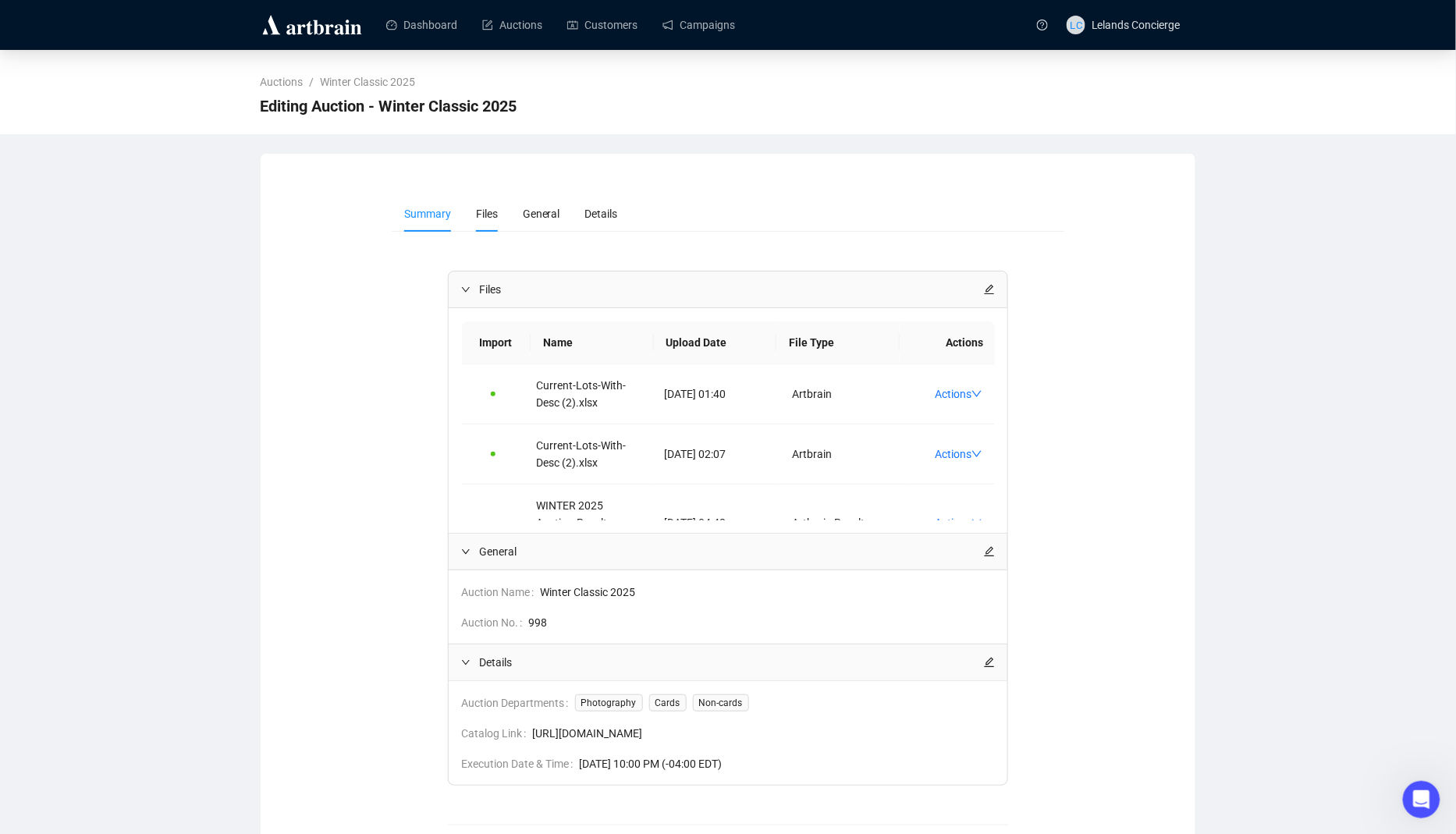
click at [480, 210] on span "Files" at bounding box center [487, 213] width 21 height 13
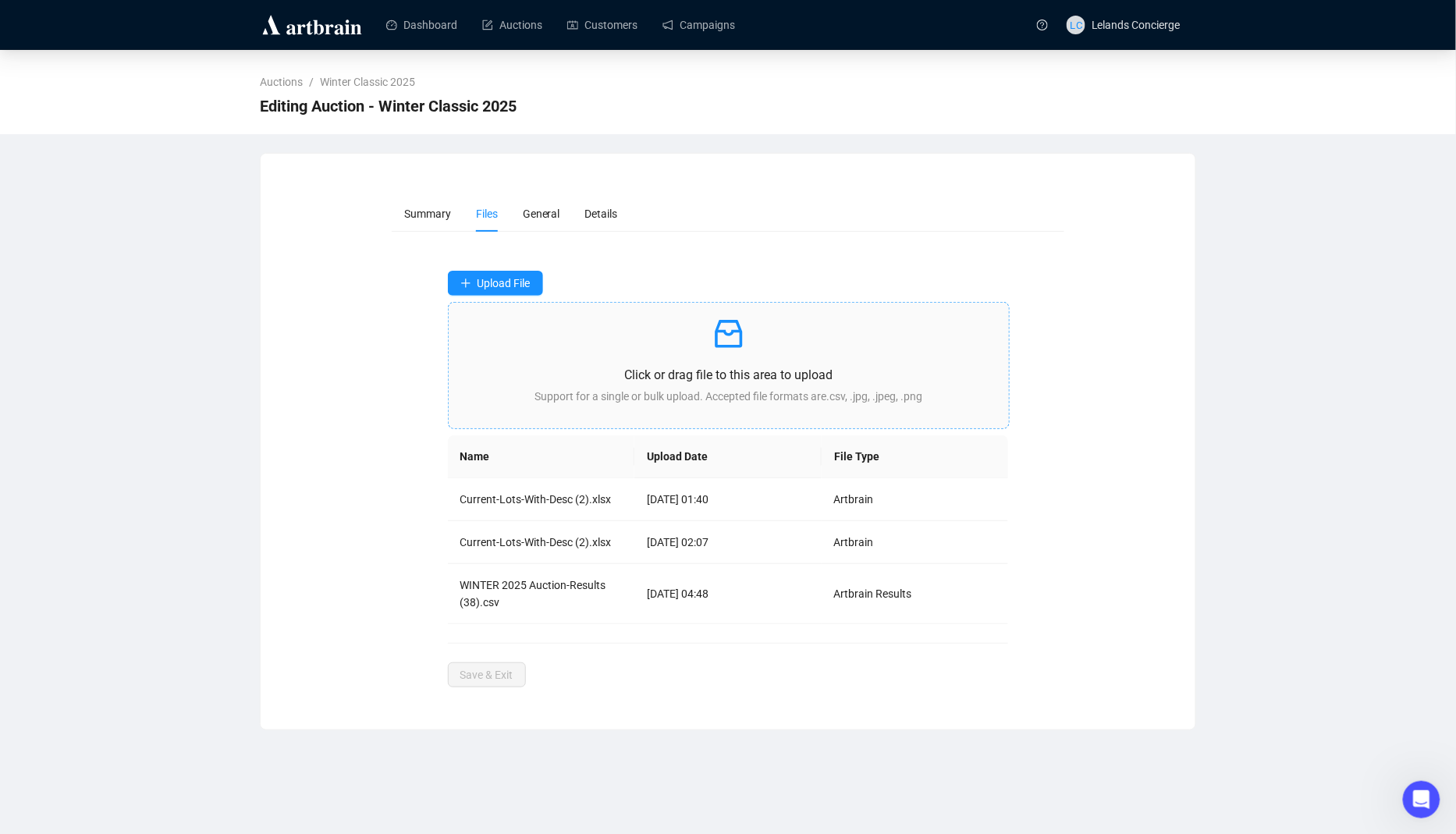
click at [649, 343] on p at bounding box center [729, 334] width 536 height 37
click at [497, 693] on button "Save & Exit" at bounding box center [487, 686] width 78 height 25
click at [497, 691] on span "Save & Exit" at bounding box center [487, 686] width 53 height 18
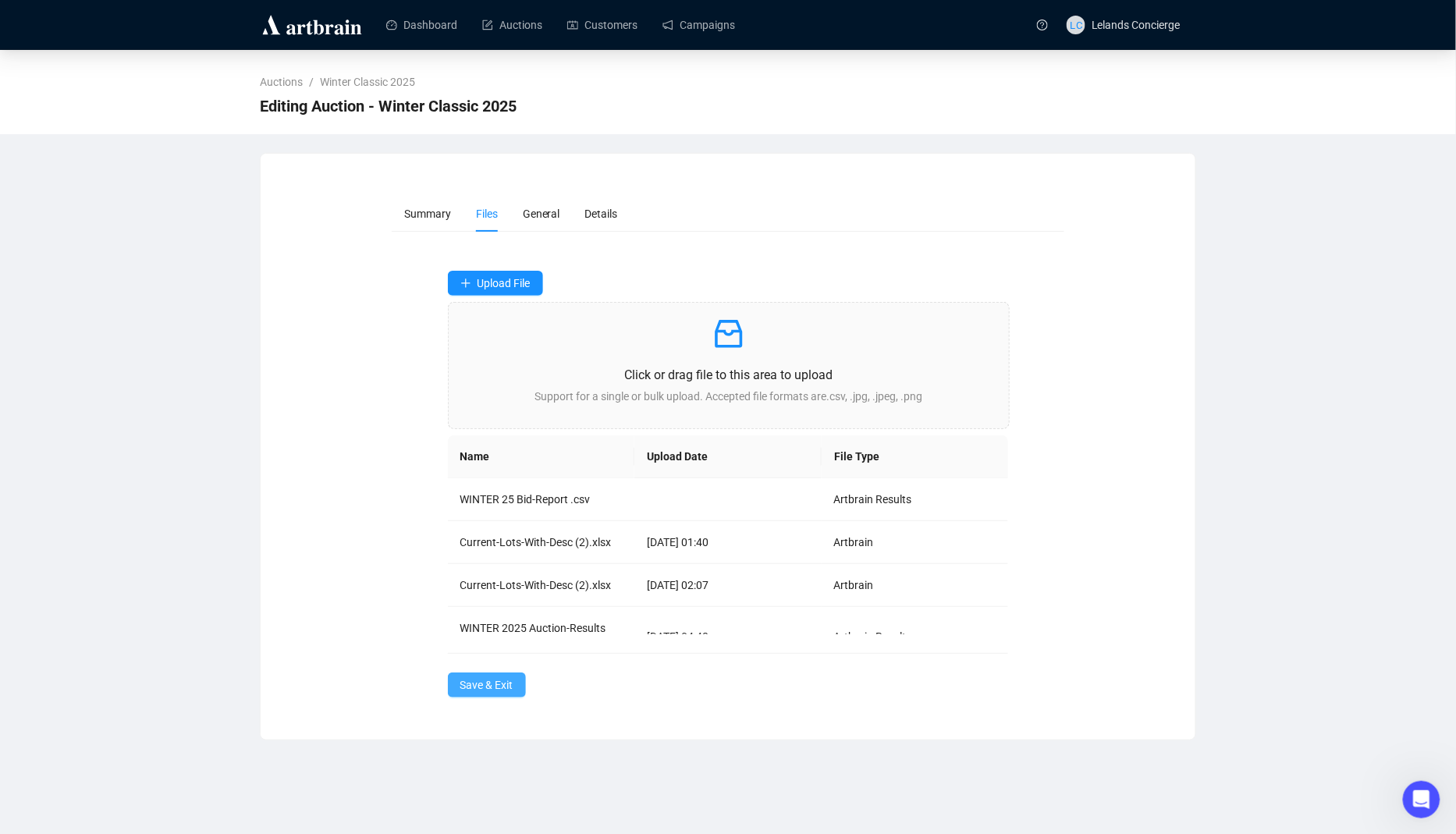
click at [497, 691] on span "Save & Exit" at bounding box center [487, 686] width 53 height 18
click at [525, 37] on link "Auctions" at bounding box center [512, 25] width 60 height 41
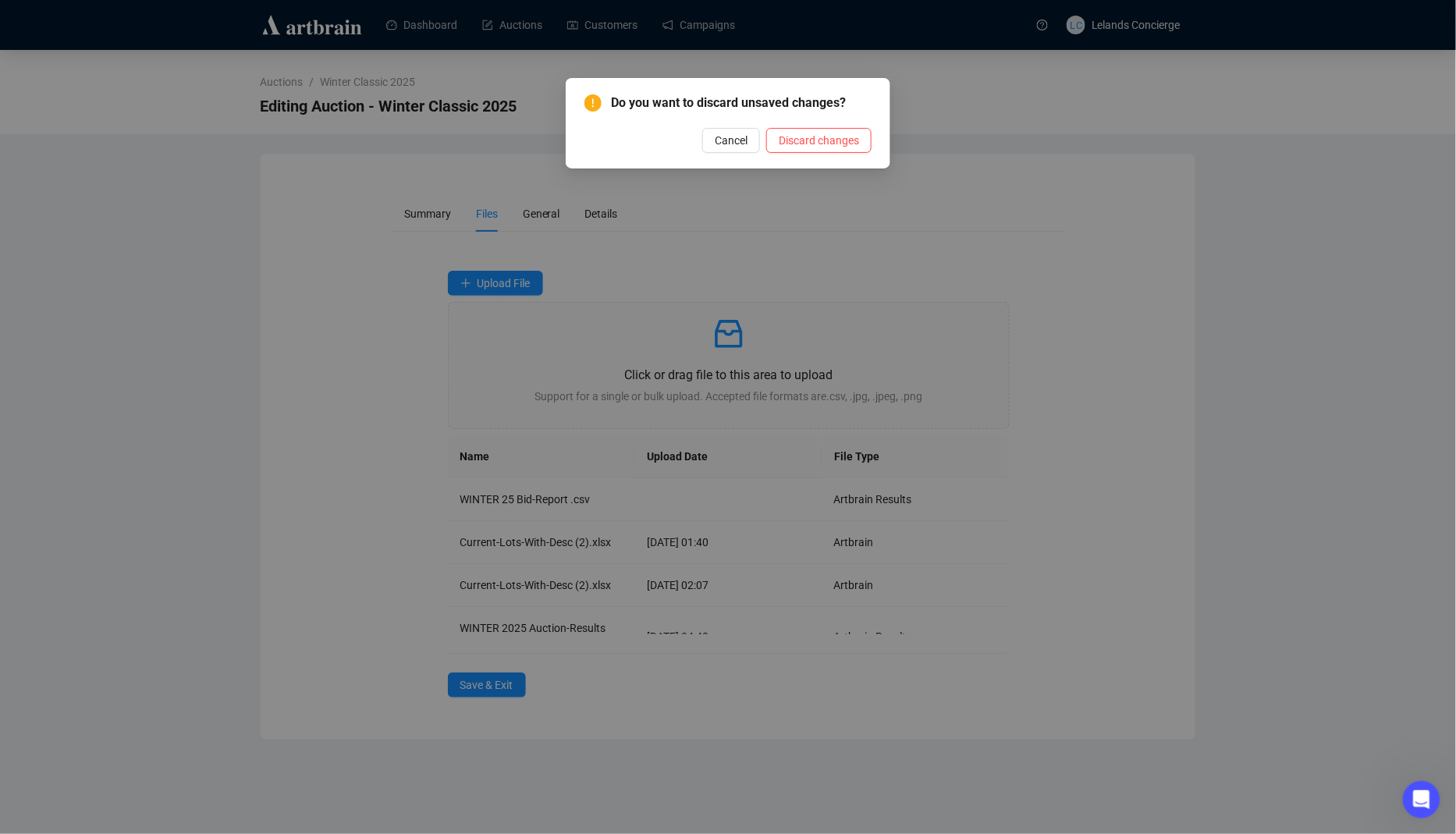
click at [830, 139] on span "Discard changes" at bounding box center [819, 140] width 81 height 18
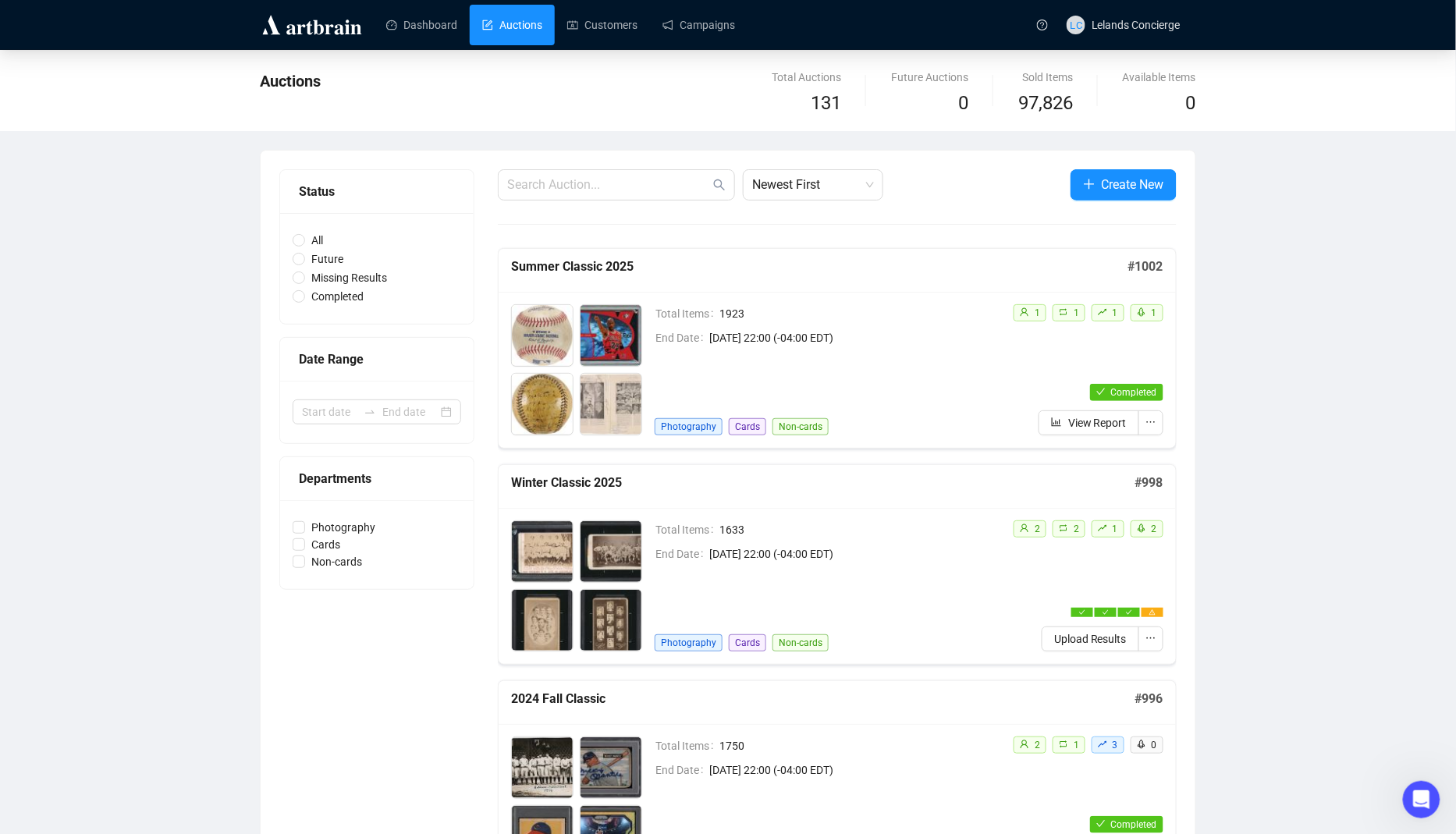
click at [762, 562] on div "Total Items 1633 End Date [DATE] 22:00 (-04:00 EDT) Photography Cards Non-cards" at bounding box center [827, 586] width 346 height 132
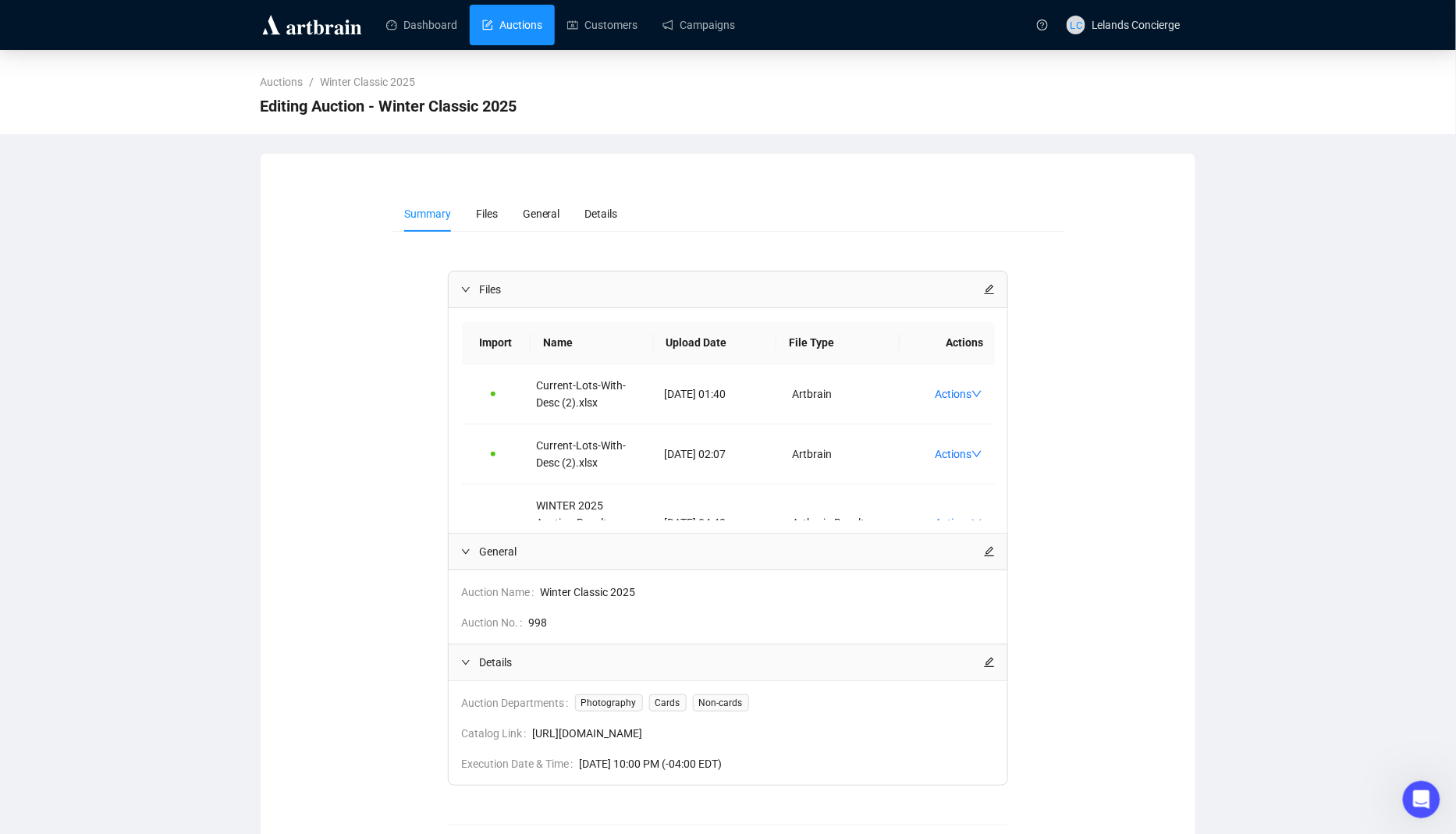
click at [498, 41] on link "Auctions" at bounding box center [512, 25] width 60 height 41
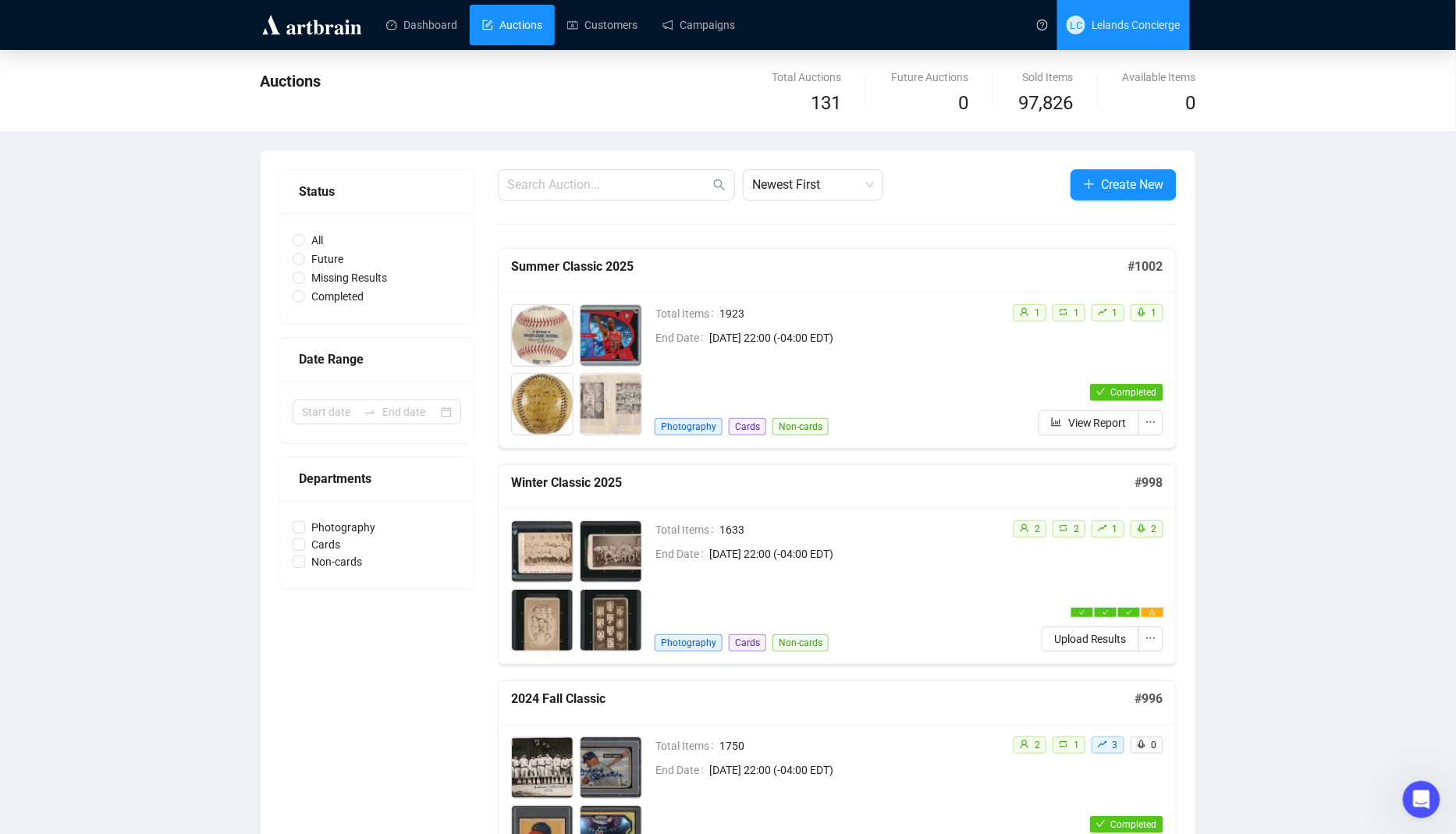
click at [1127, 37] on span "LC Lelands Concierge" at bounding box center [1123, 24] width 114 height 50
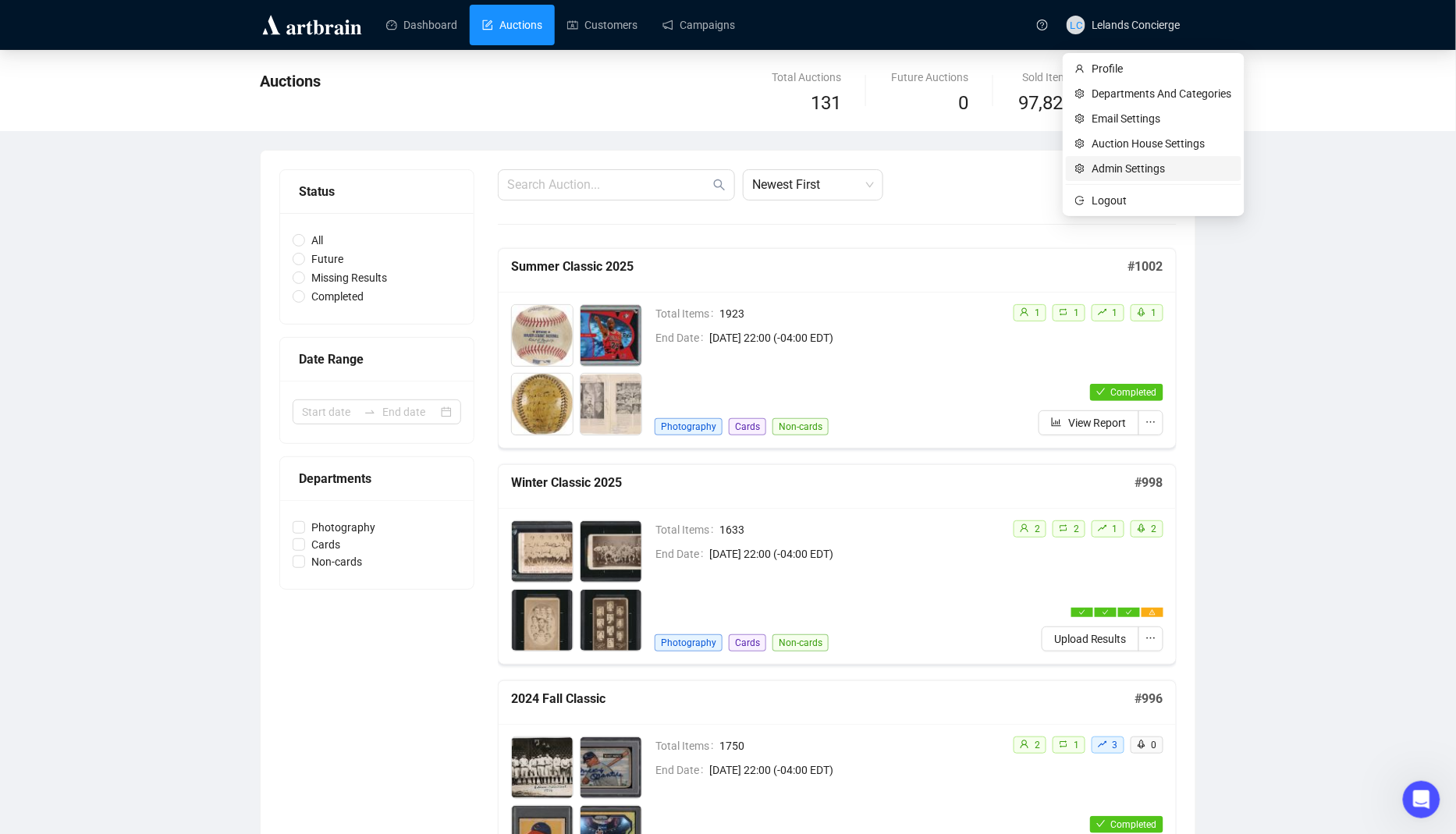
click at [1093, 164] on span "Admin Settings" at bounding box center [1162, 169] width 139 height 18
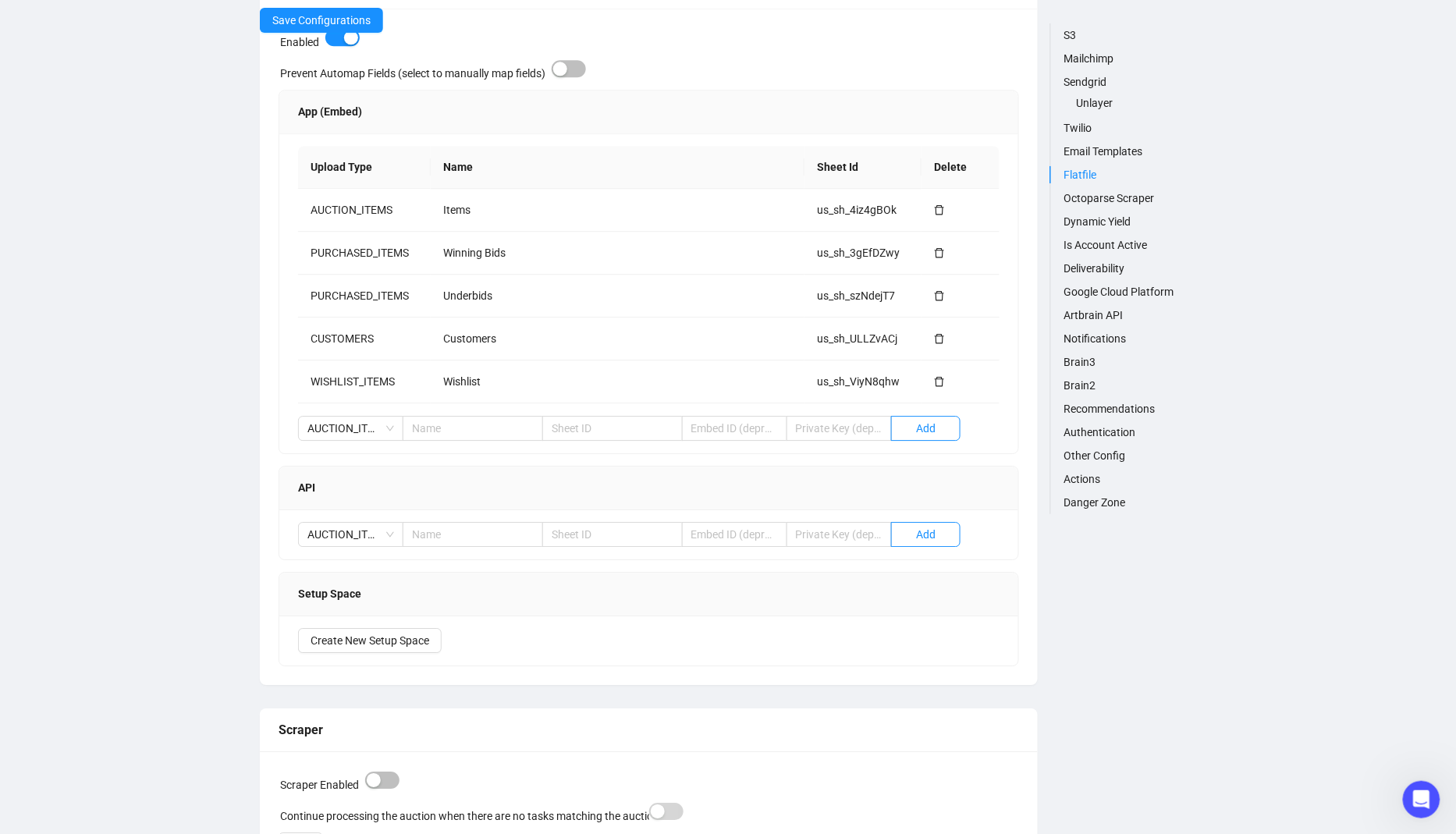
scroll to position [1502, 0]
click at [947, 286] on td at bounding box center [960, 293] width 78 height 43
click at [940, 289] on icon "delete" at bounding box center [939, 292] width 11 height 11
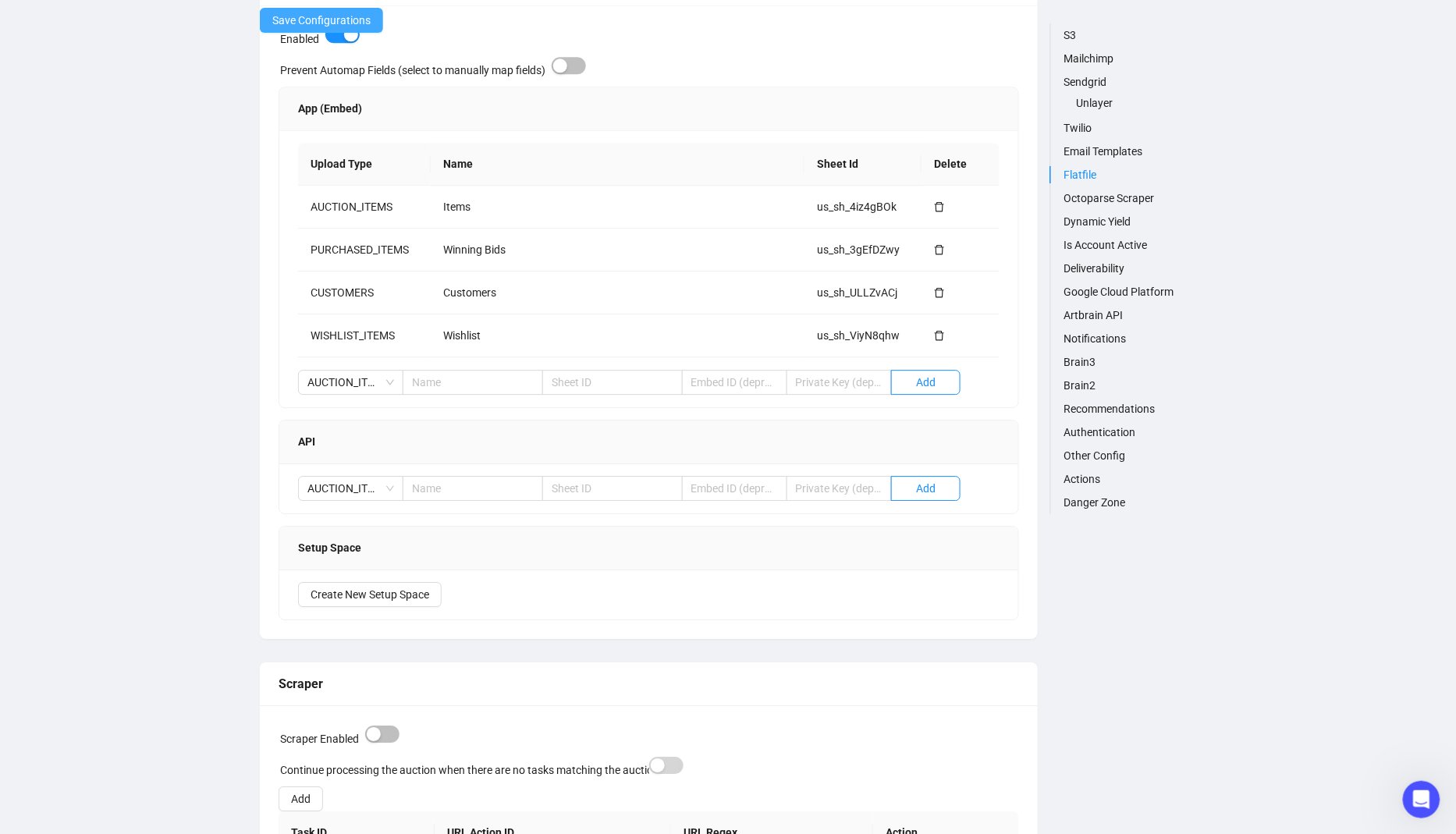
click at [329, 18] on span "Save Configurations" at bounding box center [321, 20] width 98 height 18
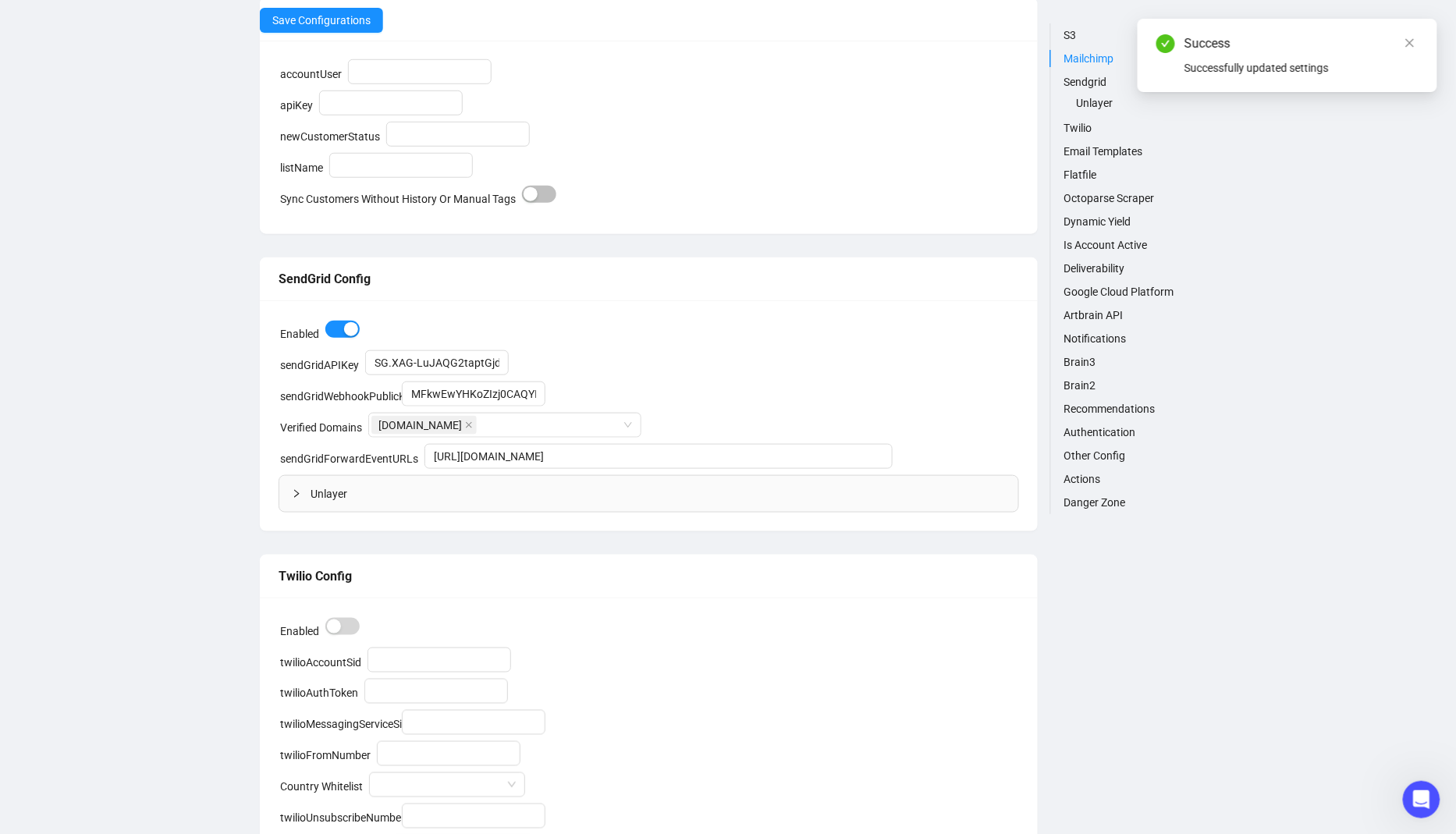
scroll to position [0, 0]
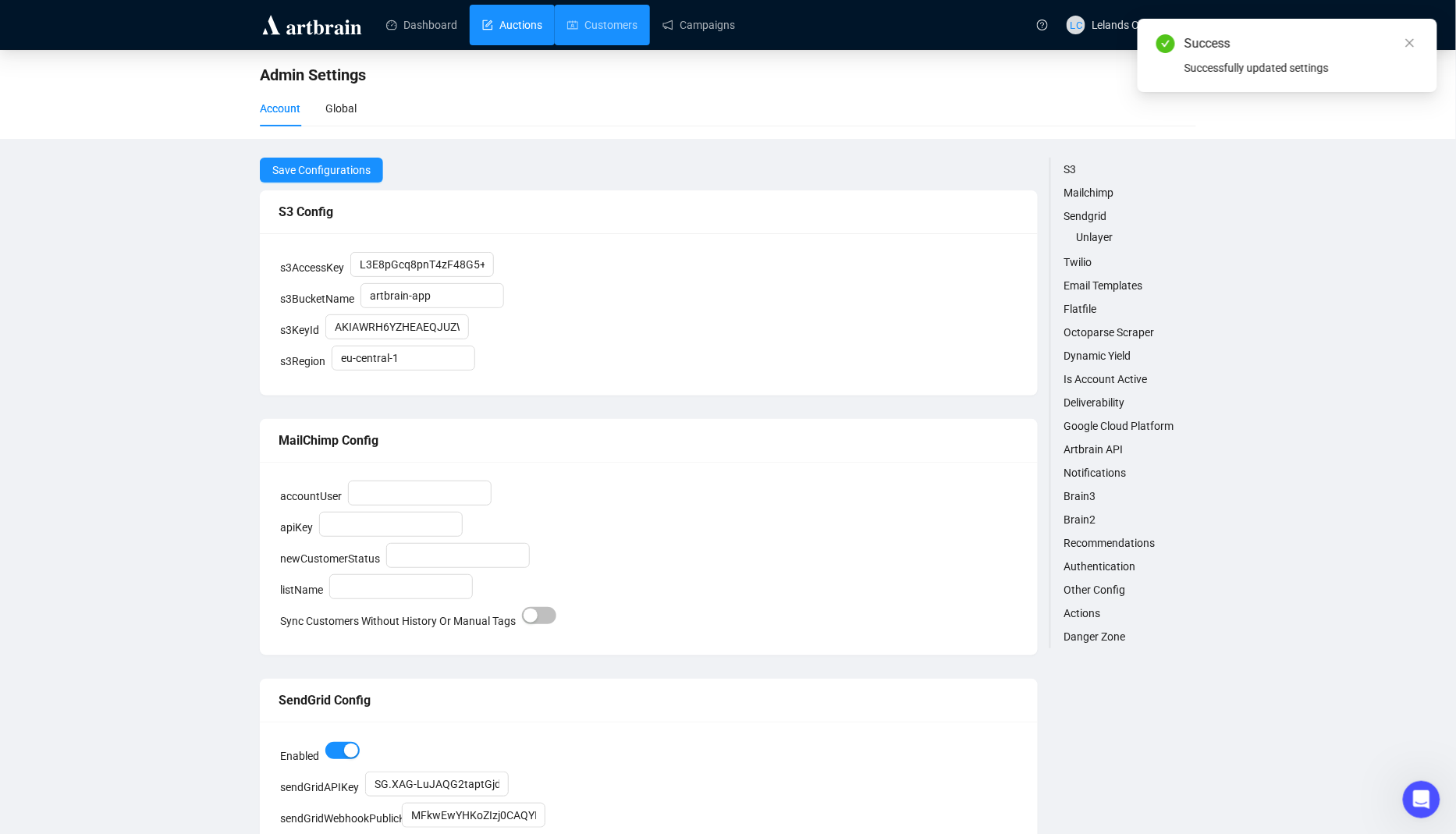
click at [520, 27] on link "Auctions" at bounding box center [512, 25] width 60 height 41
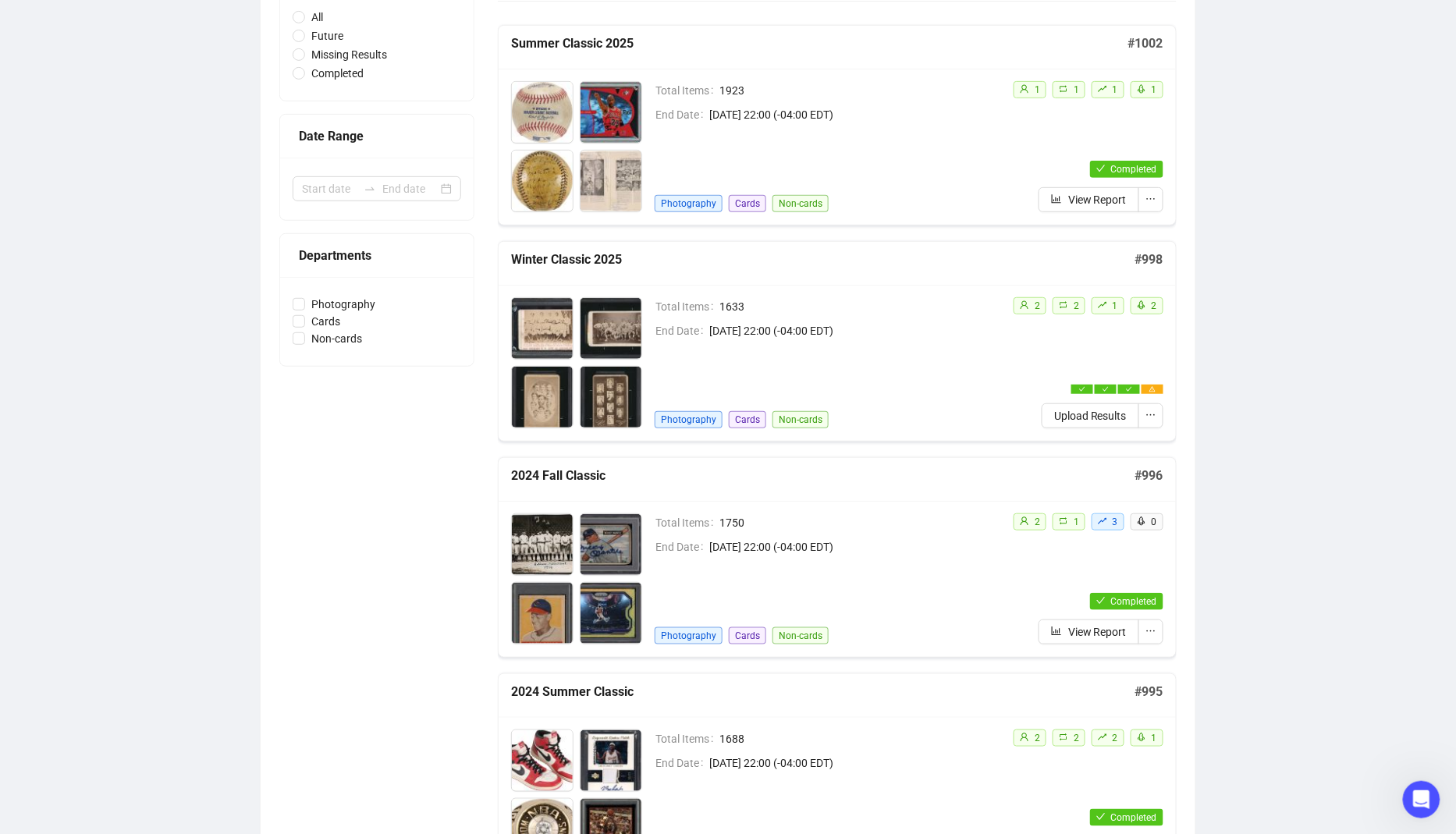
scroll to position [262, 0]
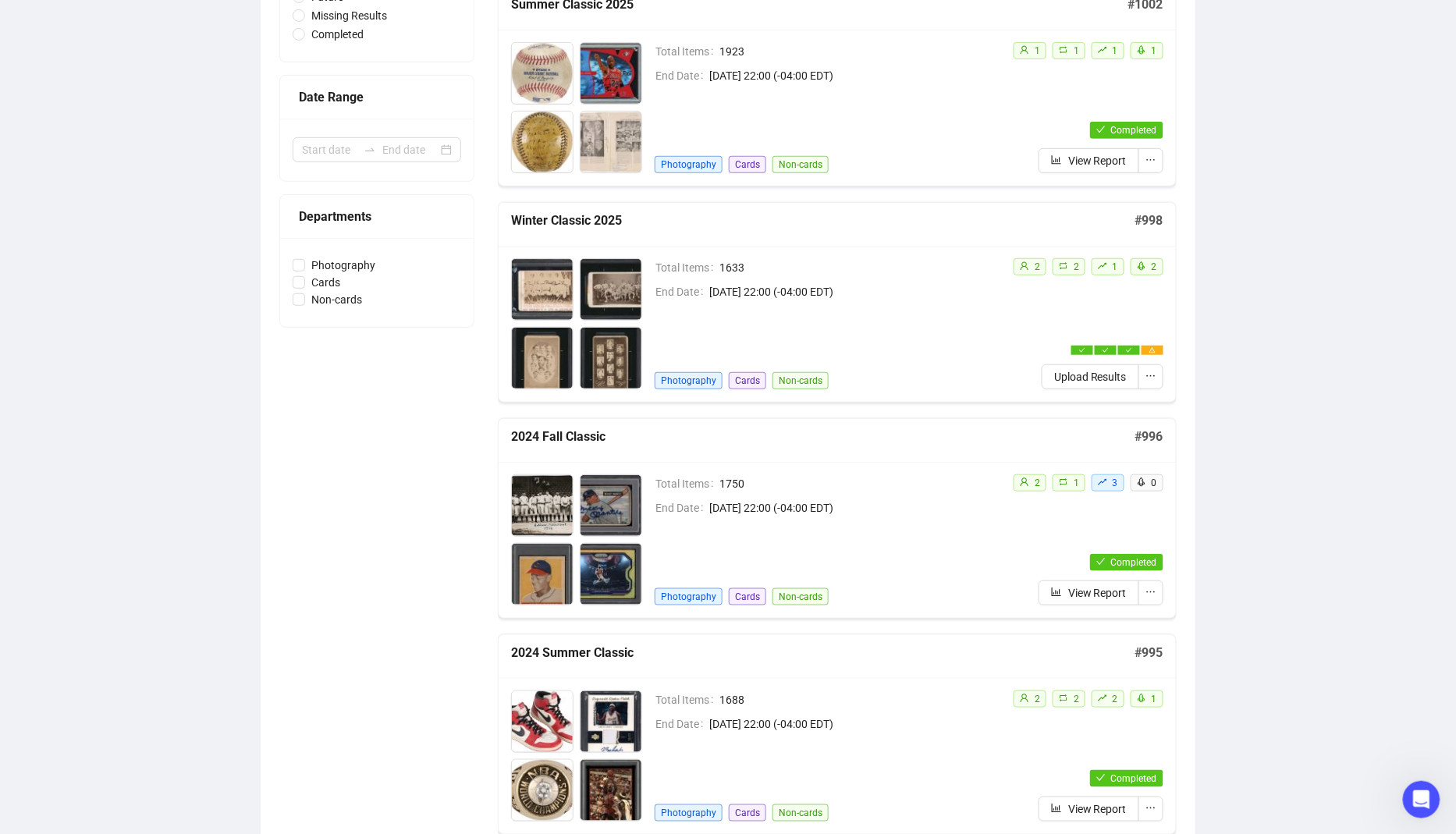
click at [906, 350] on div "Total Items 1633 End Date [DATE] 22:00 (-04:00 EDT) Photography Cards Non-cards" at bounding box center [827, 323] width 346 height 132
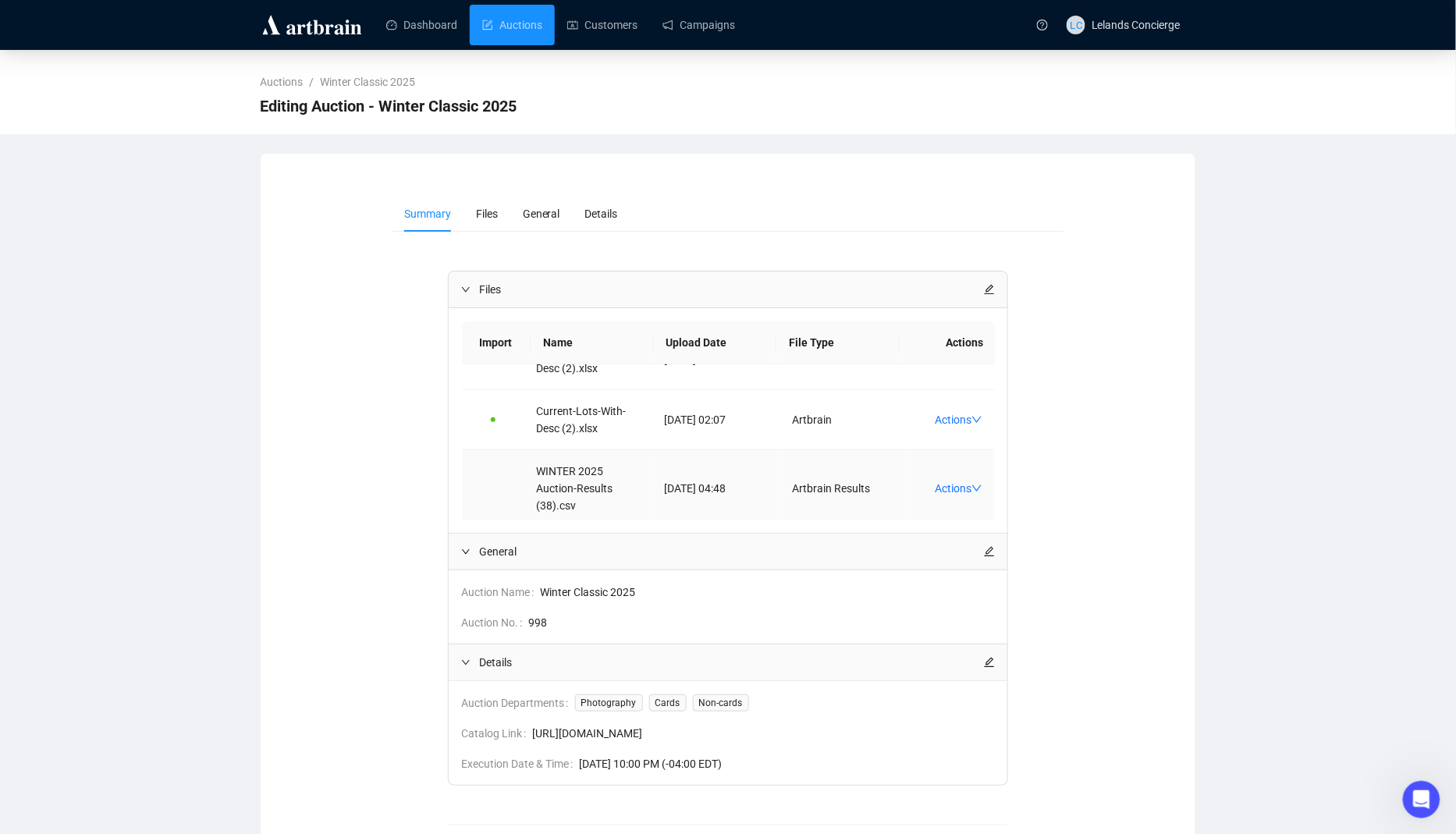
scroll to position [40, 0]
click at [963, 480] on link "Actions" at bounding box center [958, 483] width 48 height 13
click at [1023, 536] on span "Download FF" at bounding box center [995, 530] width 103 height 18
click at [967, 478] on link "Actions" at bounding box center [958, 483] width 48 height 13
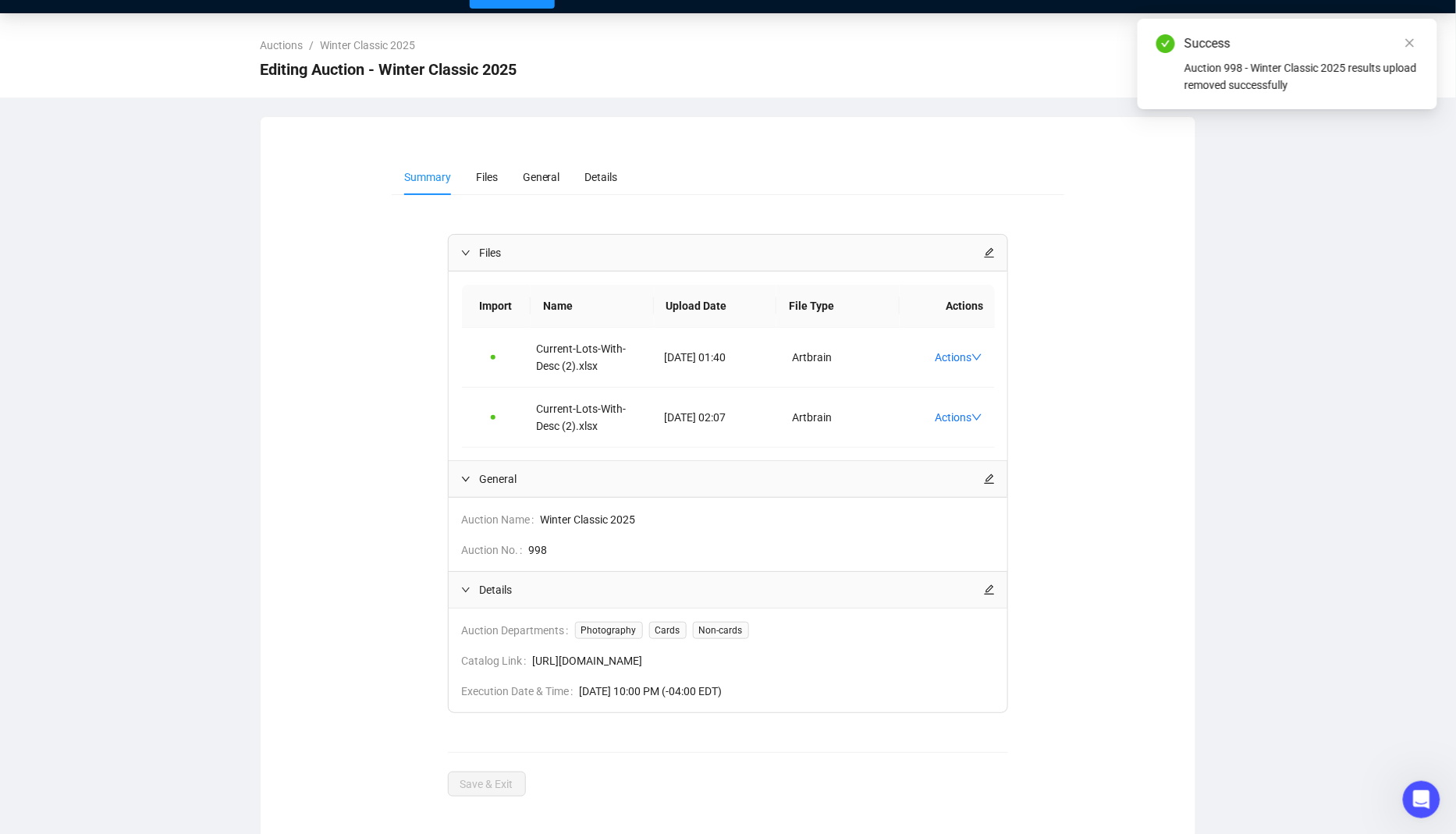
scroll to position [0, 0]
